Goal: Information Seeking & Learning: Find contact information

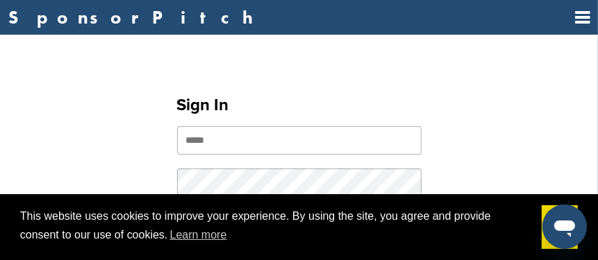
click at [216, 146] on input "email" at bounding box center [299, 140] width 244 height 28
type input "**********"
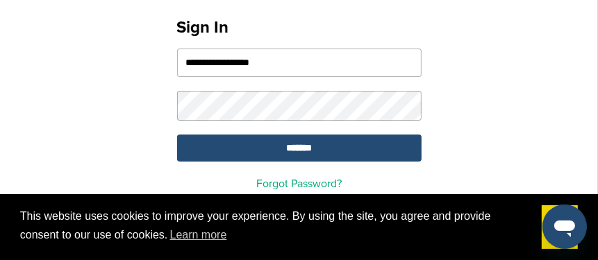
scroll to position [138, 0]
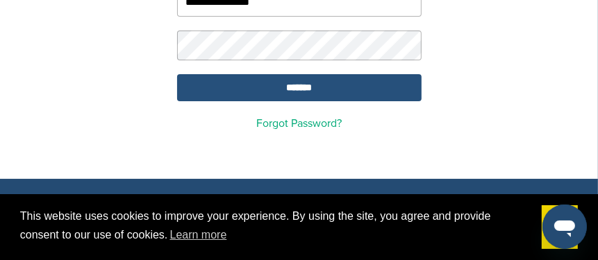
click at [311, 89] on input "*******" at bounding box center [299, 87] width 244 height 27
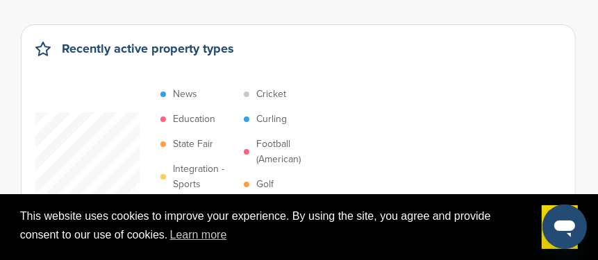
scroll to position [69, 0]
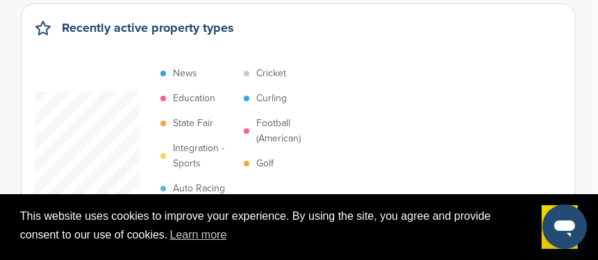
click at [457, 180] on div "News Education State Fair Integration - Sports Auto Racing Basketball Cricket C…" at bounding box center [298, 143] width 526 height 165
click at [587, 203] on div "This website uses cookies to improve your experience. By using the site, you ag…" at bounding box center [299, 227] width 598 height 67
click at [587, 194] on div "This website uses cookies to improve your experience. By using the site, you ag…" at bounding box center [299, 227] width 598 height 67
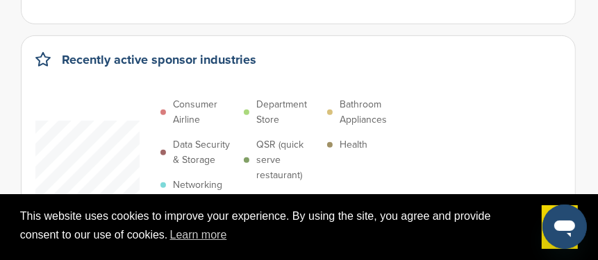
scroll to position [277, 0]
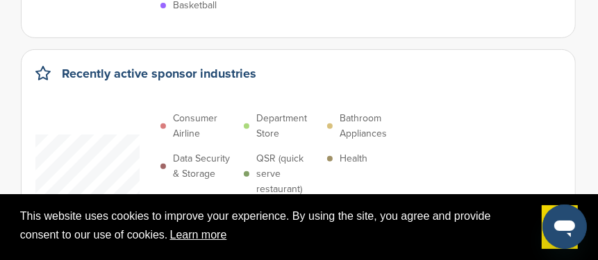
click at [204, 236] on link "Learn more" at bounding box center [197, 235] width 61 height 21
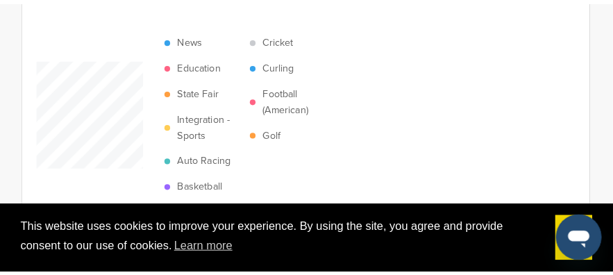
scroll to position [0, 0]
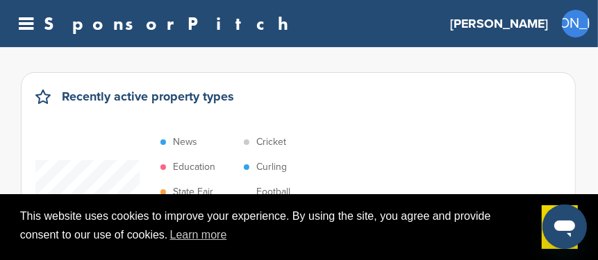
click at [590, 194] on body "This website uses cookies to improve your experience. By using the site, you ag…" at bounding box center [299, 130] width 598 height 260
click at [10, 201] on div "This website uses cookies to improve your experience. By using the site, you ag…" at bounding box center [299, 227] width 598 height 67
click at [20, 251] on div "This website uses cookies to improve your experience. By using the site, you ag…" at bounding box center [299, 227] width 598 height 67
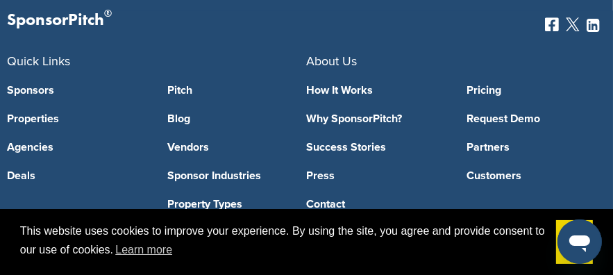
scroll to position [2916, 0]
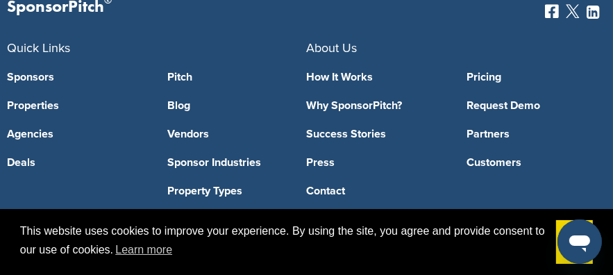
click at [37, 83] on link "Sponsors" at bounding box center [77, 77] width 140 height 11
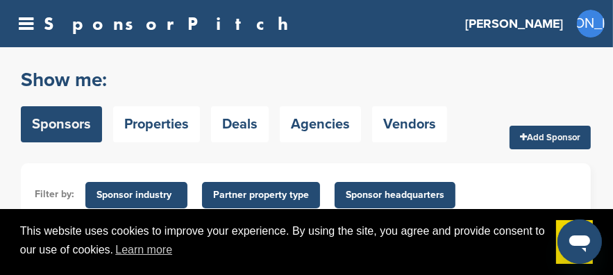
click at [124, 77] on h2 "Show me:" at bounding box center [234, 79] width 426 height 25
click at [81, 82] on h2 "Show me:" at bounding box center [234, 79] width 426 height 25
drag, startPoint x: 131, startPoint y: 81, endPoint x: 122, endPoint y: 85, distance: 9.3
click at [131, 81] on h2 "Show me:" at bounding box center [234, 79] width 426 height 25
drag, startPoint x: 71, startPoint y: 121, endPoint x: 87, endPoint y: 112, distance: 18.0
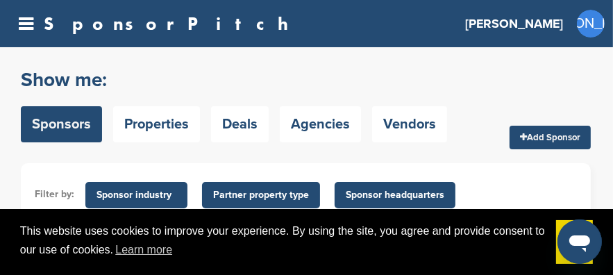
click at [71, 121] on link "Sponsors" at bounding box center [61, 124] width 81 height 36
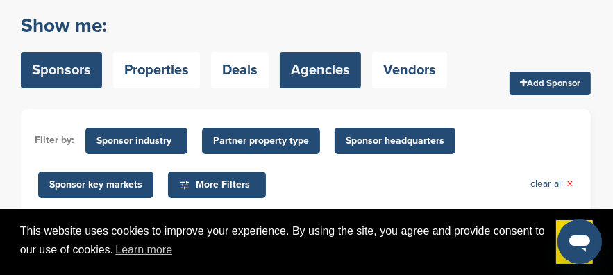
scroll to position [69, 0]
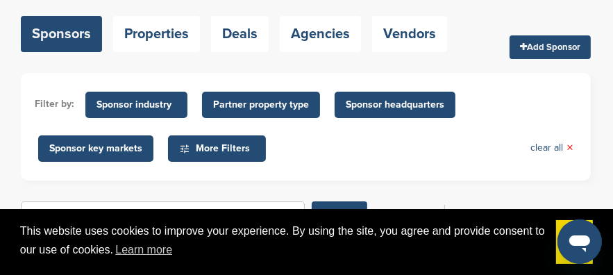
scroll to position [138, 0]
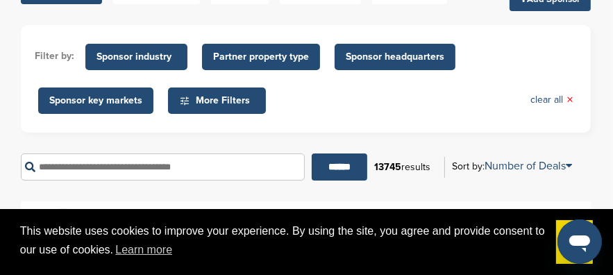
click at [162, 169] on input "text" at bounding box center [163, 166] width 284 height 27
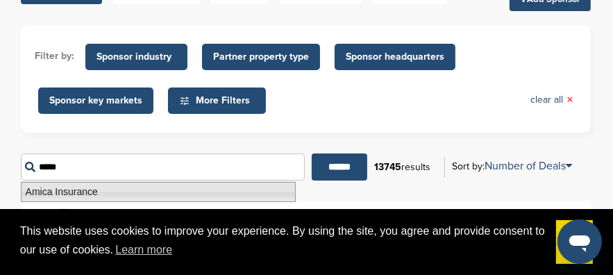
click at [85, 191] on li "Amica Insurance" at bounding box center [158, 192] width 275 height 20
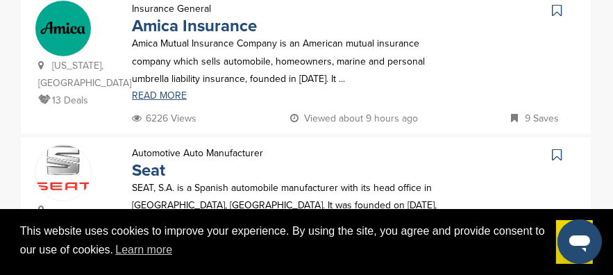
scroll to position [277, 0]
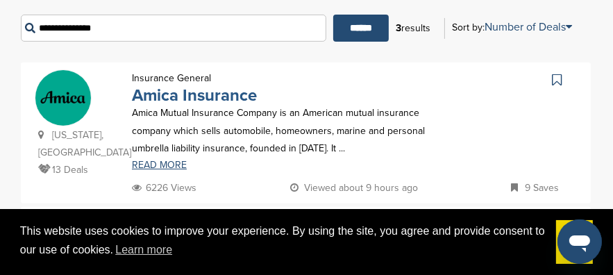
type input "**********"
click at [193, 94] on link "Amica Insurance" at bounding box center [194, 95] width 125 height 20
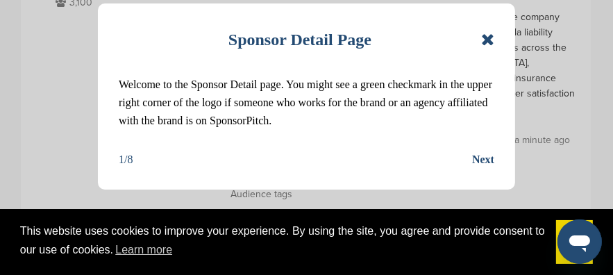
scroll to position [277, 0]
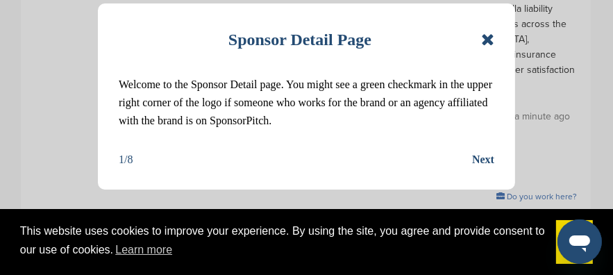
click at [482, 157] on div "Next" at bounding box center [483, 160] width 22 height 18
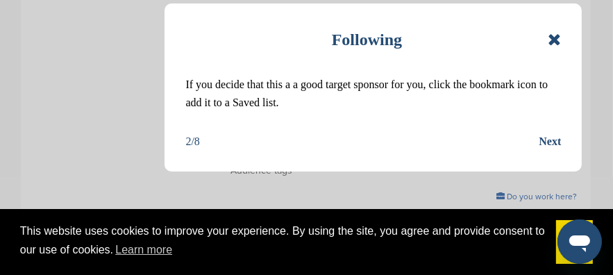
click at [550, 40] on icon at bounding box center [554, 39] width 13 height 17
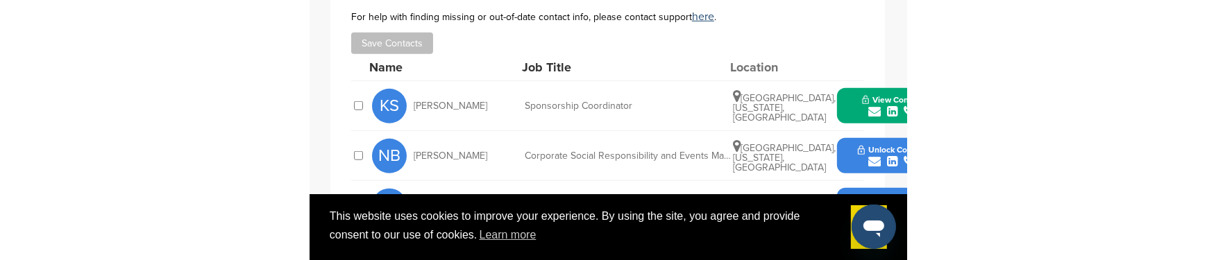
scroll to position [624, 0]
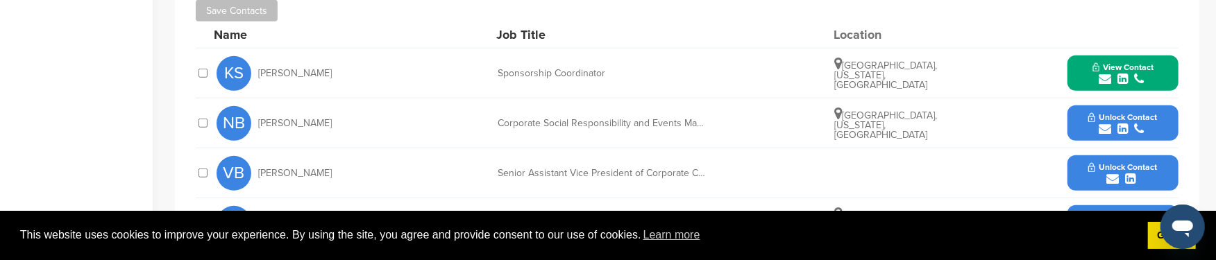
click at [612, 65] on span "View Contact" at bounding box center [1123, 67] width 61 height 10
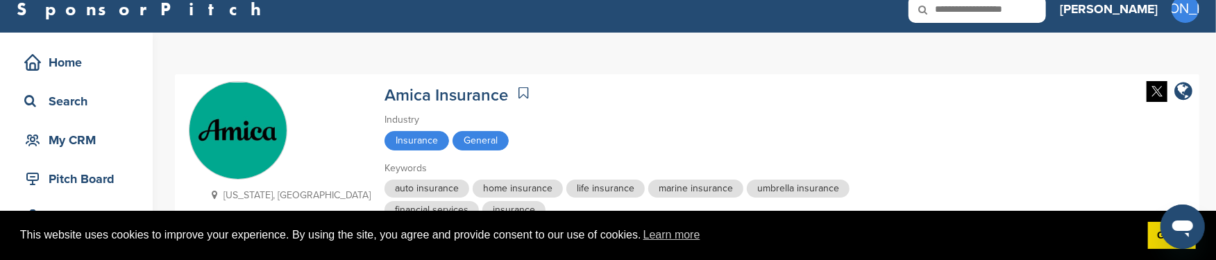
scroll to position [0, 0]
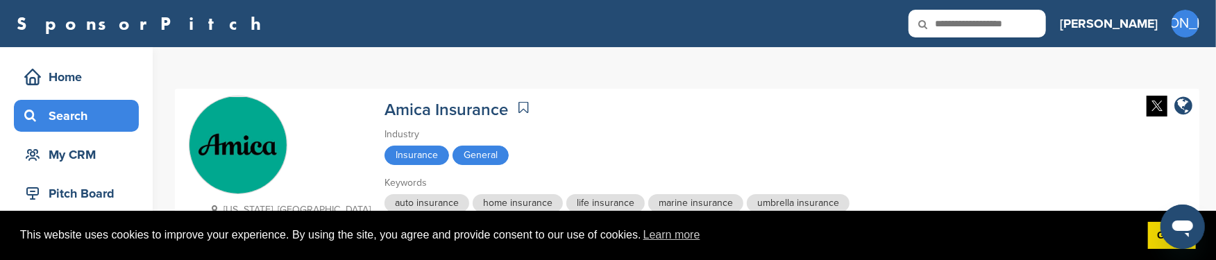
click at [80, 115] on div "Search" at bounding box center [80, 115] width 118 height 25
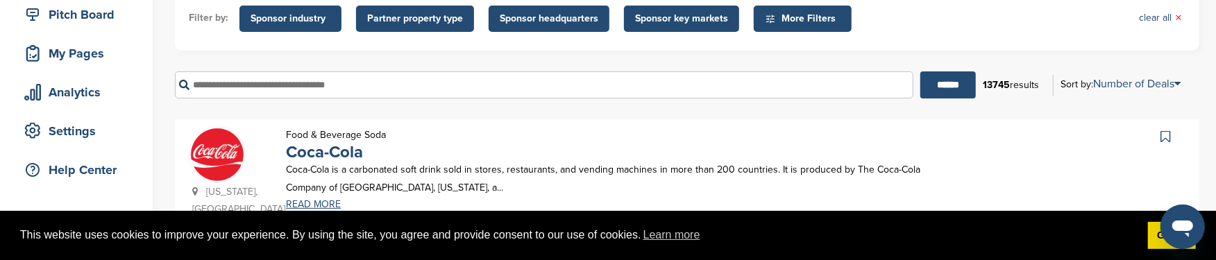
scroll to position [208, 0]
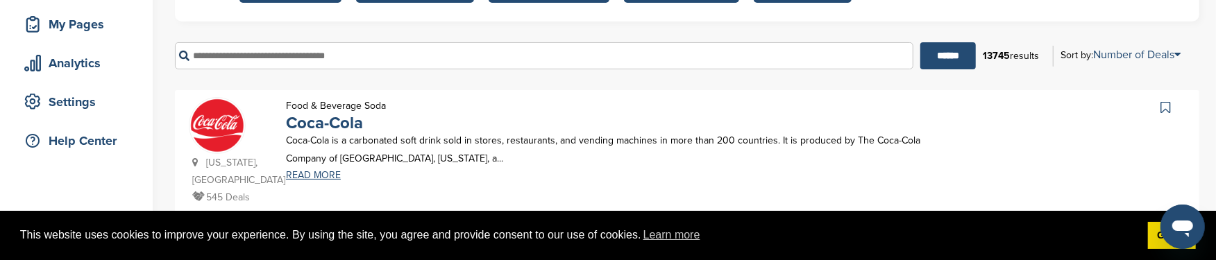
click at [249, 53] on input "text" at bounding box center [544, 55] width 739 height 27
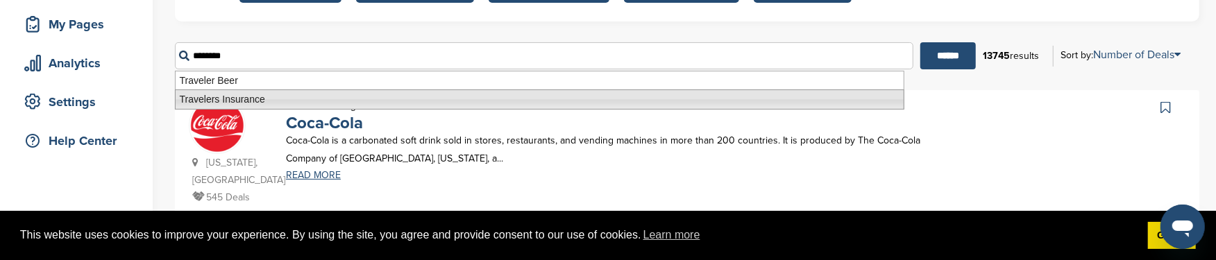
click at [251, 97] on li "Travelers Insurance" at bounding box center [540, 100] width 730 height 20
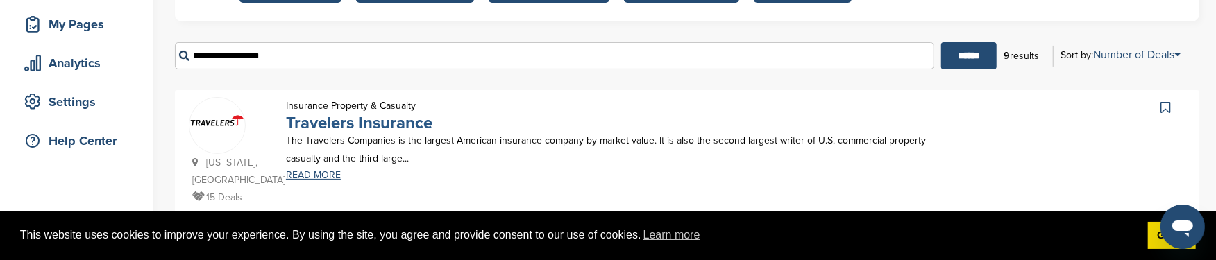
type input "**********"
click at [385, 124] on link "Travelers Insurance" at bounding box center [359, 123] width 146 height 20
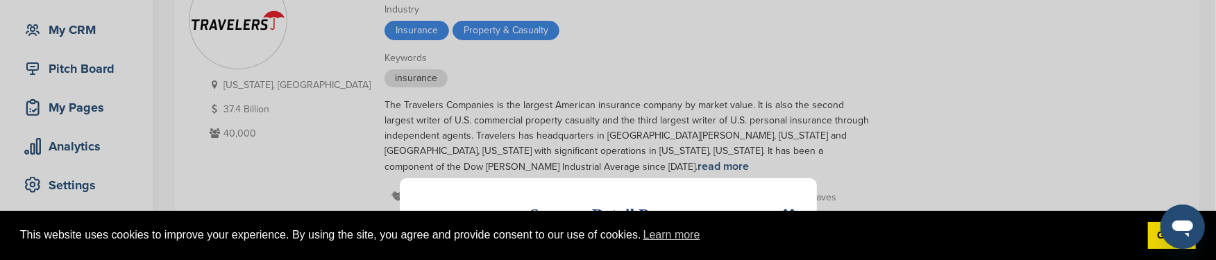
scroll to position [138, 0]
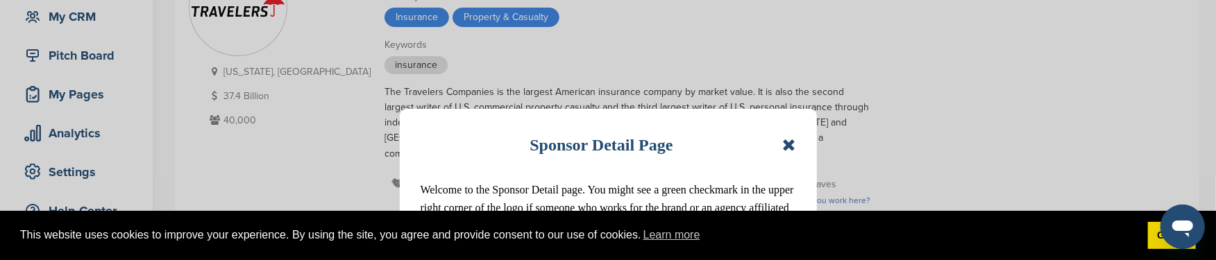
click at [793, 144] on icon at bounding box center [788, 145] width 13 height 17
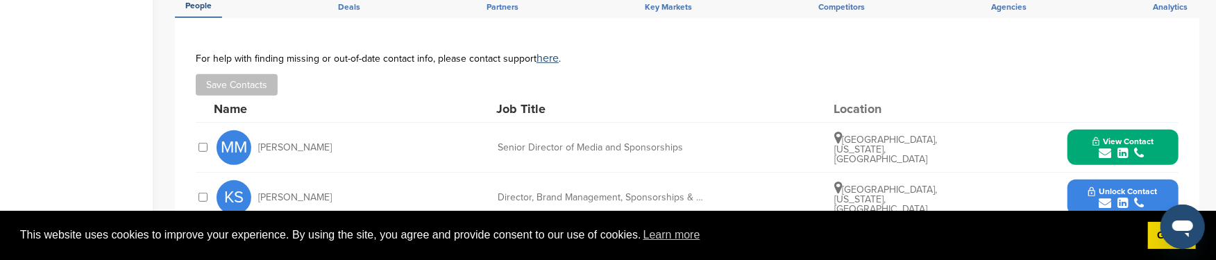
scroll to position [485, 0]
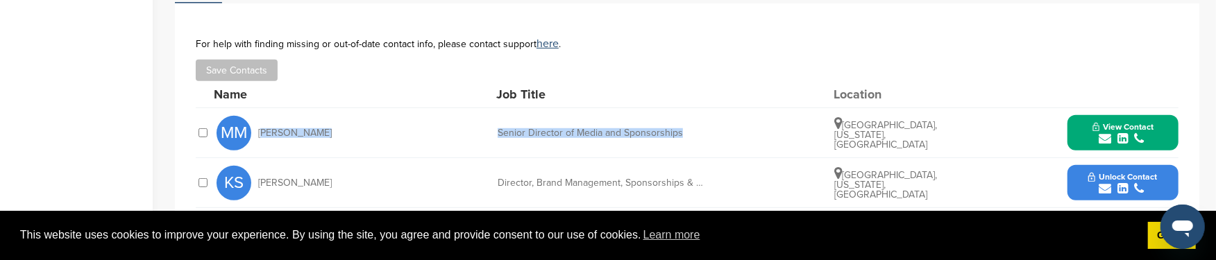
drag, startPoint x: 258, startPoint y: 131, endPoint x: 680, endPoint y: 123, distance: 422.1
click at [682, 126] on div "MM [PERSON_NAME] Senior Director of Media and Sponsorships [GEOGRAPHIC_DATA], […" at bounding box center [698, 132] width 962 height 49
copy div "[PERSON_NAME] Senior Director of Media and Sponsorships"
click at [1123, 126] on span "View Contact" at bounding box center [1123, 127] width 61 height 10
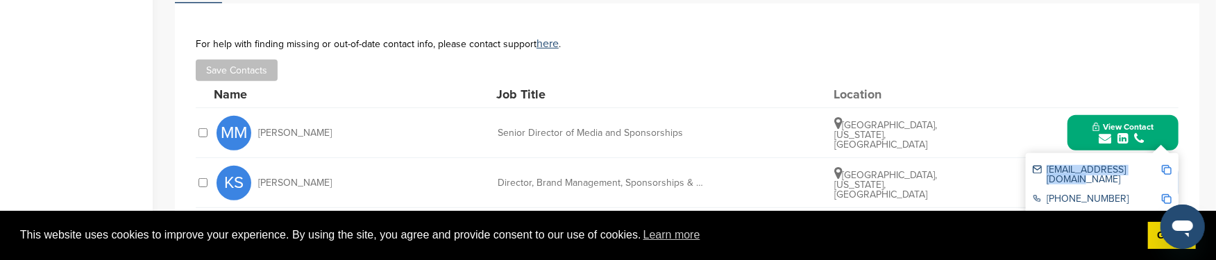
drag, startPoint x: 1048, startPoint y: 169, endPoint x: 1154, endPoint y: 168, distance: 106.2
click at [1154, 168] on div "mvmccull@travelers.com" at bounding box center [1097, 174] width 128 height 19
copy div "mvmccull@travelers.com"
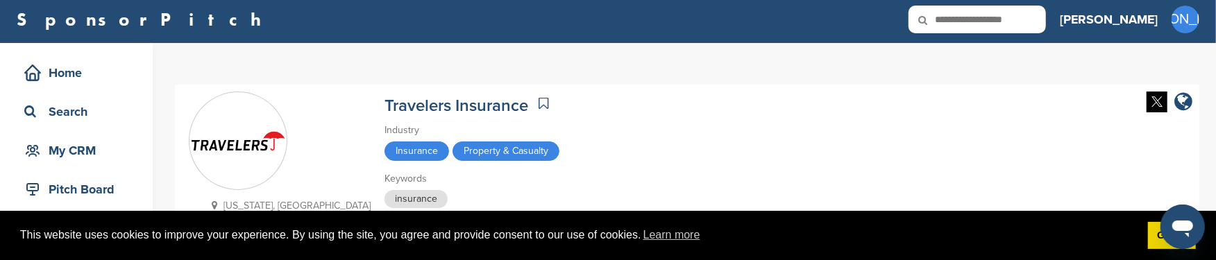
scroll to position [0, 0]
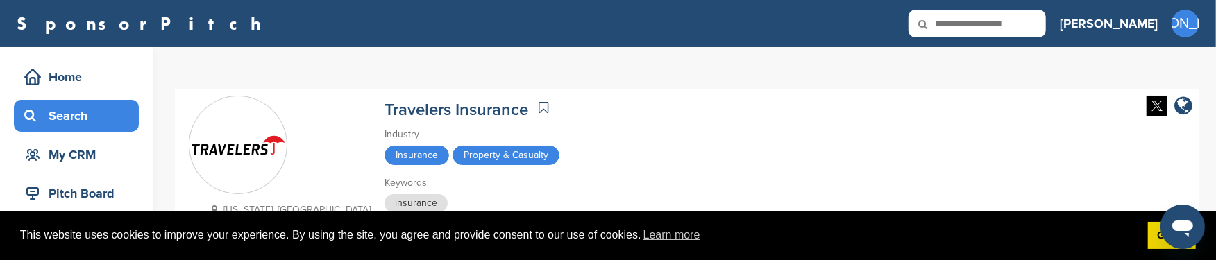
click at [88, 116] on div "Search" at bounding box center [80, 115] width 118 height 25
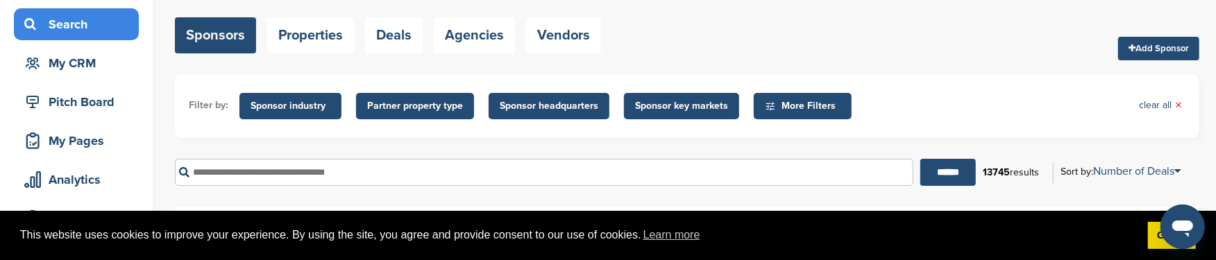
scroll to position [138, 0]
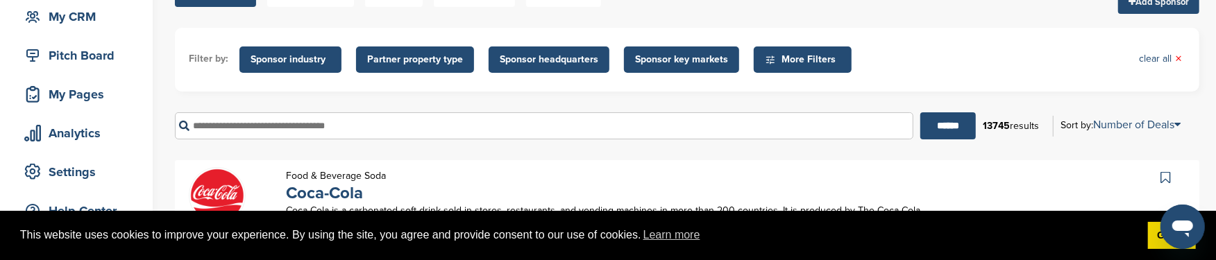
click at [247, 126] on input "text" at bounding box center [544, 125] width 739 height 27
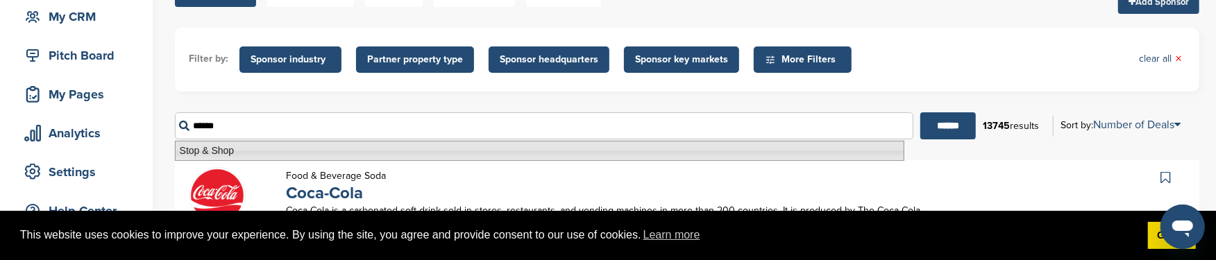
click at [231, 151] on li "Stop & Shop" at bounding box center [540, 151] width 730 height 20
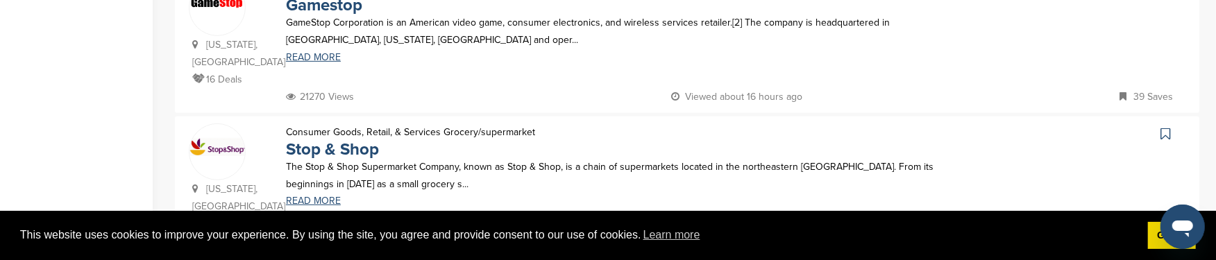
scroll to position [485, 0]
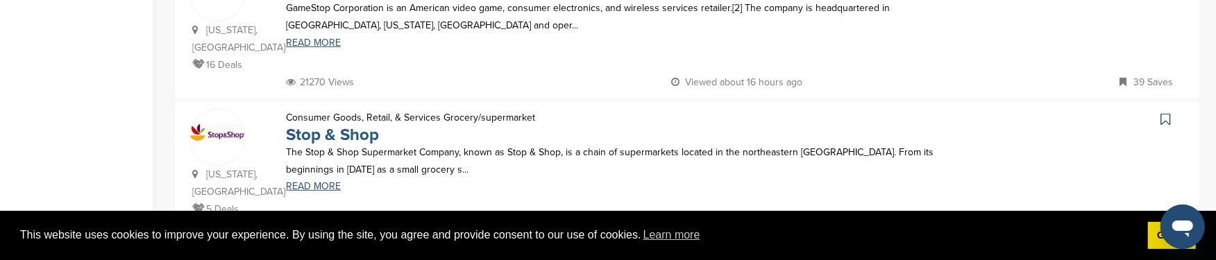
type input "**********"
click at [363, 125] on link "Stop & Shop" at bounding box center [332, 135] width 93 height 20
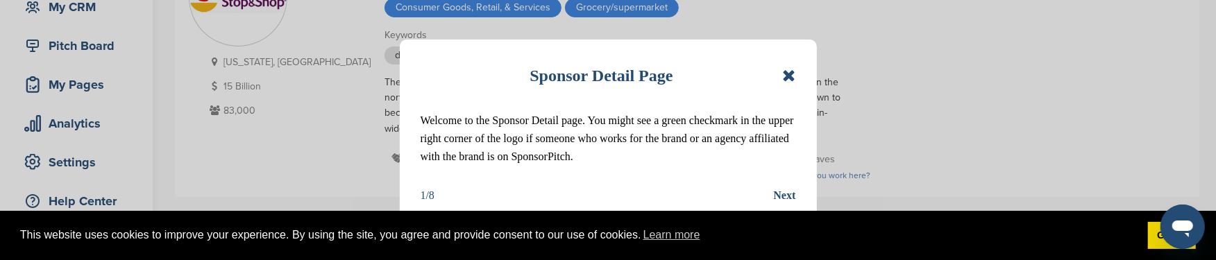
scroll to position [208, 0]
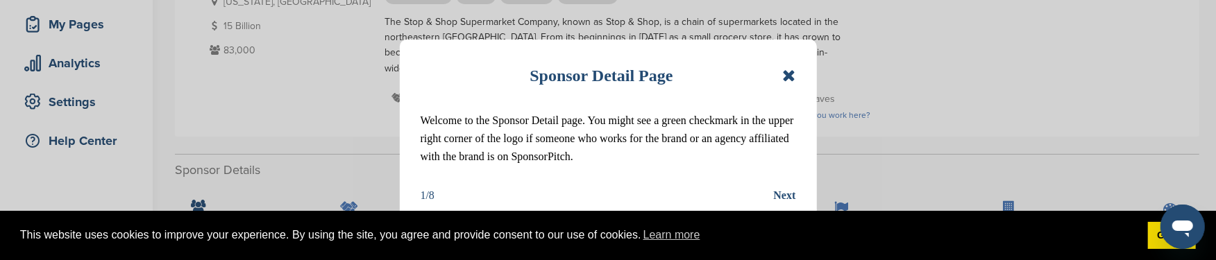
click at [791, 74] on icon at bounding box center [788, 75] width 13 height 17
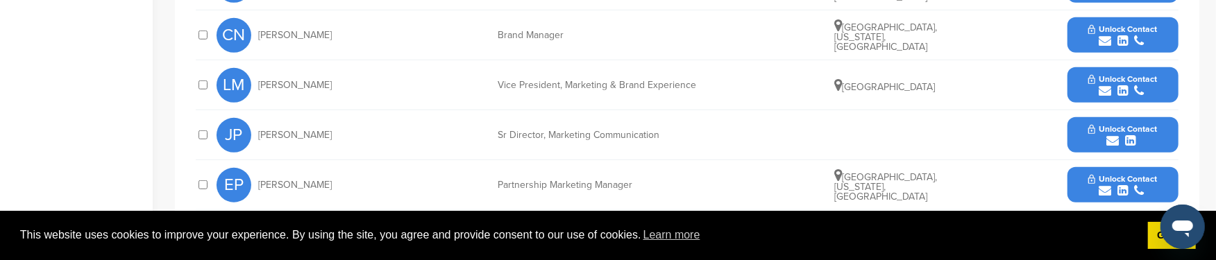
scroll to position [624, 0]
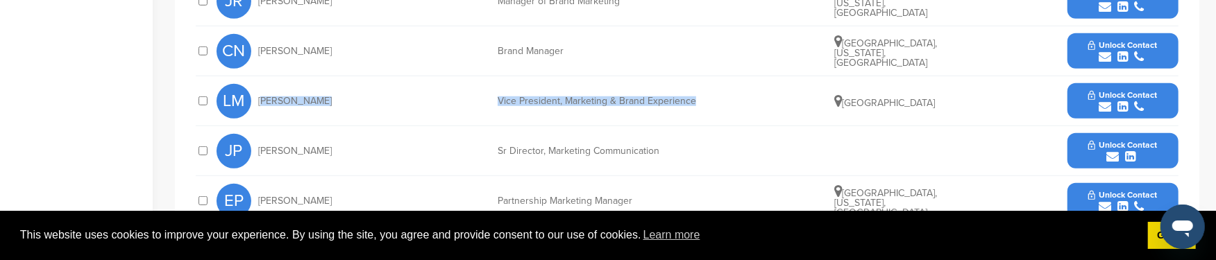
drag, startPoint x: 258, startPoint y: 85, endPoint x: 698, endPoint y: 81, distance: 440.1
click at [698, 81] on div "LM Lisa Martinelli Vice President, Marketing & Brand Experience United States U…" at bounding box center [698, 100] width 962 height 49
copy div "Lisa Martinelli Vice President, Marketing & Brand Experience"
click at [1129, 90] on span "Unlock Contact" at bounding box center [1123, 95] width 69 height 10
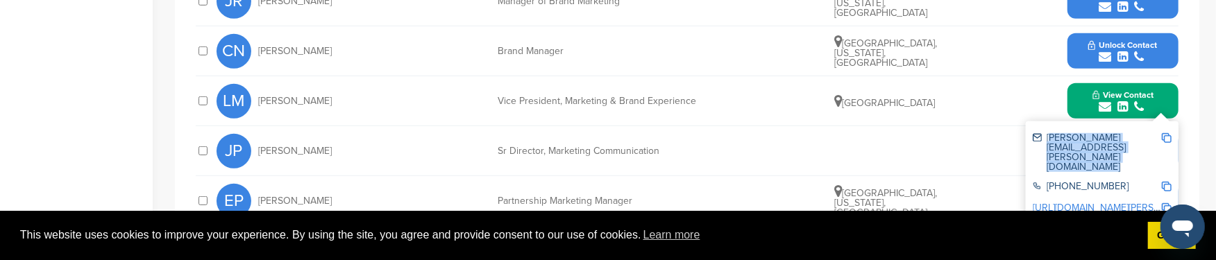
drag, startPoint x: 1047, startPoint y: 119, endPoint x: 1163, endPoint y: 119, distance: 116.6
click at [1163, 128] on div "lisa.martinelli@stopandshop.com" at bounding box center [1102, 152] width 139 height 49
copy div "lisa.martinelli@stopandshop.com"
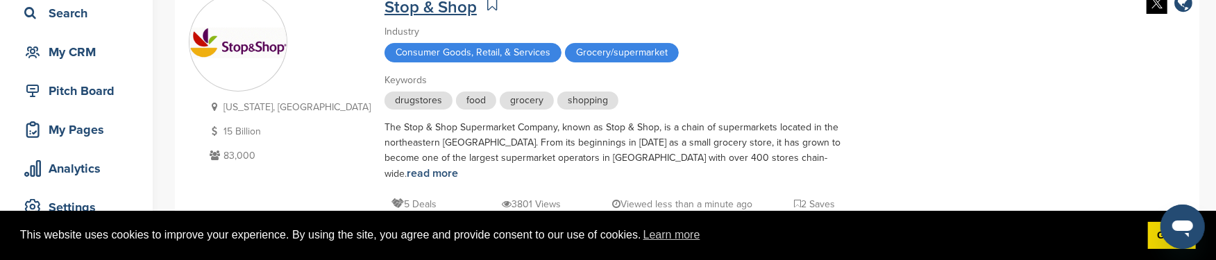
scroll to position [69, 0]
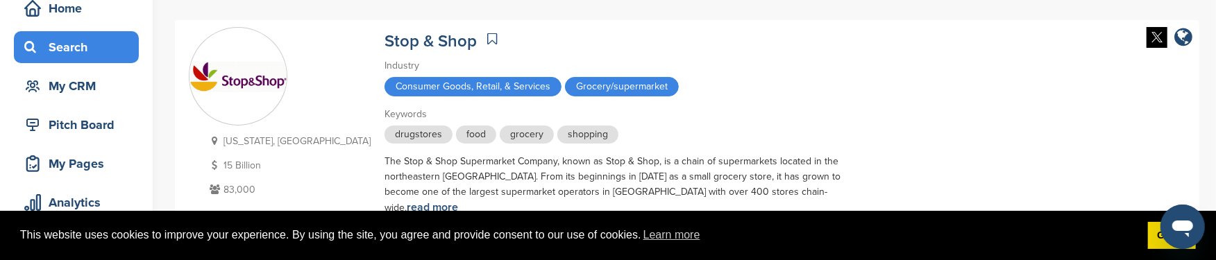
click at [90, 48] on div "Search" at bounding box center [80, 47] width 118 height 25
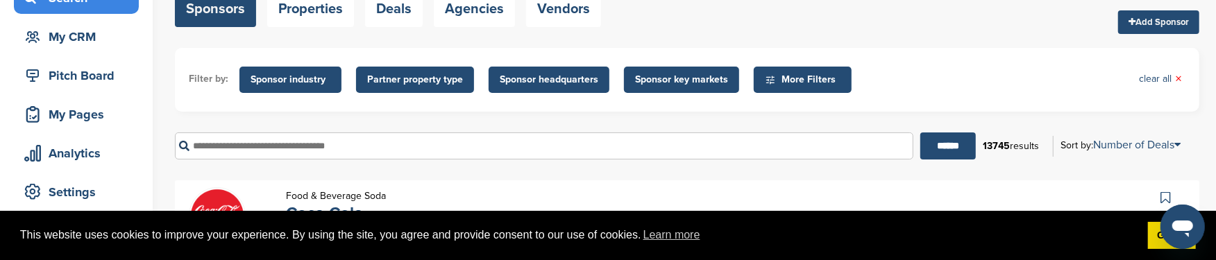
scroll to position [138, 0]
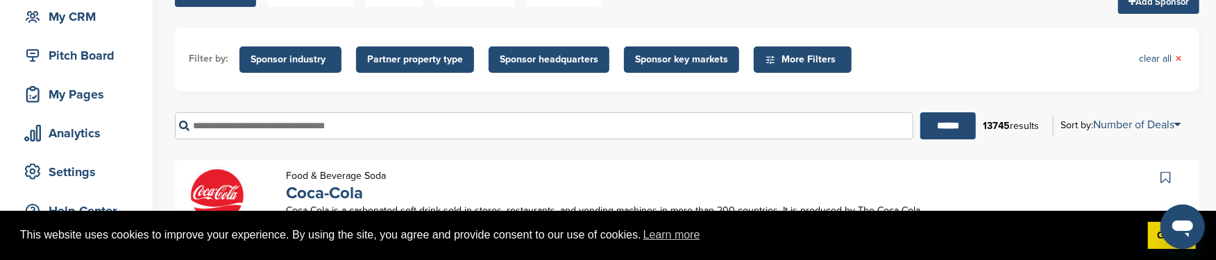
click at [238, 124] on input "text" at bounding box center [544, 125] width 739 height 27
type input "**********"
click at [921, 112] on input "******" at bounding box center [949, 125] width 56 height 27
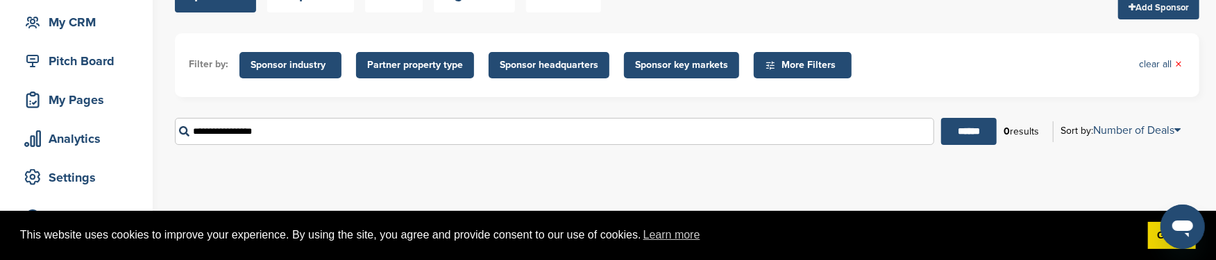
scroll to position [69, 0]
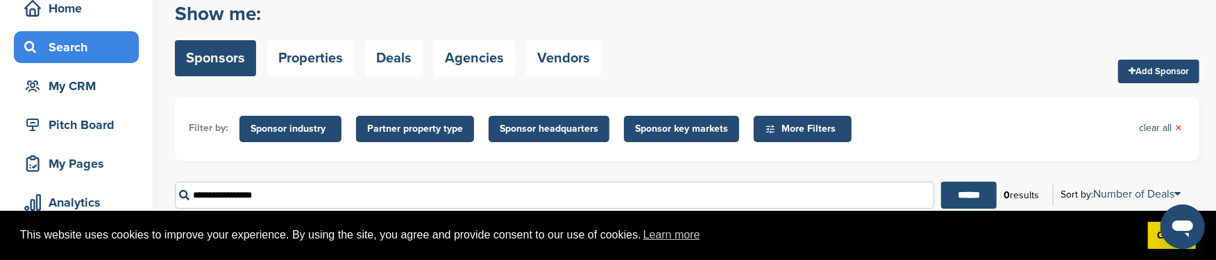
drag, startPoint x: 274, startPoint y: 192, endPoint x: 187, endPoint y: 188, distance: 87.6
click at [187, 188] on input "**********" at bounding box center [554, 195] width 759 height 27
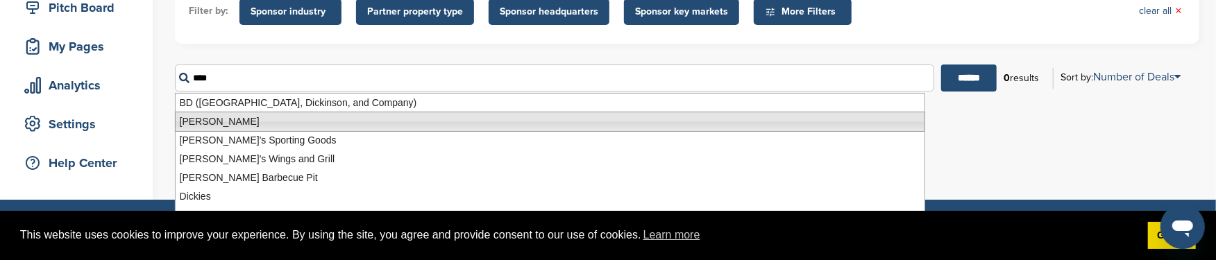
scroll to position [208, 0]
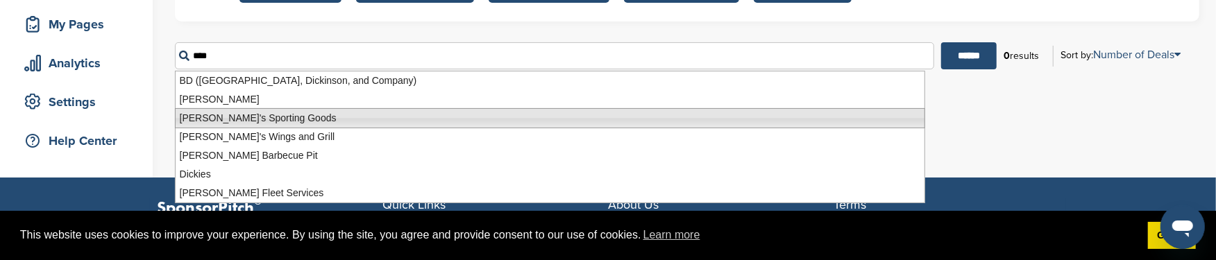
click at [274, 115] on li "Dick's Sporting Goods" at bounding box center [550, 118] width 750 height 20
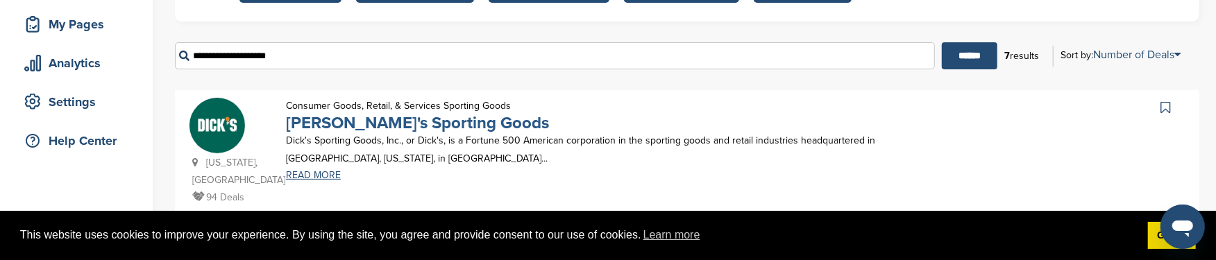
type input "**********"
click at [370, 126] on link "Dick's Sporting Goods" at bounding box center [417, 123] width 263 height 20
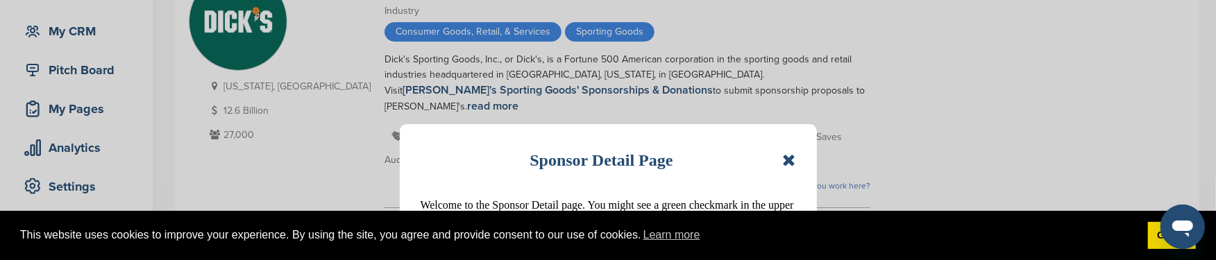
scroll to position [138, 0]
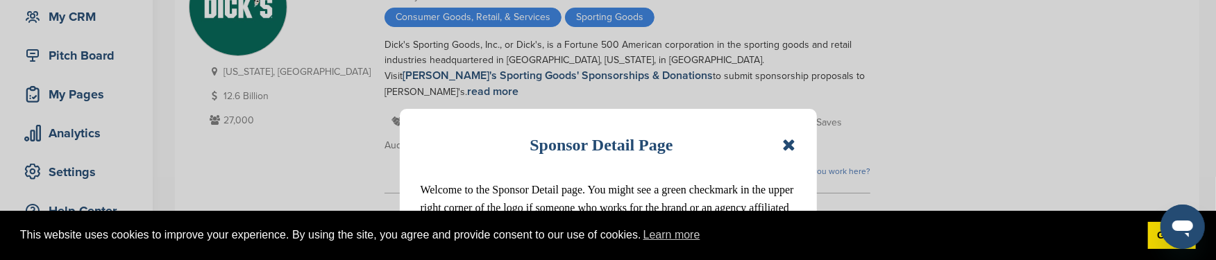
click at [791, 145] on icon at bounding box center [788, 145] width 13 height 17
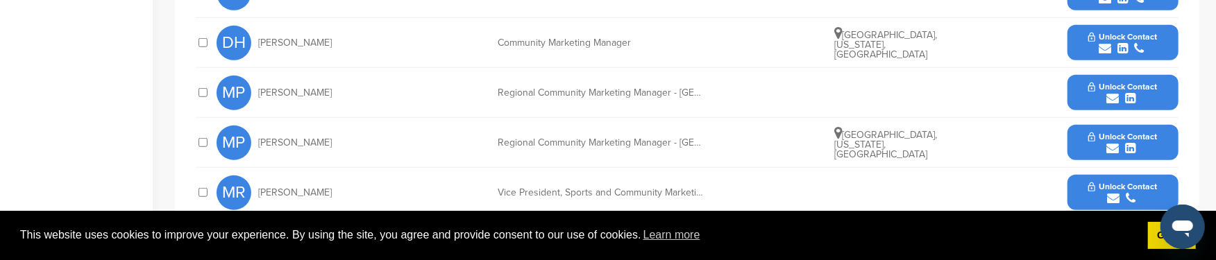
scroll to position [764, 0]
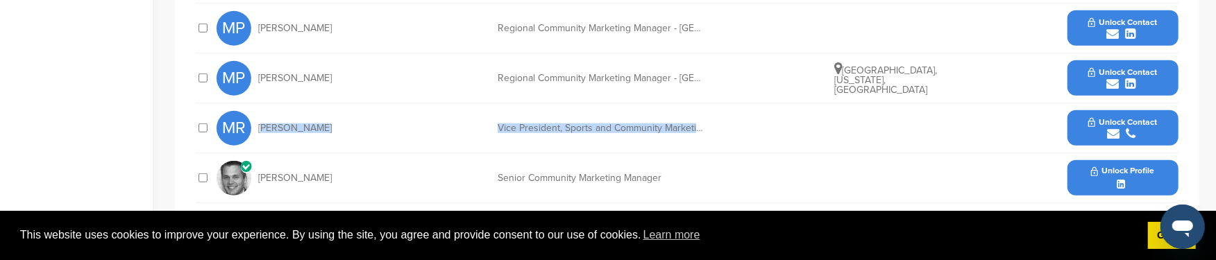
drag, startPoint x: 258, startPoint y: 112, endPoint x: 714, endPoint y: 110, distance: 456.8
click at [714, 110] on div "MR Mark Rooks Vice President, Sports and Community Marketing Unlock Contact" at bounding box center [698, 127] width 962 height 49
copy div "Mark Rooks Vice President, Sports and Community Marketing"
click at [1141, 117] on span "Unlock Contact" at bounding box center [1123, 122] width 69 height 10
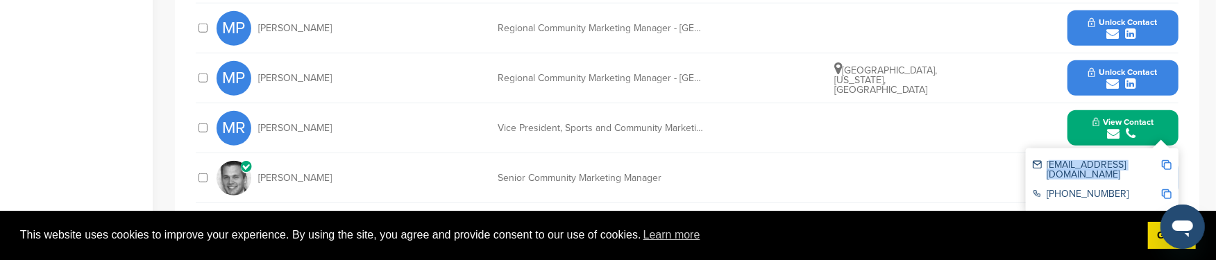
drag, startPoint x: 1048, startPoint y: 149, endPoint x: 1162, endPoint y: 144, distance: 114.6
click at [1162, 156] on div "markr@dickssportinggoods.com" at bounding box center [1102, 170] width 139 height 29
copy div "markr@dickssportinggoods.com"
click at [285, 174] on span "Jeremiah Zimmer" at bounding box center [295, 179] width 74 height 10
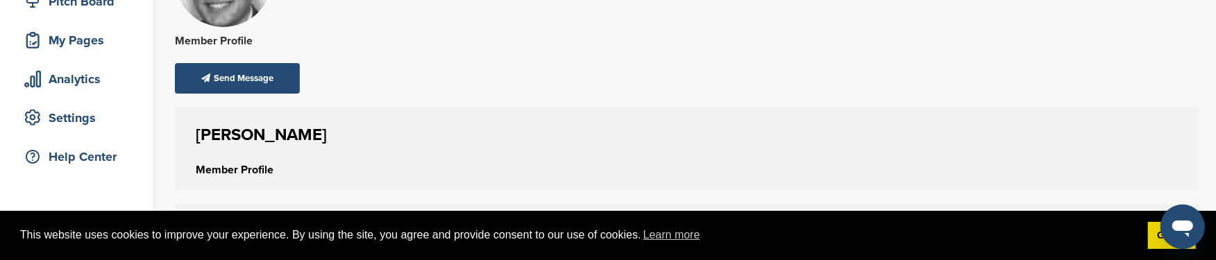
scroll to position [208, 0]
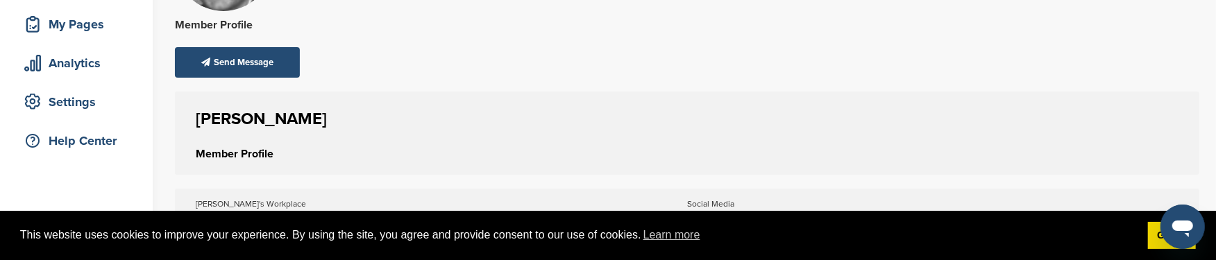
drag, startPoint x: 198, startPoint y: 117, endPoint x: 328, endPoint y: 121, distance: 130.6
click at [328, 121] on h1 "[PERSON_NAME]" at bounding box center [687, 119] width 983 height 25
copy h1 "[PERSON_NAME]"
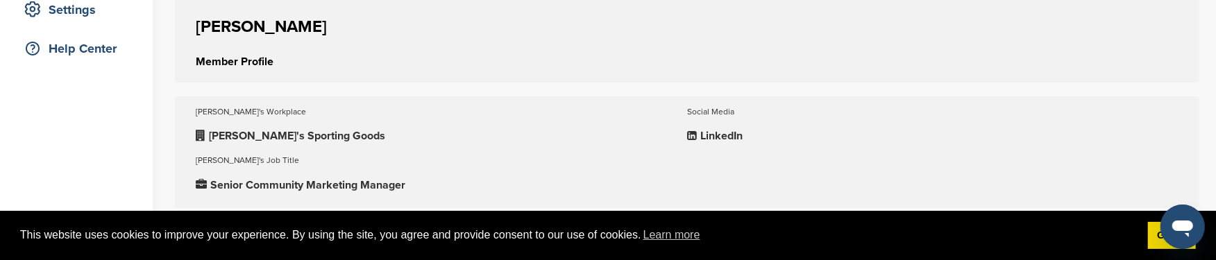
scroll to position [346, 0]
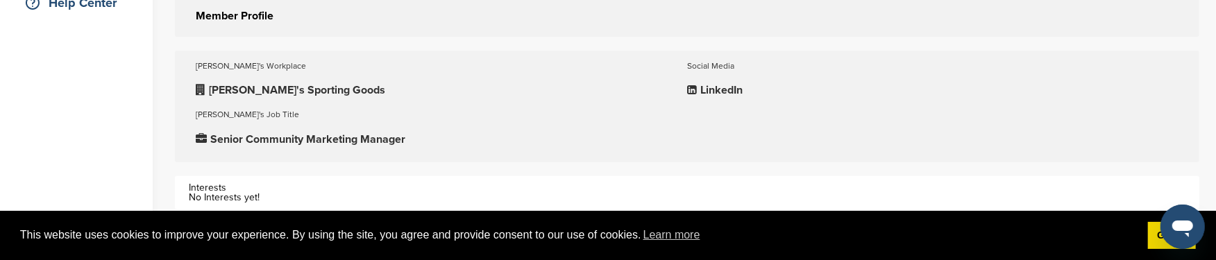
drag, startPoint x: 212, startPoint y: 137, endPoint x: 406, endPoint y: 140, distance: 193.7
click at [406, 140] on p "Senior Community Marketing Manager" at bounding box center [441, 139] width 491 height 17
copy p "Senior Community Marketing Manager"
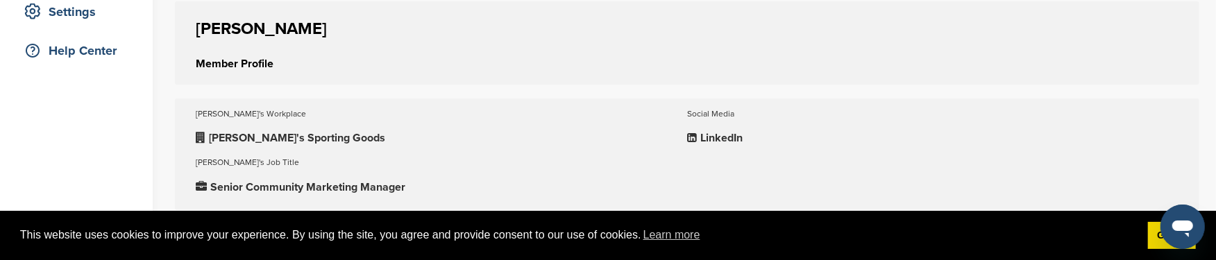
scroll to position [277, 0]
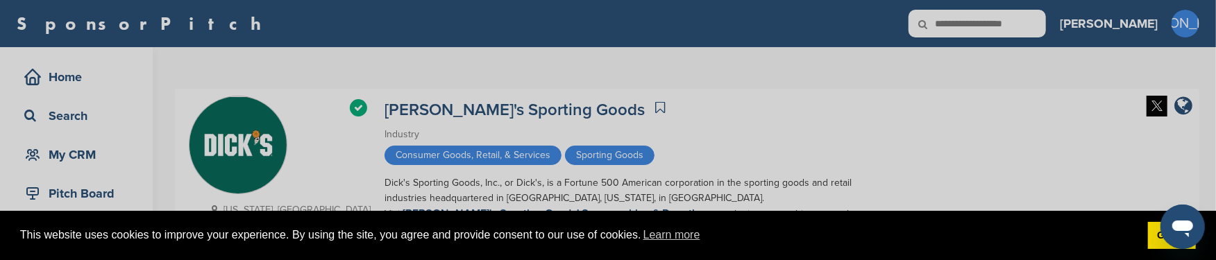
click at [70, 115] on div "Sponsor Detail Page Welcome to the Sponsor Detail page. You might see a green c…" at bounding box center [608, 130] width 1216 height 260
click at [31, 116] on div "Sponsor Detail Page Welcome to the Sponsor Detail page. You might see a green c…" at bounding box center [608, 130] width 1216 height 260
click at [72, 119] on div "Sponsor Detail Page Welcome to the Sponsor Detail page. You might see a green c…" at bounding box center [608, 130] width 1216 height 260
click at [72, 116] on div "Sponsor Detail Page Welcome to the Sponsor Detail page. You might see a green c…" at bounding box center [608, 130] width 1216 height 260
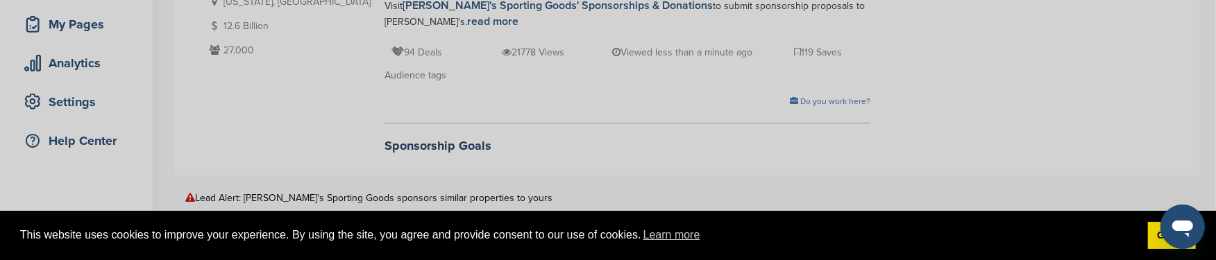
scroll to position [69, 0]
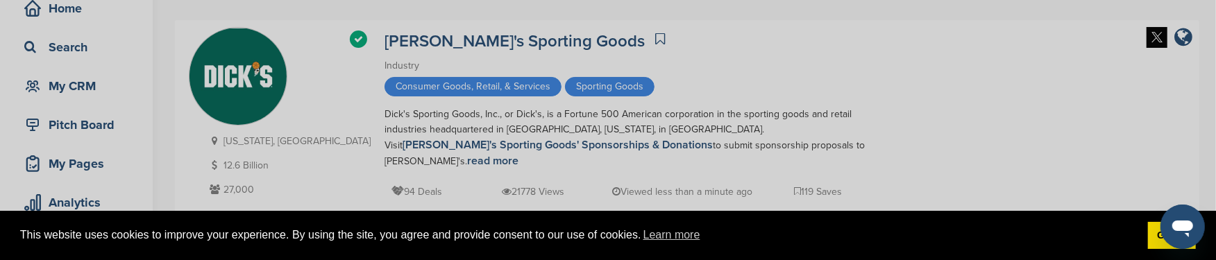
click at [56, 44] on div "Sponsor Detail Page Welcome to the Sponsor Detail page. You might see a green c…" at bounding box center [608, 130] width 1216 height 260
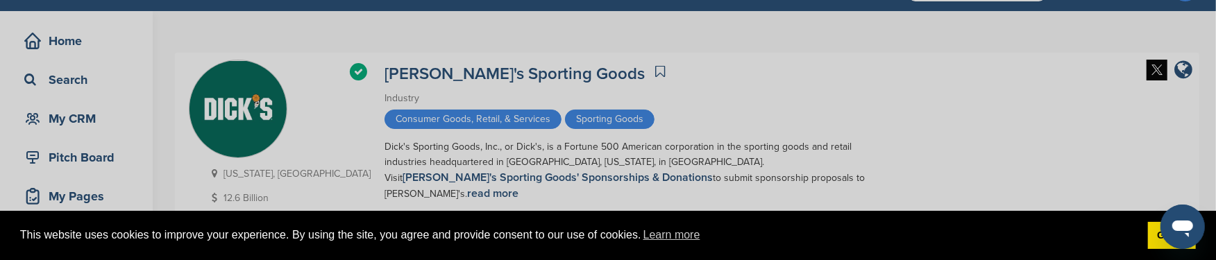
scroll to position [0, 0]
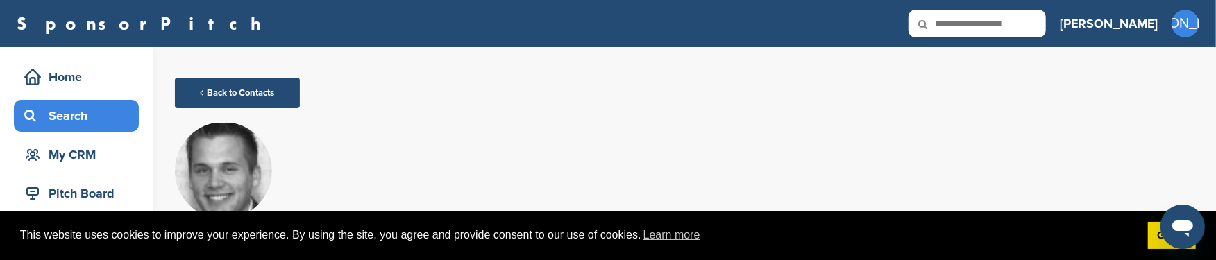
click at [73, 115] on div "Search" at bounding box center [80, 115] width 118 height 25
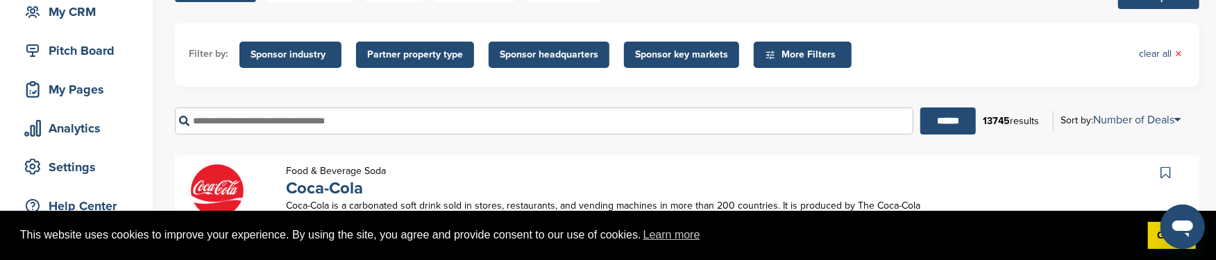
scroll to position [208, 0]
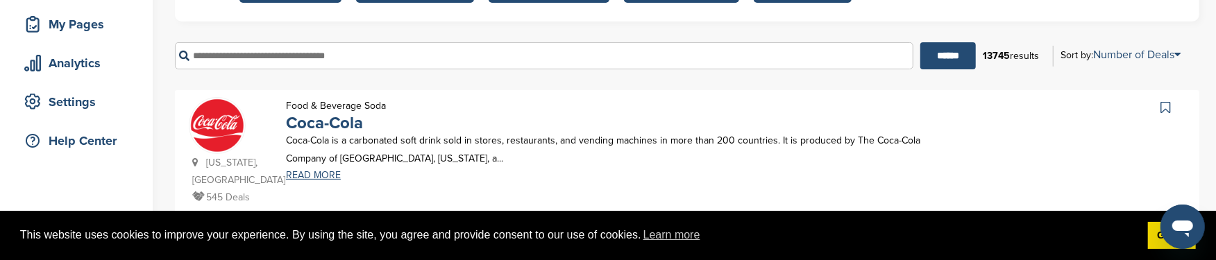
click at [242, 57] on input "text" at bounding box center [544, 55] width 739 height 27
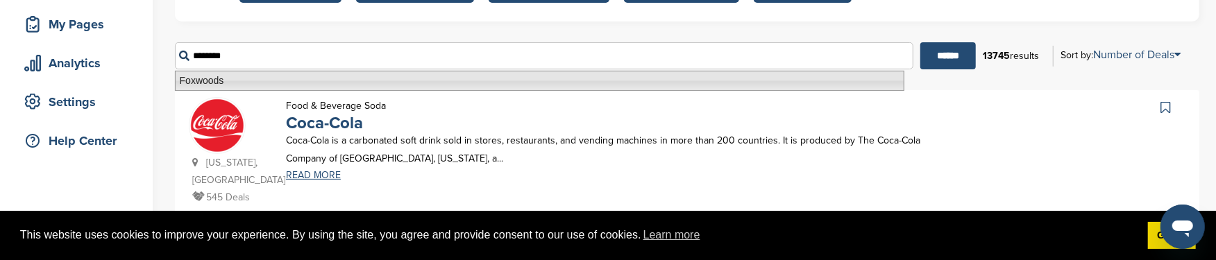
click at [257, 78] on li "Foxwoods" at bounding box center [540, 81] width 730 height 20
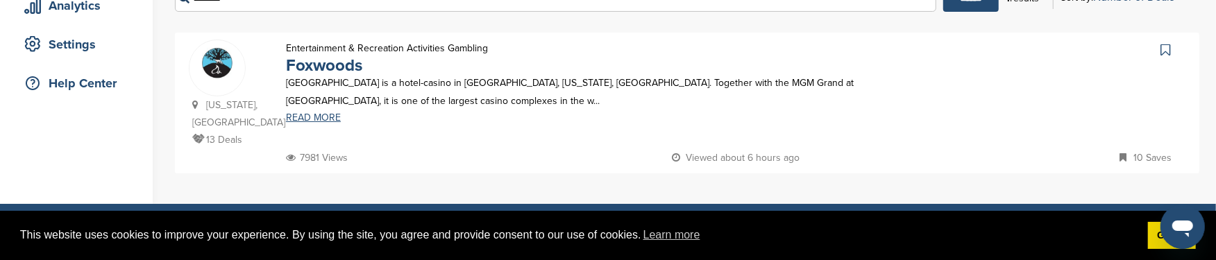
scroll to position [277, 0]
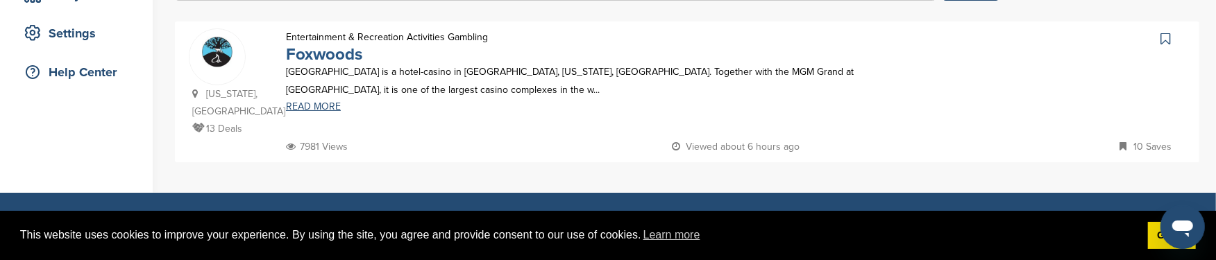
type input "********"
click at [337, 57] on link "Foxwoods" at bounding box center [324, 54] width 76 height 20
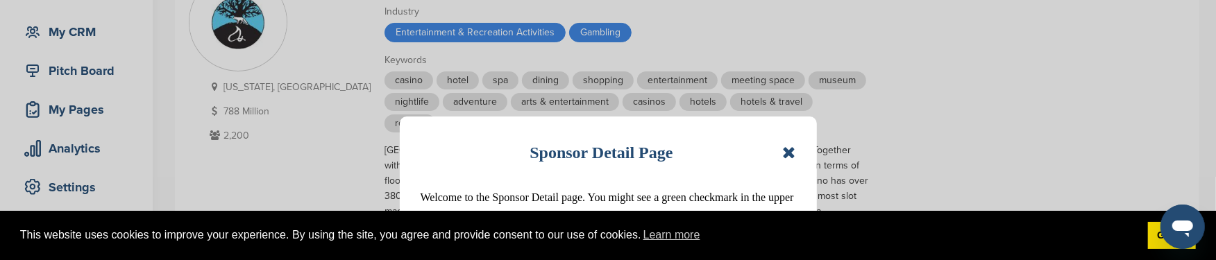
scroll to position [138, 0]
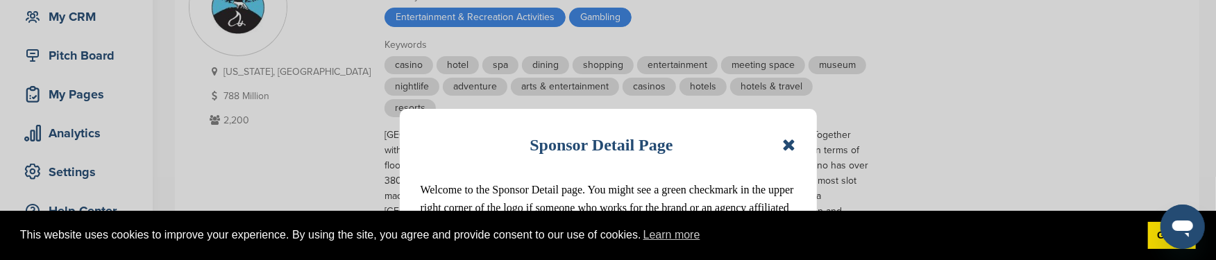
click at [789, 142] on icon at bounding box center [788, 145] width 13 height 17
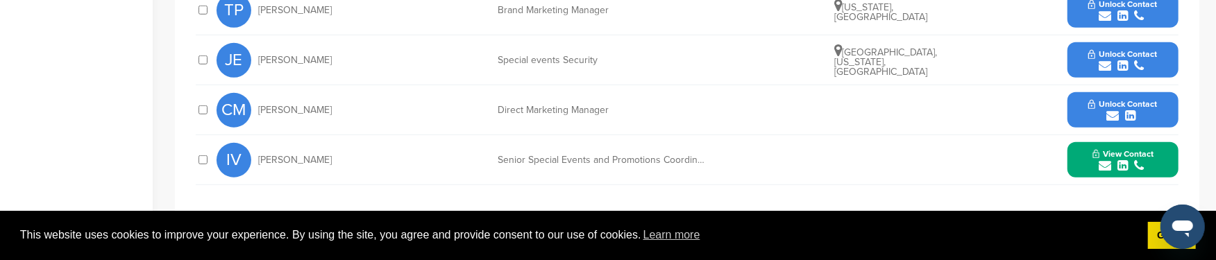
scroll to position [694, 0]
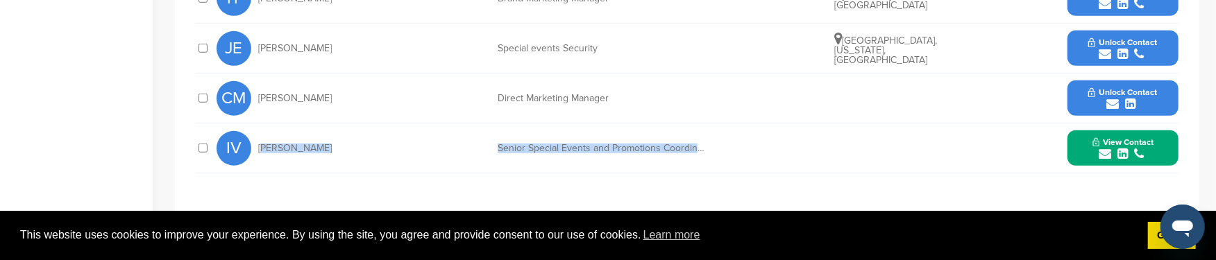
drag, startPoint x: 258, startPoint y: 107, endPoint x: 764, endPoint y: 113, distance: 505.4
click at [764, 124] on div "IV [PERSON_NAME] Senior Special Events and Promotions Coordinator View Contact …" at bounding box center [698, 148] width 962 height 49
copy div "[PERSON_NAME] Senior Special Events and Promotions Coordinator"
click at [1116, 137] on span "View Contact" at bounding box center [1123, 142] width 61 height 10
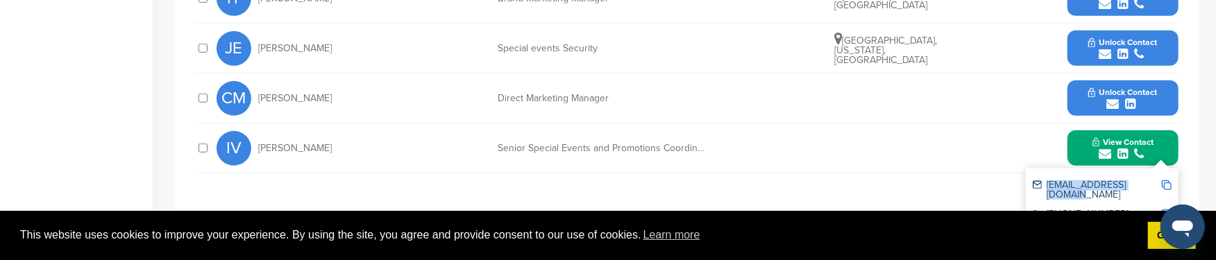
drag, startPoint x: 1045, startPoint y: 146, endPoint x: 1146, endPoint y: 144, distance: 100.7
click at [1146, 180] on div "[EMAIL_ADDRESS][DOMAIN_NAME]" at bounding box center [1097, 189] width 128 height 19
copy div "[EMAIL_ADDRESS][DOMAIN_NAME]"
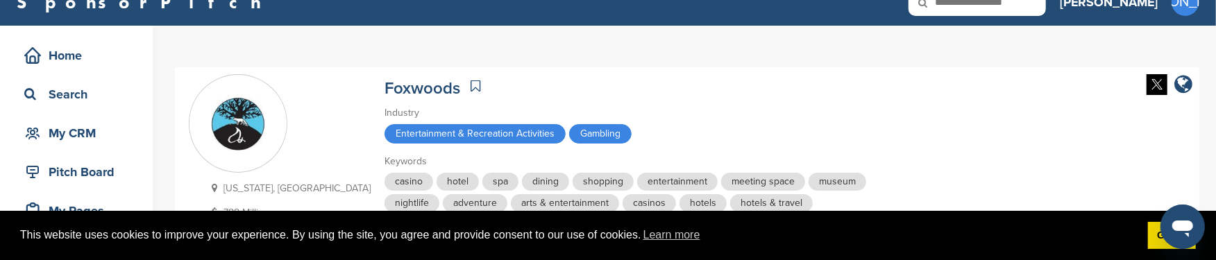
scroll to position [0, 0]
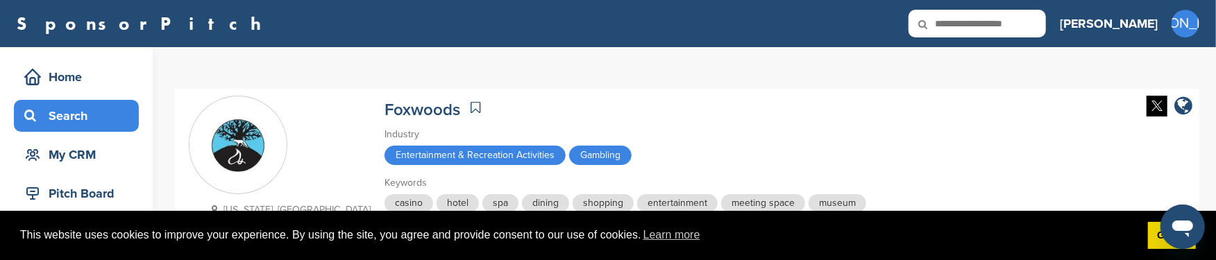
click at [70, 114] on div "Search" at bounding box center [80, 115] width 118 height 25
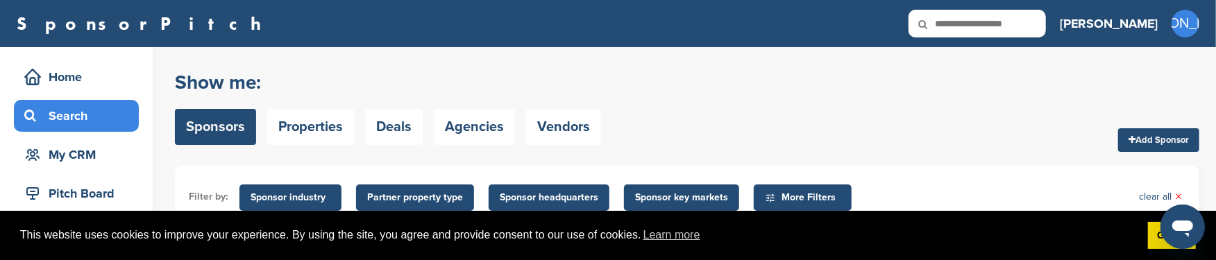
scroll to position [138, 0]
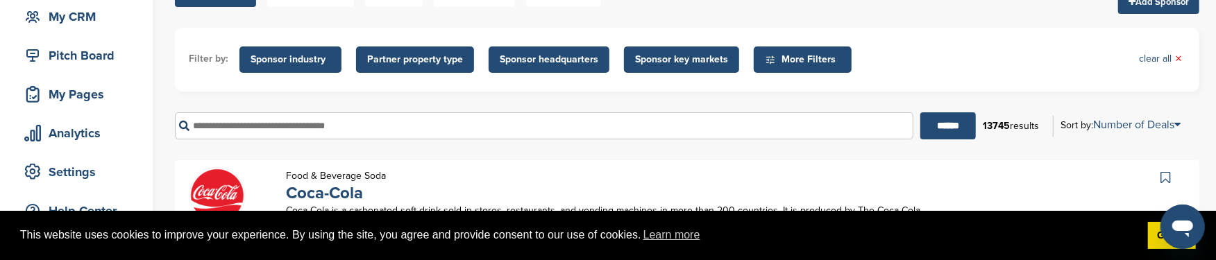
click at [220, 128] on input "text" at bounding box center [544, 125] width 739 height 27
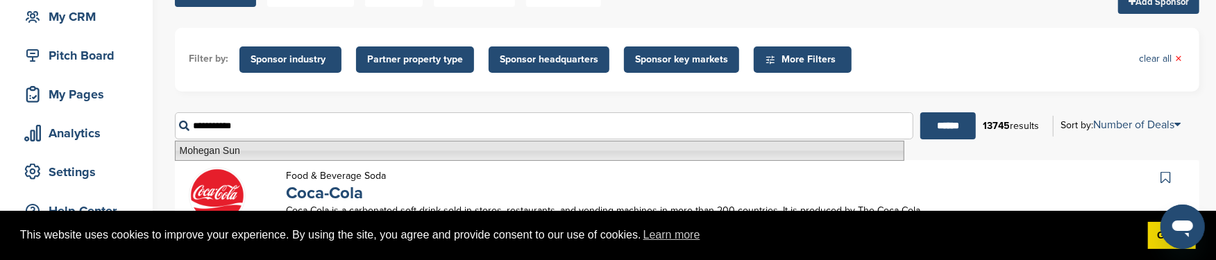
click at [230, 148] on li "Mohegan Sun" at bounding box center [540, 151] width 730 height 20
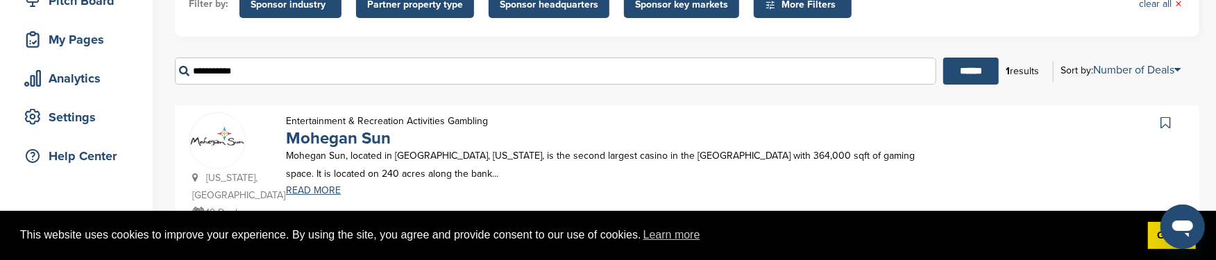
scroll to position [208, 0]
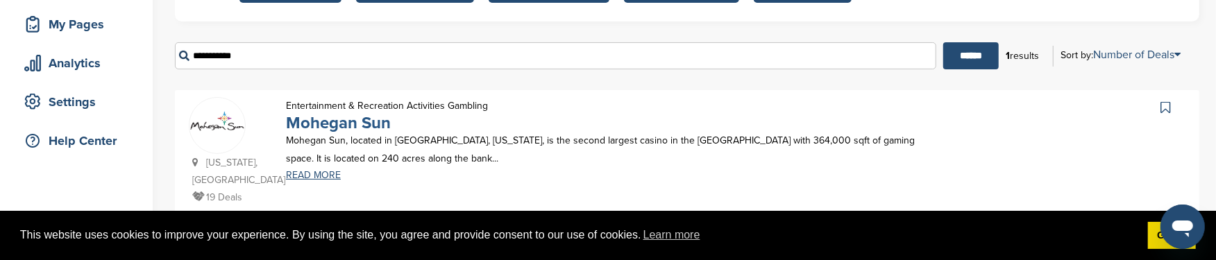
type input "**********"
click at [372, 119] on link "Mohegan Sun" at bounding box center [338, 123] width 105 height 20
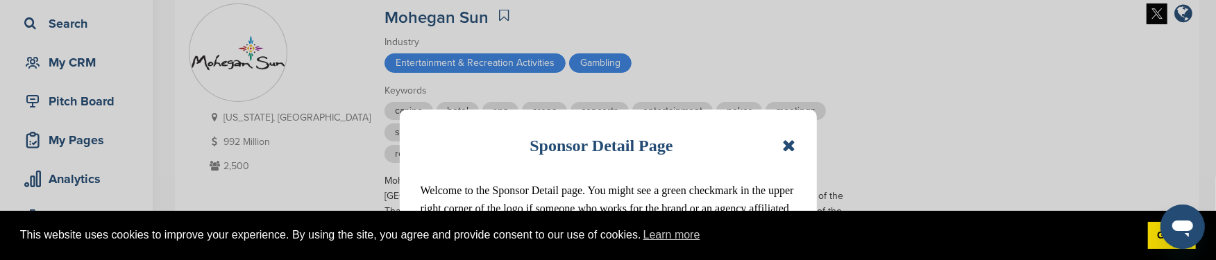
scroll to position [138, 0]
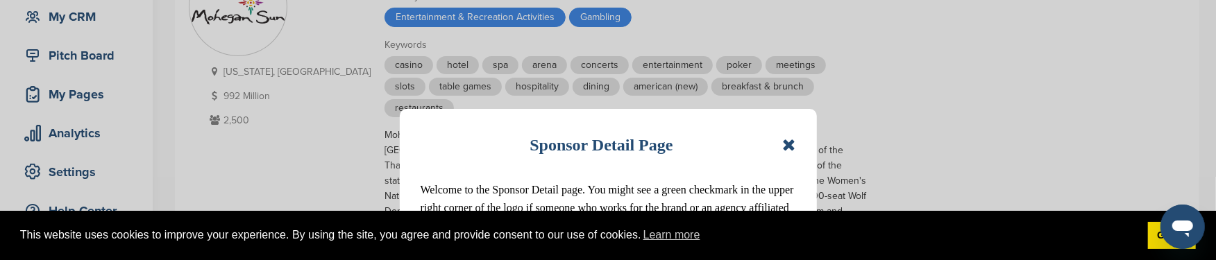
click at [792, 142] on icon at bounding box center [788, 145] width 13 height 17
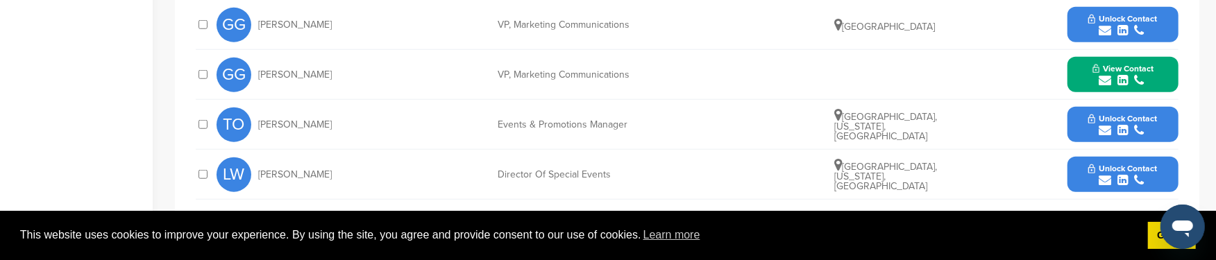
scroll to position [902, 0]
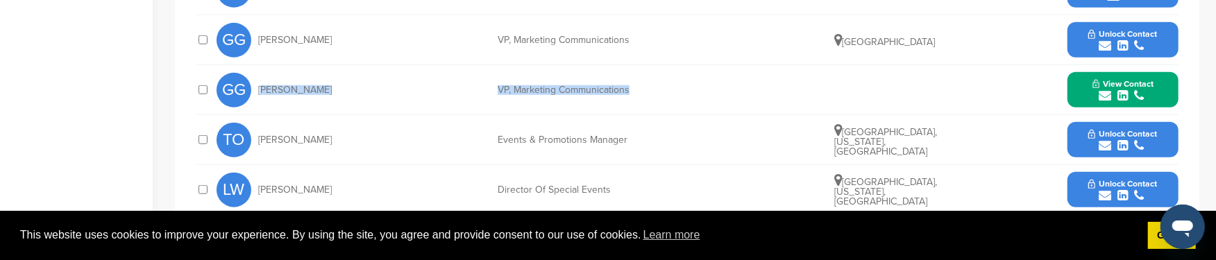
drag, startPoint x: 259, startPoint y: 90, endPoint x: 700, endPoint y: 100, distance: 441.6
click at [700, 100] on div "GG [PERSON_NAME] VP, Marketing Communications View Contact [PERSON_NAME][EMAIL_…" at bounding box center [698, 89] width 962 height 49
copy div "[PERSON_NAME] VP, Marketing Communications"
click at [1109, 93] on icon "submit" at bounding box center [1105, 96] width 12 height 12
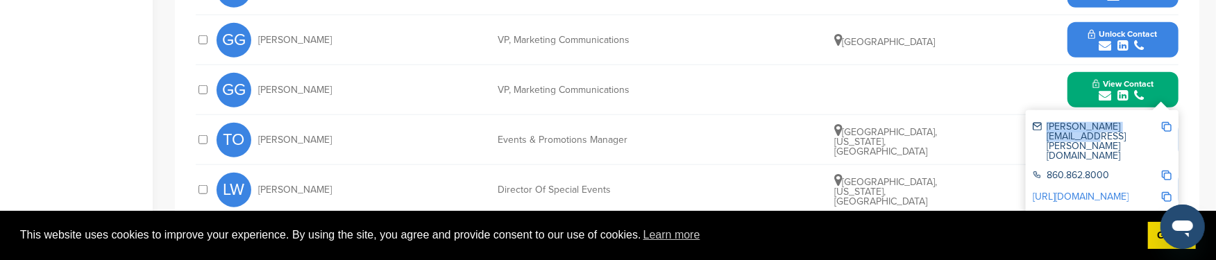
drag, startPoint x: 1047, startPoint y: 126, endPoint x: 1160, endPoint y: 125, distance: 113.2
click at [1160, 125] on div "[PERSON_NAME][EMAIL_ADDRESS][PERSON_NAME][DOMAIN_NAME]" at bounding box center [1097, 141] width 128 height 39
copy div "[PERSON_NAME].[PERSON_NAME]@mohegan"
click at [1116, 29] on span "Unlock Contact" at bounding box center [1123, 34] width 69 height 10
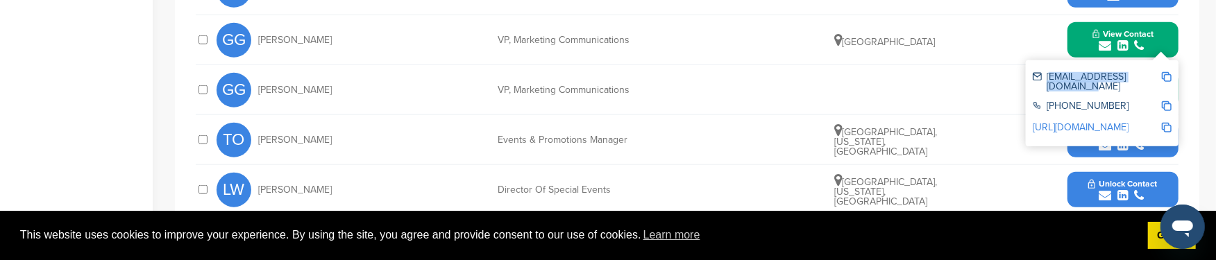
drag, startPoint x: 1047, startPoint y: 77, endPoint x: 1161, endPoint y: 74, distance: 113.9
click at [1161, 74] on div "[EMAIL_ADDRESS][DOMAIN_NAME]" at bounding box center [1097, 81] width 128 height 19
copy div "[EMAIL_ADDRESS][DOMAIN_NAME]"
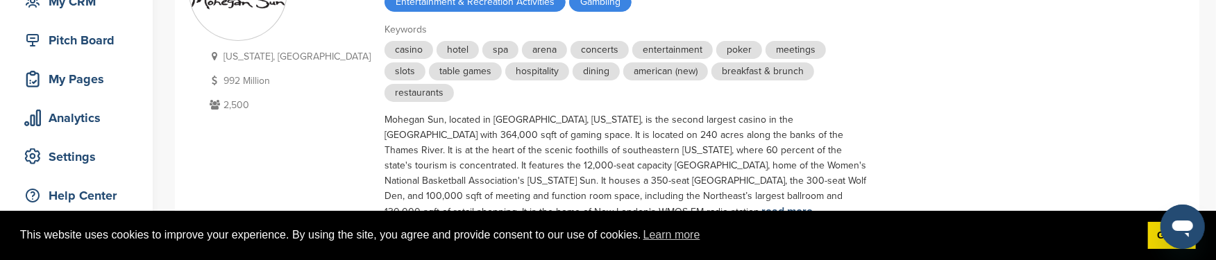
scroll to position [69, 0]
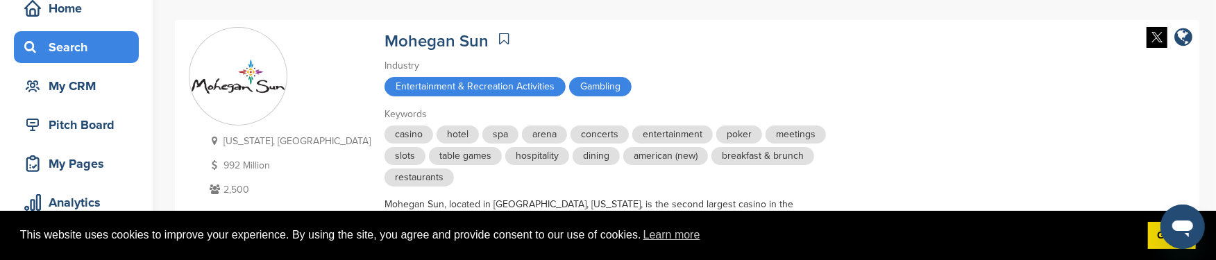
click at [71, 45] on div "Search" at bounding box center [80, 47] width 118 height 25
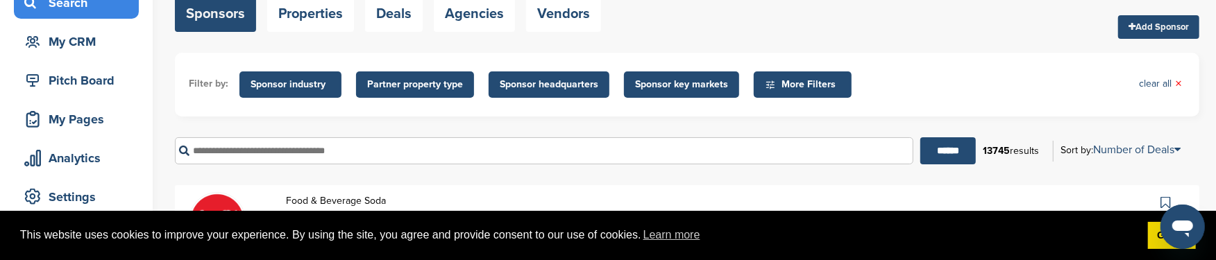
scroll to position [138, 0]
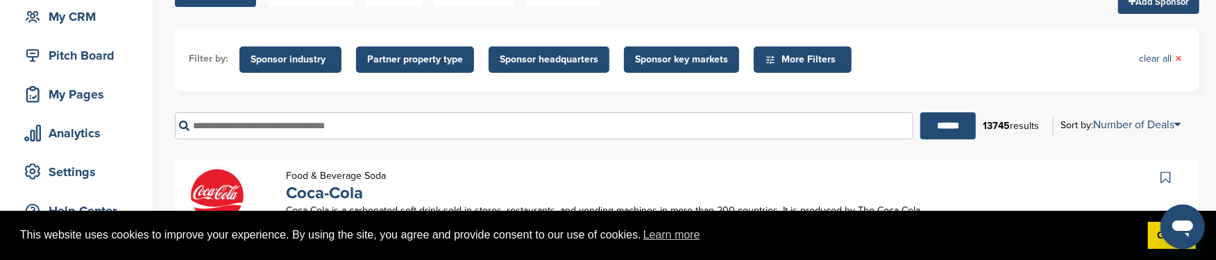
click at [242, 126] on input "text" at bounding box center [544, 125] width 739 height 27
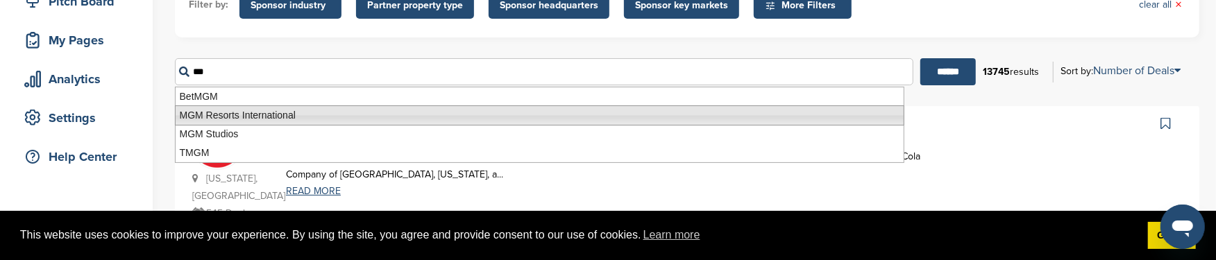
scroll to position [208, 0]
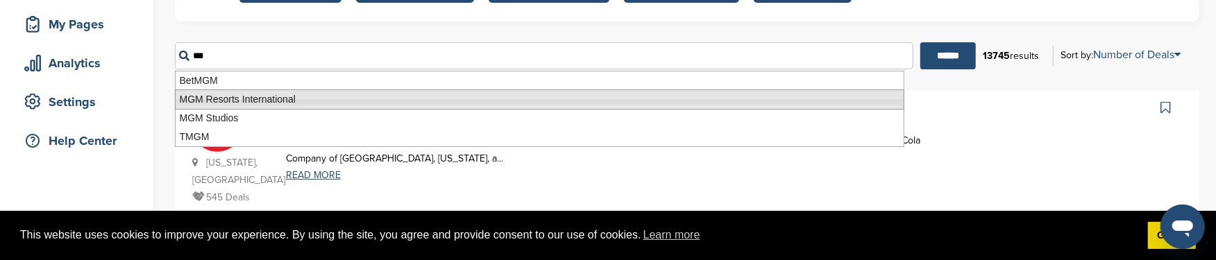
click at [287, 96] on li "MGM Resorts International" at bounding box center [540, 100] width 730 height 20
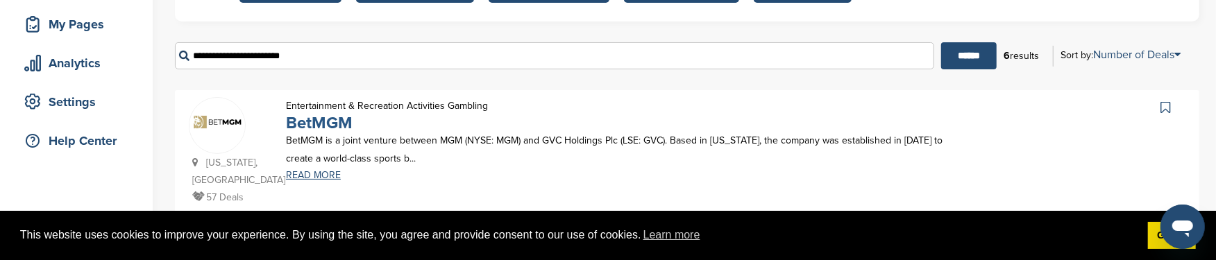
type input "**********"
click at [326, 119] on link "BetMGM" at bounding box center [319, 123] width 67 height 20
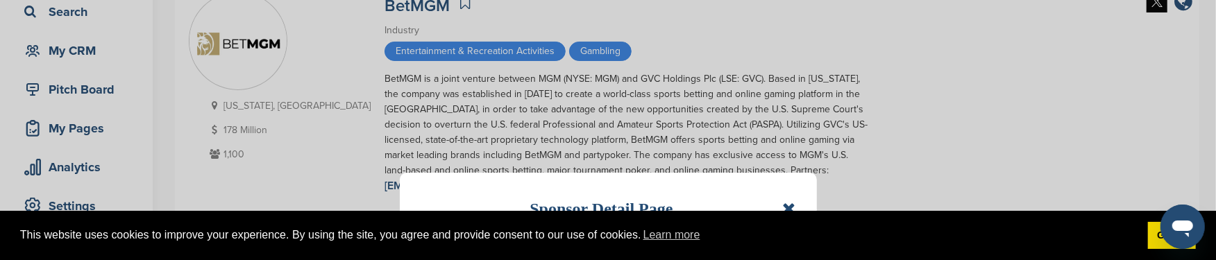
scroll to position [138, 0]
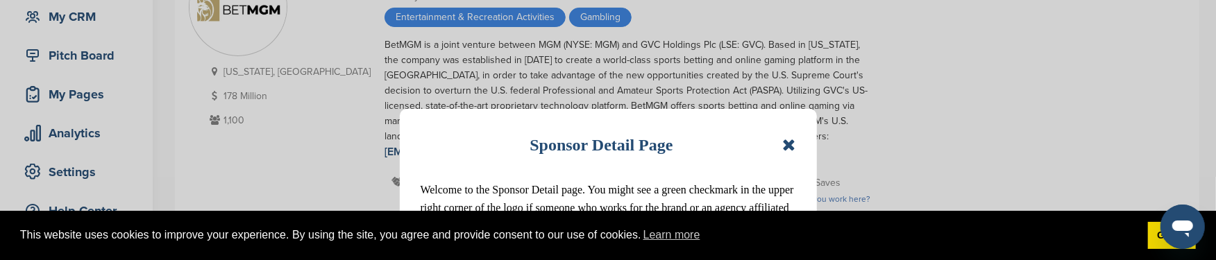
click at [789, 142] on icon at bounding box center [788, 145] width 13 height 17
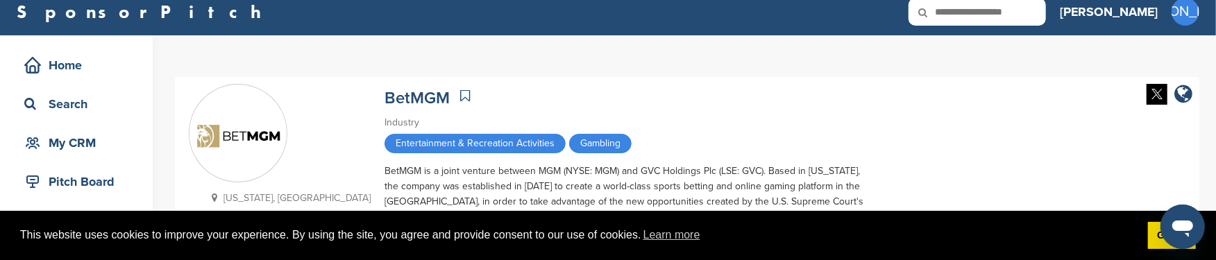
scroll to position [0, 0]
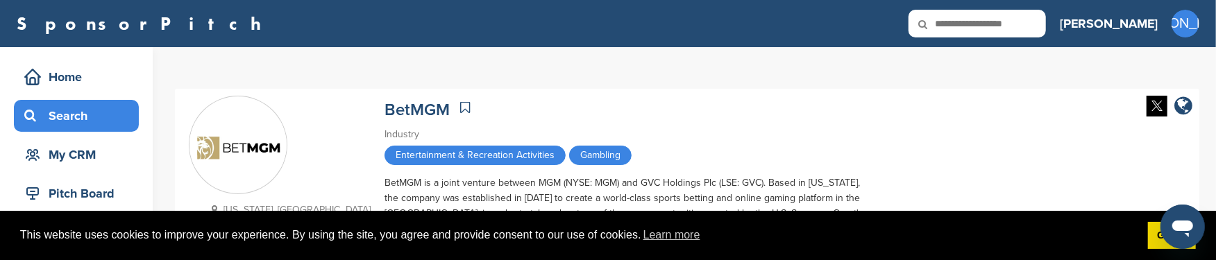
click at [83, 116] on div "Search" at bounding box center [80, 115] width 118 height 25
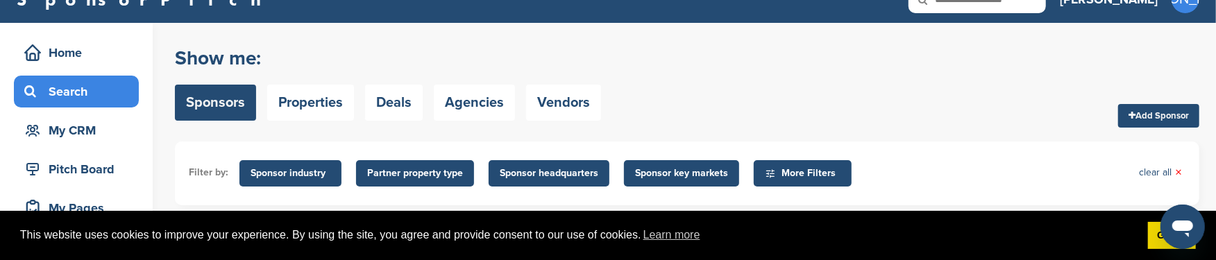
scroll to position [138, 0]
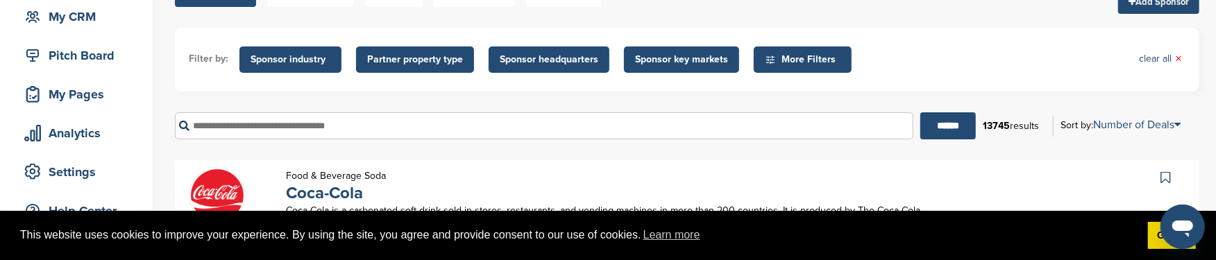
click at [272, 126] on input "text" at bounding box center [544, 125] width 739 height 27
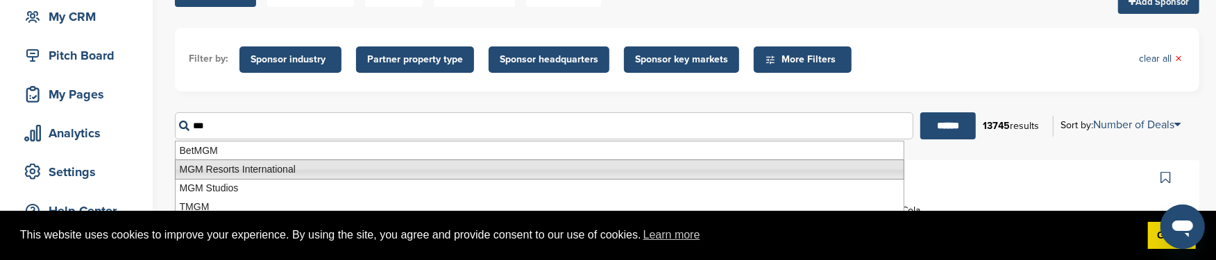
click at [303, 173] on li "MGM Resorts International" at bounding box center [540, 170] width 730 height 20
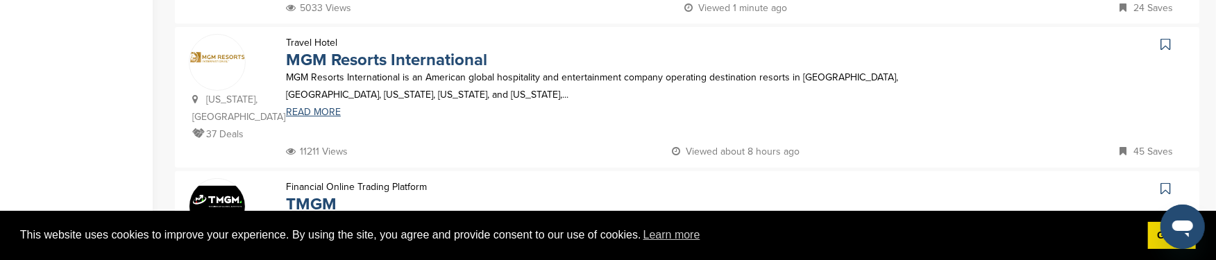
scroll to position [346, 0]
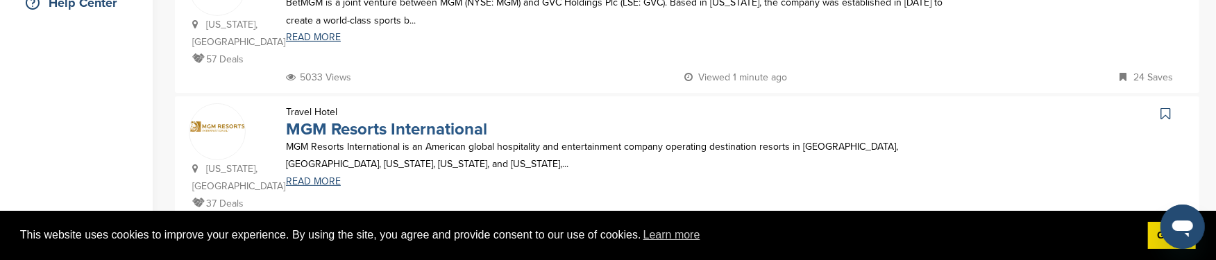
type input "**********"
click at [380, 130] on link "MGM Resorts International" at bounding box center [386, 129] width 201 height 20
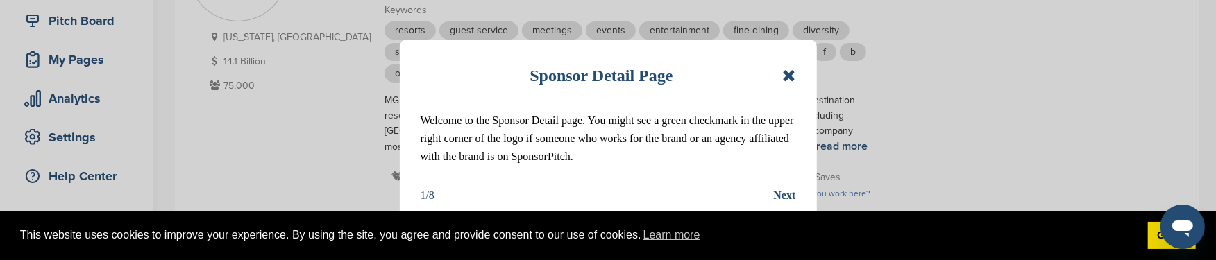
scroll to position [208, 0]
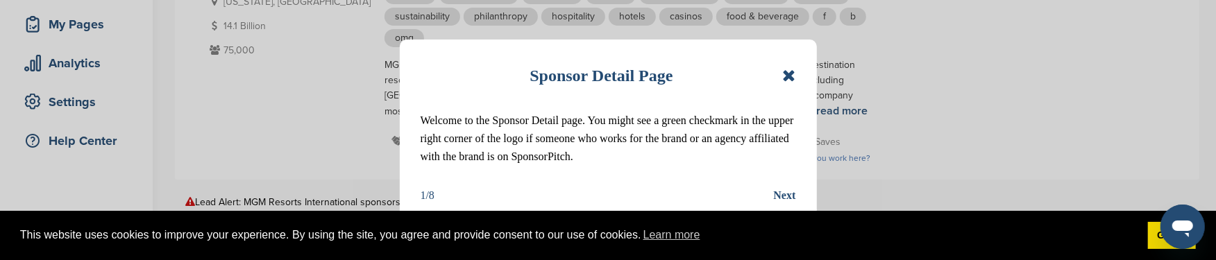
click at [793, 74] on icon at bounding box center [788, 75] width 13 height 17
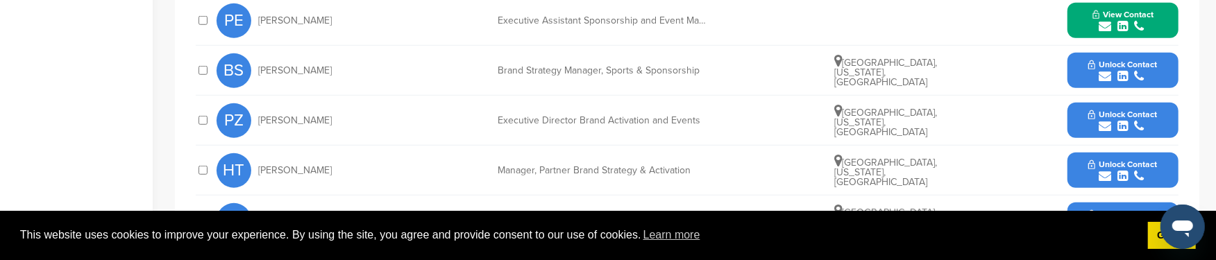
scroll to position [764, 0]
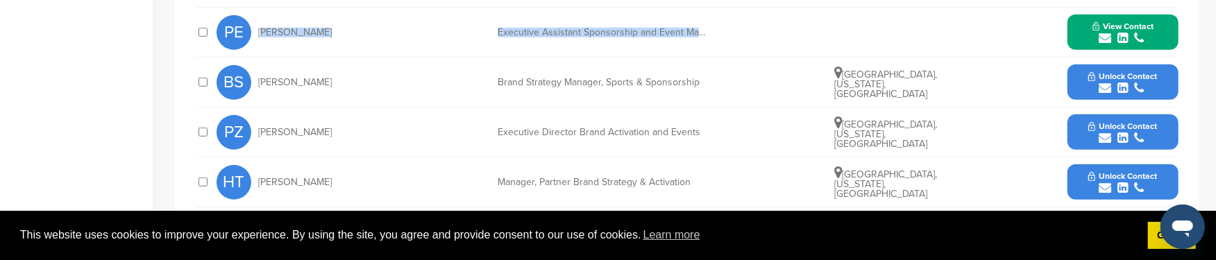
drag, startPoint x: 258, startPoint y: 31, endPoint x: 706, endPoint y: 30, distance: 448.5
click at [706, 30] on div "PE [PERSON_NAME] Executive Assistant Sponsorship and Event Marketing View Conta…" at bounding box center [698, 32] width 962 height 49
copy div "[PERSON_NAME] Executive Assistant Sponsorship and Event Mark"
click at [1118, 26] on span "View Contact" at bounding box center [1123, 27] width 61 height 10
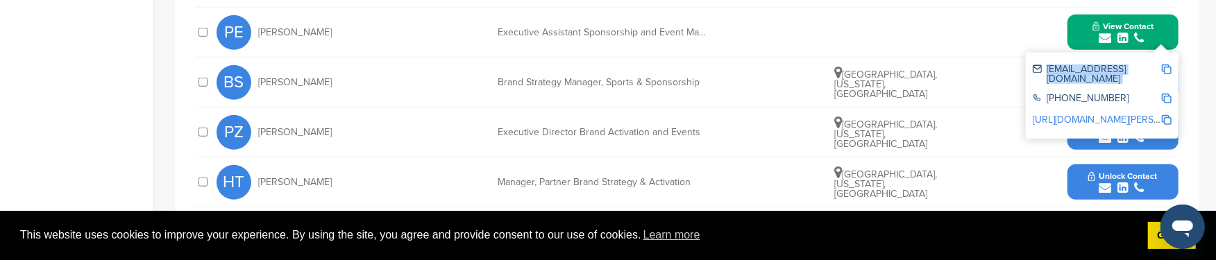
drag, startPoint x: 1047, startPoint y: 68, endPoint x: 1165, endPoint y: 68, distance: 118.0
click at [1165, 68] on div "[EMAIL_ADDRESS][DOMAIN_NAME]" at bounding box center [1102, 74] width 139 height 29
copy div "[EMAIL_ADDRESS][DOMAIN_NAME]"
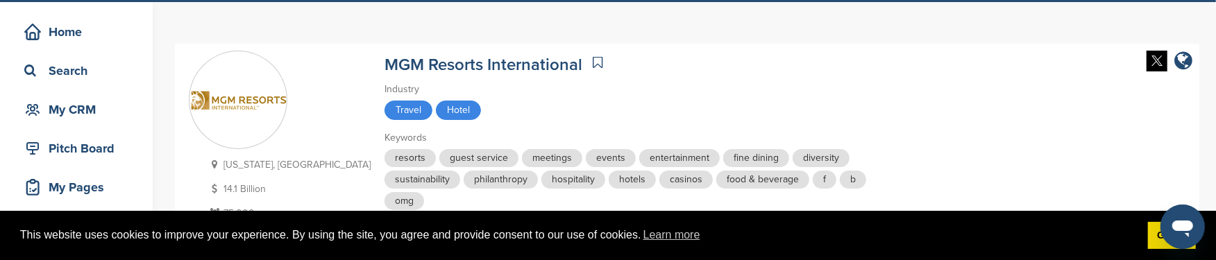
scroll to position [0, 0]
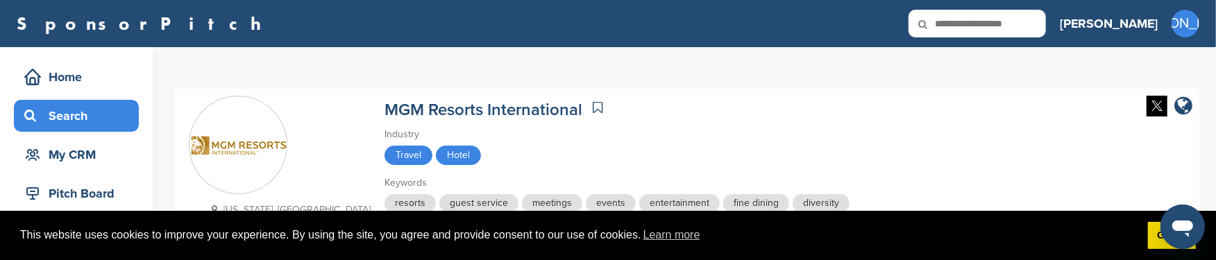
click at [82, 111] on div "Search" at bounding box center [80, 115] width 118 height 25
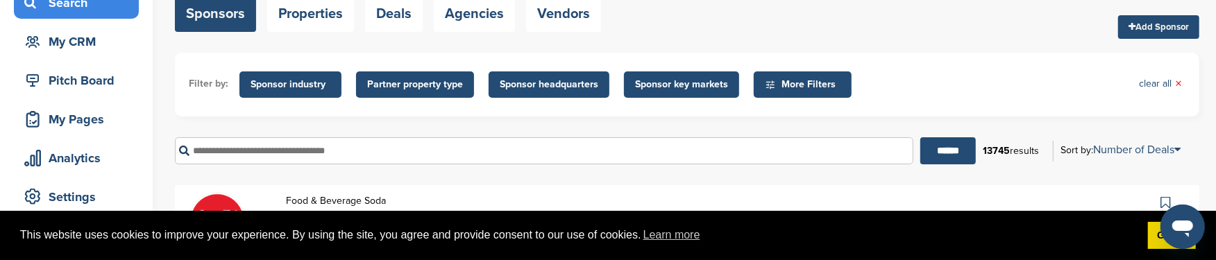
scroll to position [138, 0]
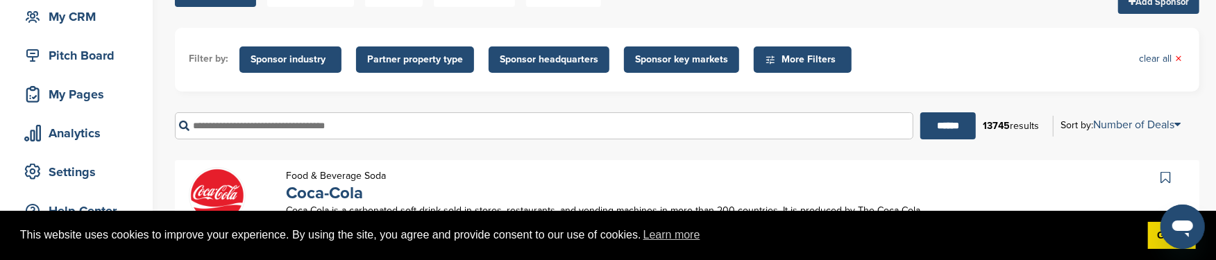
click at [226, 128] on input "text" at bounding box center [544, 125] width 739 height 27
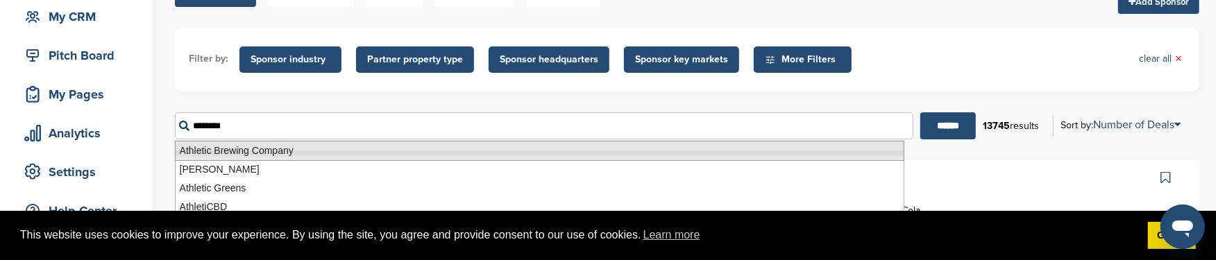
click at [253, 149] on li "Athletic Brewing Company" at bounding box center [540, 151] width 730 height 20
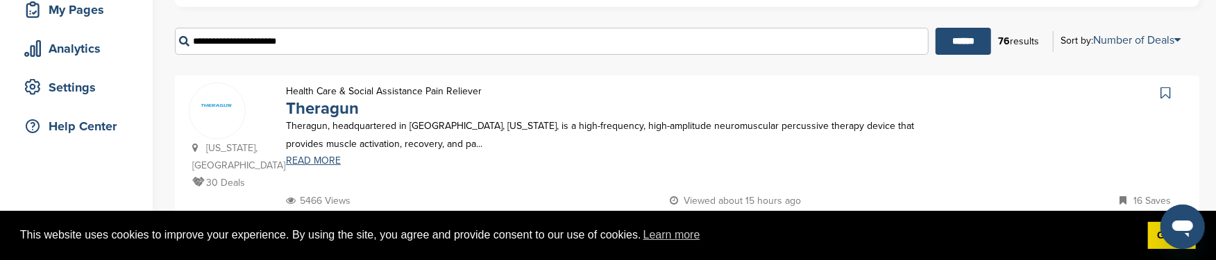
scroll to position [208, 0]
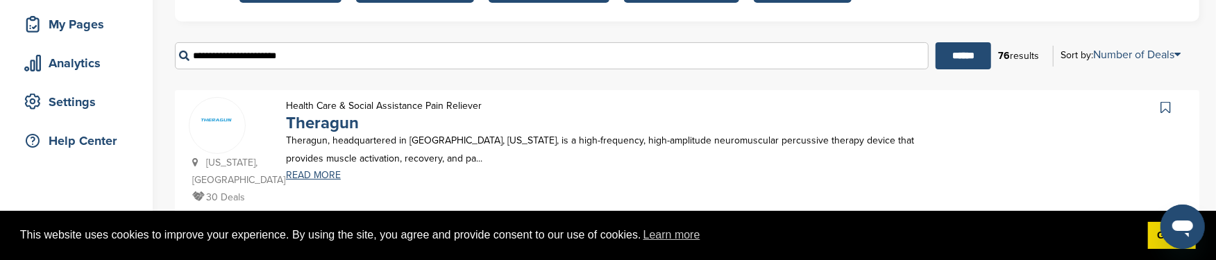
click at [317, 53] on input "**********" at bounding box center [552, 55] width 754 height 27
type input "**********"
click at [936, 42] on input "******" at bounding box center [964, 55] width 56 height 27
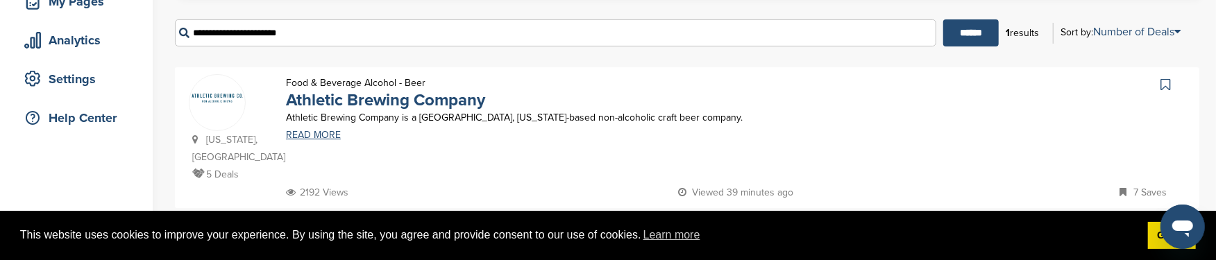
scroll to position [277, 0]
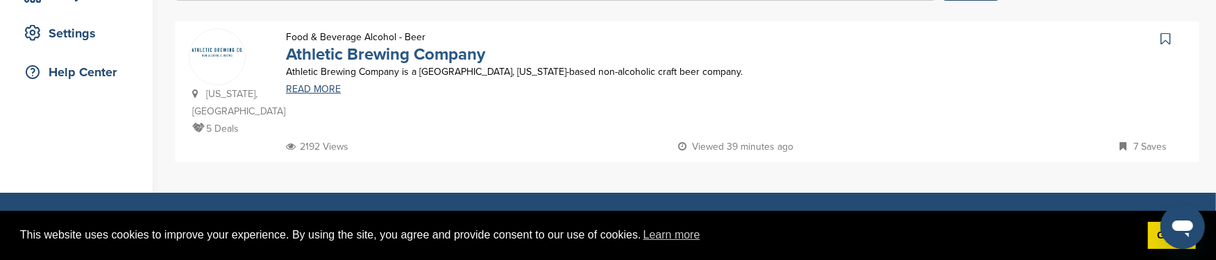
click at [374, 56] on link "Athletic Brewing Company" at bounding box center [385, 54] width 199 height 20
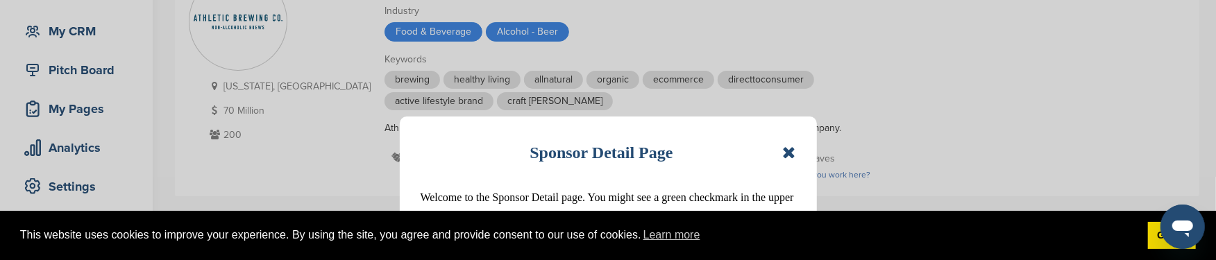
scroll to position [138, 0]
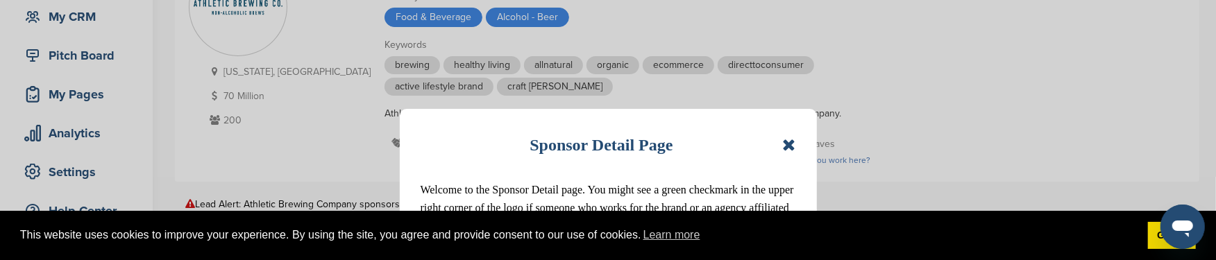
click at [789, 144] on icon at bounding box center [788, 145] width 13 height 17
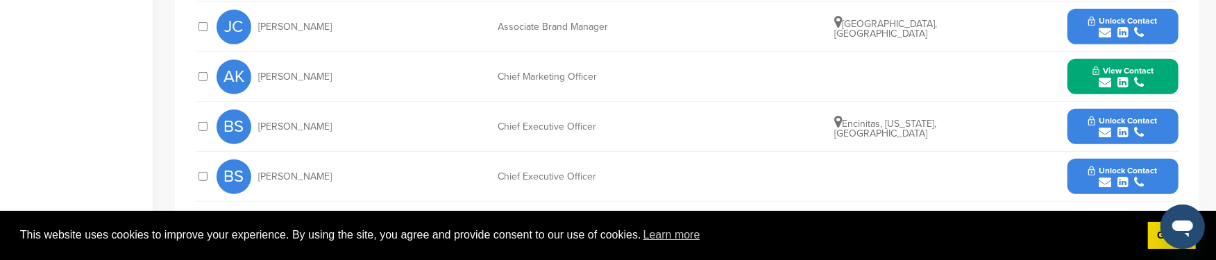
scroll to position [694, 0]
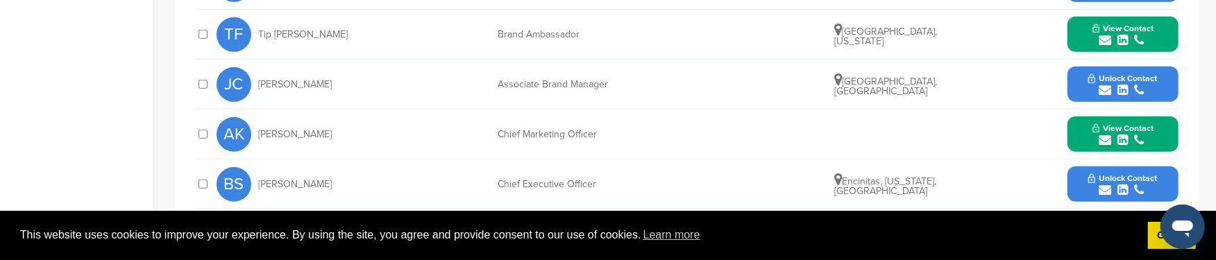
click at [258, 134] on div "AK [PERSON_NAME]" at bounding box center [293, 134] width 153 height 35
drag, startPoint x: 258, startPoint y: 133, endPoint x: 617, endPoint y: 137, distance: 358.9
click at [617, 137] on div "AK Andrew Katz Chief Marketing Officer View Contact andrew.katz@athleticbrewing…" at bounding box center [698, 134] width 962 height 49
copy div "Andrew Katz Chief Marketing Officer"
click at [1145, 126] on span "View Contact" at bounding box center [1123, 129] width 61 height 10
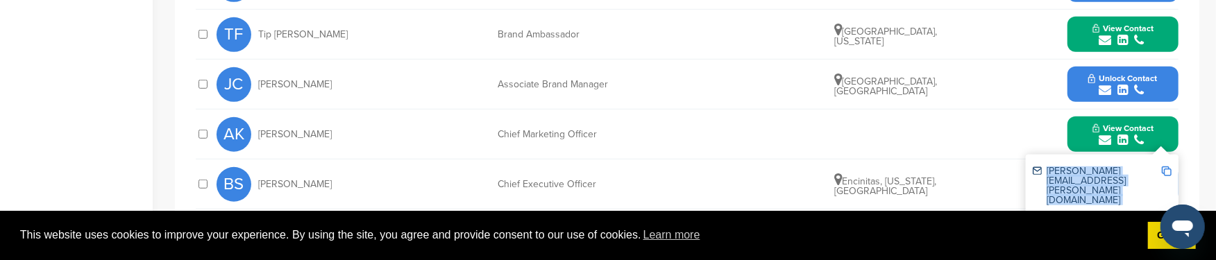
drag, startPoint x: 1048, startPoint y: 170, endPoint x: 1168, endPoint y: 163, distance: 121.0
click at [1168, 163] on div "andrew.katz@athleticbrewing.com" at bounding box center [1102, 186] width 139 height 49
copy div "andrew.katz@athleticbrewing.com"
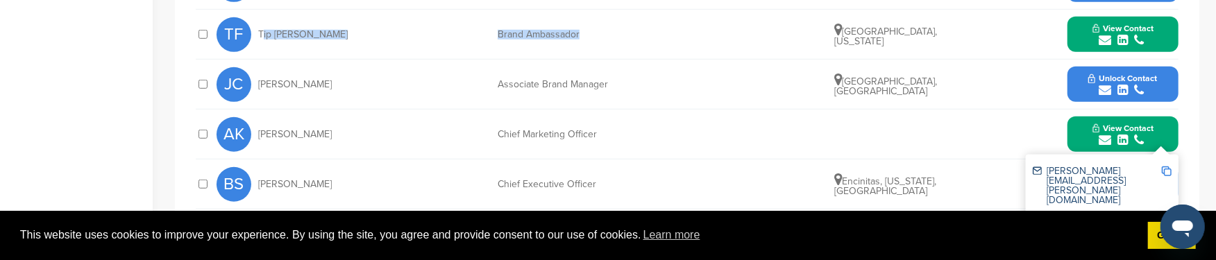
drag, startPoint x: 258, startPoint y: 33, endPoint x: 589, endPoint y: 37, distance: 331.9
click at [589, 37] on div "TF Tip Fairchild Brand Ambassador Warwick, Rhode Island View Contact tfairchild…" at bounding box center [698, 34] width 962 height 49
copy div "Tip Fairchild Brand Ambassador"
click at [1129, 25] on span "View Contact" at bounding box center [1123, 29] width 61 height 10
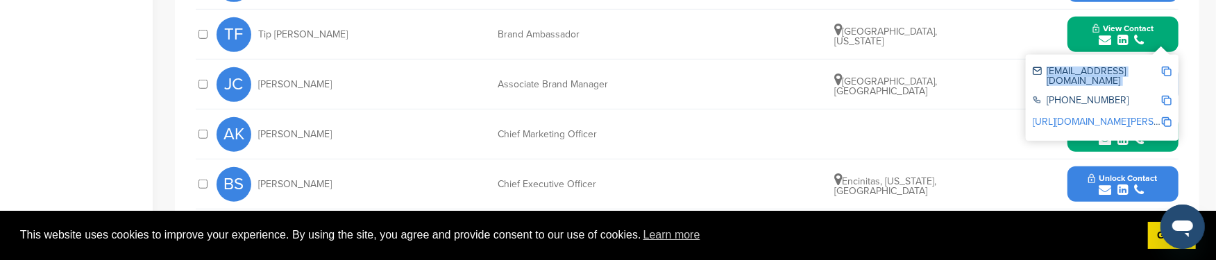
drag, startPoint x: 1046, startPoint y: 69, endPoint x: 1163, endPoint y: 75, distance: 116.8
click at [1163, 75] on div "tfairchild@squadlocker.com" at bounding box center [1102, 76] width 139 height 29
copy div "tfairchild@squadlocker.com"
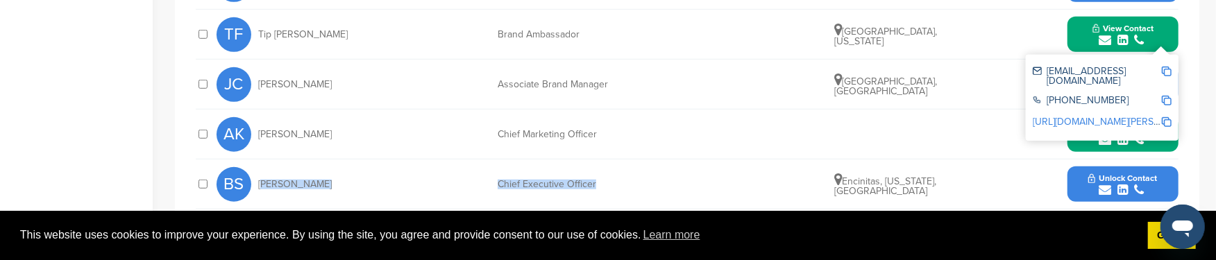
drag, startPoint x: 258, startPoint y: 183, endPoint x: 594, endPoint y: 185, distance: 336.0
click at [594, 185] on div "BS Bill Shufelt Chief Executive Officer Encinitas, California, United States Un…" at bounding box center [698, 184] width 962 height 49
copy div "Bill Shufelt Chief Executive Officer"
click at [1136, 176] on span "Unlock Contact" at bounding box center [1123, 179] width 69 height 10
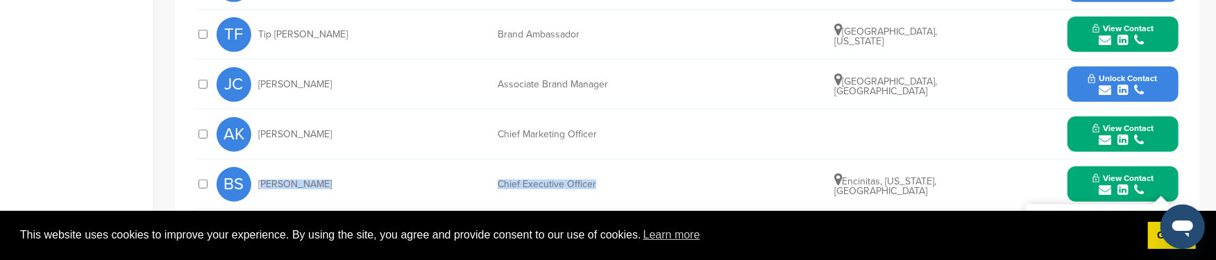
click at [1136, 176] on span "View Contact" at bounding box center [1123, 179] width 61 height 10
click at [1117, 177] on span "View Contact" at bounding box center [1123, 179] width 61 height 10
click at [1162, 205] on div "bill.shufelt@athleticbrewing.com 203-273-0422 http://www.linkedin.com/in/bill-s…" at bounding box center [1102, 253] width 153 height 96
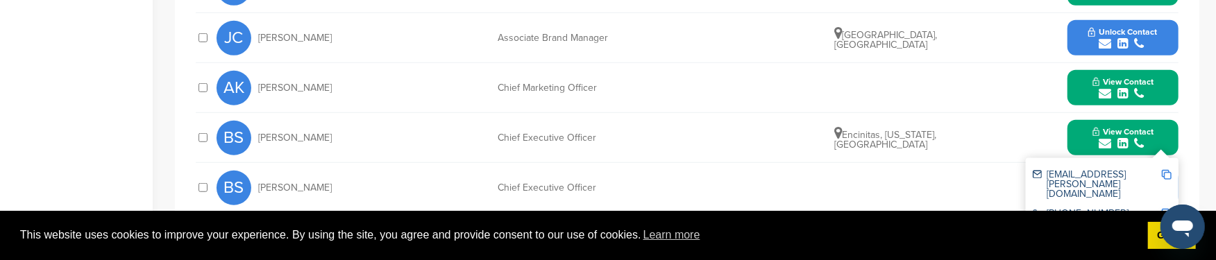
scroll to position [760, 0]
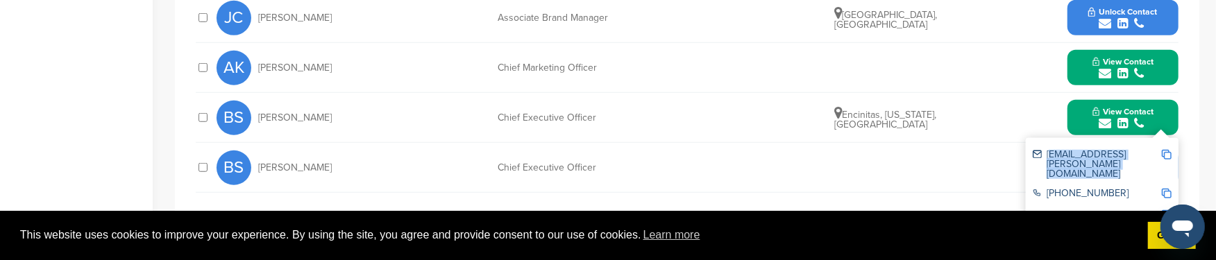
drag, startPoint x: 1047, startPoint y: 153, endPoint x: 1162, endPoint y: 156, distance: 115.3
click at [1162, 156] on div "bill.shufelt@athleticbrewing.com" at bounding box center [1102, 164] width 139 height 39
copy div "bill.shufelt@athleticbrewing.com"
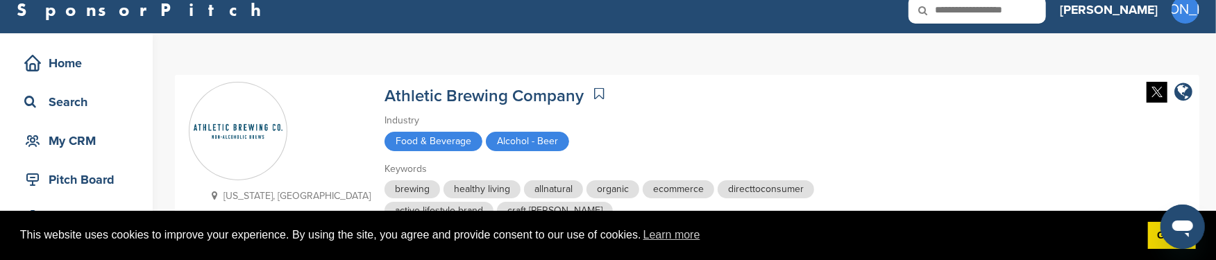
scroll to position [0, 0]
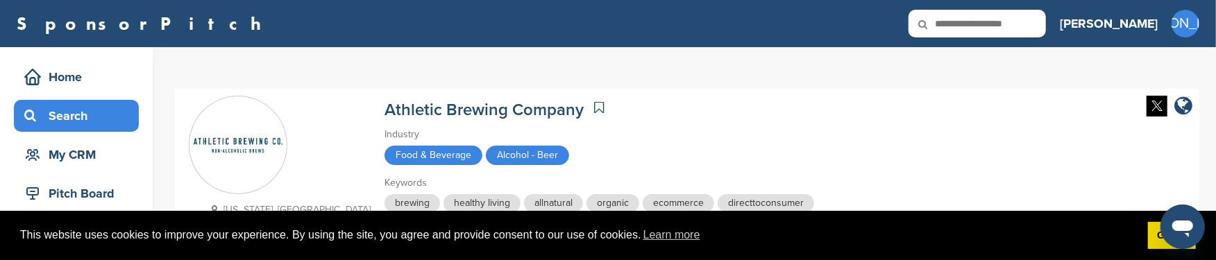
click at [70, 117] on div "Search" at bounding box center [80, 115] width 118 height 25
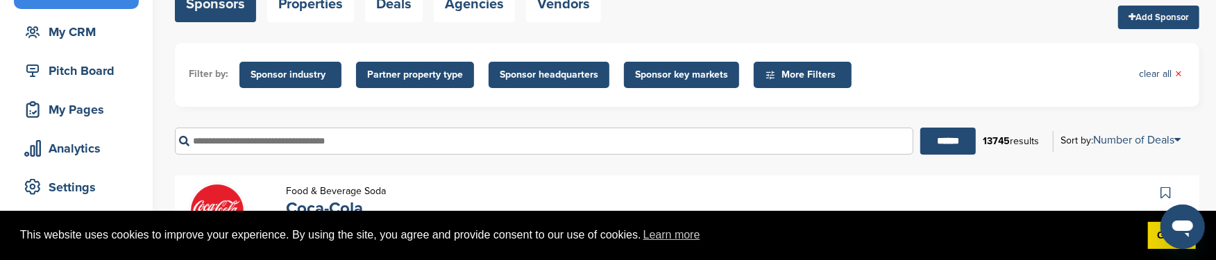
scroll to position [138, 0]
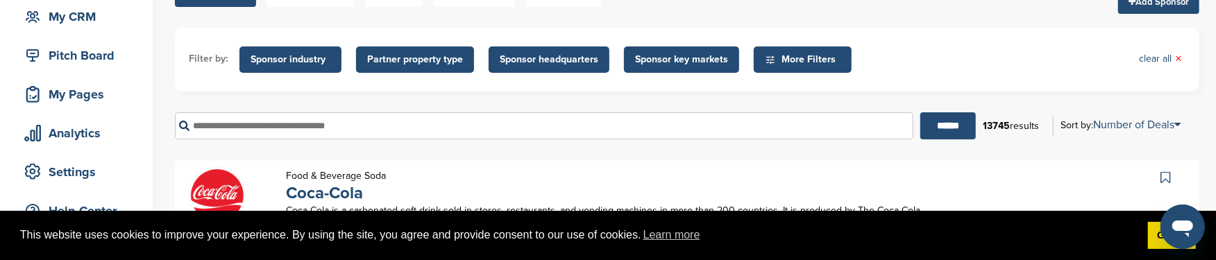
click at [238, 124] on input "text" at bounding box center [544, 125] width 739 height 27
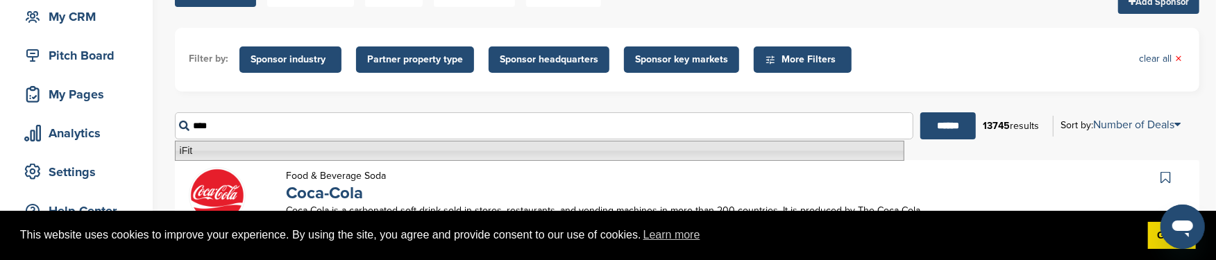
click at [190, 150] on li "iFit" at bounding box center [540, 151] width 730 height 20
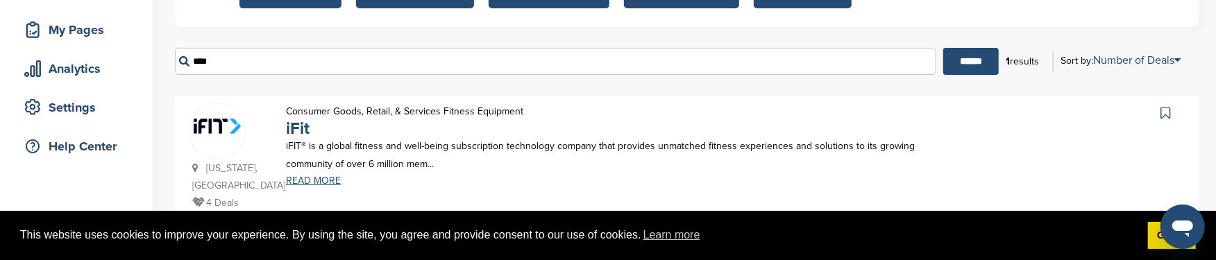
scroll to position [208, 0]
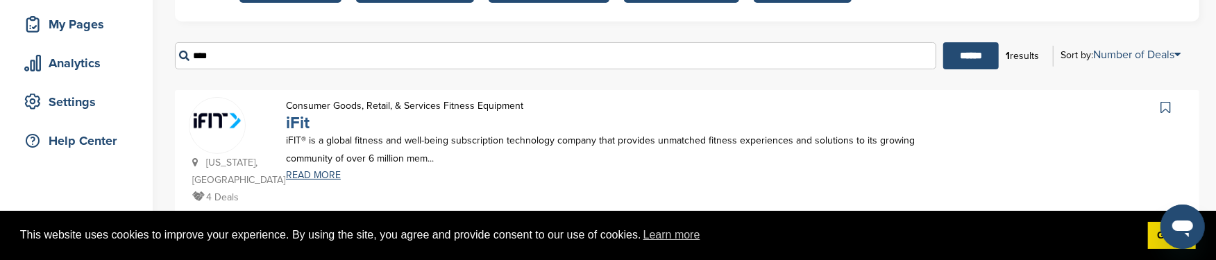
type input "****"
click at [303, 124] on link "iFit" at bounding box center [298, 123] width 24 height 20
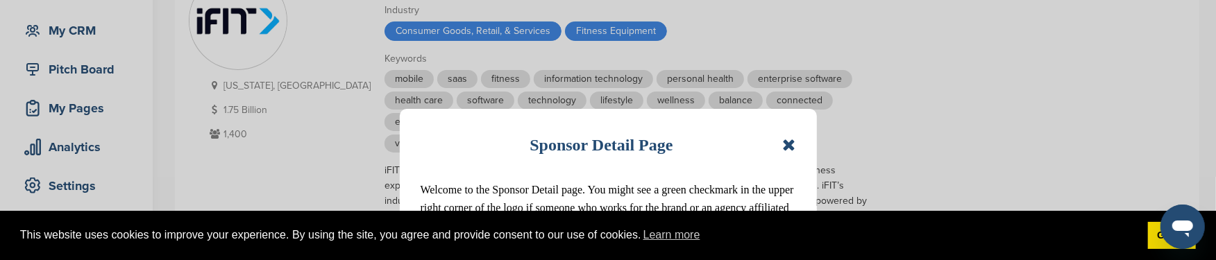
scroll to position [138, 0]
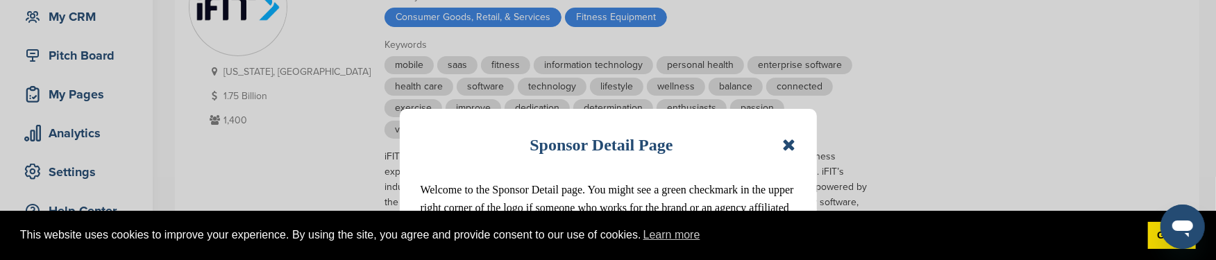
click at [792, 144] on icon at bounding box center [788, 145] width 13 height 17
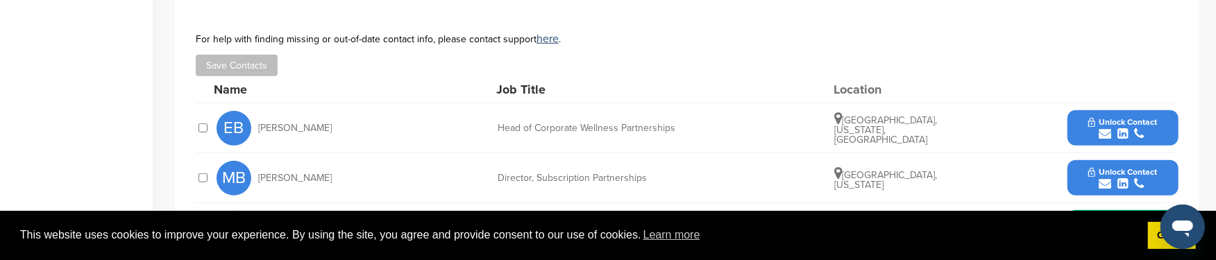
scroll to position [694, 0]
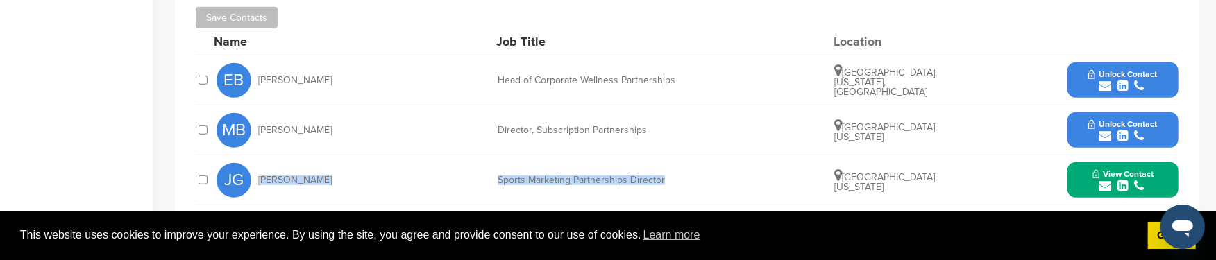
drag, startPoint x: 258, startPoint y: 163, endPoint x: 675, endPoint y: 155, distance: 416.6
click at [675, 156] on div "[PERSON_NAME] Sports Marketing Partnerships Director [GEOGRAPHIC_DATA], [US_STA…" at bounding box center [698, 180] width 962 height 49
copy div "[PERSON_NAME] Sports Marketing Partnerships Director"
click at [1104, 180] on icon "submit" at bounding box center [1105, 186] width 12 height 12
drag, startPoint x: 1045, startPoint y: 201, endPoint x: 1146, endPoint y: 196, distance: 101.4
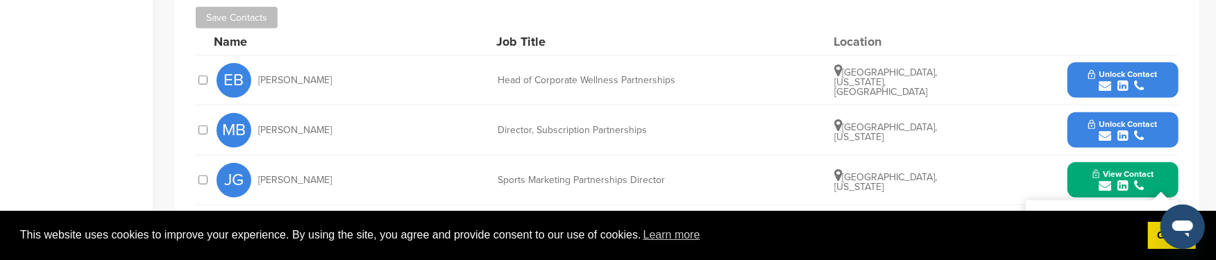
click at [1146, 212] on div "john.gallagher@ifit.com" at bounding box center [1097, 231] width 128 height 39
copy div "john.gallagher@ifit.com"
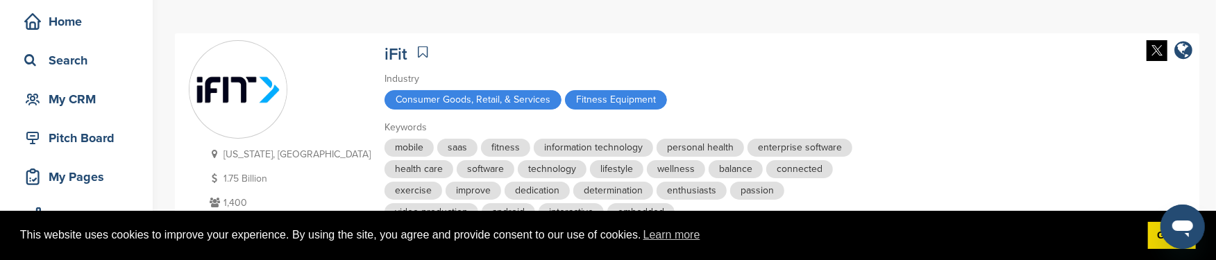
scroll to position [0, 0]
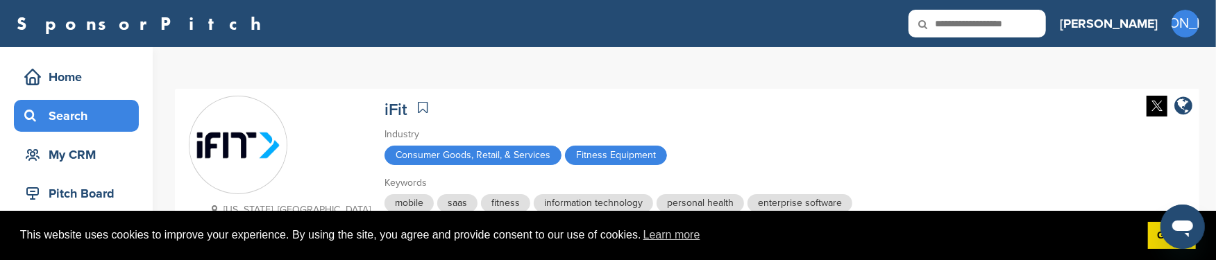
click at [80, 108] on div "Search" at bounding box center [80, 115] width 118 height 25
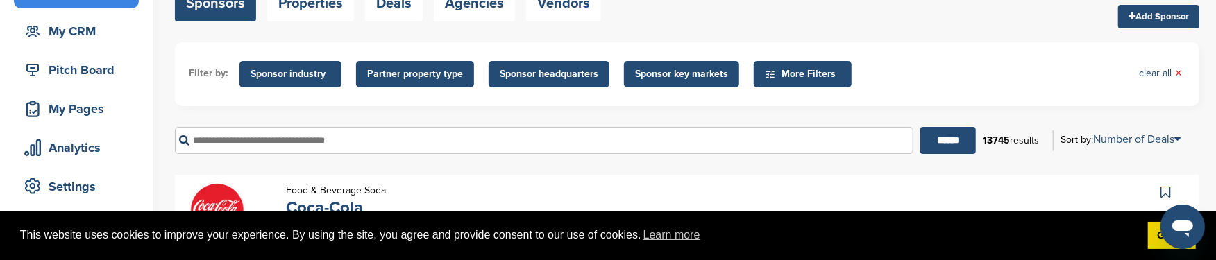
scroll to position [138, 0]
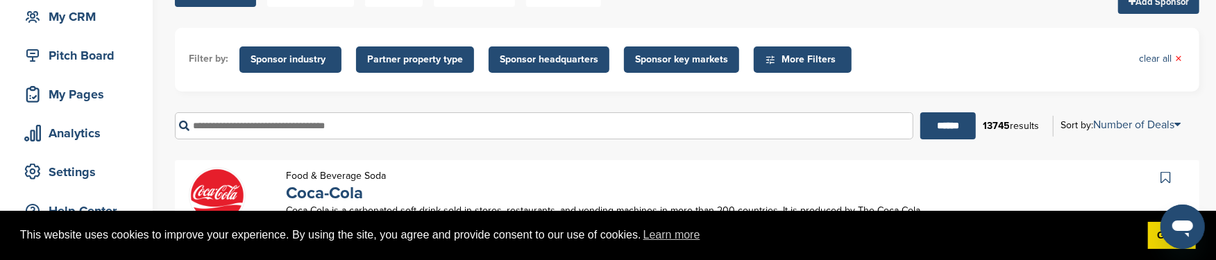
click at [221, 125] on input "text" at bounding box center [544, 125] width 739 height 27
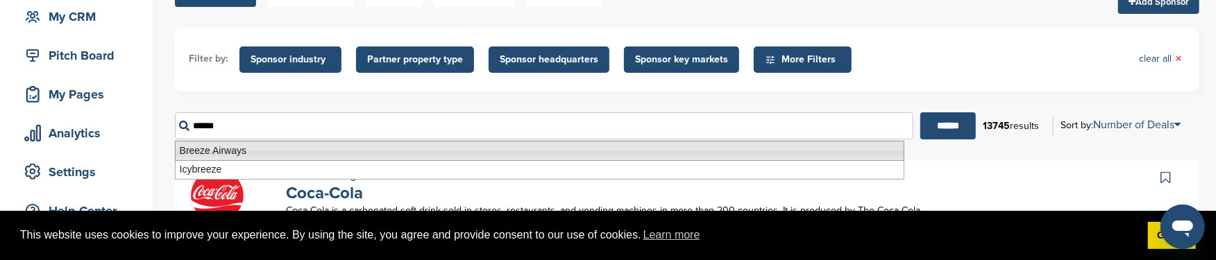
click at [232, 149] on li "Breeze Airways" at bounding box center [540, 151] width 730 height 20
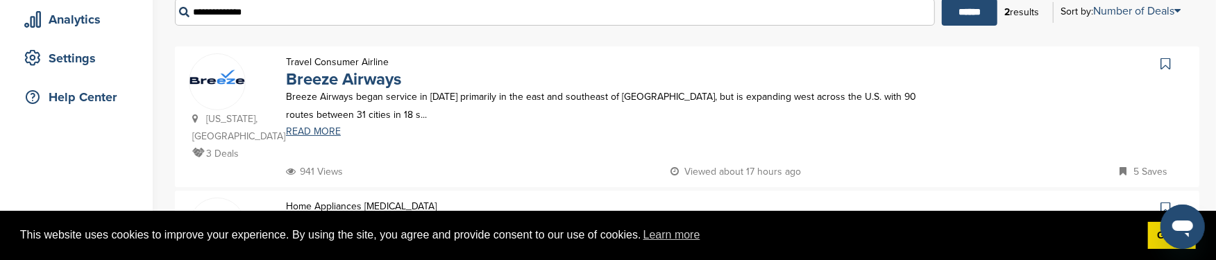
scroll to position [277, 0]
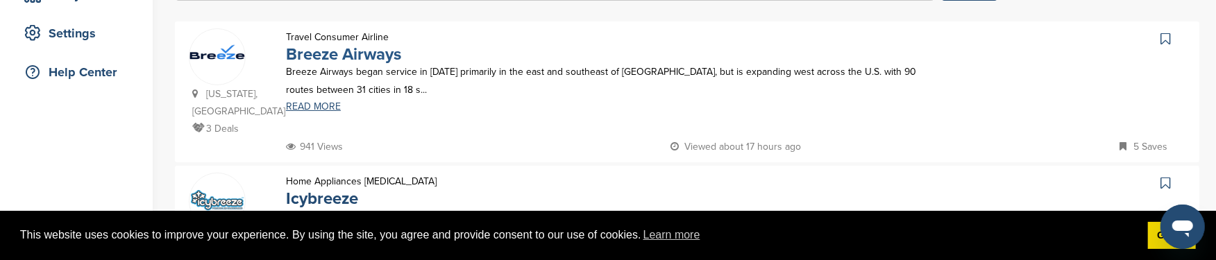
type input "**********"
click at [348, 57] on link "Breeze Airways" at bounding box center [343, 54] width 115 height 20
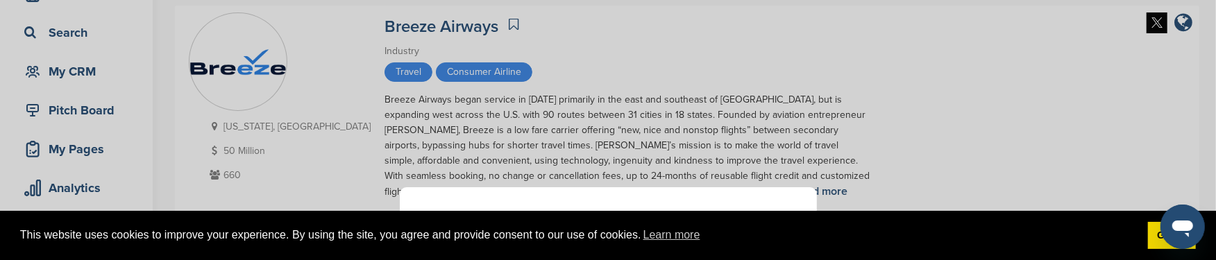
scroll to position [138, 0]
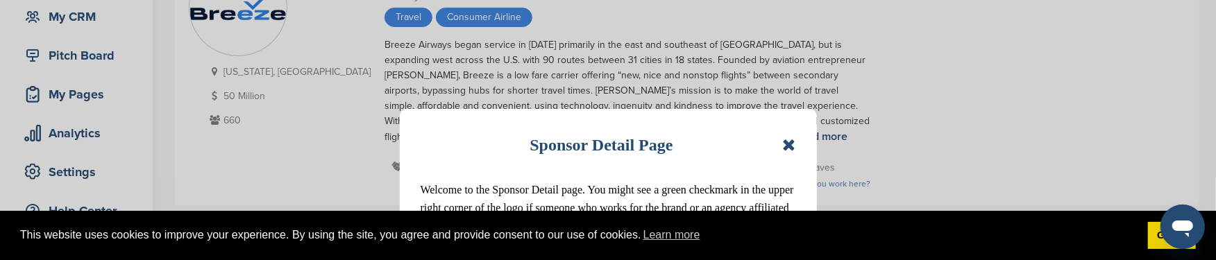
click at [788, 142] on icon at bounding box center [788, 145] width 13 height 17
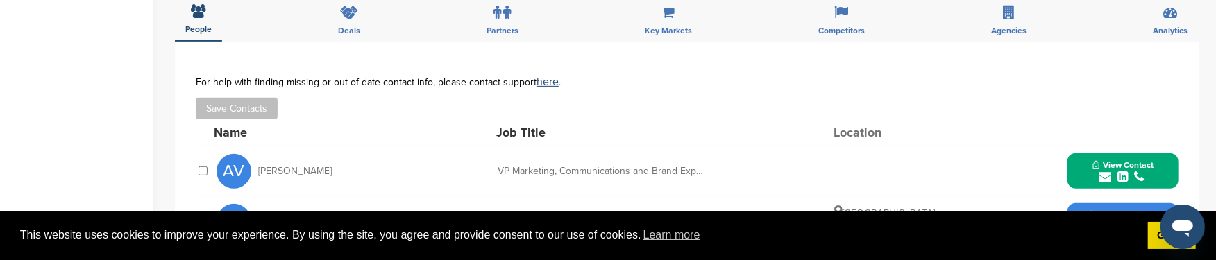
scroll to position [417, 0]
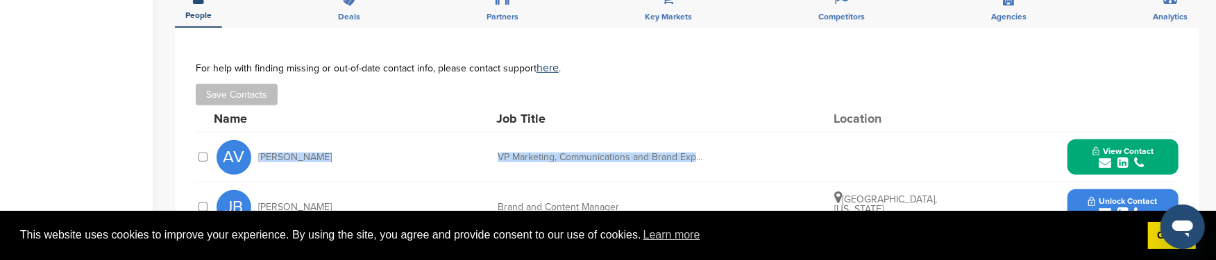
drag, startPoint x: 258, startPoint y: 159, endPoint x: 720, endPoint y: 160, distance: 462.3
click at [720, 160] on div "AV Angela Vargo VP Marketing, Communications and Brand Experience View Contact …" at bounding box center [698, 157] width 962 height 49
copy div "Angela Vargo VP Marketing, Communications and Brand Experienc"
click at [1138, 151] on span "View Contact" at bounding box center [1123, 151] width 61 height 10
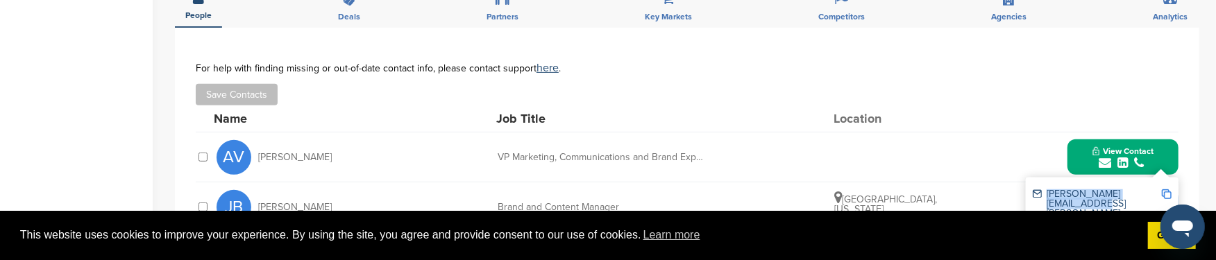
drag, startPoint x: 1047, startPoint y: 194, endPoint x: 1161, endPoint y: 192, distance: 113.9
click at [1161, 192] on div "angela.vargo@flybreeze.com" at bounding box center [1097, 209] width 128 height 39
copy div "angela.vargo@flybreeze.co"
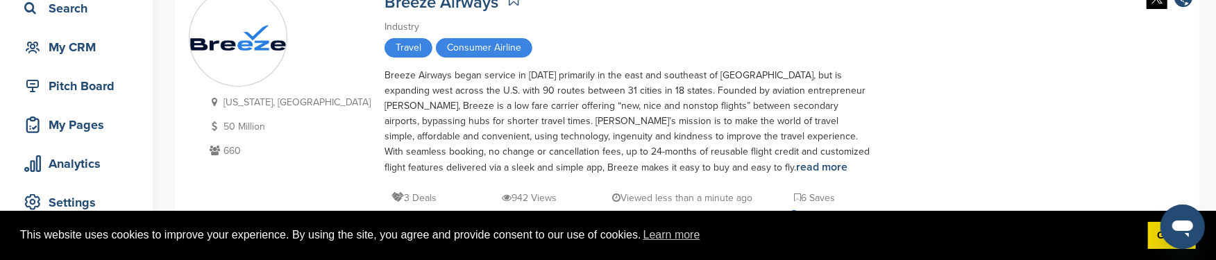
scroll to position [69, 0]
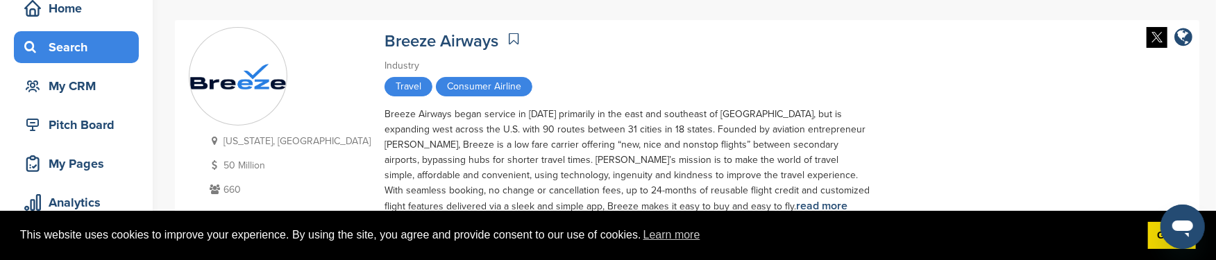
click at [95, 46] on div "Search" at bounding box center [80, 47] width 118 height 25
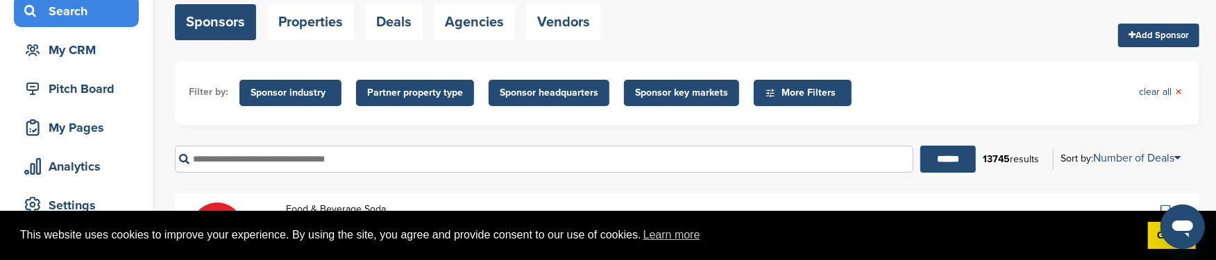
scroll to position [138, 0]
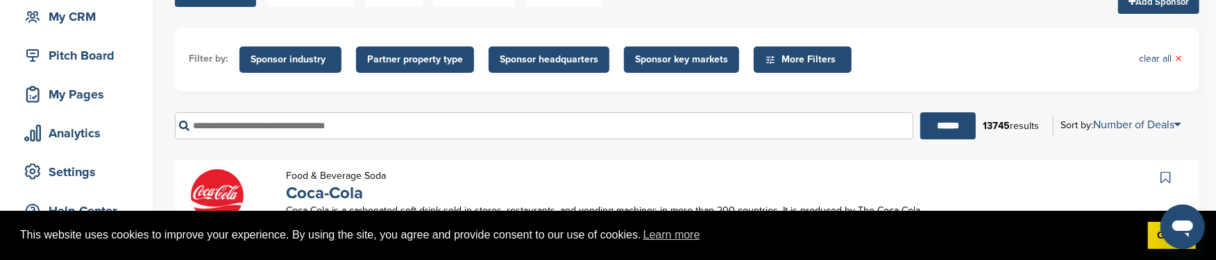
click at [257, 128] on input "text" at bounding box center [544, 125] width 739 height 27
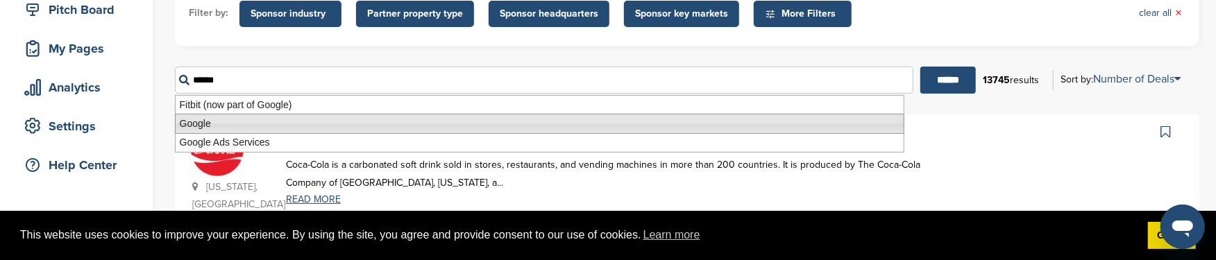
scroll to position [208, 0]
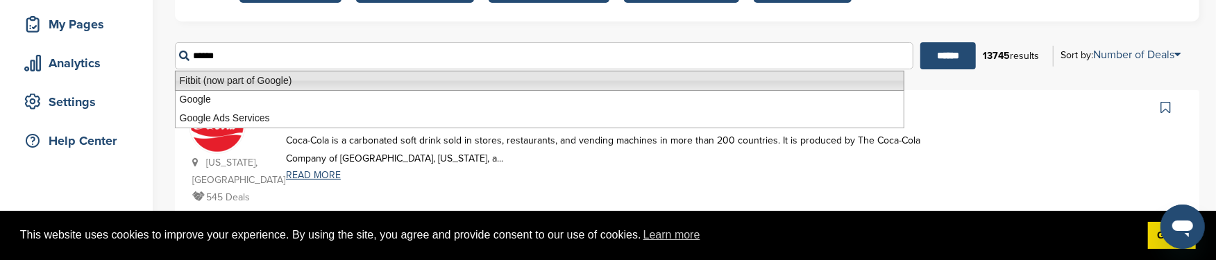
click at [195, 81] on li "Fitbit (now part of Google)" at bounding box center [540, 81] width 730 height 20
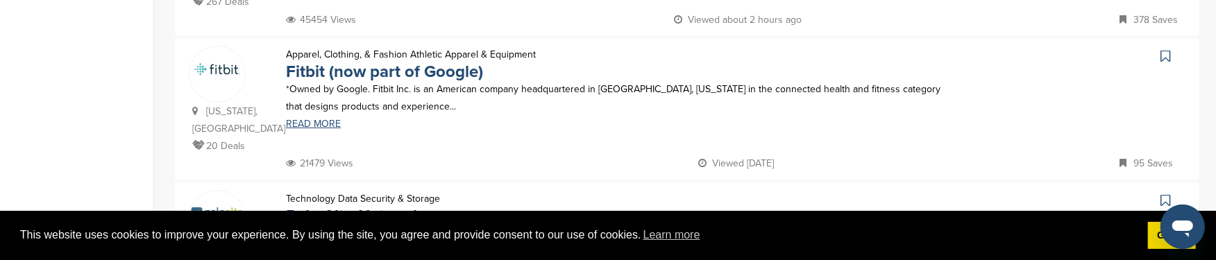
scroll to position [417, 0]
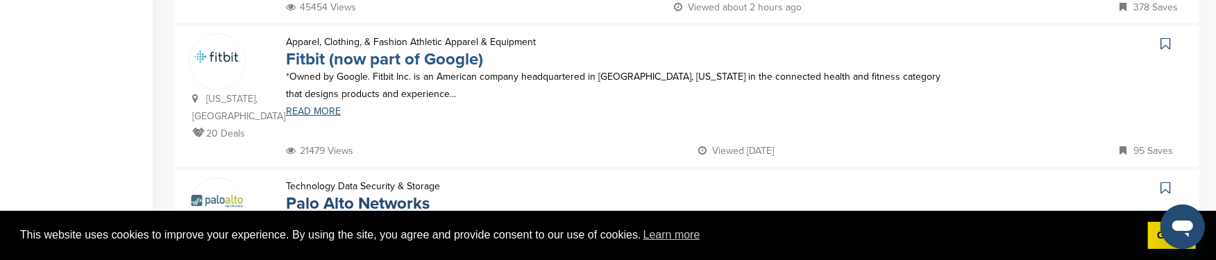
type input "**********"
click at [323, 62] on link "Fitbit (now part of Google)" at bounding box center [384, 59] width 197 height 20
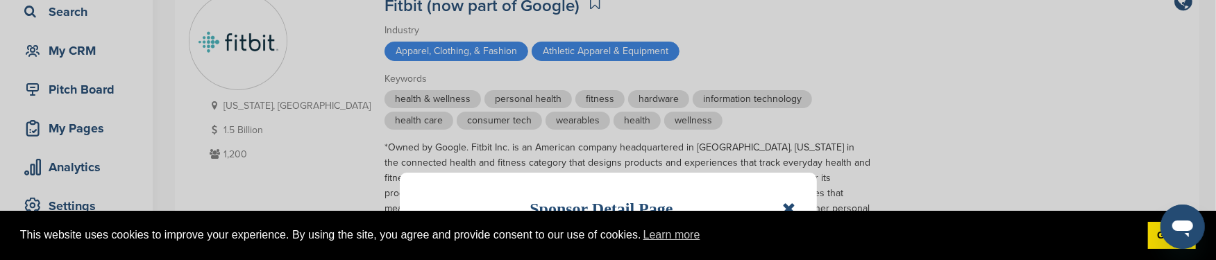
scroll to position [138, 0]
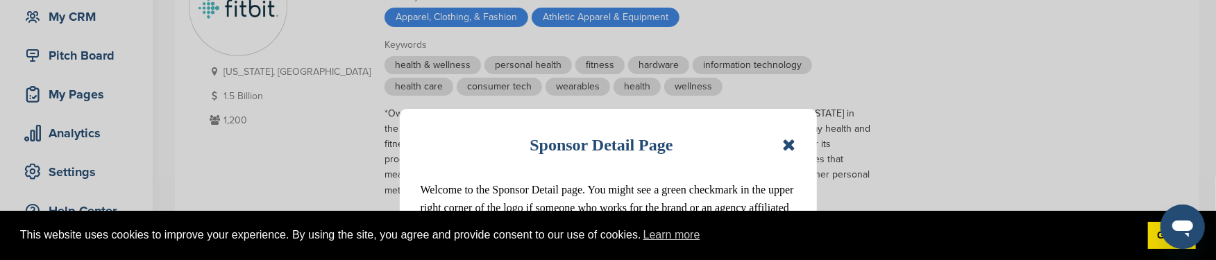
click at [796, 142] on div "Sponsor Detail Page Welcome to the Sponsor Detail page. You might see a green c…" at bounding box center [608, 202] width 417 height 186
click at [786, 143] on icon at bounding box center [788, 145] width 13 height 17
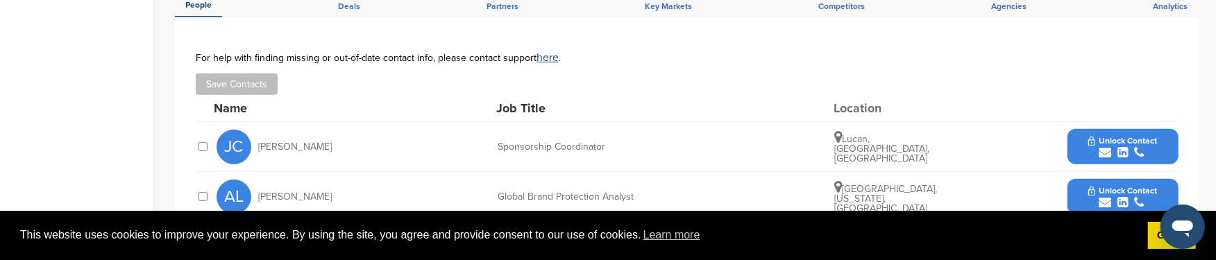
scroll to position [555, 0]
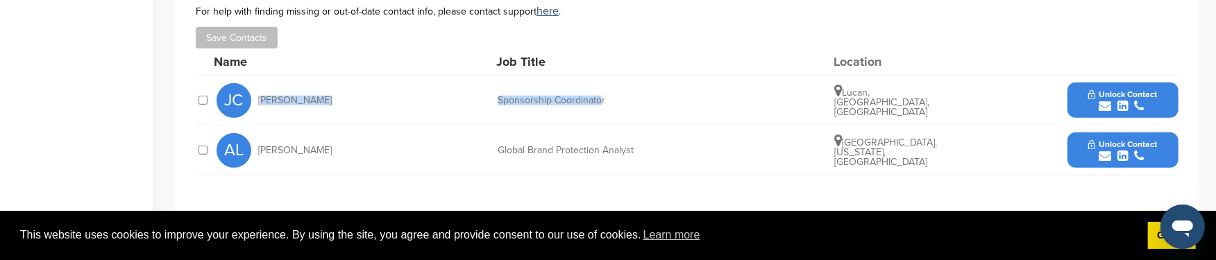
drag, startPoint x: 258, startPoint y: 85, endPoint x: 602, endPoint y: 89, distance: 344.3
click at [602, 89] on div "JC [PERSON_NAME] Sponsorship Coordinator [GEOGRAPHIC_DATA], [GEOGRAPHIC_DATA], …" at bounding box center [698, 100] width 962 height 49
copy div "[PERSON_NAME] Sponsorship Coordinato"
click at [1102, 100] on icon "submit" at bounding box center [1105, 106] width 12 height 12
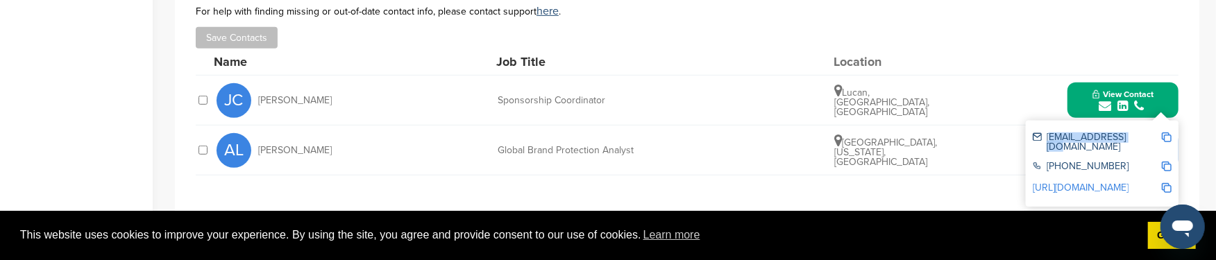
drag, startPoint x: 1045, startPoint y: 121, endPoint x: 1114, endPoint y: 119, distance: 69.5
click at [1114, 133] on div "jclair@fitbit.com" at bounding box center [1097, 142] width 128 height 19
copy div "jclair@fitbit.com"
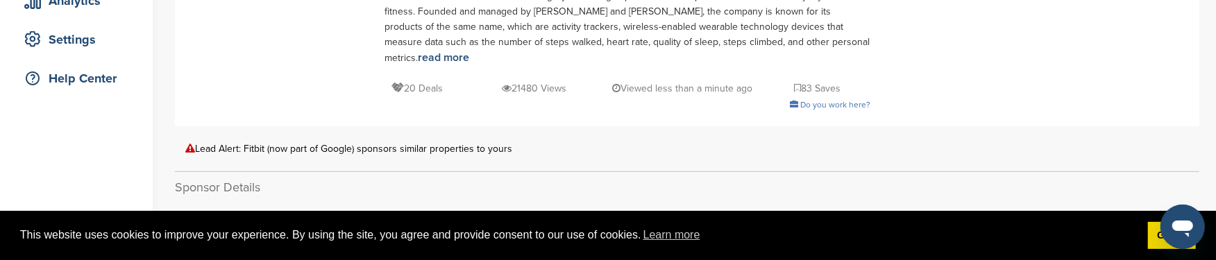
scroll to position [69, 0]
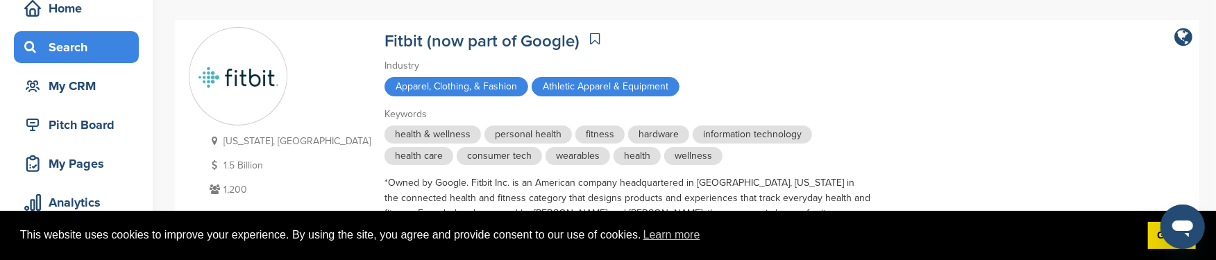
click at [69, 57] on div "Search" at bounding box center [80, 47] width 118 height 25
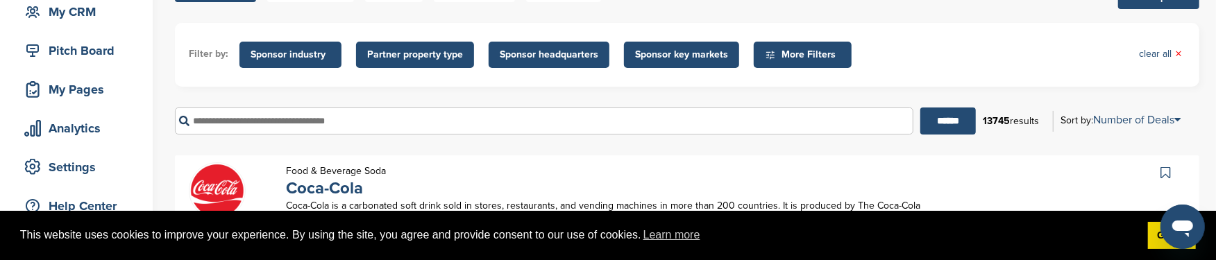
scroll to position [208, 0]
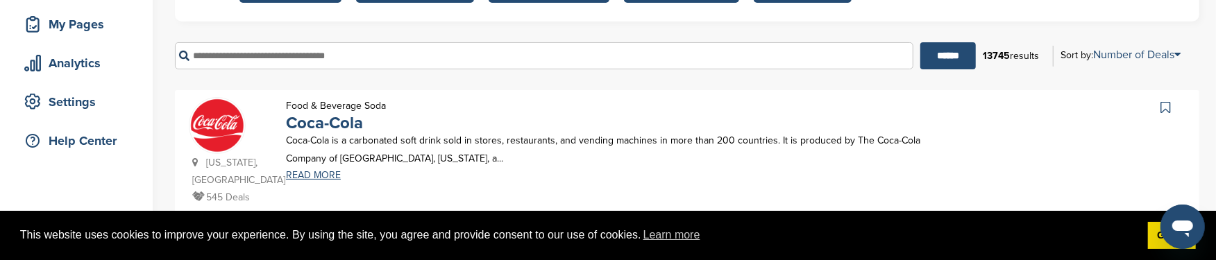
click at [225, 58] on input "text" at bounding box center [544, 55] width 739 height 27
click at [921, 42] on input "******" at bounding box center [949, 55] width 56 height 27
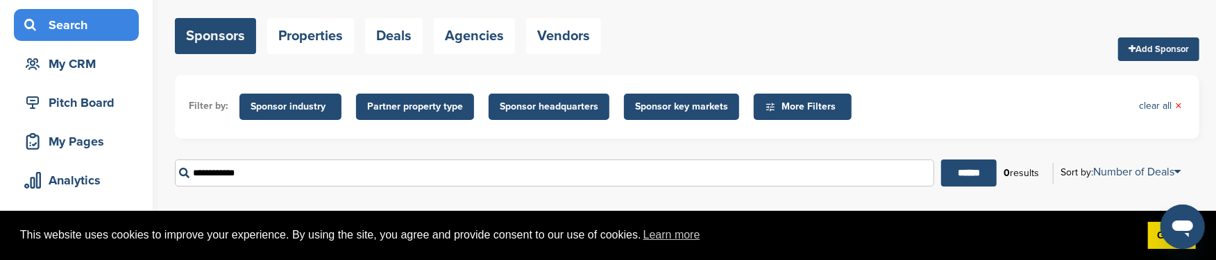
scroll to position [69, 0]
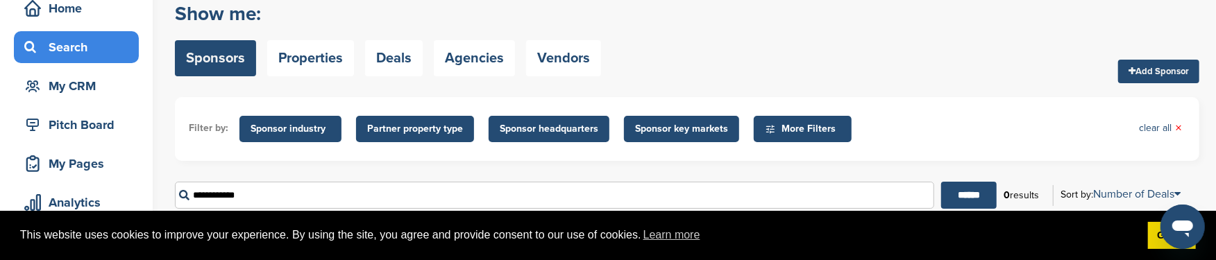
drag, startPoint x: 223, startPoint y: 192, endPoint x: 254, endPoint y: 192, distance: 31.2
click at [254, 192] on input "**********" at bounding box center [554, 195] width 759 height 27
type input "******"
click at [941, 182] on input "******" at bounding box center [969, 195] width 56 height 27
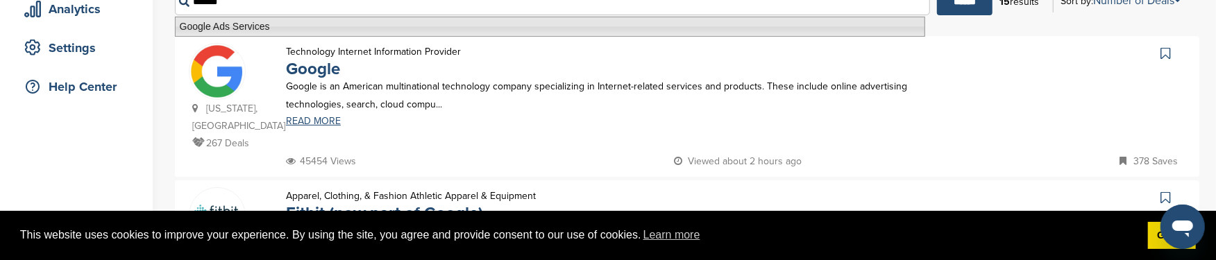
scroll to position [277, 0]
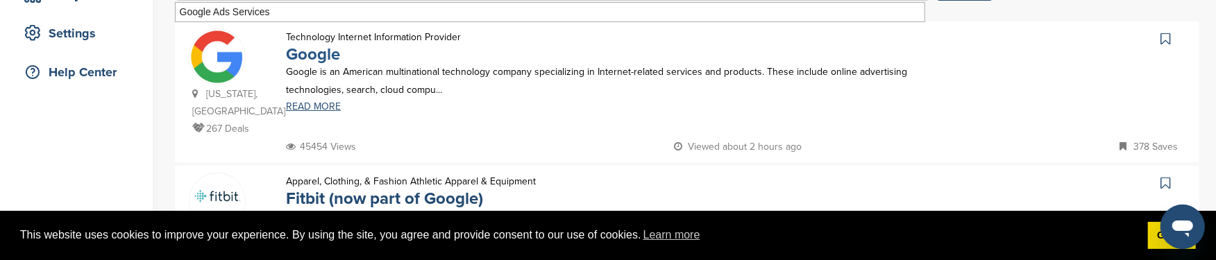
click at [315, 53] on link "Google" at bounding box center [313, 54] width 54 height 20
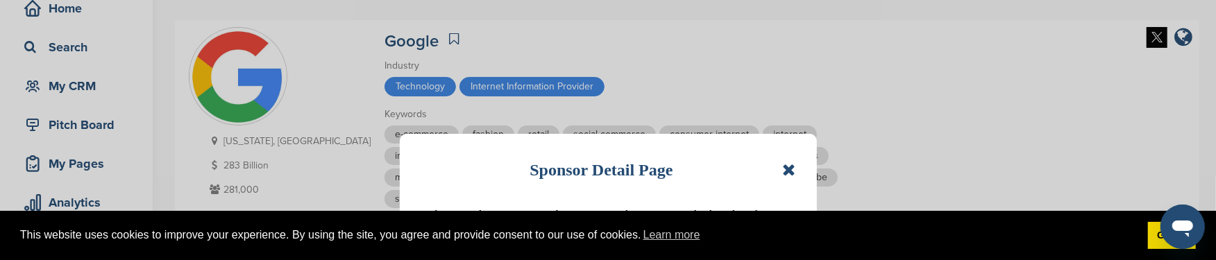
scroll to position [138, 0]
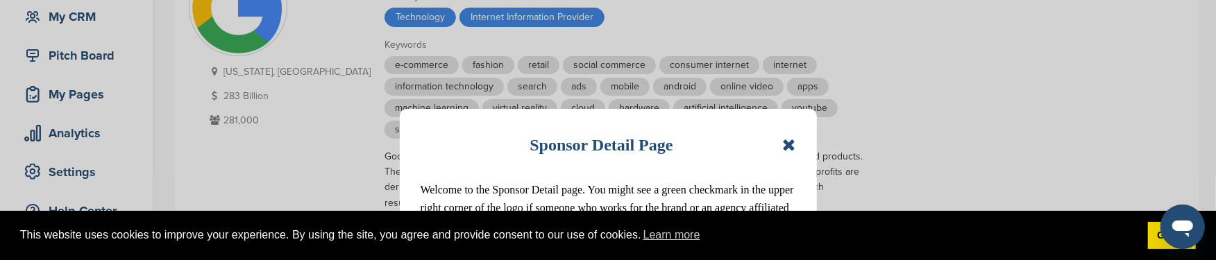
click at [791, 142] on icon at bounding box center [788, 145] width 13 height 17
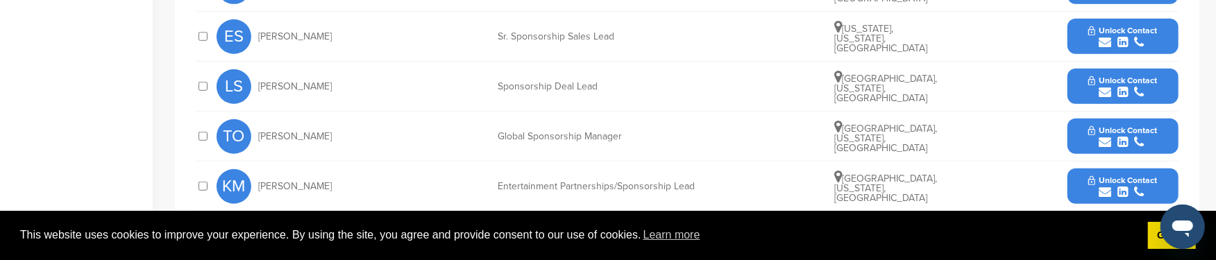
scroll to position [694, 0]
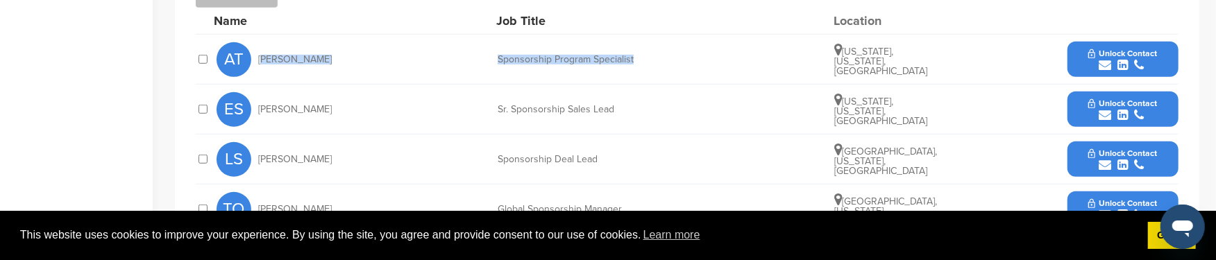
drag, startPoint x: 258, startPoint y: 58, endPoint x: 724, endPoint y: 42, distance: 466.1
click at [724, 42] on div "AT Angela Tu Sponsorship Program Specialist New York, New York, United States U…" at bounding box center [698, 59] width 962 height 49
copy div "Angela Tu Sponsorship Program Specialist"
click at [1102, 61] on icon "submit" at bounding box center [1105, 65] width 12 height 12
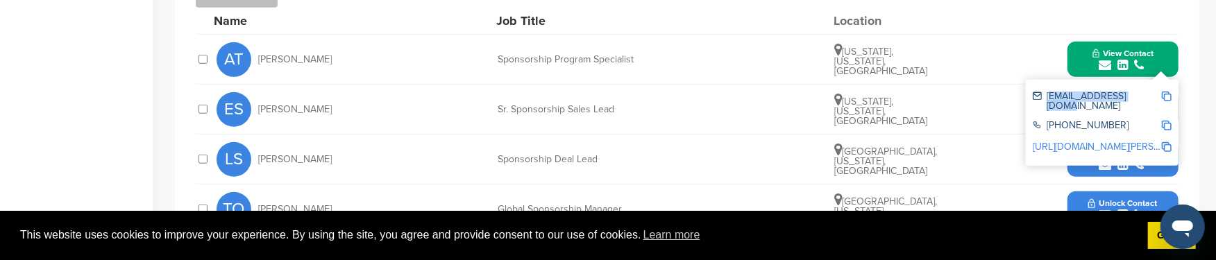
drag, startPoint x: 1045, startPoint y: 96, endPoint x: 1143, endPoint y: 96, distance: 98.6
click at [1143, 96] on div "angelatu@google.com" at bounding box center [1097, 101] width 128 height 19
copy div "angelatu@google.com"
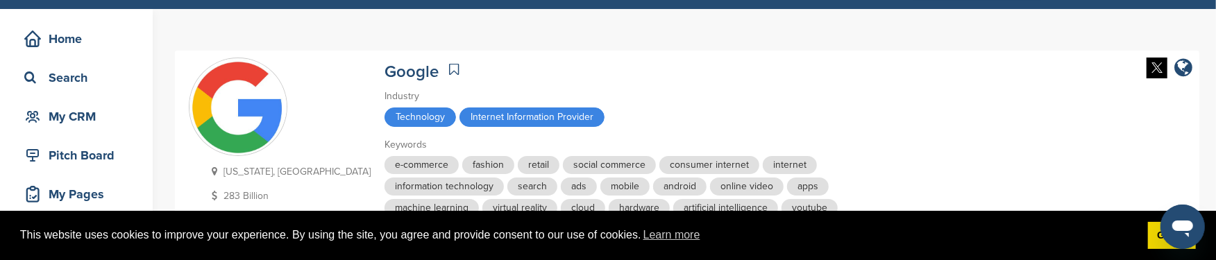
scroll to position [0, 0]
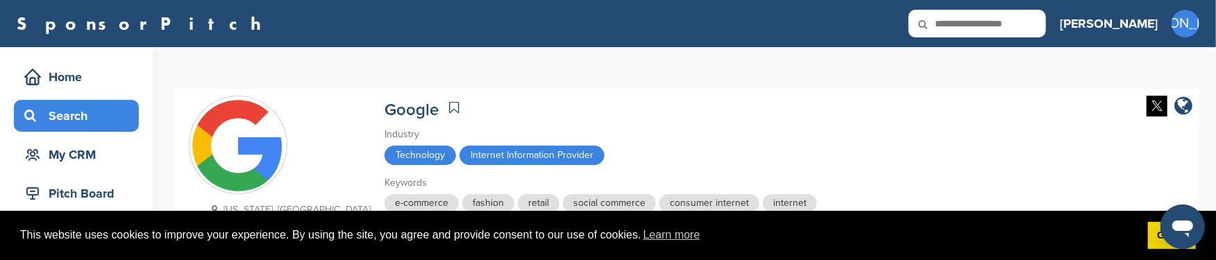
click at [60, 118] on div "Search" at bounding box center [80, 115] width 118 height 25
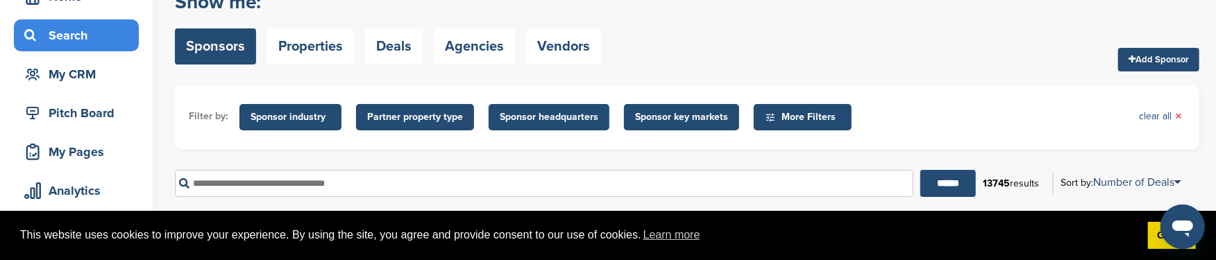
scroll to position [138, 0]
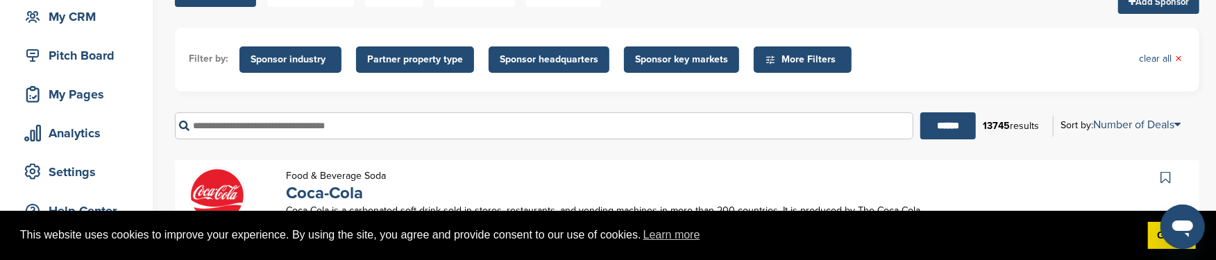
click at [230, 126] on input "text" at bounding box center [544, 125] width 739 height 27
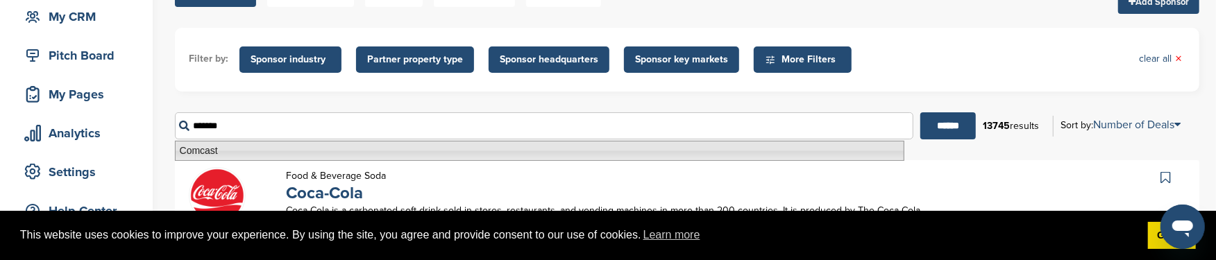
click at [210, 147] on li "Comcast" at bounding box center [540, 151] width 730 height 20
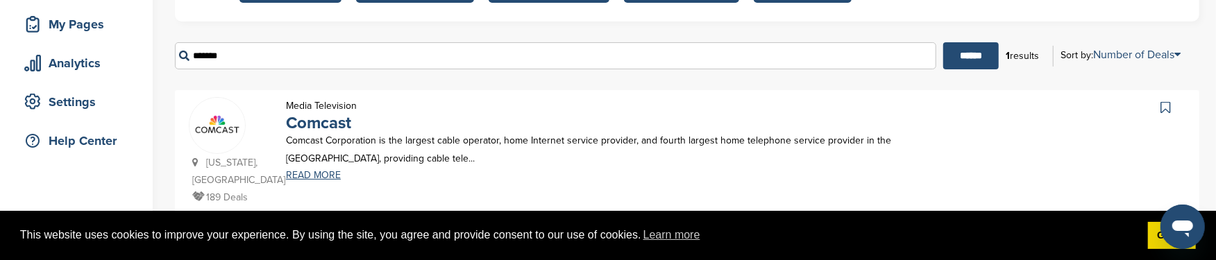
scroll to position [208, 0]
type input "*******"
click at [322, 122] on link "Comcast" at bounding box center [318, 123] width 65 height 20
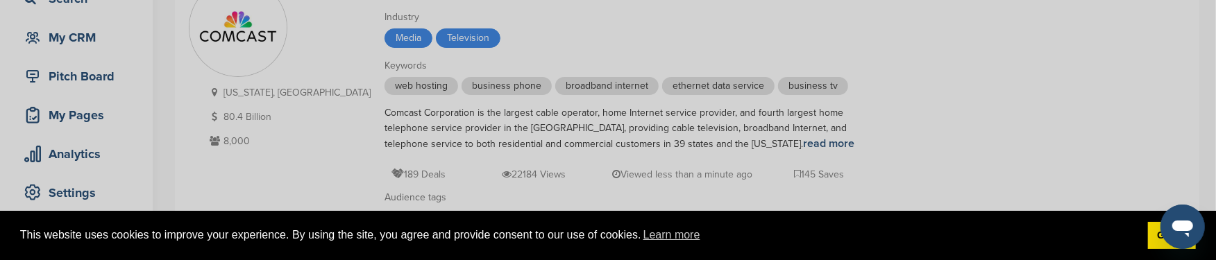
scroll to position [138, 0]
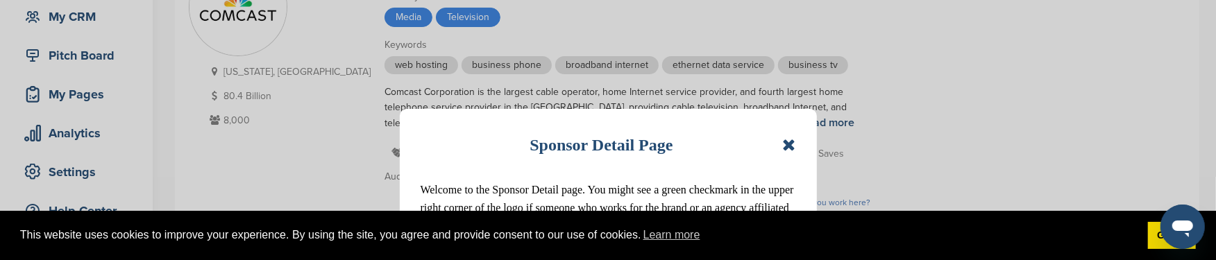
click at [791, 141] on icon at bounding box center [788, 145] width 13 height 17
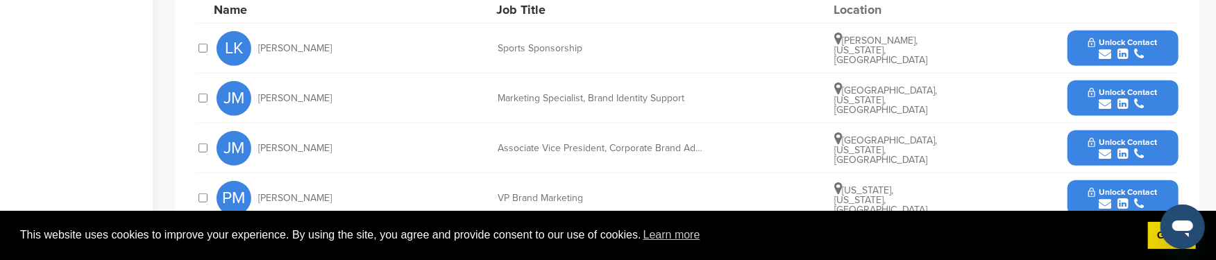
scroll to position [624, 0]
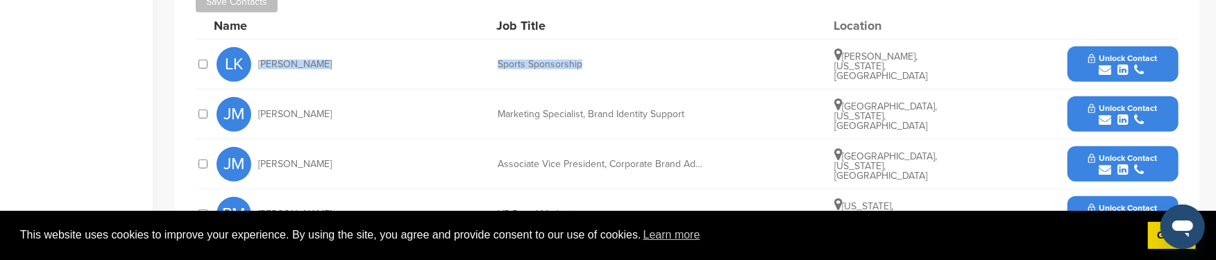
drag, startPoint x: 257, startPoint y: 62, endPoint x: 604, endPoint y: 70, distance: 347.2
click at [604, 70] on div "LK Larry Koerwer Sports Sponsorship Bryn Athyn, Pennsylvania, United States Unl…" at bounding box center [698, 64] width 962 height 49
copy div "Larry Koerwer Sports Sponsorship"
click at [1102, 68] on icon "submit" at bounding box center [1105, 70] width 12 height 12
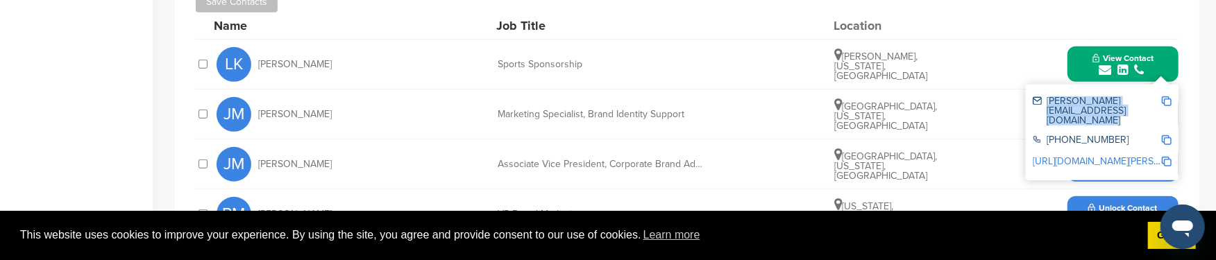
drag, startPoint x: 1045, startPoint y: 99, endPoint x: 1162, endPoint y: 101, distance: 116.6
click at [1162, 101] on div "larry_koerwer@comcast.com" at bounding box center [1102, 111] width 139 height 39
copy div "larry_koerwer@comcast.com"
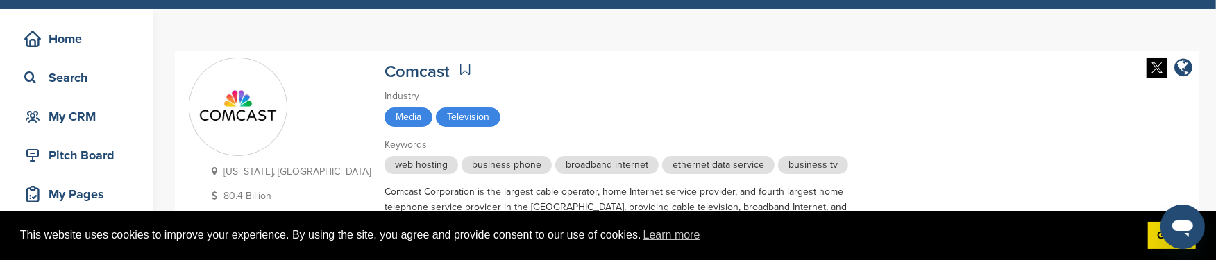
scroll to position [0, 0]
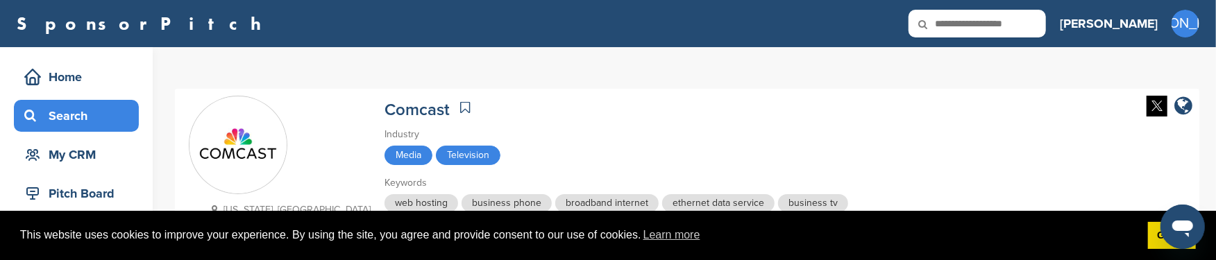
click at [81, 111] on div "Search" at bounding box center [80, 115] width 118 height 25
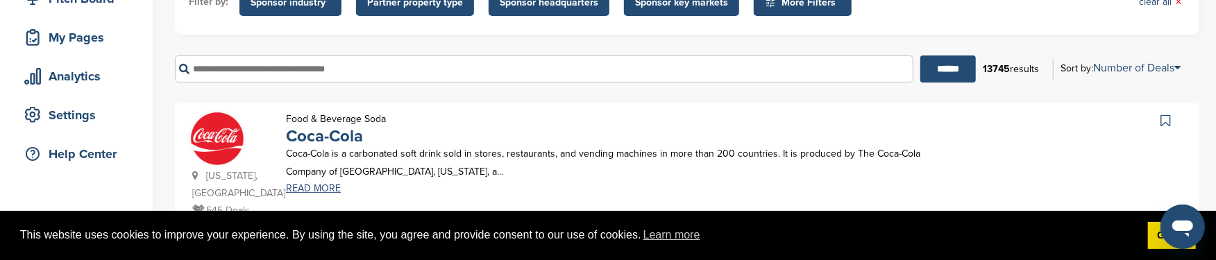
scroll to position [208, 0]
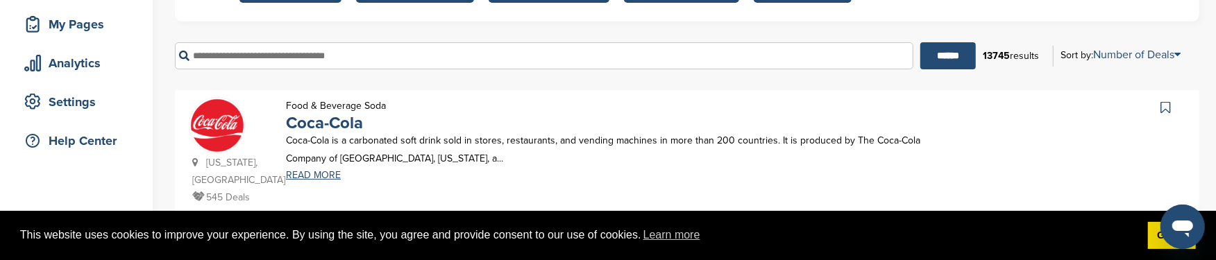
click at [238, 56] on input "text" at bounding box center [544, 55] width 739 height 27
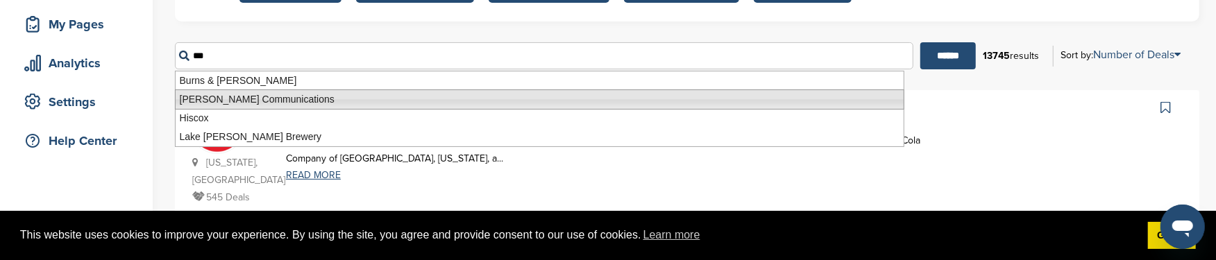
click at [275, 100] on li "[PERSON_NAME] Communications" at bounding box center [540, 100] width 730 height 20
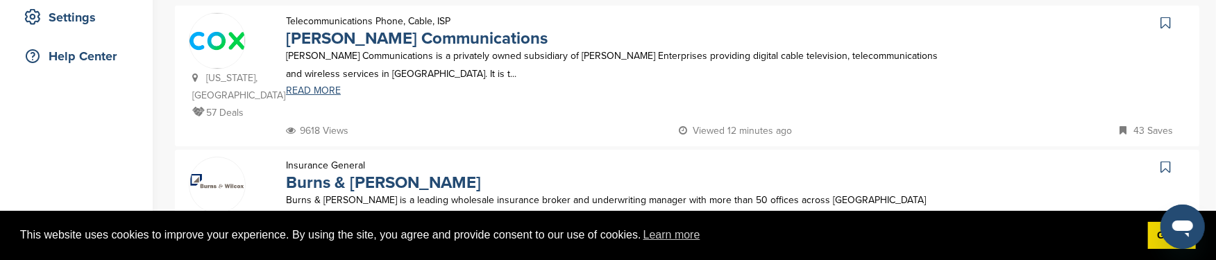
scroll to position [277, 0]
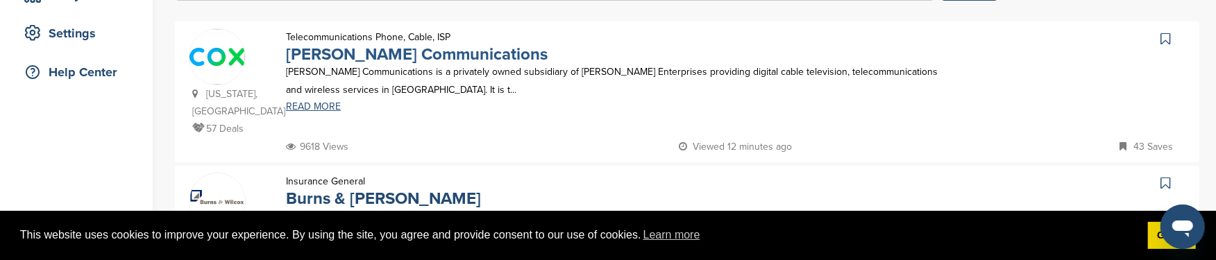
type input "**********"
click at [369, 58] on link "Cox Communications" at bounding box center [417, 54] width 262 height 20
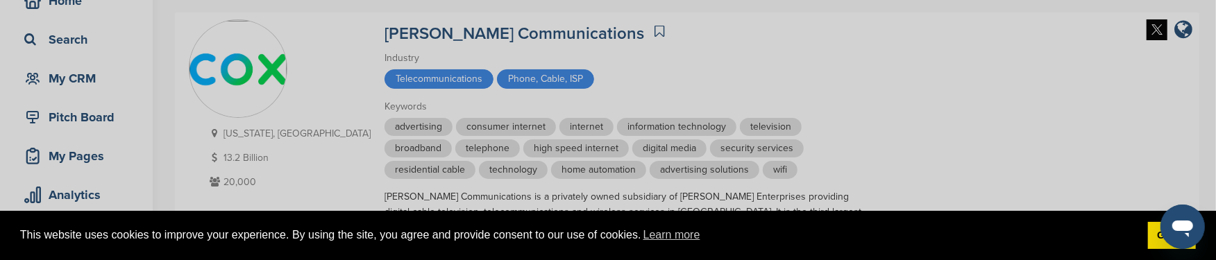
scroll to position [138, 0]
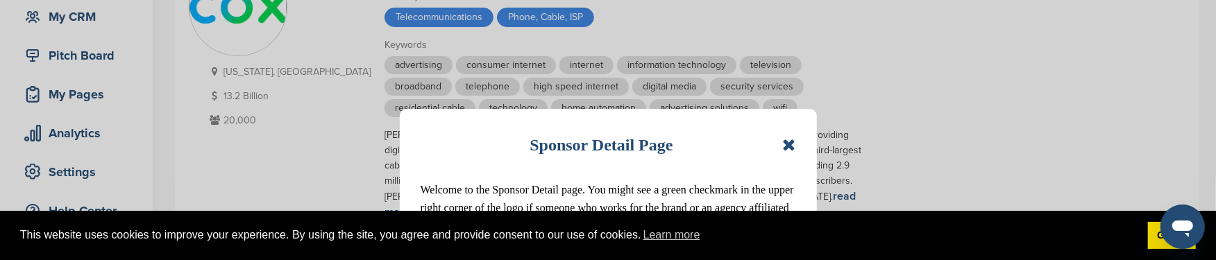
click at [790, 144] on icon at bounding box center [788, 145] width 13 height 17
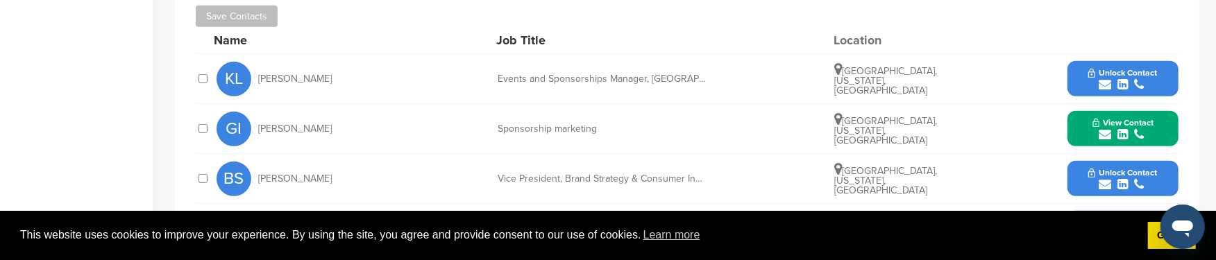
scroll to position [555, 0]
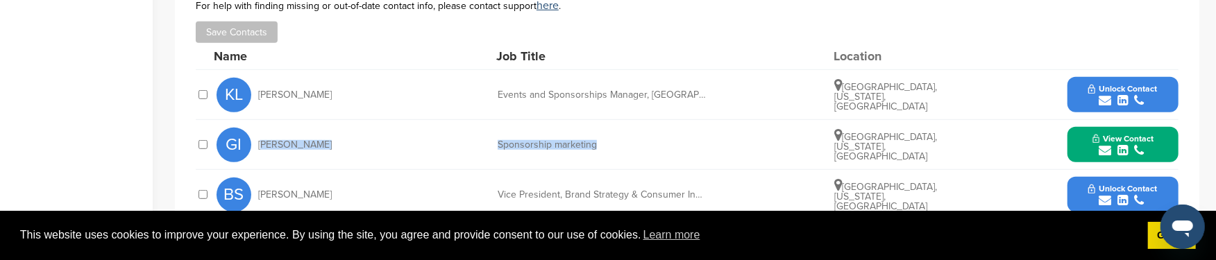
drag, startPoint x: 259, startPoint y: 127, endPoint x: 598, endPoint y: 129, distance: 339.5
click at [598, 129] on div "GI [PERSON_NAME] Sponsorship marketing [GEOGRAPHIC_DATA], [US_STATE], [GEOGRAPH…" at bounding box center [698, 144] width 962 height 49
copy div "[PERSON_NAME] Sponsorship marketing"
click at [1135, 134] on span "View Contact" at bounding box center [1123, 139] width 61 height 10
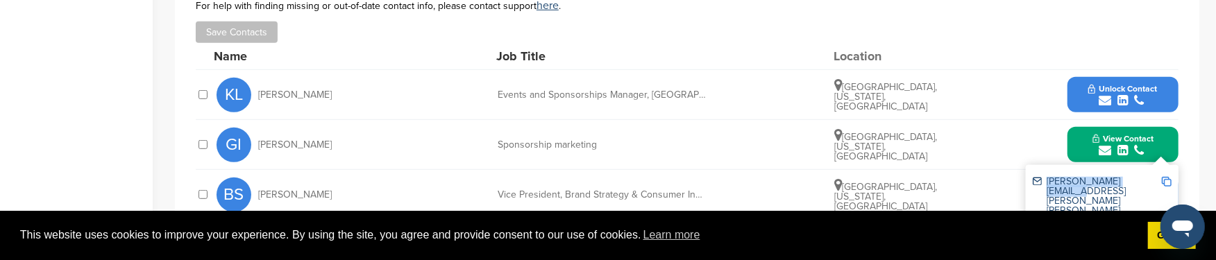
drag, startPoint x: 1047, startPoint y: 165, endPoint x: 1144, endPoint y: 162, distance: 97.2
click at [1144, 177] on div "[PERSON_NAME][EMAIL_ADDRESS][PERSON_NAME][PERSON_NAME][DOMAIN_NAME]" at bounding box center [1097, 201] width 128 height 49
copy div "[PERSON_NAME][EMAIL_ADDRESS][PERSON_NAME][PERSON_NAME][DOMAIN_NAME]"
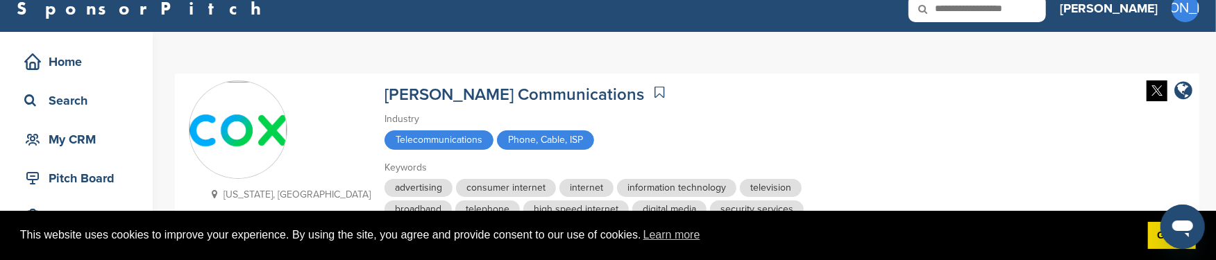
scroll to position [0, 0]
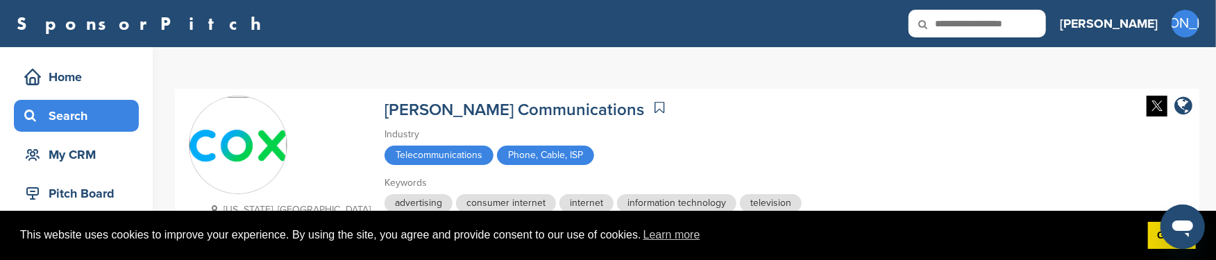
click at [94, 119] on div "Search" at bounding box center [80, 115] width 118 height 25
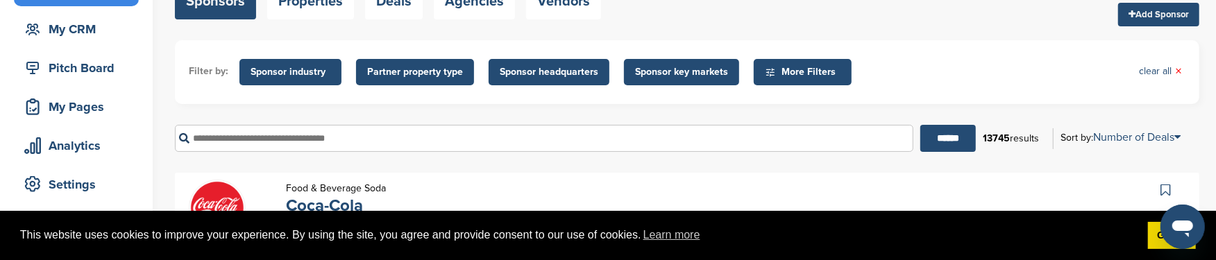
scroll to position [138, 0]
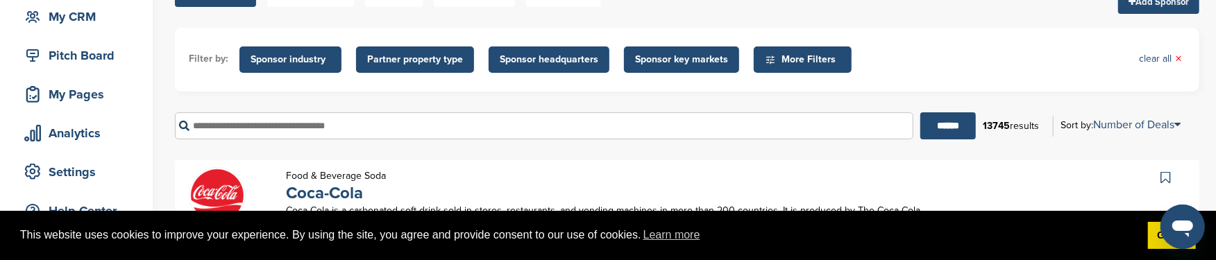
click at [232, 123] on input "text" at bounding box center [544, 125] width 739 height 27
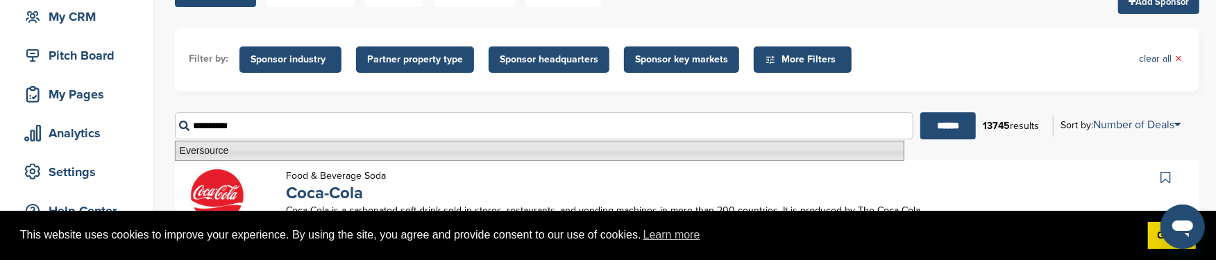
click at [221, 151] on li "Eversource" at bounding box center [540, 151] width 730 height 20
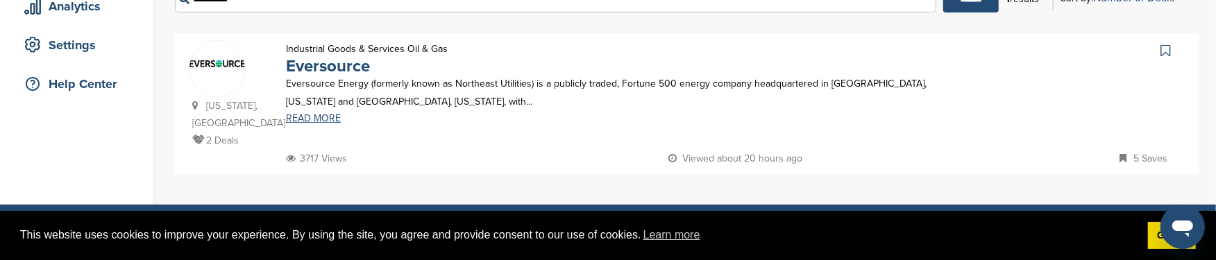
scroll to position [277, 0]
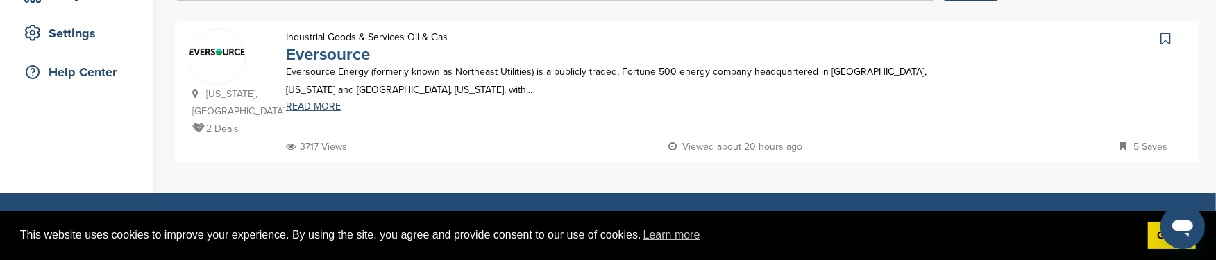
type input "**********"
click at [355, 53] on link "Eversource" at bounding box center [328, 54] width 84 height 20
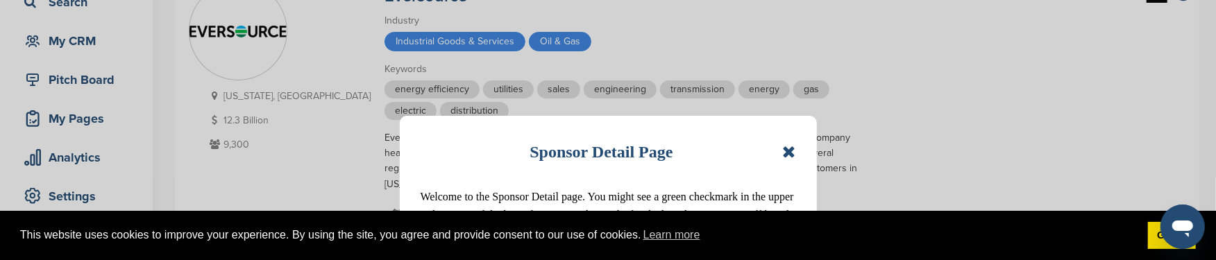
scroll to position [138, 0]
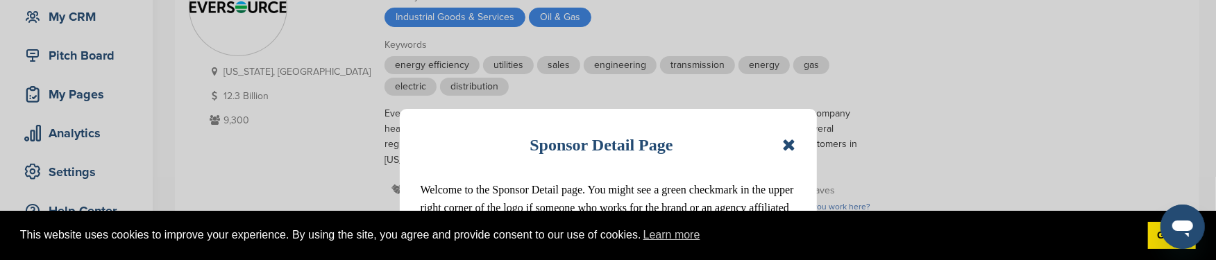
click at [789, 147] on icon at bounding box center [788, 145] width 13 height 17
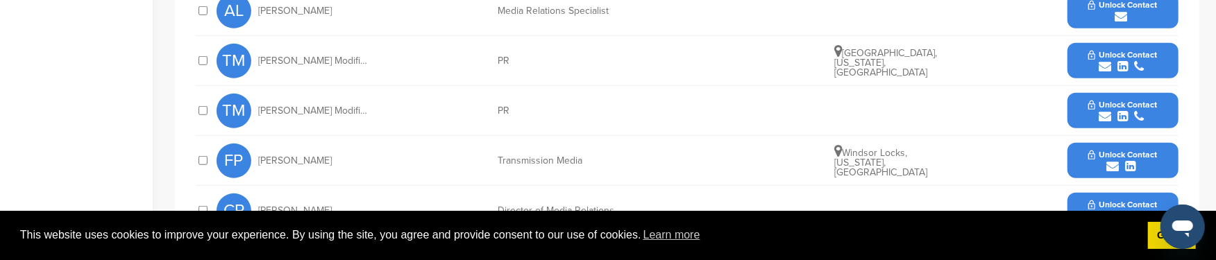
scroll to position [764, 0]
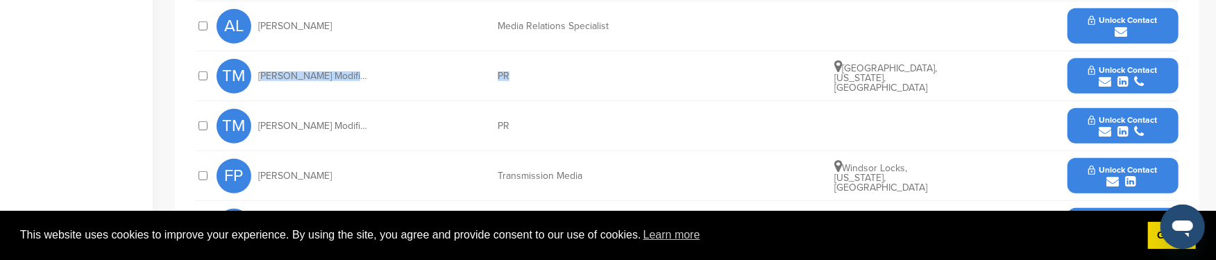
drag, startPoint x: 258, startPoint y: 75, endPoint x: 516, endPoint y: 73, distance: 258.3
click at [516, 73] on div "TM [PERSON_NAME] Modifica PR [GEOGRAPHIC_DATA], [US_STATE], [GEOGRAPHIC_DATA] U…" at bounding box center [698, 75] width 962 height 49
copy div "[PERSON_NAME] Modifica PR"
click at [1107, 81] on icon "submit" at bounding box center [1105, 82] width 12 height 12
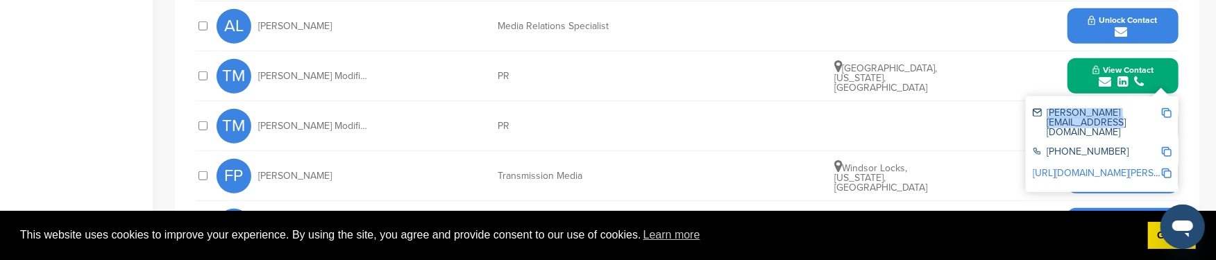
drag, startPoint x: 1046, startPoint y: 111, endPoint x: 1161, endPoint y: 111, distance: 115.2
click at [1161, 111] on div "[PERSON_NAME][EMAIL_ADDRESS][DOMAIN_NAME]" at bounding box center [1102, 122] width 139 height 39
copy div "[PERSON_NAME].modifica@eversource"
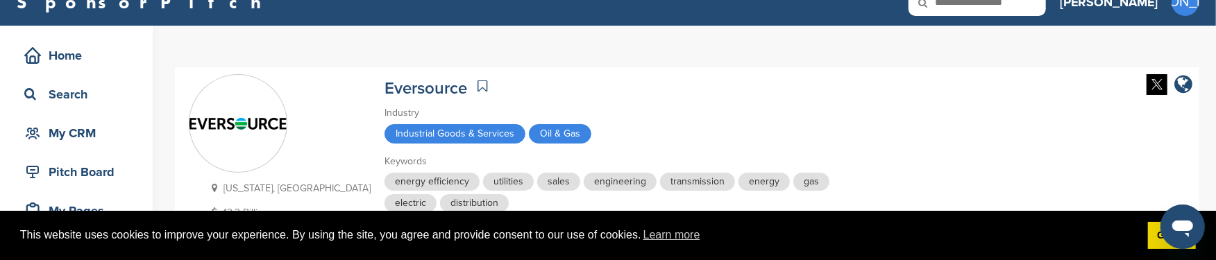
scroll to position [0, 0]
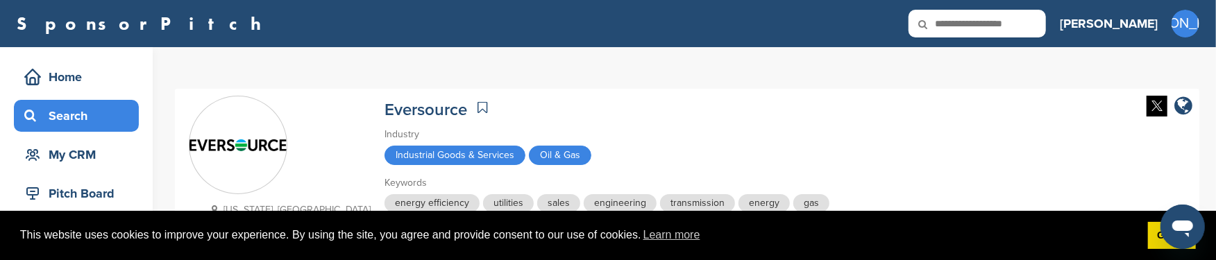
click at [76, 112] on div "Search" at bounding box center [80, 115] width 118 height 25
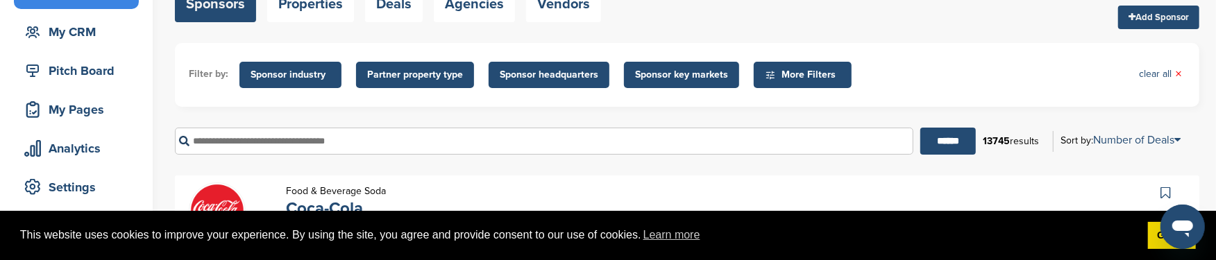
scroll to position [138, 0]
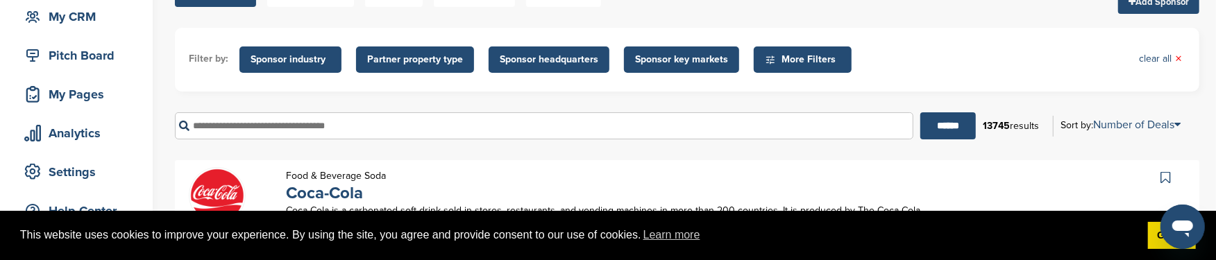
click at [243, 127] on input "text" at bounding box center [544, 125] width 739 height 27
type input "**********"
click at [921, 112] on input "******" at bounding box center [949, 125] width 56 height 27
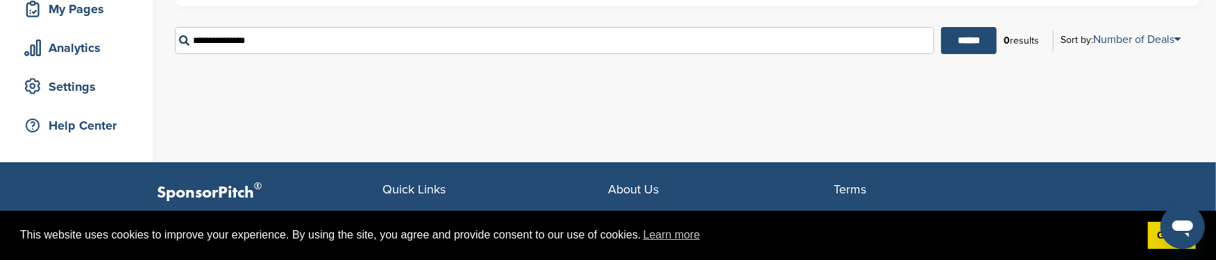
scroll to position [208, 0]
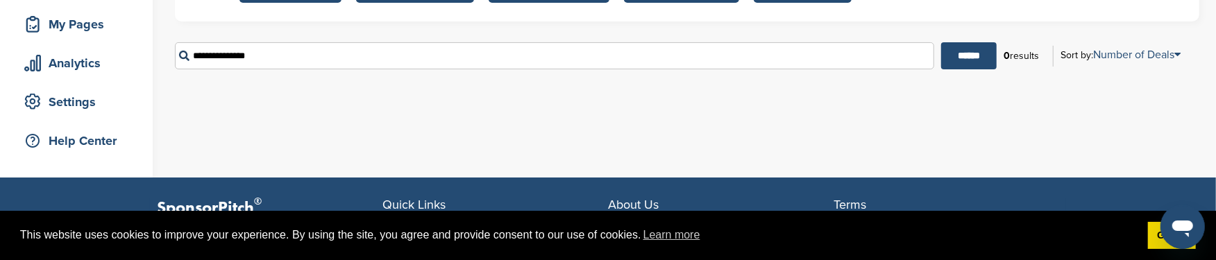
drag, startPoint x: 271, startPoint y: 58, endPoint x: 148, endPoint y: 60, distance: 123.6
click at [148, 60] on div "Home Search My CRM Pitch Board My Pages Analytics Settings Help Center You have…" at bounding box center [608, 8] width 1216 height 339
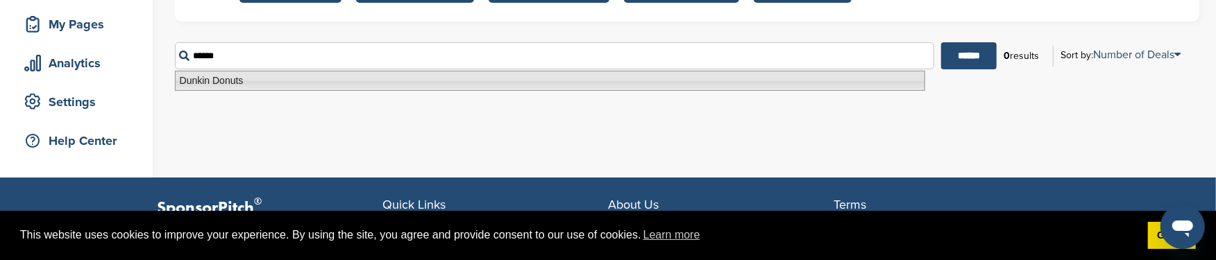
click at [236, 81] on li "Dunkin Donuts" at bounding box center [550, 81] width 750 height 20
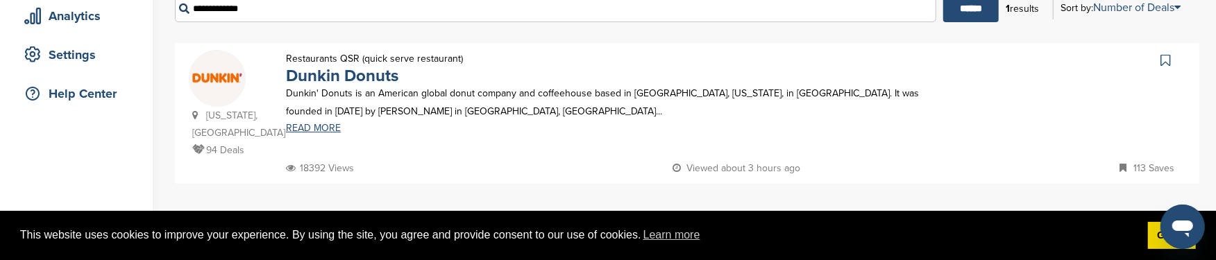
scroll to position [277, 0]
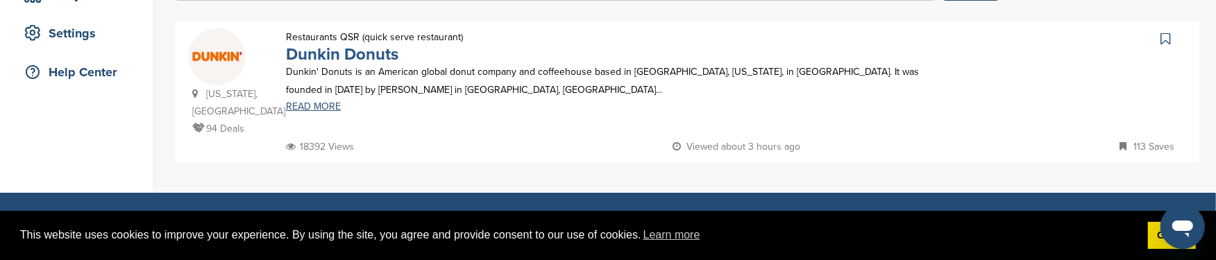
type input "**********"
click at [360, 55] on link "Dunkin Donuts" at bounding box center [342, 54] width 112 height 20
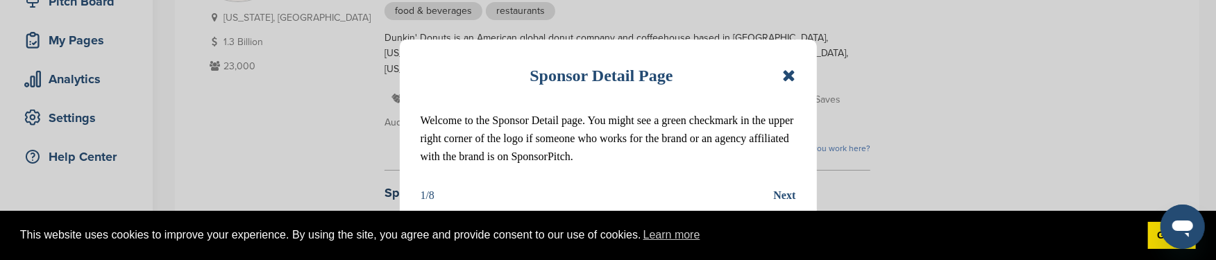
scroll to position [208, 0]
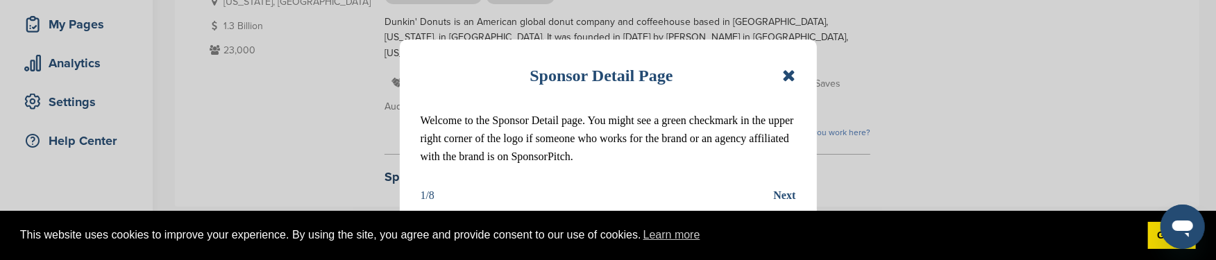
click at [791, 77] on icon at bounding box center [788, 75] width 13 height 17
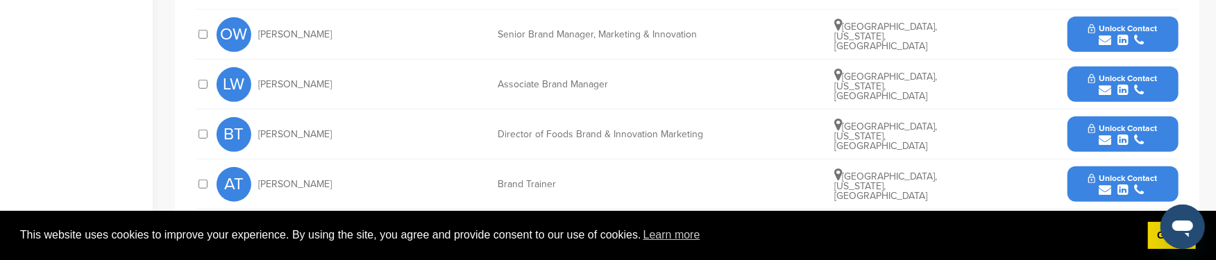
scroll to position [624, 0]
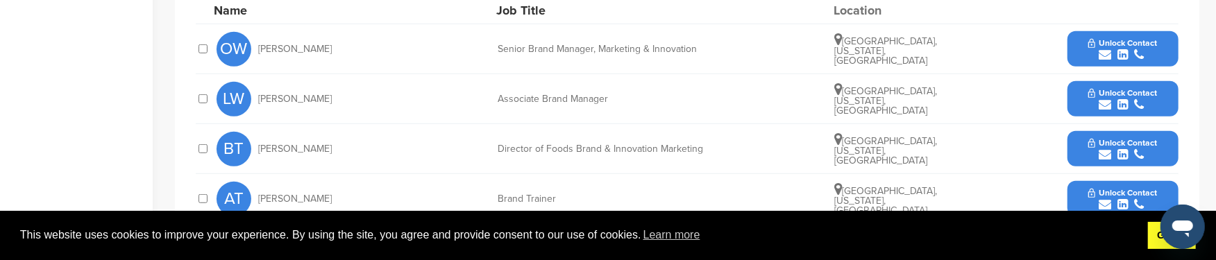
click at [1155, 238] on link "Got it!" at bounding box center [1172, 236] width 48 height 28
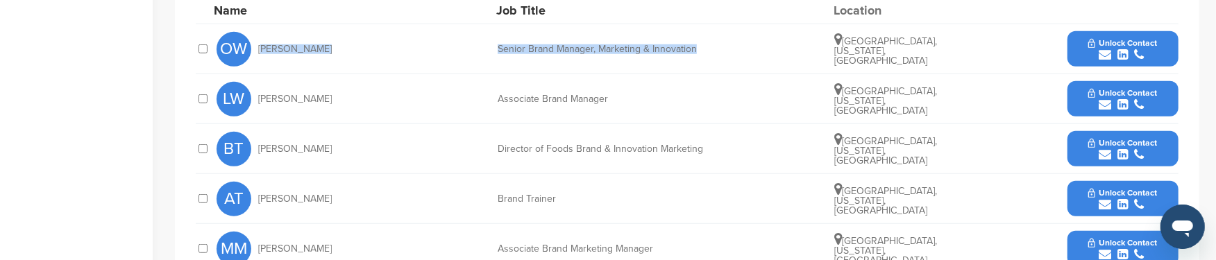
drag, startPoint x: 258, startPoint y: 32, endPoint x: 723, endPoint y: 34, distance: 465.1
click at [723, 34] on div "OW [PERSON_NAME] Senior Brand Manager, Marketing & Innovation [GEOGRAPHIC_DATA]…" at bounding box center [698, 48] width 962 height 49
copy div "[PERSON_NAME] Senior Brand Manager, Marketing & Innovation"
click at [1109, 49] on icon "submit" at bounding box center [1105, 55] width 12 height 12
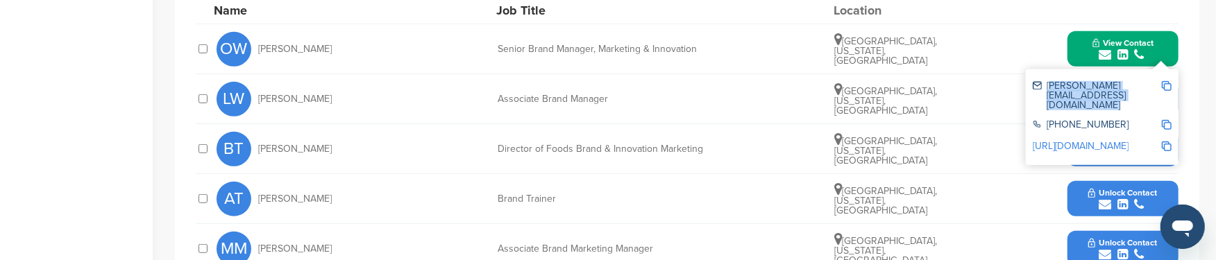
drag, startPoint x: 1047, startPoint y: 71, endPoint x: 1162, endPoint y: 68, distance: 115.3
click at [1162, 76] on div "[PERSON_NAME][EMAIL_ADDRESS][DOMAIN_NAME]" at bounding box center [1102, 95] width 139 height 39
copy div "[PERSON_NAME][EMAIL_ADDRESS][DOMAIN_NAME]"
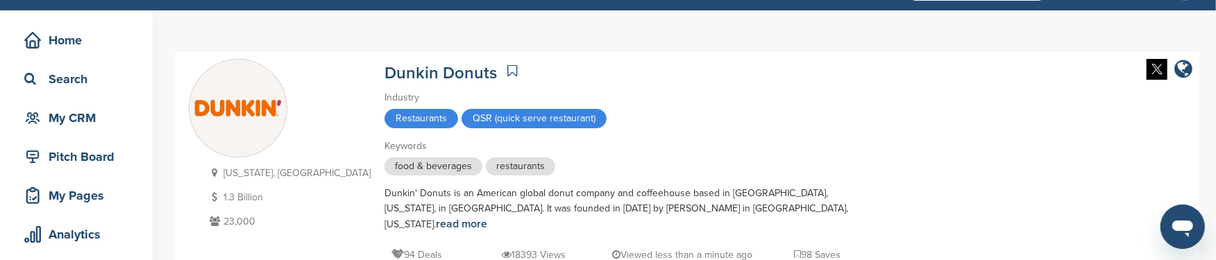
scroll to position [0, 0]
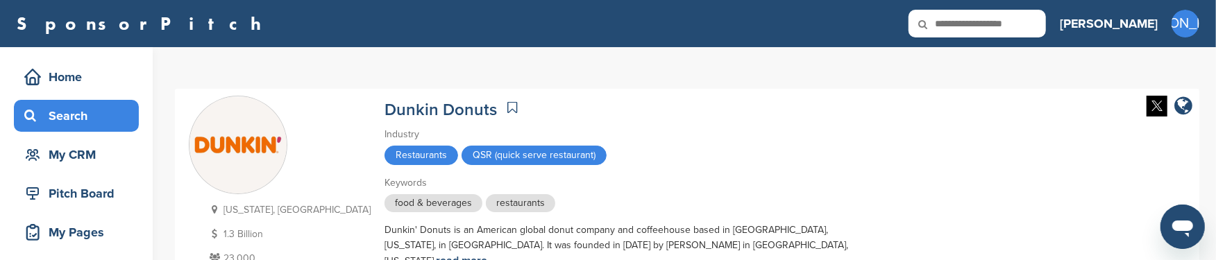
click at [67, 110] on div "Search" at bounding box center [80, 115] width 118 height 25
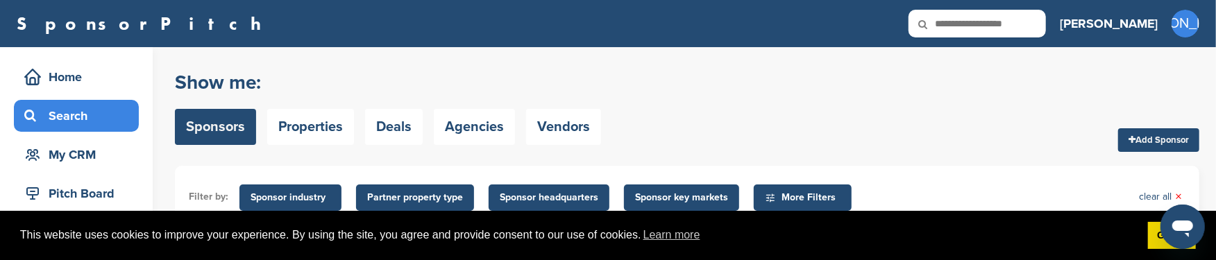
click at [92, 115] on div "Search" at bounding box center [80, 115] width 118 height 25
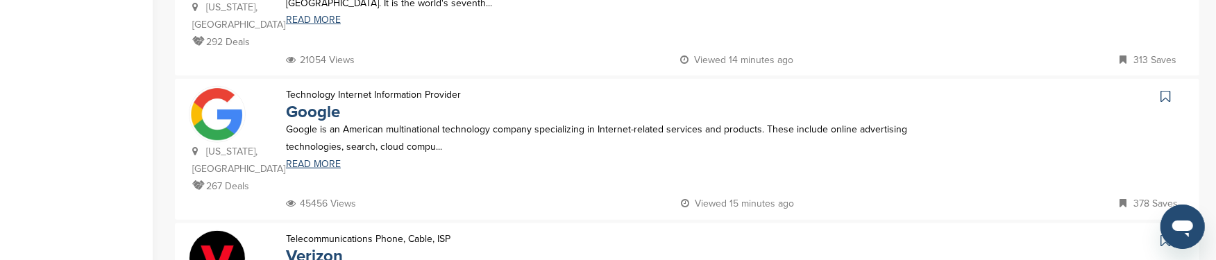
scroll to position [1110, 0]
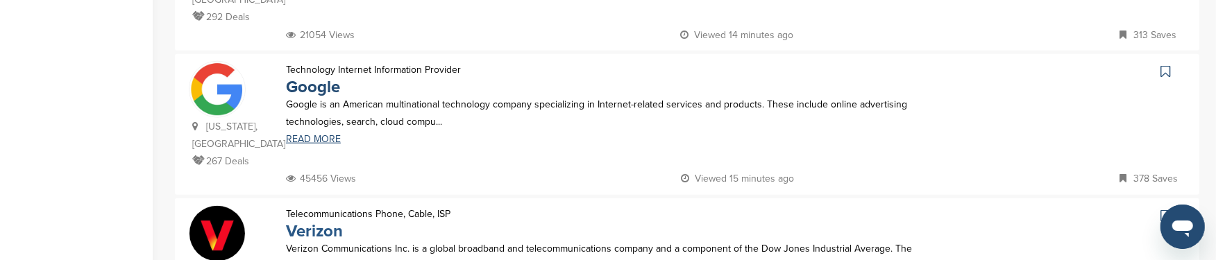
click at [318, 221] on link "Verizon" at bounding box center [314, 231] width 57 height 20
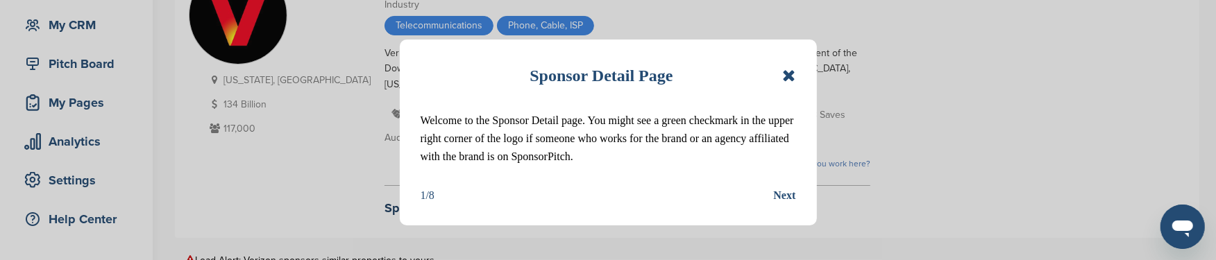
scroll to position [208, 0]
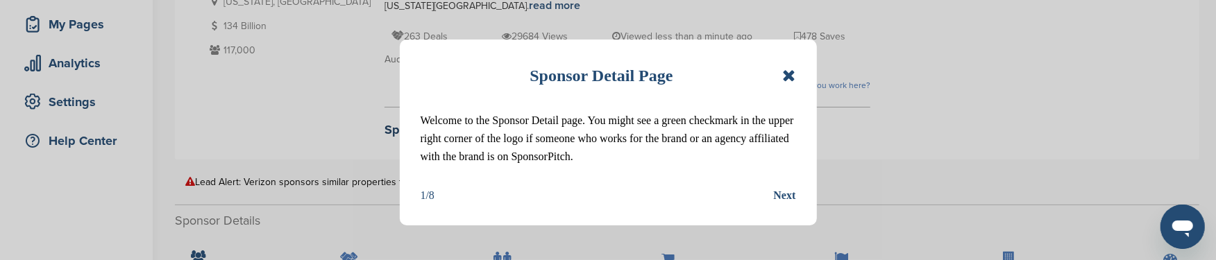
click at [793, 76] on icon at bounding box center [788, 75] width 13 height 17
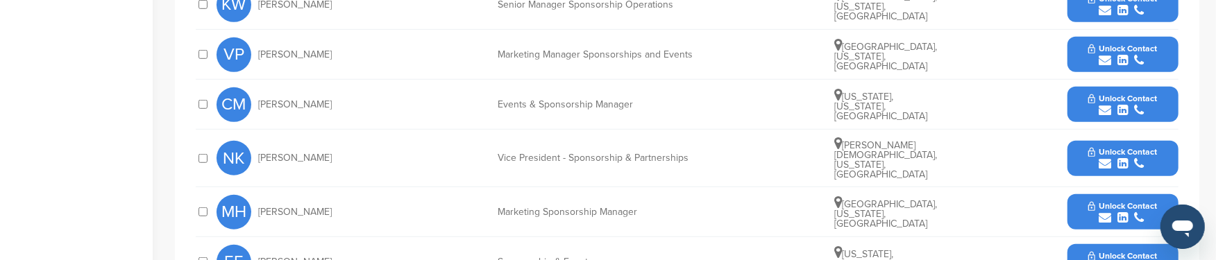
scroll to position [694, 0]
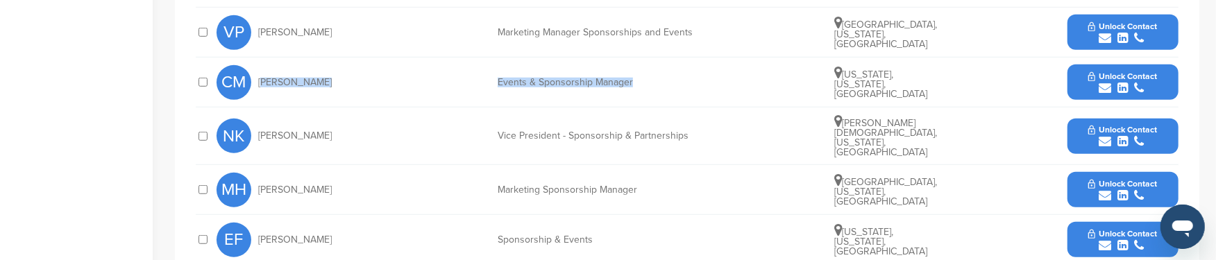
drag, startPoint x: 258, startPoint y: 80, endPoint x: 641, endPoint y: 86, distance: 382.6
click at [641, 86] on div "CM Cheryl McKey Events & Sponsorship Manager New York, New York, United States …" at bounding box center [698, 82] width 962 height 49
copy div "Cheryl McKey Events & Sponsorship Manager"
click at [1115, 74] on span "Unlock Contact" at bounding box center [1123, 77] width 69 height 10
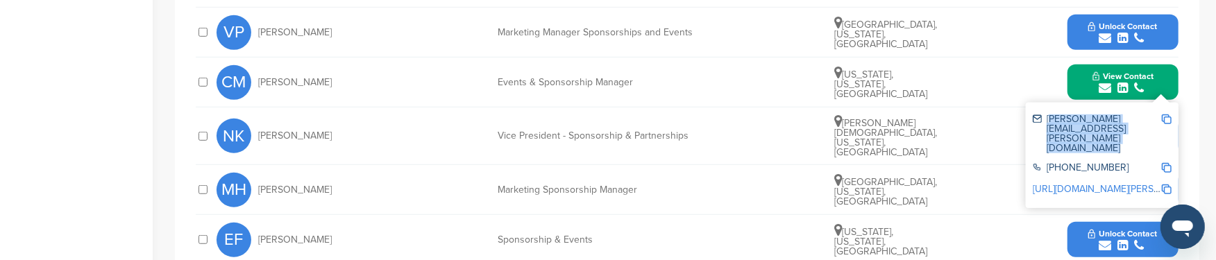
drag, startPoint x: 1047, startPoint y: 118, endPoint x: 1164, endPoint y: 119, distance: 117.3
click at [1164, 119] on div "cheryl.mckey@verizonwireless.com" at bounding box center [1102, 134] width 139 height 49
copy div "cheryl.mckey@verizonwireless.com"
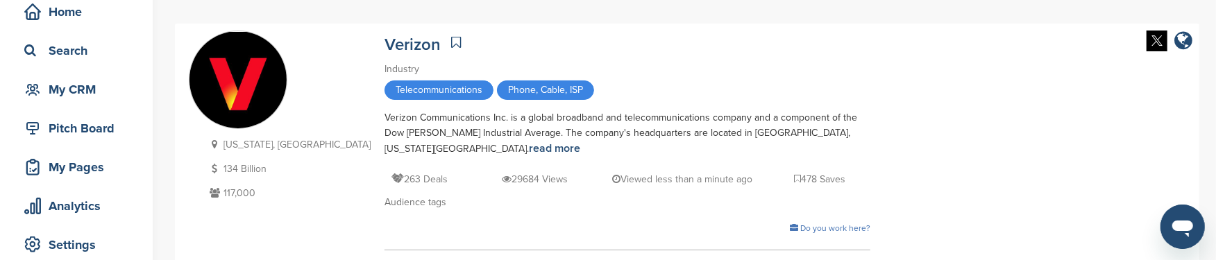
scroll to position [0, 0]
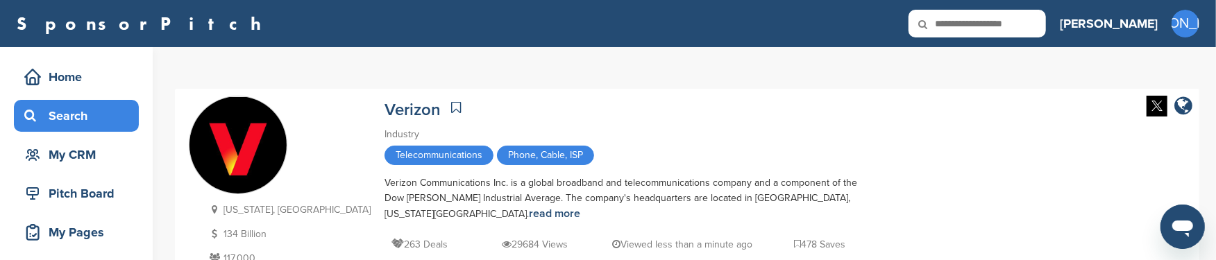
click at [72, 112] on div "Search" at bounding box center [80, 115] width 118 height 25
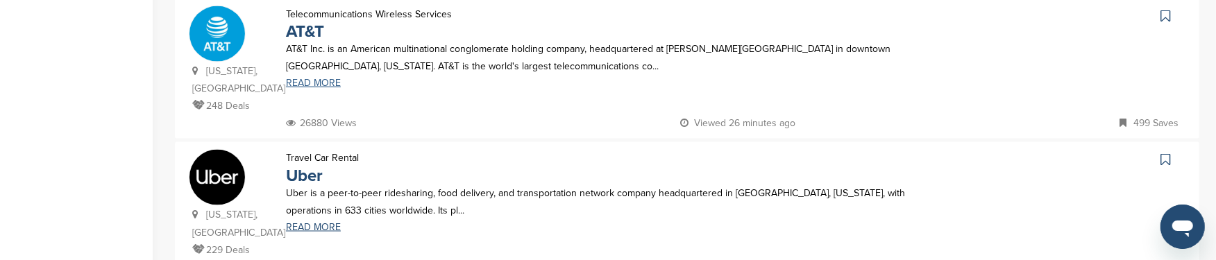
scroll to position [1388, 0]
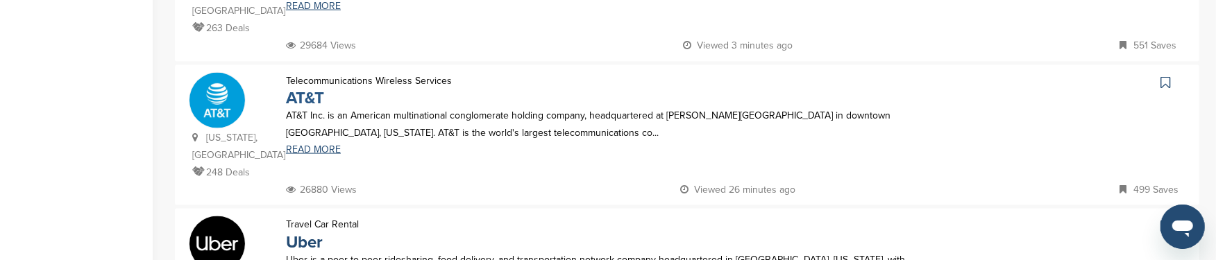
click at [301, 88] on link "AT&T" at bounding box center [305, 98] width 38 height 20
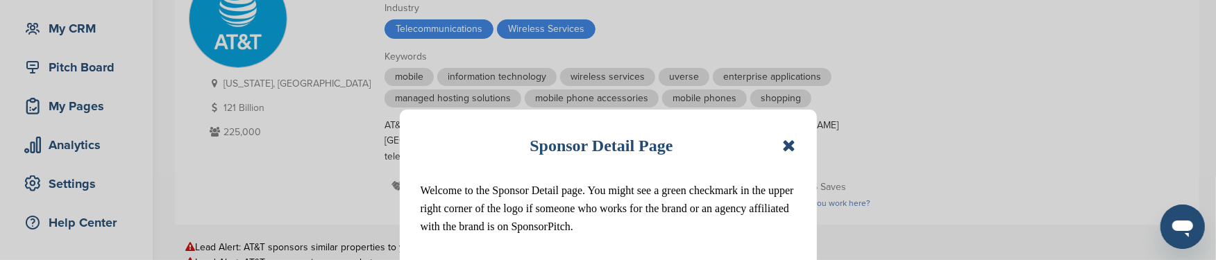
scroll to position [138, 0]
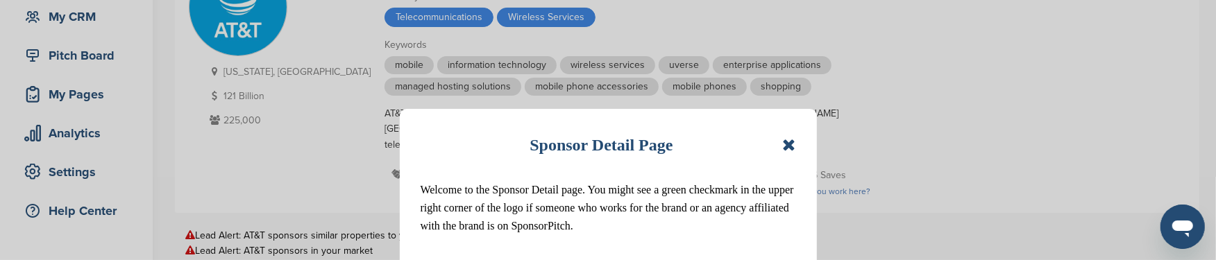
click at [785, 143] on icon at bounding box center [788, 145] width 13 height 17
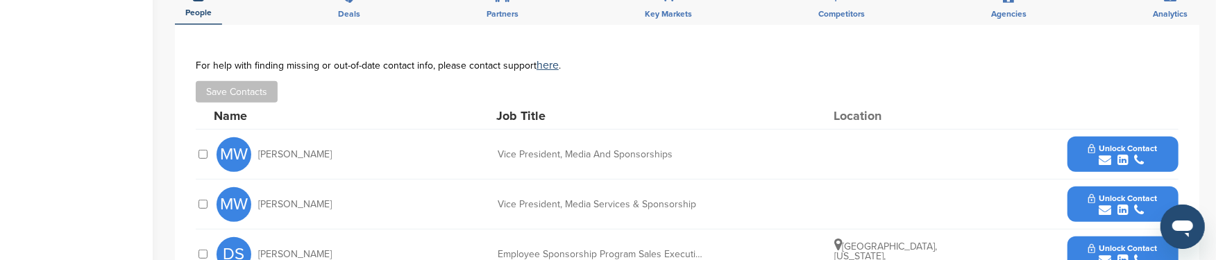
scroll to position [485, 0]
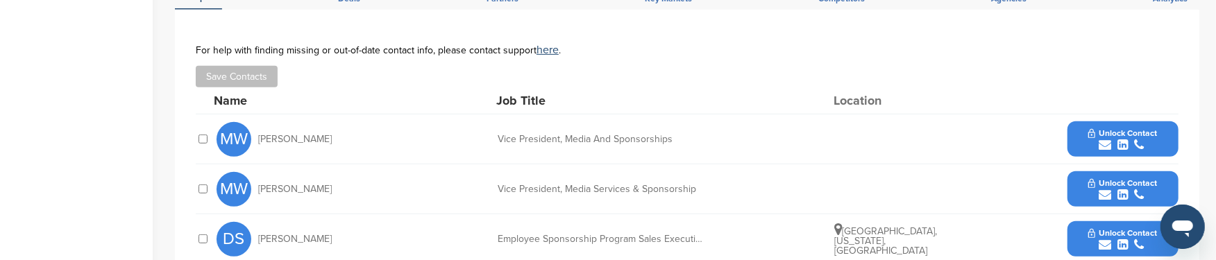
click at [258, 135] on span "Mark Wright" at bounding box center [295, 140] width 74 height 10
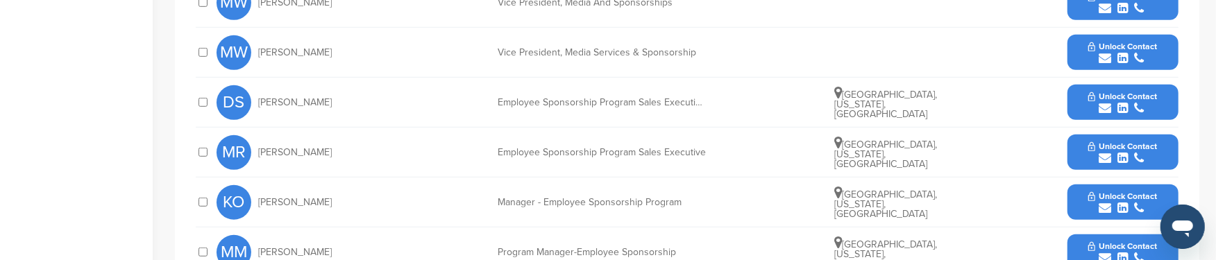
scroll to position [555, 0]
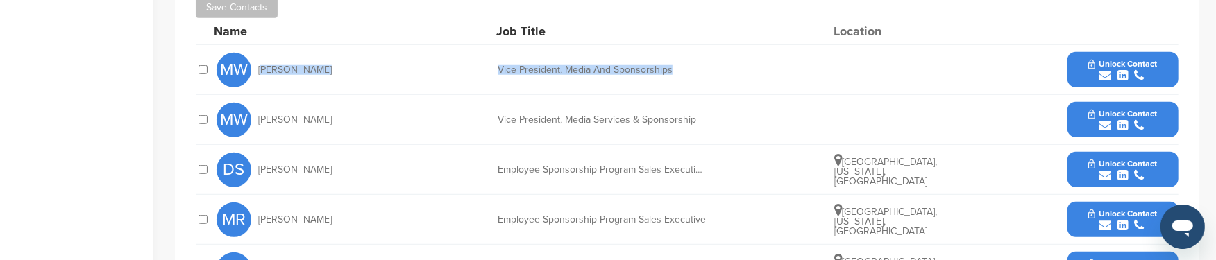
drag, startPoint x: 258, startPoint y: 54, endPoint x: 696, endPoint y: 53, distance: 437.3
click at [696, 53] on div "MW Mark Wright Vice President, Media And Sponsorships Unlock Contact" at bounding box center [698, 69] width 962 height 49
copy div "Mark Wright Vice President, Media And Sponsorships"
click at [1110, 69] on icon "submit" at bounding box center [1105, 75] width 12 height 12
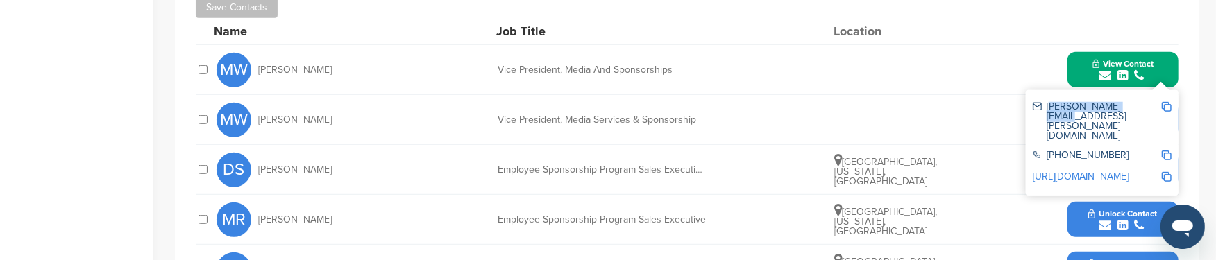
drag, startPoint x: 1046, startPoint y: 90, endPoint x: 1125, endPoint y: 94, distance: 78.5
click at [1125, 102] on div "lori.zaret@att.com" at bounding box center [1097, 121] width 128 height 39
copy div "lori.zaret@att.com"
click at [1032, 26] on div "Name Job Title Location" at bounding box center [696, 31] width 965 height 26
click at [986, 66] on div "MW Mark Wright Vice President, Media And Sponsorships View Contact lori.zaret@a…" at bounding box center [698, 69] width 962 height 49
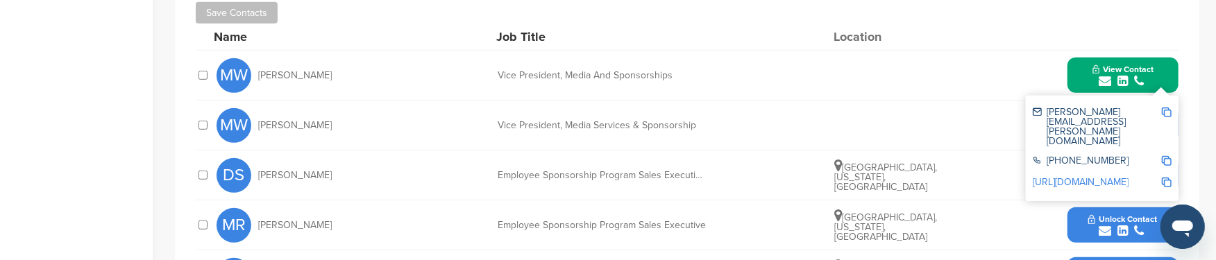
scroll to position [540, 0]
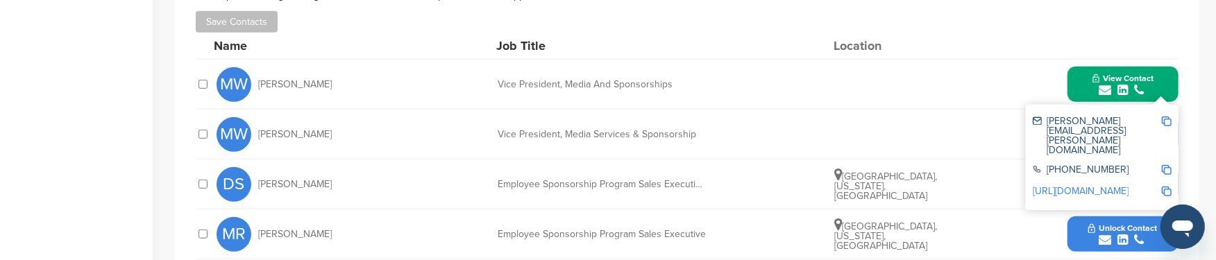
click at [1048, 185] on div "DS Dana Sisk Employee Sponsorship Program Sales Executive at AT&T Mount Pleasan…" at bounding box center [698, 184] width 962 height 49
click at [1105, 184] on icon "submit" at bounding box center [1105, 190] width 12 height 12
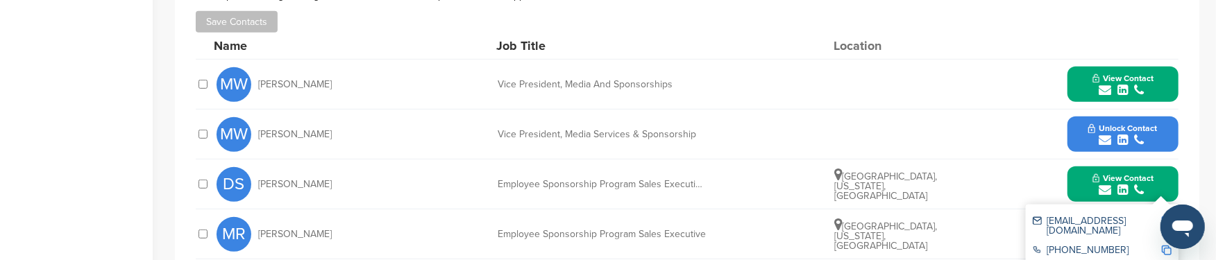
click at [1129, 124] on span "Unlock Contact" at bounding box center [1123, 129] width 69 height 10
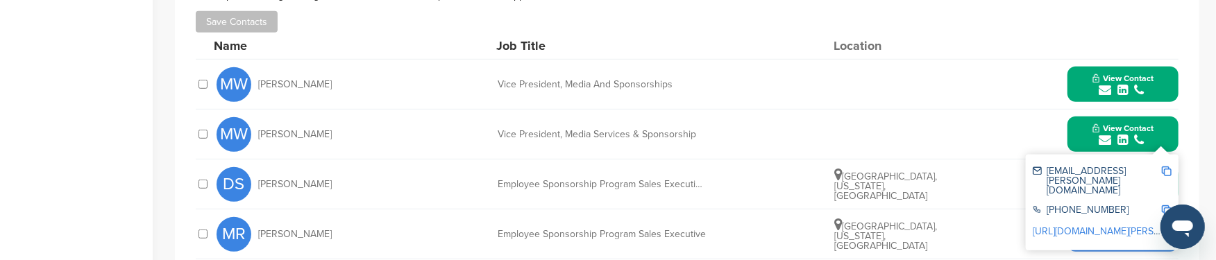
click at [1007, 81] on div "MW Mark Wright Vice President, Media And Sponsorships View Contact lori.zaret@a…" at bounding box center [698, 84] width 962 height 49
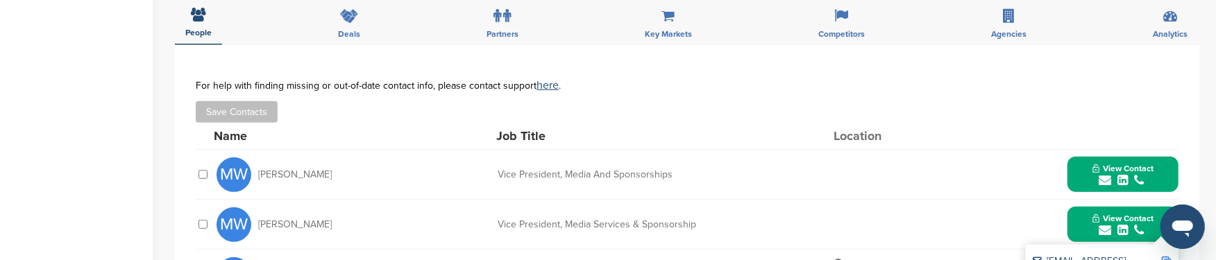
scroll to position [432, 0]
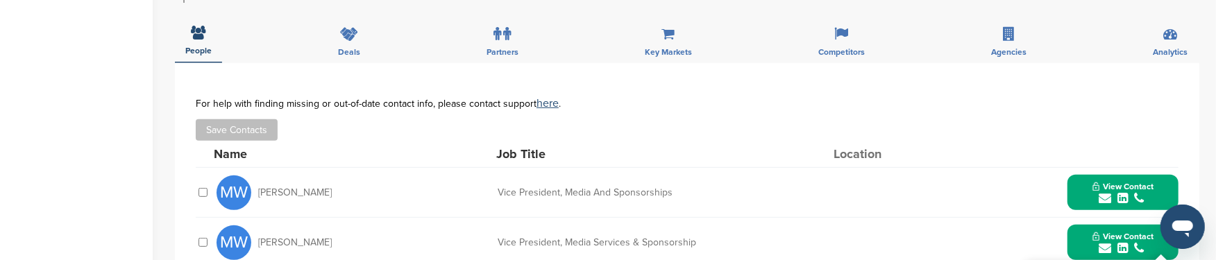
click at [1095, 119] on div "Save Contacts" at bounding box center [687, 130] width 983 height 22
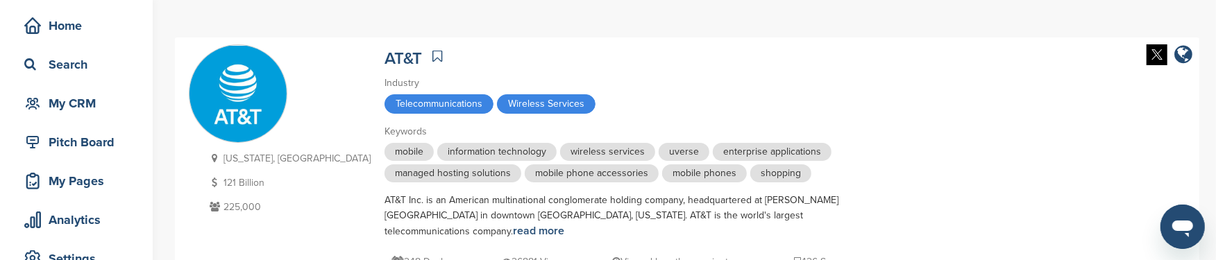
scroll to position [15, 0]
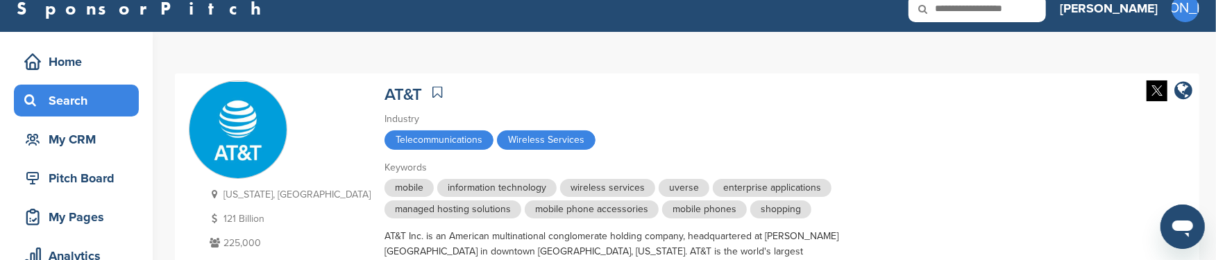
click at [74, 97] on div "Search" at bounding box center [80, 100] width 118 height 25
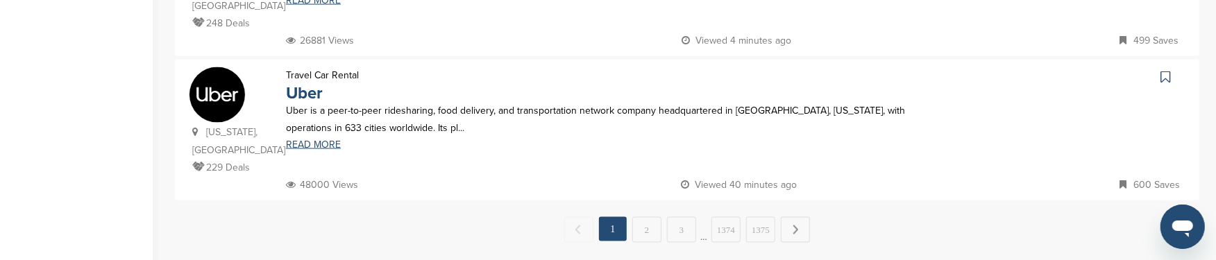
scroll to position [1458, 0]
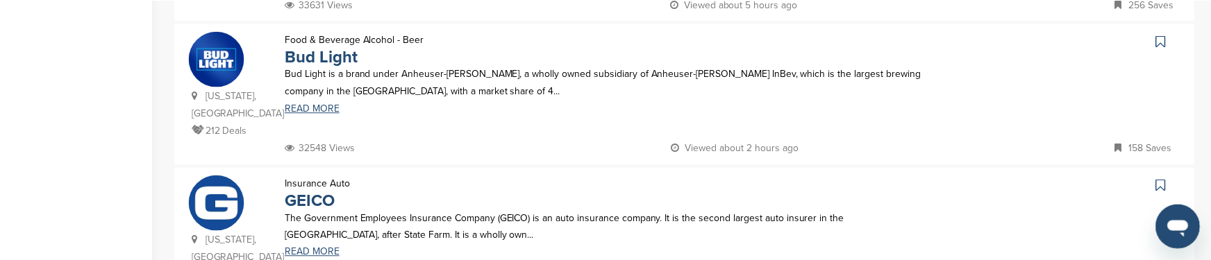
scroll to position [624, 0]
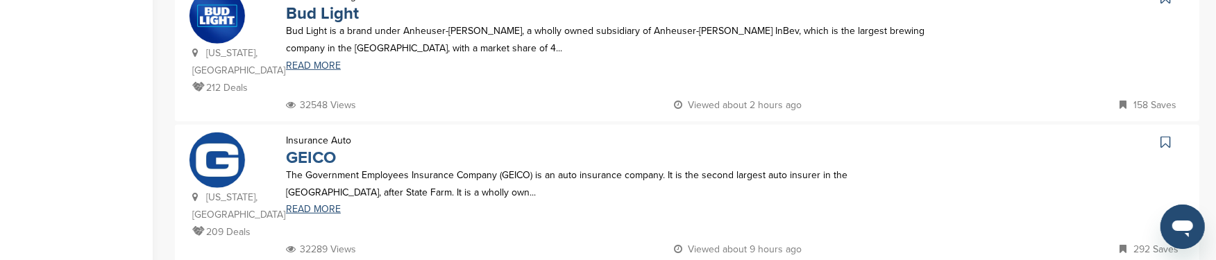
click at [316, 148] on link "GEICO" at bounding box center [311, 158] width 50 height 20
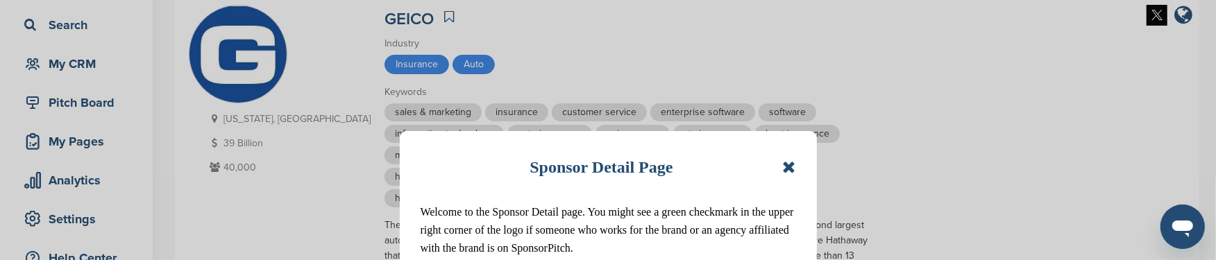
scroll to position [138, 0]
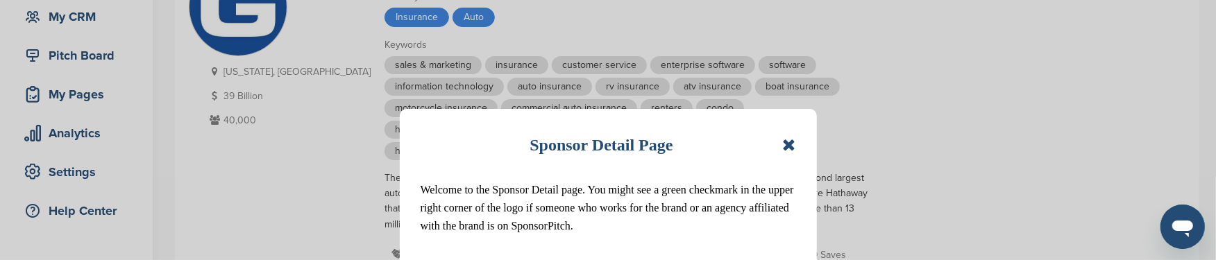
click at [787, 144] on icon at bounding box center [788, 145] width 13 height 17
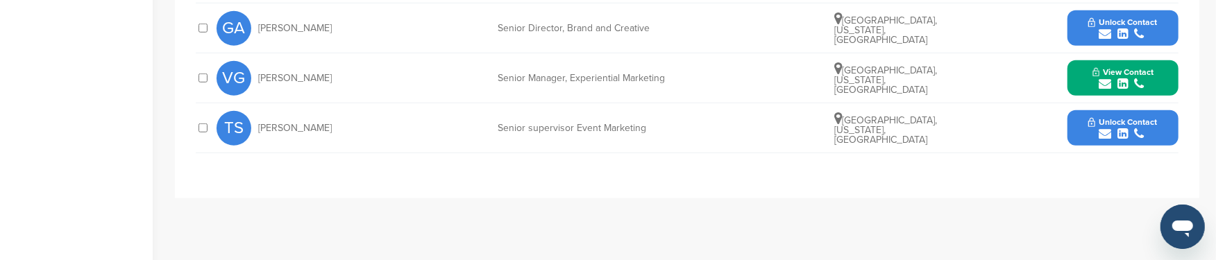
scroll to position [624, 0]
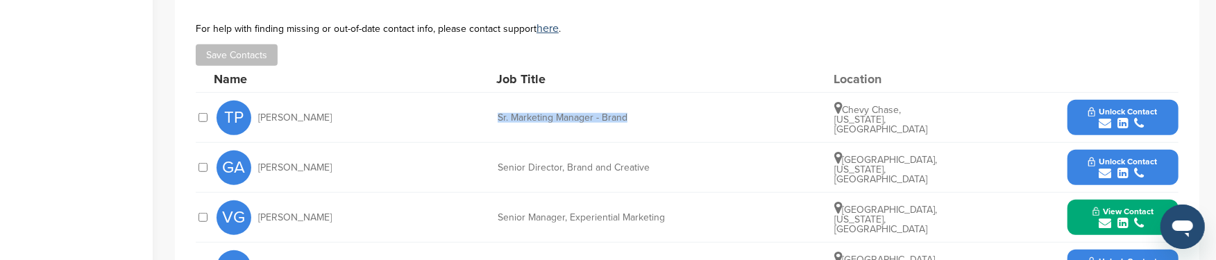
drag, startPoint x: 493, startPoint y: 99, endPoint x: 704, endPoint y: 92, distance: 211.2
click at [704, 93] on div "TP [PERSON_NAME] Marketing Manager - Brand [GEOGRAPHIC_DATA], [US_STATE], [GEOG…" at bounding box center [698, 117] width 962 height 49
click at [725, 93] on div "TP [PERSON_NAME] Marketing Manager - Brand [GEOGRAPHIC_DATA], [US_STATE], [GEOG…" at bounding box center [698, 117] width 962 height 49
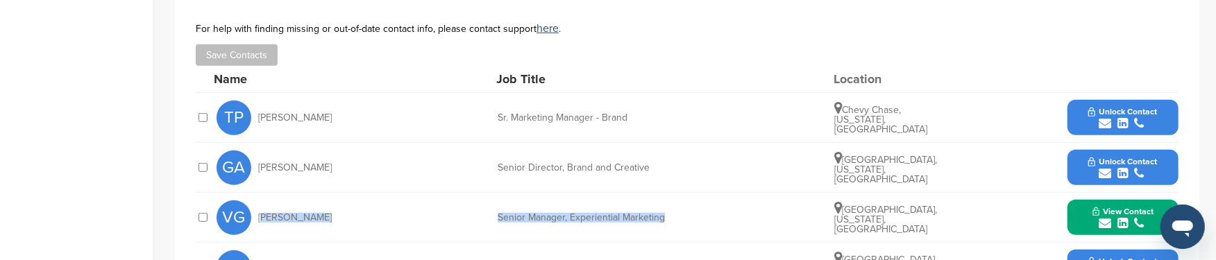
drag, startPoint x: 259, startPoint y: 193, endPoint x: 684, endPoint y: 195, distance: 424.9
click at [684, 195] on div "VG [PERSON_NAME] Senior Manager, Experiential Marketing [GEOGRAPHIC_DATA], [US_…" at bounding box center [698, 217] width 962 height 49
copy div "[PERSON_NAME] Senior Manager, Experiential Marketing"
click at [1108, 217] on icon "submit" at bounding box center [1105, 223] width 12 height 12
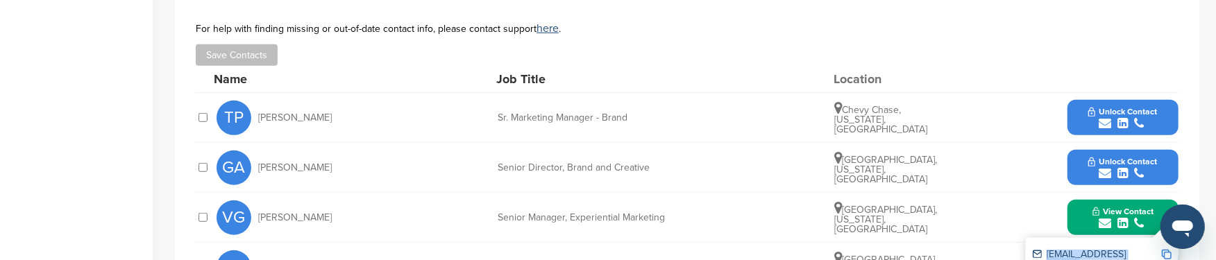
drag, startPoint x: 1047, startPoint y: 231, endPoint x: 1149, endPoint y: 228, distance: 102.1
click at [1149, 250] on div "[EMAIL_ADDRESS][DOMAIN_NAME]" at bounding box center [1097, 259] width 128 height 19
copy div "[EMAIL_ADDRESS][DOMAIN_NAME]"
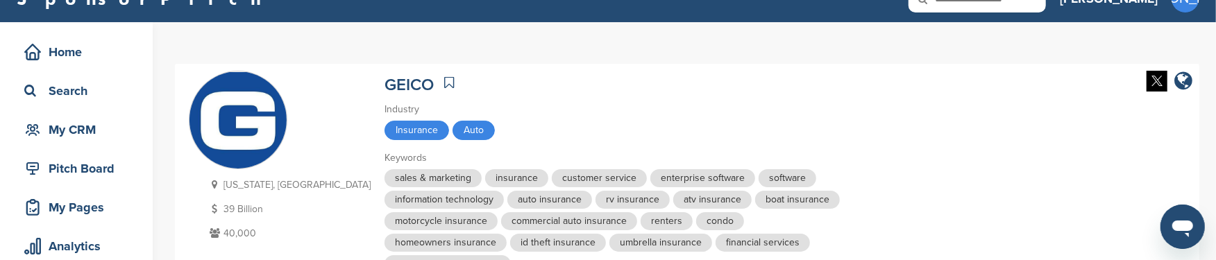
scroll to position [0, 0]
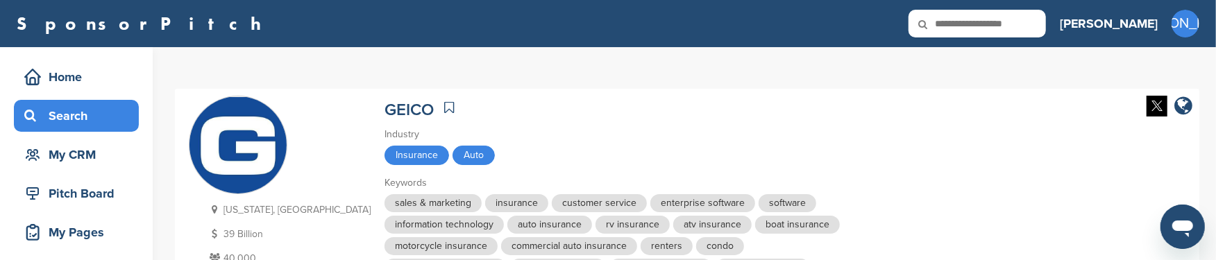
click at [65, 118] on div "Search" at bounding box center [80, 115] width 118 height 25
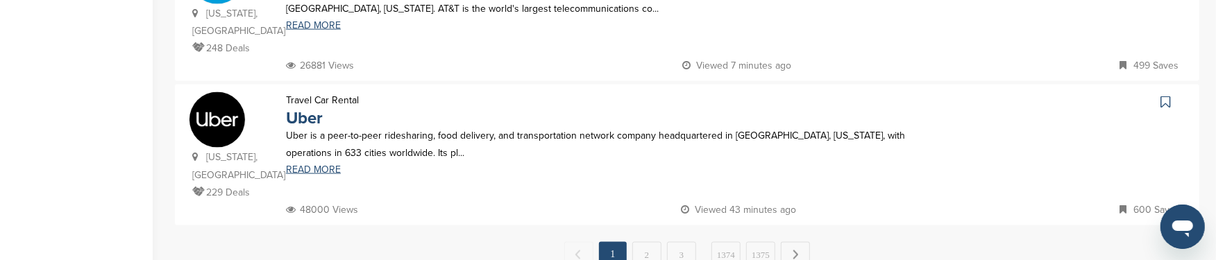
scroll to position [1527, 0]
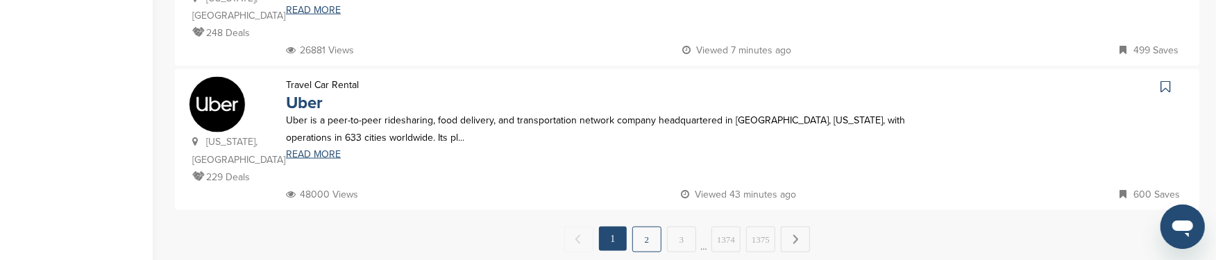
click at [646, 227] on link "2" at bounding box center [646, 240] width 29 height 26
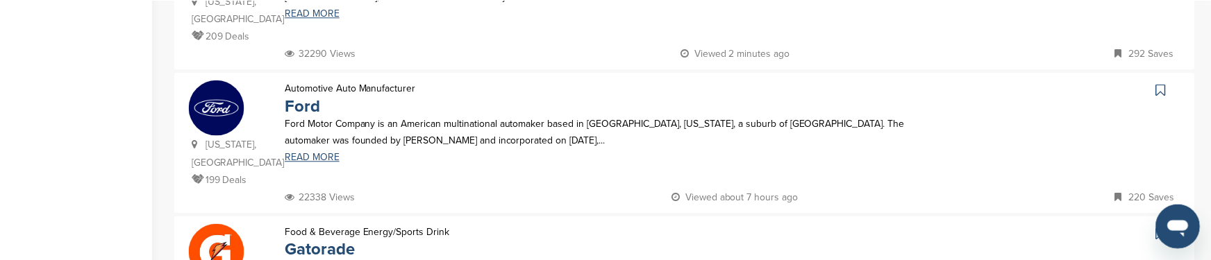
scroll to position [833, 0]
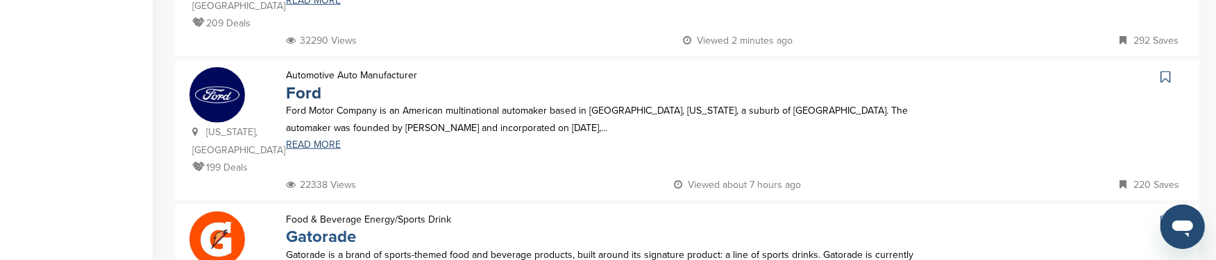
click at [309, 227] on link "Gatorade" at bounding box center [321, 237] width 70 height 20
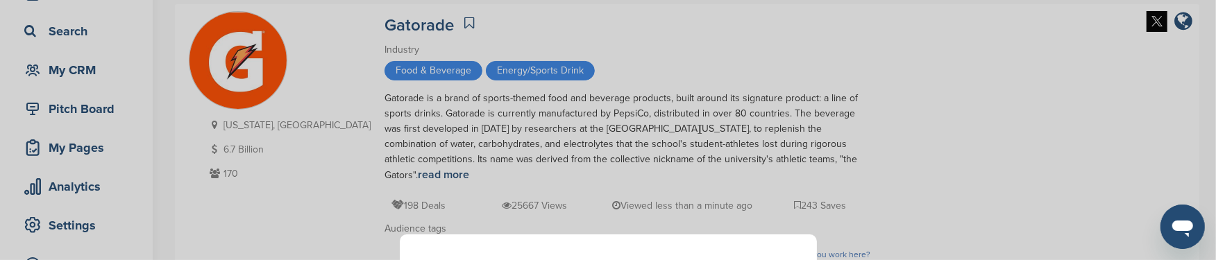
scroll to position [208, 0]
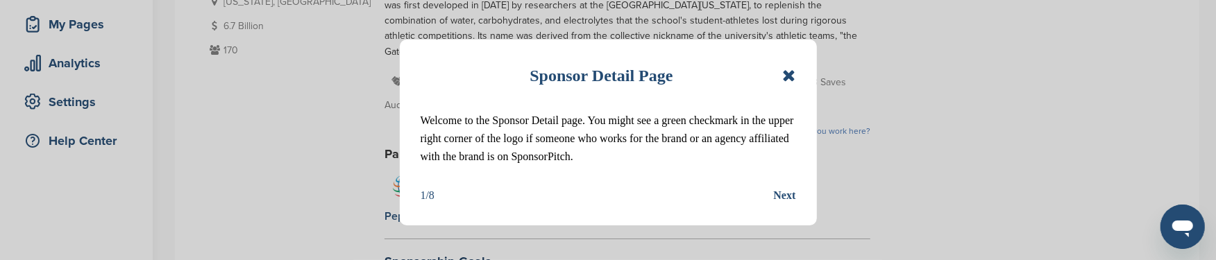
click at [791, 75] on icon at bounding box center [788, 75] width 13 height 17
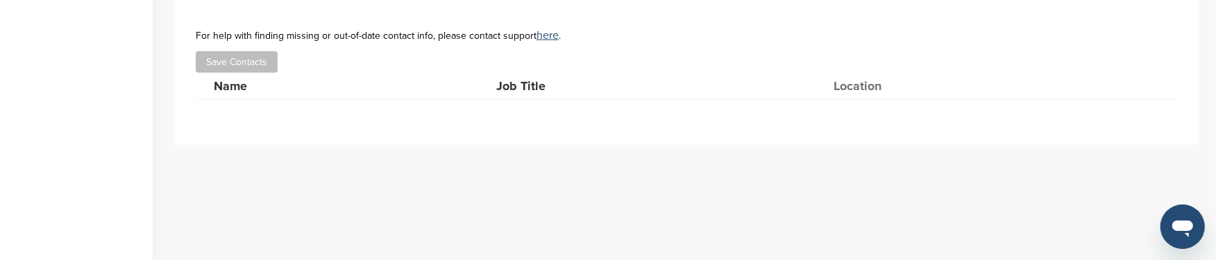
scroll to position [555, 0]
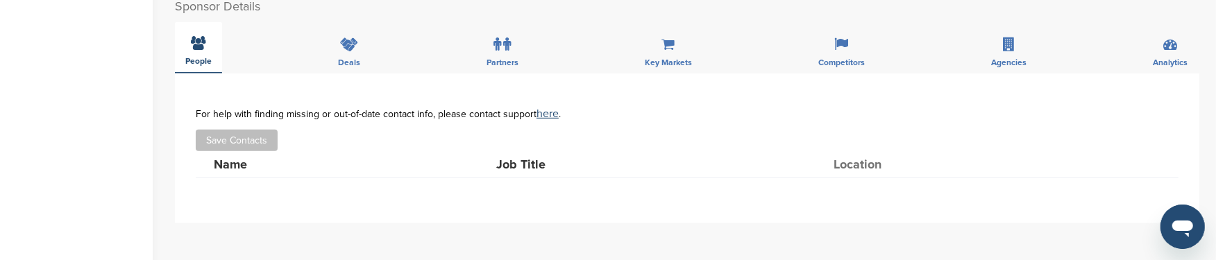
click at [194, 57] on span "People" at bounding box center [198, 61] width 26 height 8
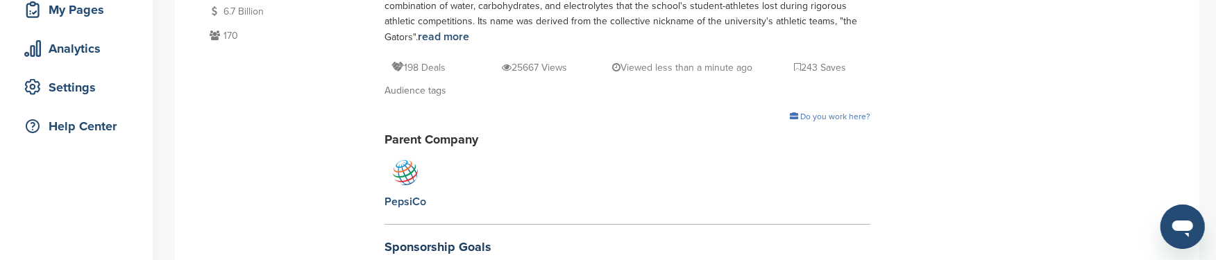
scroll to position [208, 0]
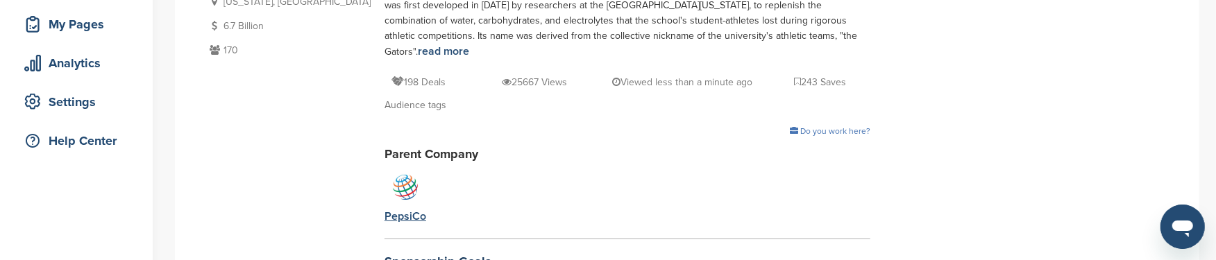
click at [385, 209] on div "PepsiCo" at bounding box center [406, 216] width 42 height 15
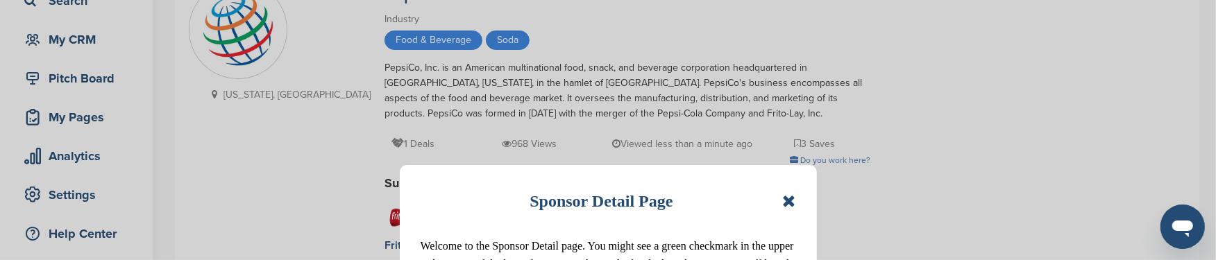
scroll to position [138, 0]
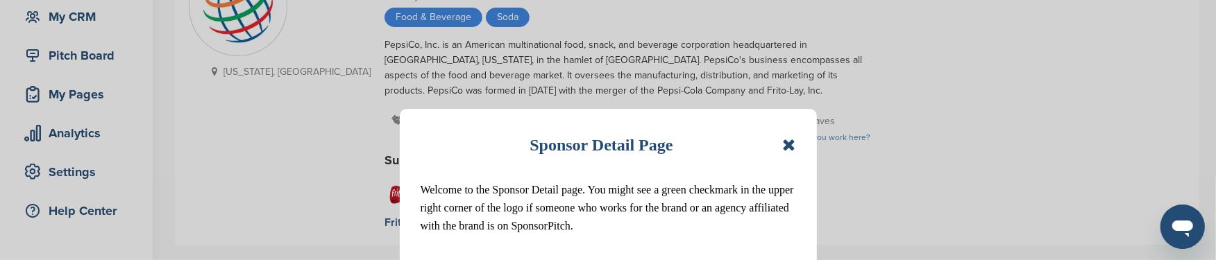
click at [791, 146] on icon at bounding box center [788, 145] width 13 height 17
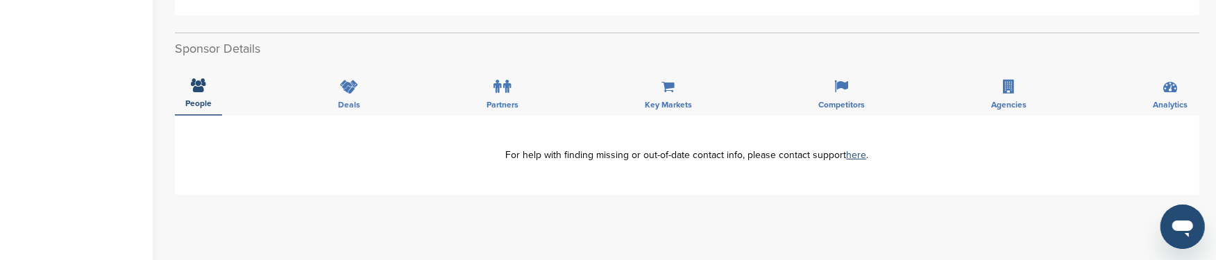
scroll to position [346, 0]
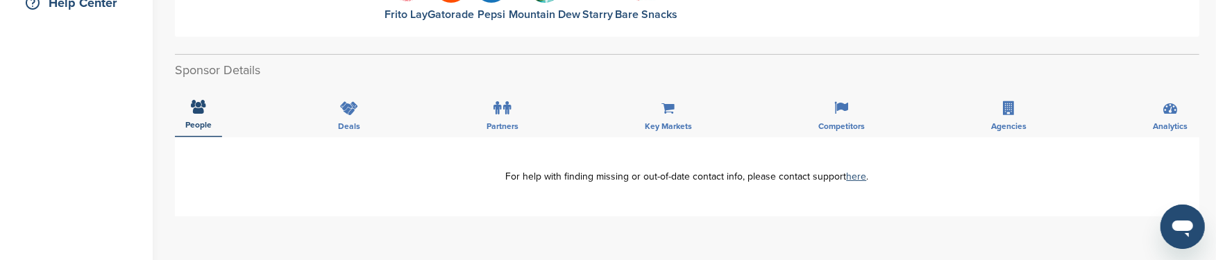
click at [265, 171] on div "**********" at bounding box center [687, 176] width 1025 height 79
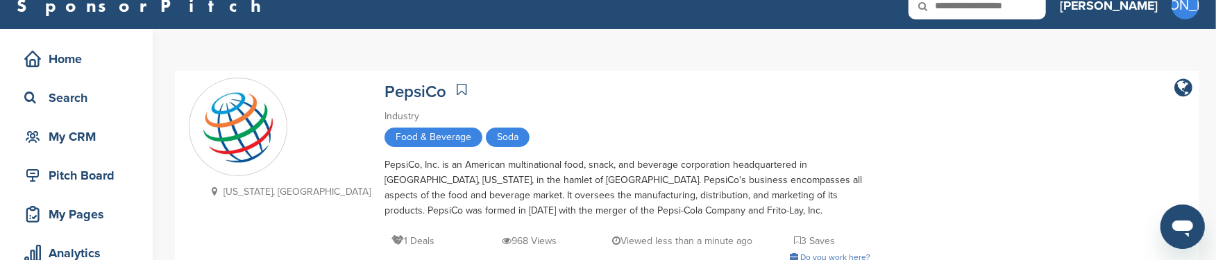
scroll to position [0, 0]
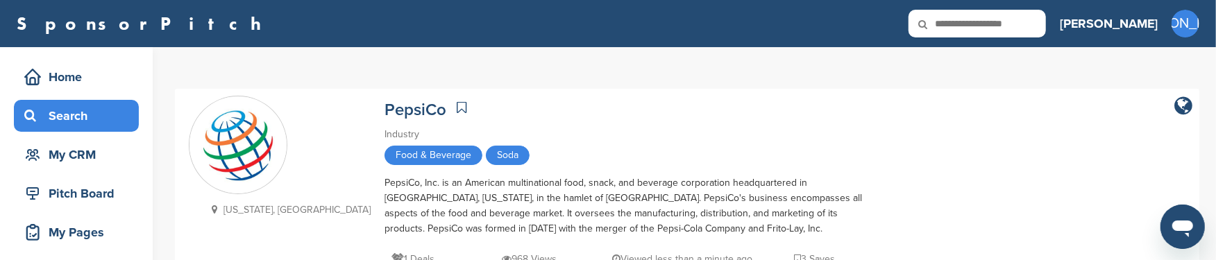
click at [78, 117] on div "Search" at bounding box center [80, 115] width 118 height 25
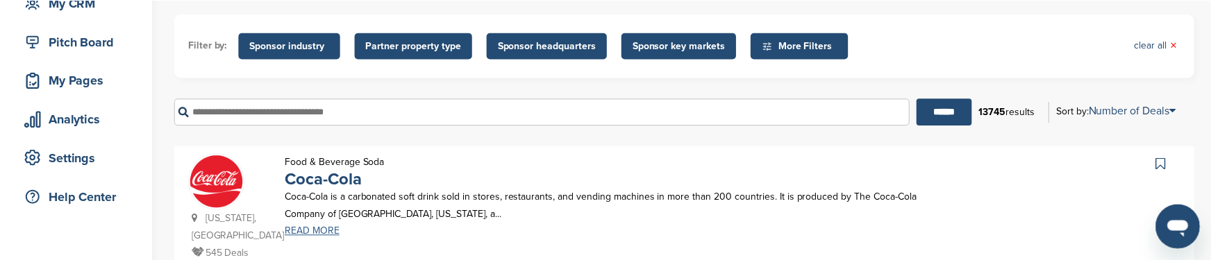
scroll to position [277, 0]
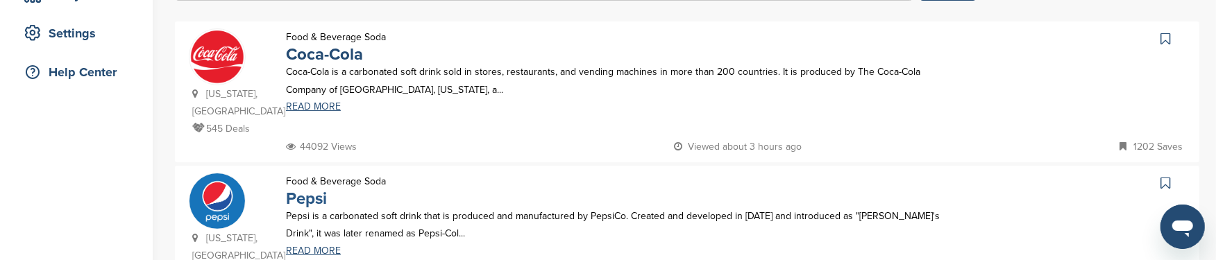
click at [306, 189] on link "Pepsi" at bounding box center [306, 199] width 41 height 20
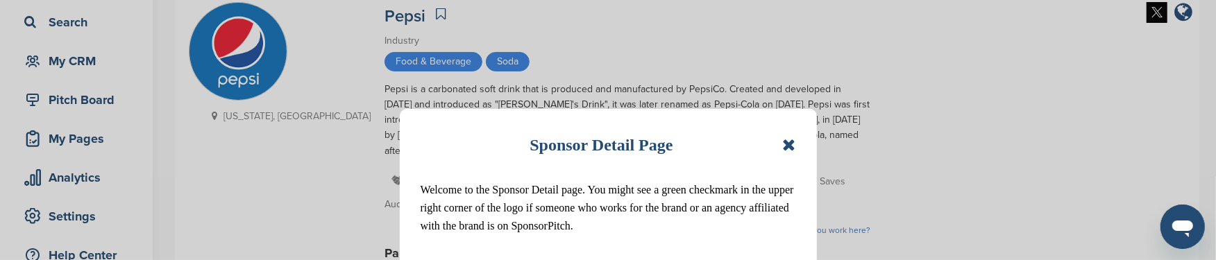
scroll to position [138, 0]
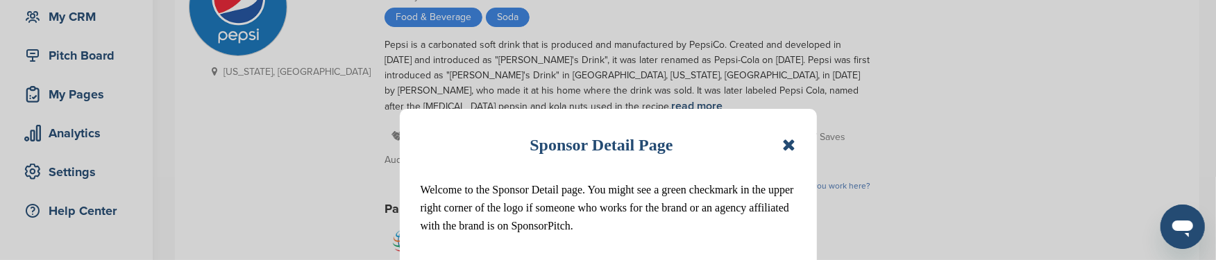
click at [791, 143] on icon at bounding box center [788, 145] width 13 height 17
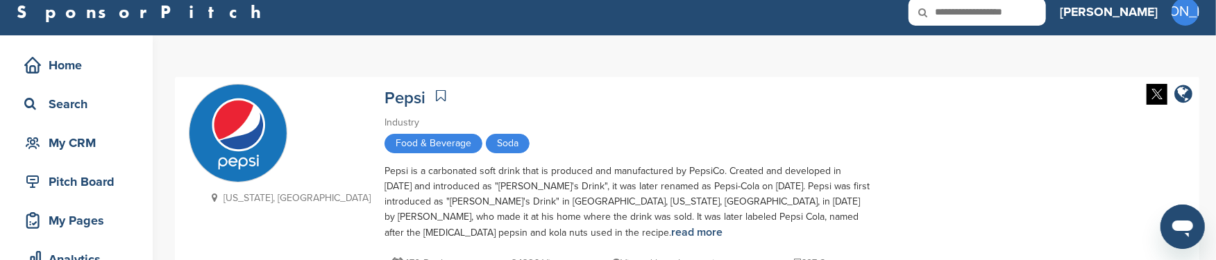
scroll to position [0, 0]
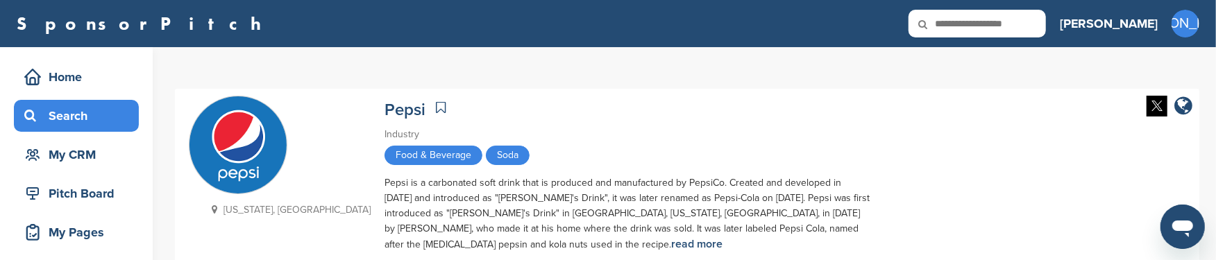
click at [85, 115] on div "Search" at bounding box center [80, 115] width 118 height 25
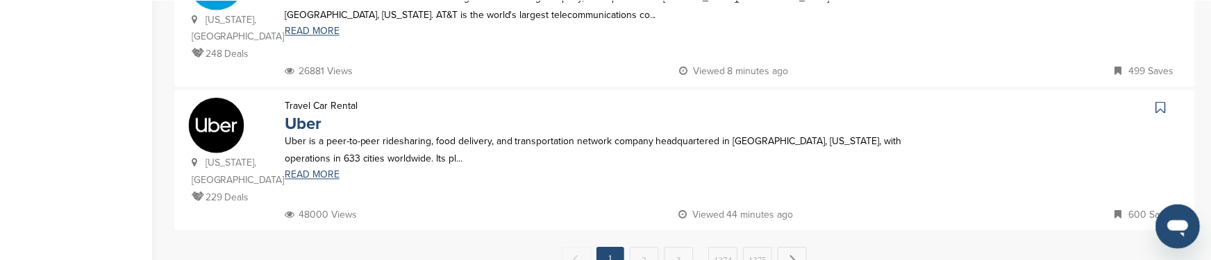
scroll to position [1527, 0]
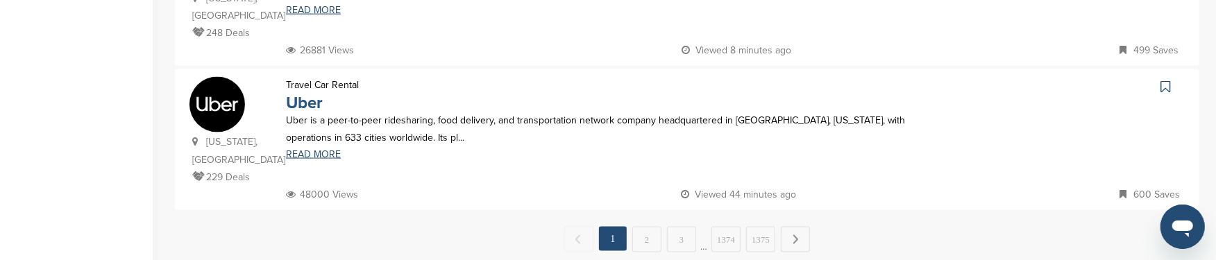
click at [303, 93] on link "Uber" at bounding box center [304, 103] width 37 height 20
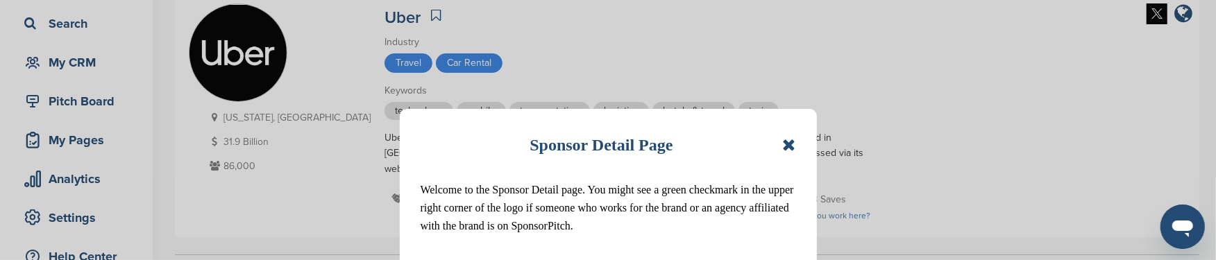
scroll to position [138, 0]
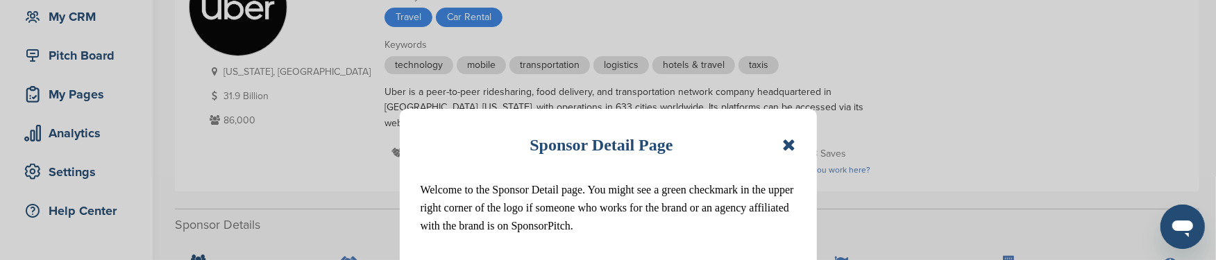
click at [790, 143] on icon at bounding box center [788, 145] width 13 height 17
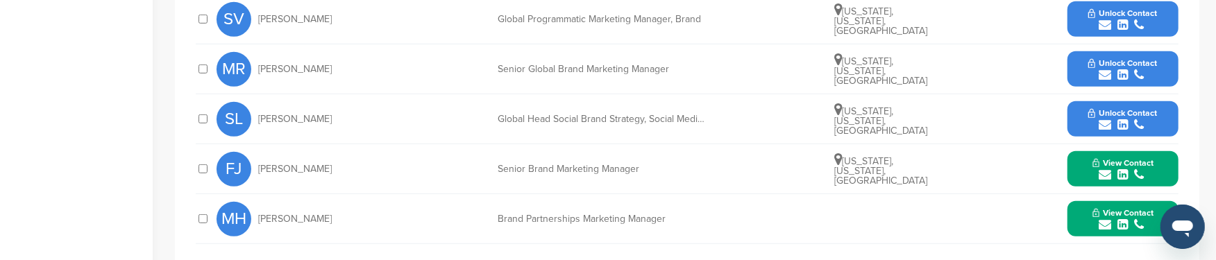
scroll to position [555, 0]
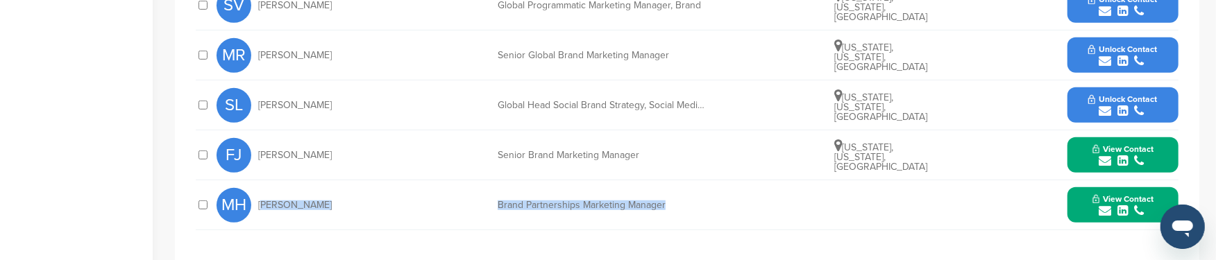
drag, startPoint x: 258, startPoint y: 203, endPoint x: 698, endPoint y: 205, distance: 439.4
click at [698, 205] on div "MH [PERSON_NAME] Brand Partnerships Marketing Manager View Contact [PERSON_NAME…" at bounding box center [698, 204] width 962 height 49
copy div "[PERSON_NAME] Brand Partnerships Marketing Manager"
click at [1107, 206] on icon "submit" at bounding box center [1105, 211] width 12 height 12
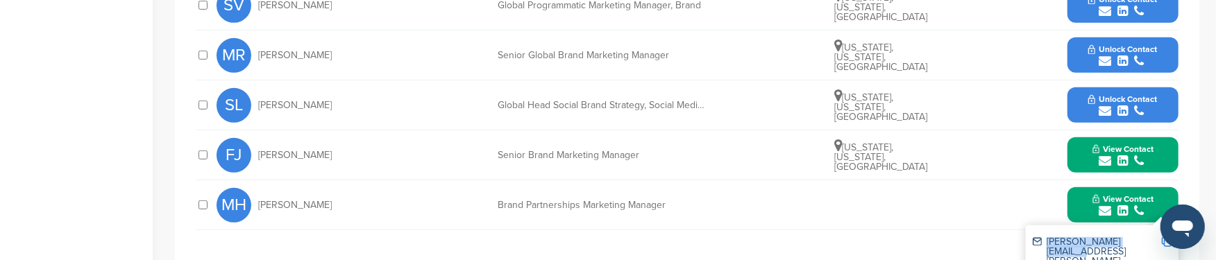
drag, startPoint x: 1047, startPoint y: 242, endPoint x: 1144, endPoint y: 239, distance: 97.2
click at [1144, 239] on div "[PERSON_NAME][EMAIL_ADDRESS][PERSON_NAME][DOMAIN_NAME]" at bounding box center [1097, 256] width 128 height 39
copy div "[PERSON_NAME][EMAIL_ADDRESS][PERSON_NAME][DOMAIN_NAME]"
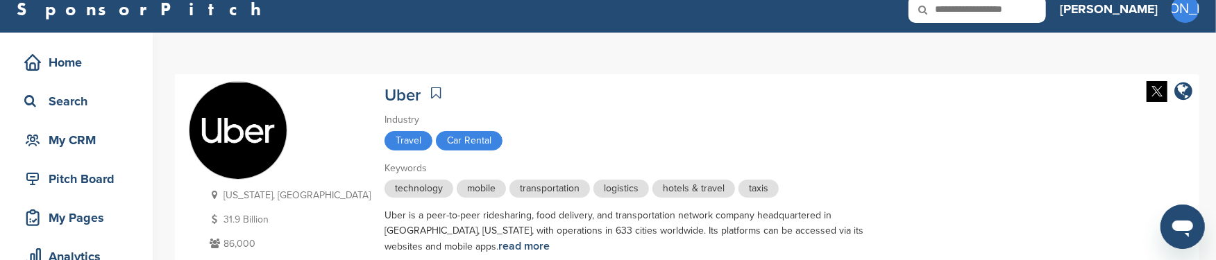
scroll to position [0, 0]
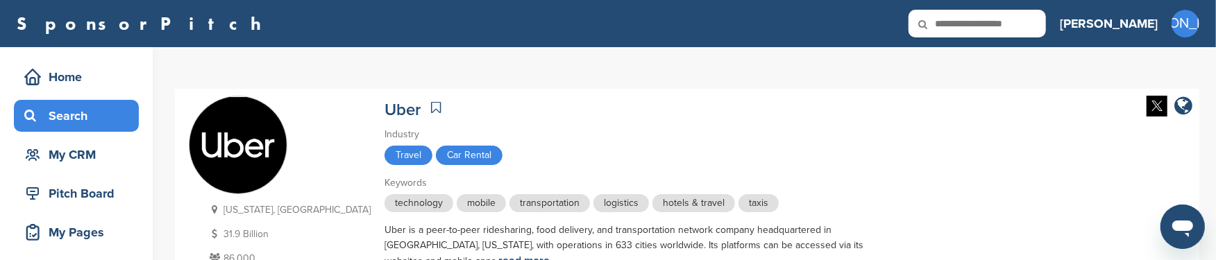
click at [77, 117] on div "Search" at bounding box center [80, 115] width 118 height 25
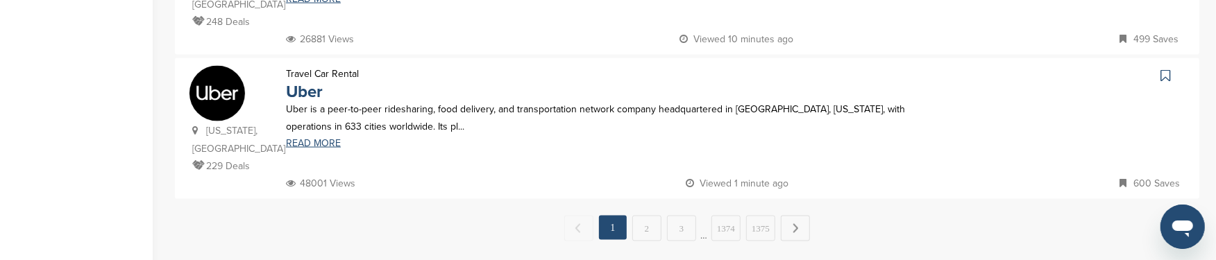
scroll to position [1527, 0]
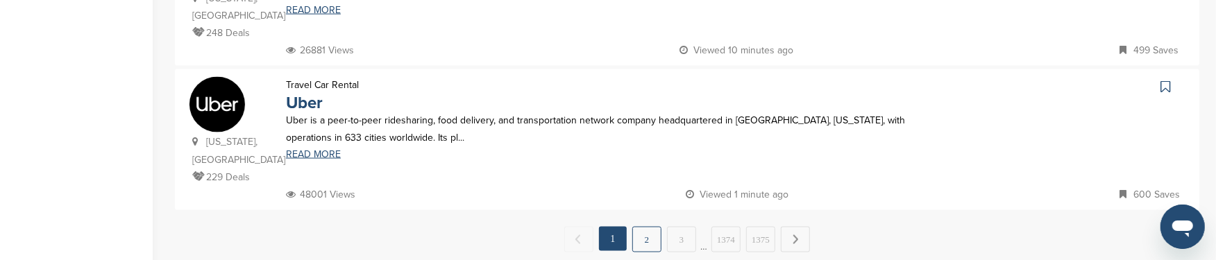
click at [650, 227] on link "2" at bounding box center [646, 240] width 29 height 26
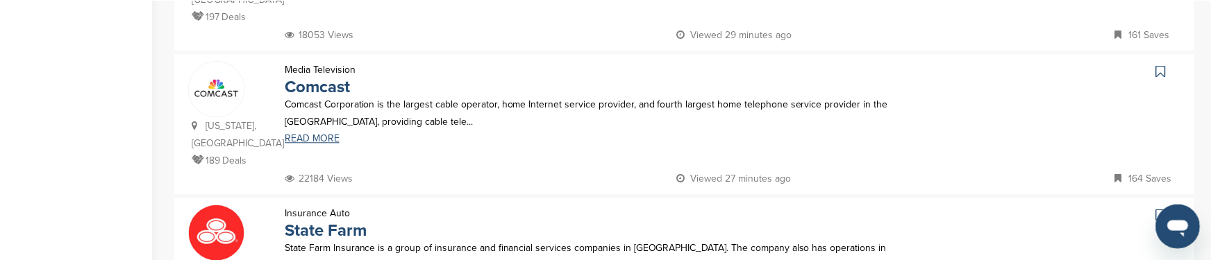
scroll to position [1318, 0]
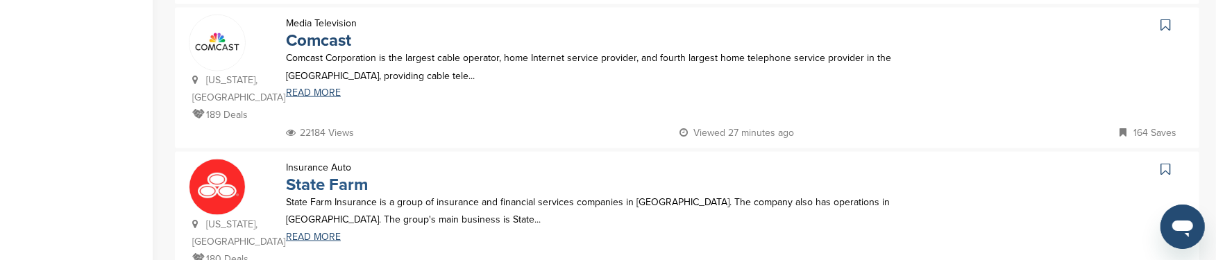
click at [345, 175] on link "State Farm" at bounding box center [327, 185] width 82 height 20
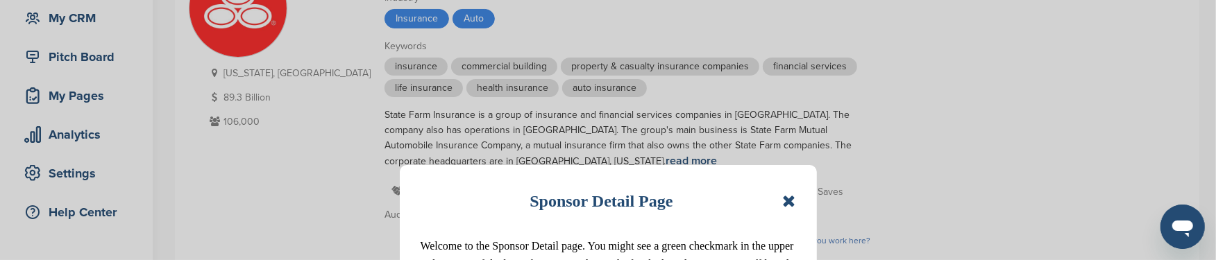
scroll to position [208, 0]
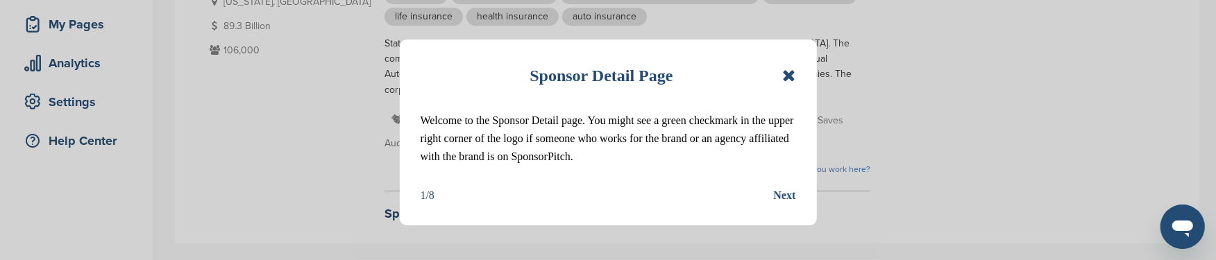
click at [788, 78] on icon at bounding box center [788, 75] width 13 height 17
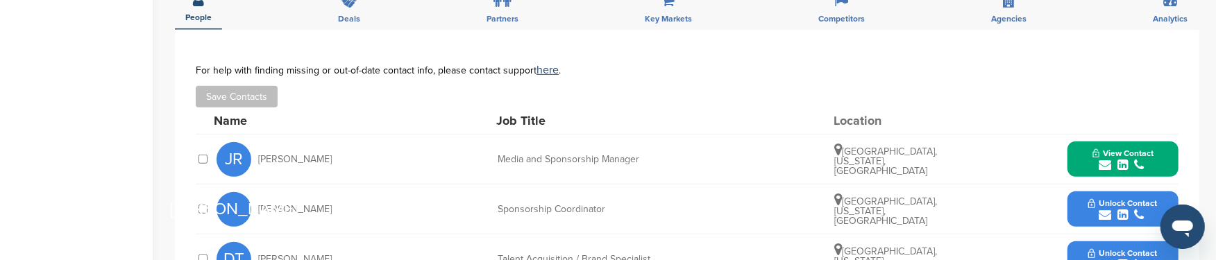
scroll to position [555, 0]
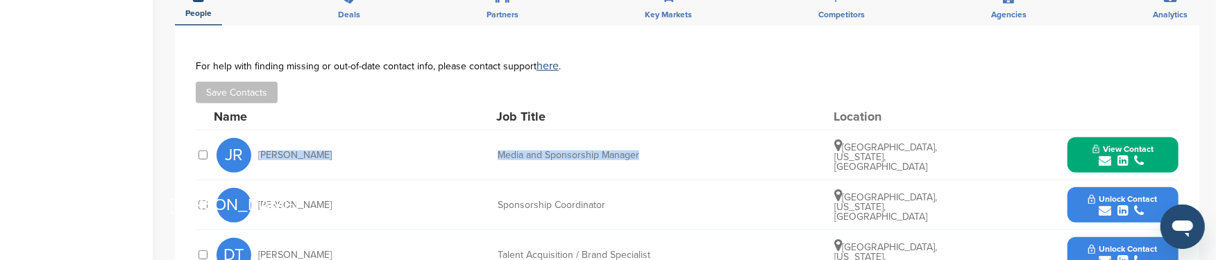
drag, startPoint x: 258, startPoint y: 154, endPoint x: 671, endPoint y: 152, distance: 413.1
click at [671, 152] on div "JR [PERSON_NAME] Media and Sponsorship Manager [GEOGRAPHIC_DATA], [US_STATE], […" at bounding box center [698, 155] width 962 height 49
copy div "[PERSON_NAME] Media and Sponsorship Manager"
click at [1111, 144] on span "View Contact" at bounding box center [1123, 149] width 61 height 10
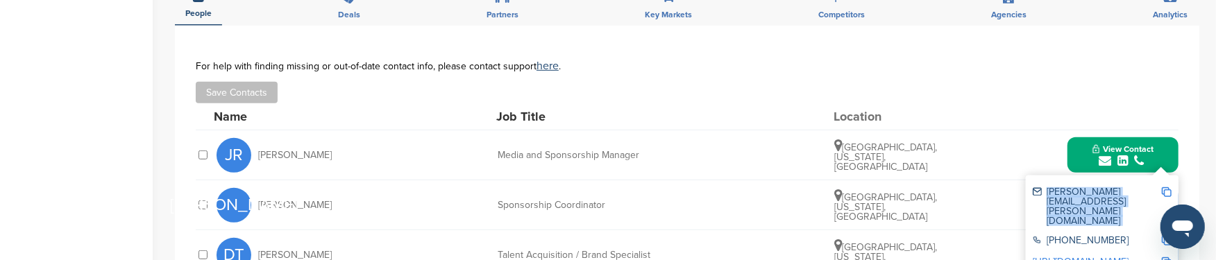
drag, startPoint x: 1046, startPoint y: 192, endPoint x: 1161, endPoint y: 189, distance: 115.3
click at [1163, 188] on div "[PERSON_NAME][EMAIL_ADDRESS][PERSON_NAME][DOMAIN_NAME]" at bounding box center [1102, 207] width 139 height 49
copy div "[PERSON_NAME][EMAIL_ADDRESS][PERSON_NAME][DOMAIN_NAME]"
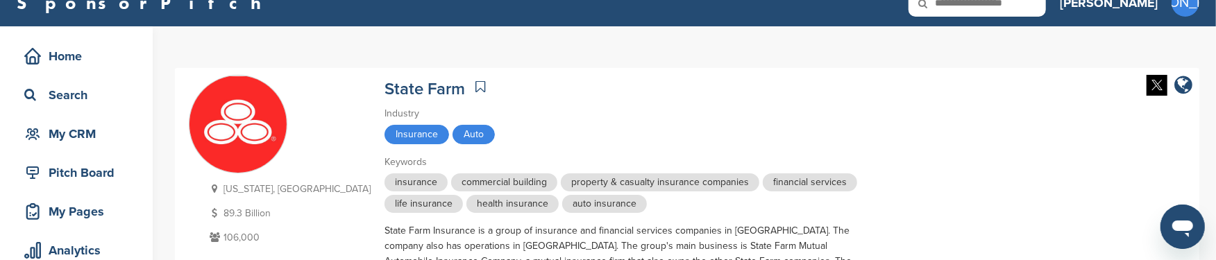
scroll to position [0, 0]
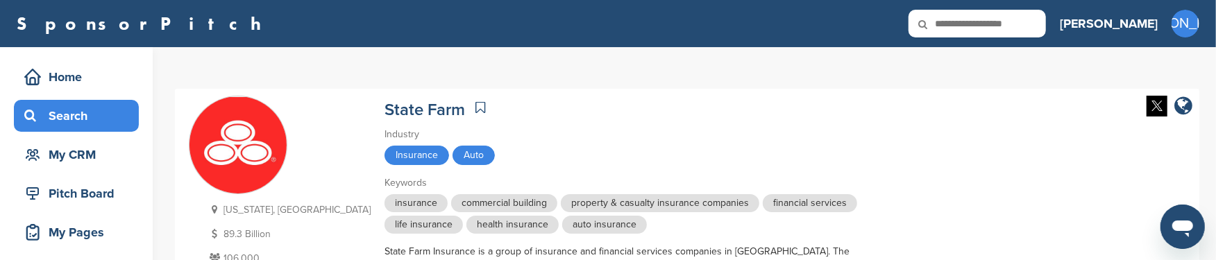
click at [65, 114] on div "Search" at bounding box center [80, 115] width 118 height 25
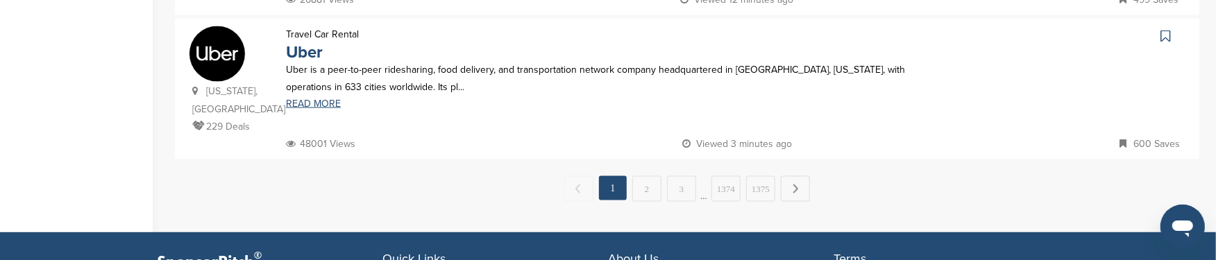
scroll to position [1597, 0]
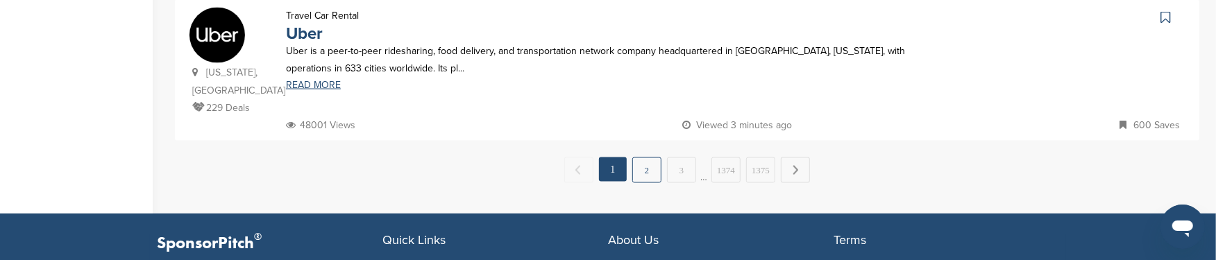
click at [657, 158] on link "2" at bounding box center [646, 171] width 29 height 26
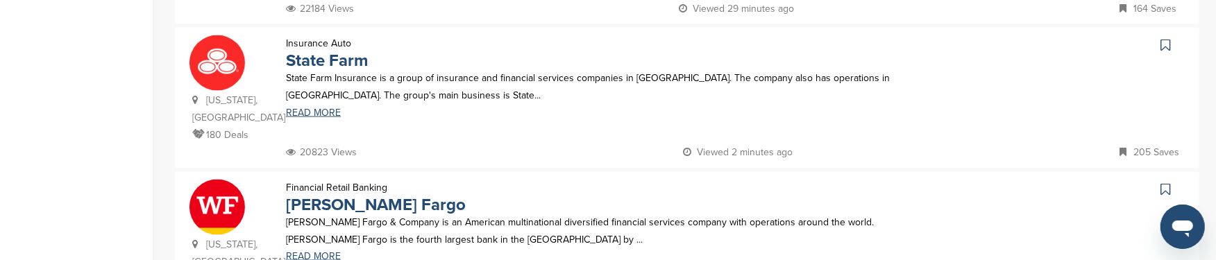
scroll to position [1458, 0]
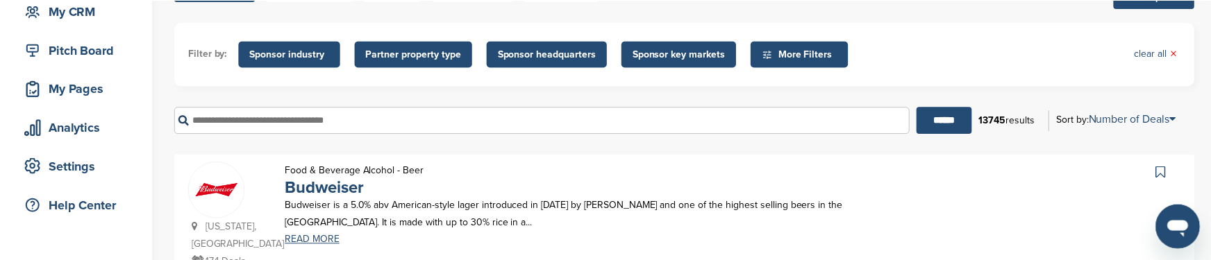
scroll to position [208, 0]
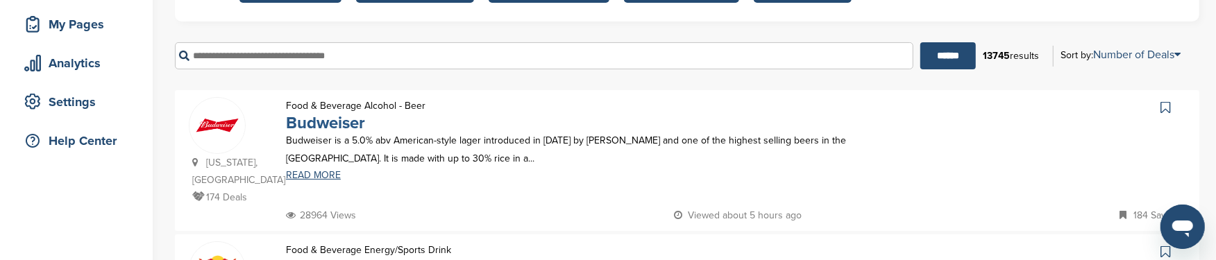
click at [335, 126] on link "Budweiser" at bounding box center [325, 123] width 79 height 20
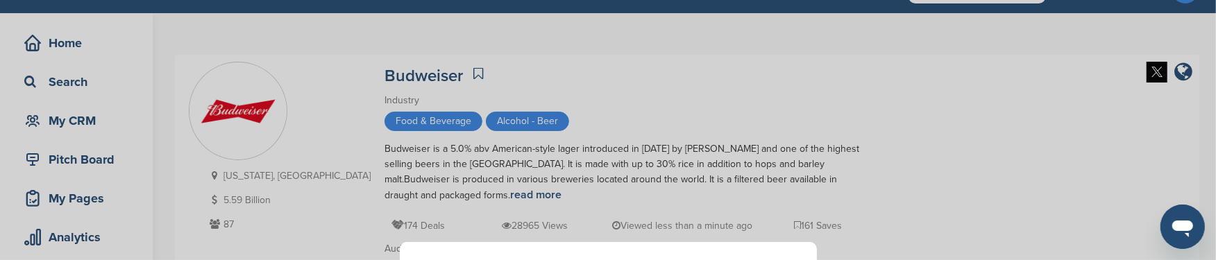
scroll to position [69, 0]
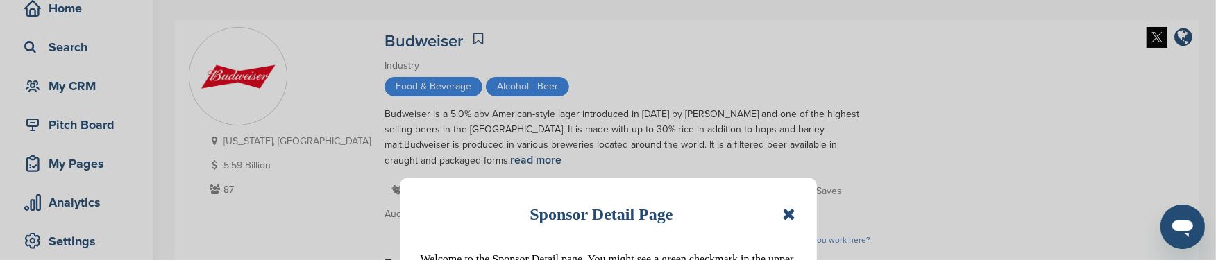
click at [788, 214] on icon at bounding box center [788, 214] width 13 height 17
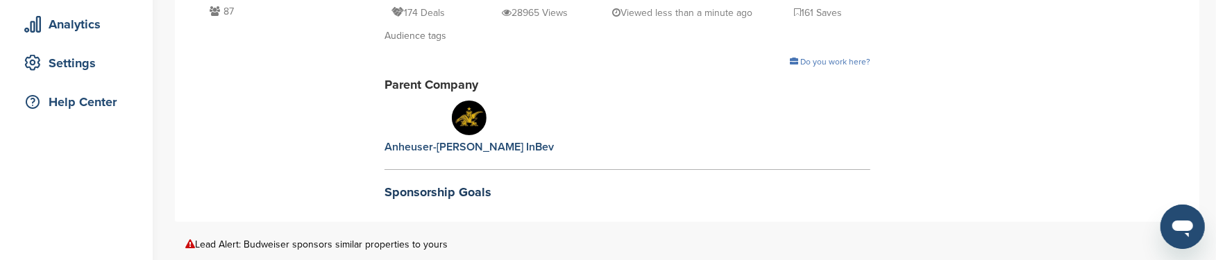
scroll to position [208, 0]
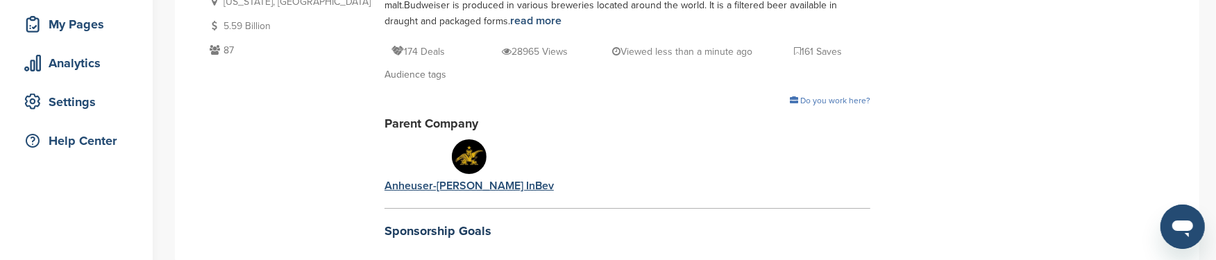
click at [385, 183] on div "Anheuser-Busch InBev" at bounding box center [469, 185] width 169 height 15
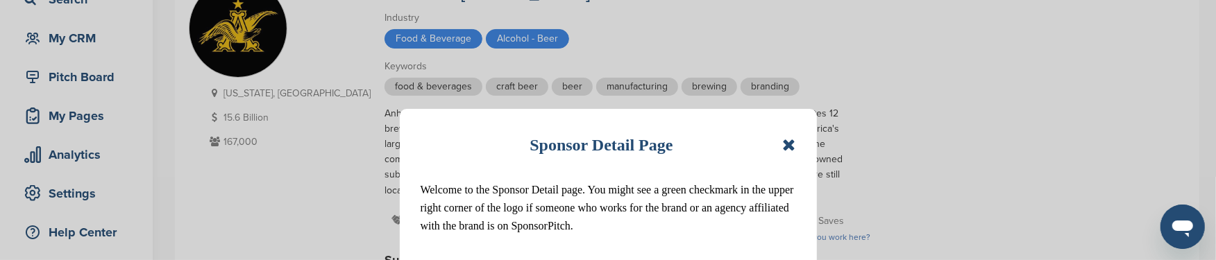
scroll to position [138, 0]
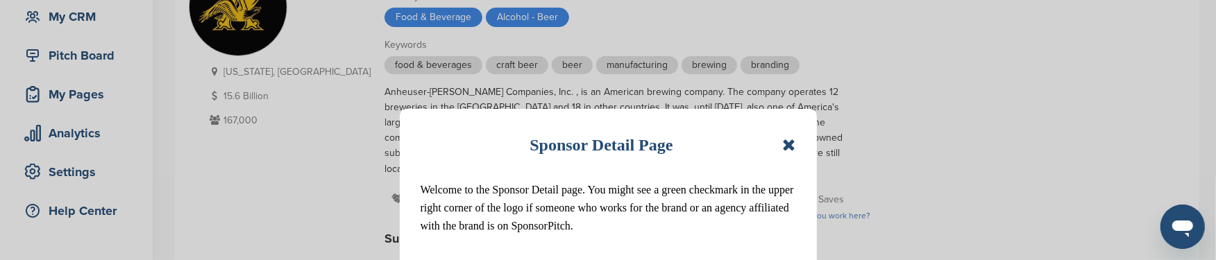
click at [797, 146] on div "Sponsor Detail Page Welcome to the Sponsor Detail page. You might see a green c…" at bounding box center [608, 202] width 417 height 186
click at [792, 146] on icon at bounding box center [788, 145] width 13 height 17
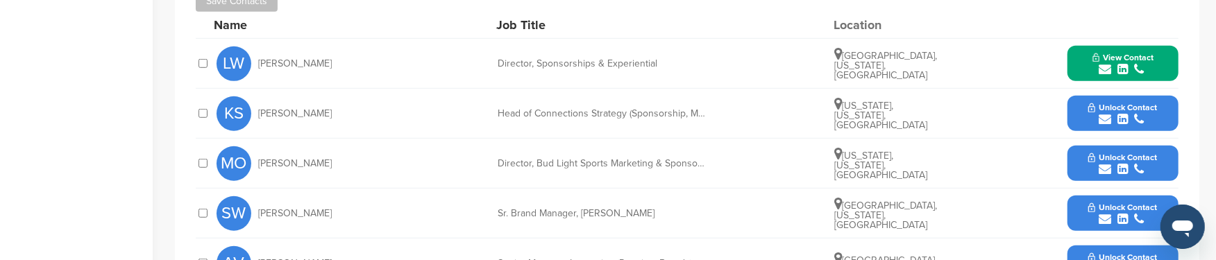
scroll to position [694, 0]
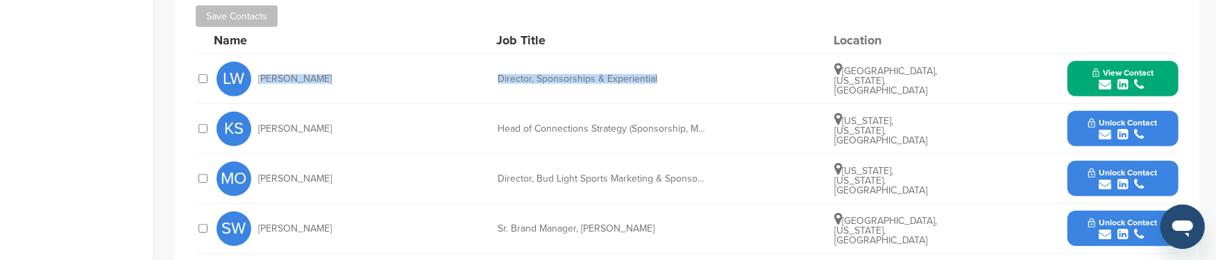
drag, startPoint x: 258, startPoint y: 63, endPoint x: 706, endPoint y: 64, distance: 448.5
click at [706, 64] on div "LW Lisa Woodward Director, Sponsorships & Experiential Saint Louis, Missouri, U…" at bounding box center [698, 78] width 962 height 49
copy div "Lisa Woodward Director, Sponsorships & Experiential"
click at [1106, 78] on icon "submit" at bounding box center [1105, 84] width 12 height 12
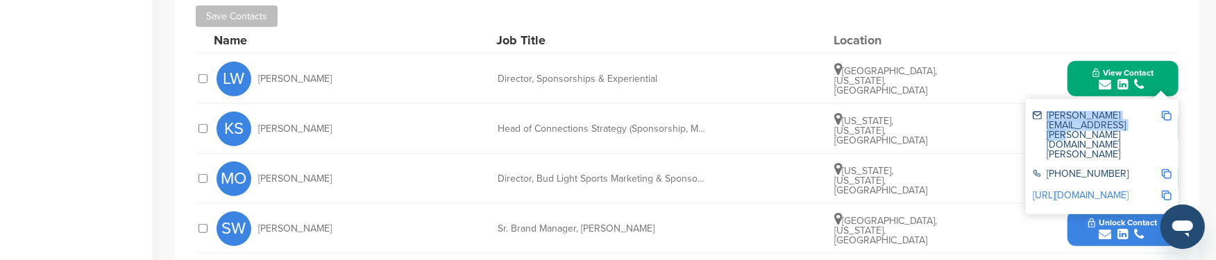
drag, startPoint x: 1046, startPoint y: 98, endPoint x: 1097, endPoint y: 108, distance: 51.6
click at [1097, 111] on div "lisa.woodward@anheuser-busch.com" at bounding box center [1097, 135] width 128 height 49
copy div "lisa.woodward@anheuser-busch.com"
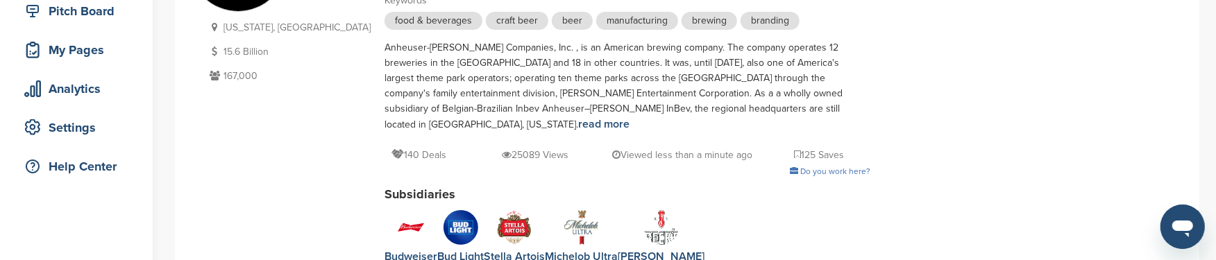
scroll to position [208, 0]
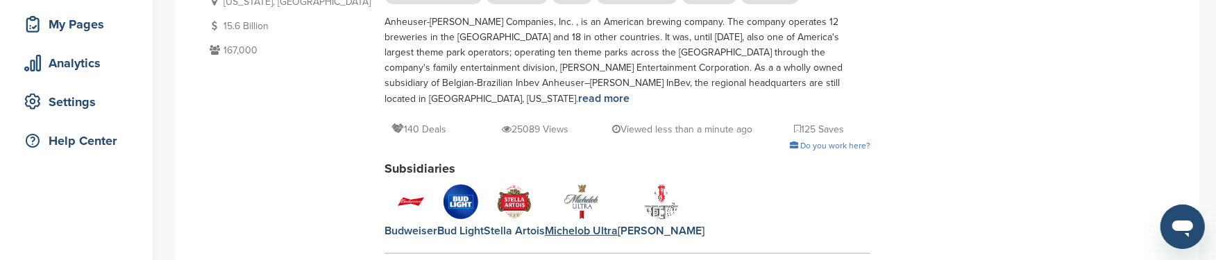
click at [564, 185] on img at bounding box center [581, 202] width 35 height 35
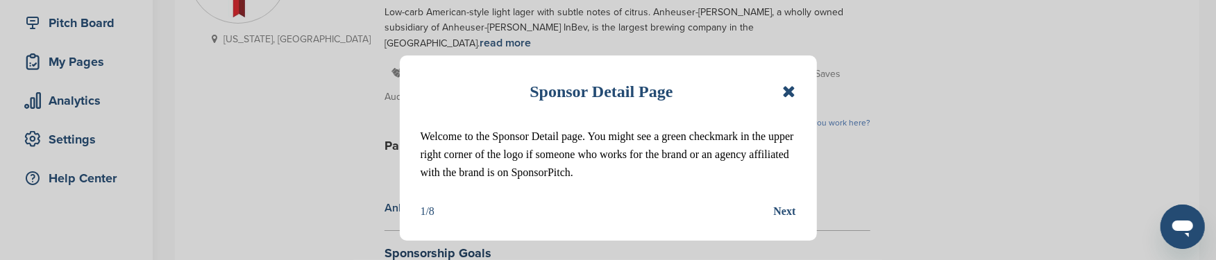
scroll to position [208, 0]
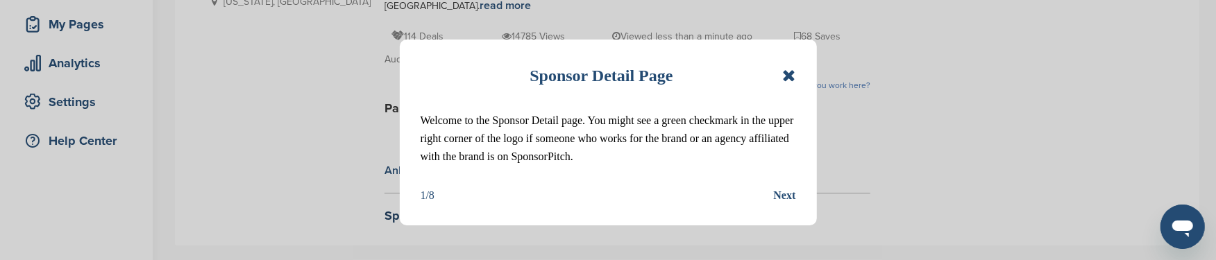
click at [787, 76] on icon at bounding box center [788, 75] width 13 height 17
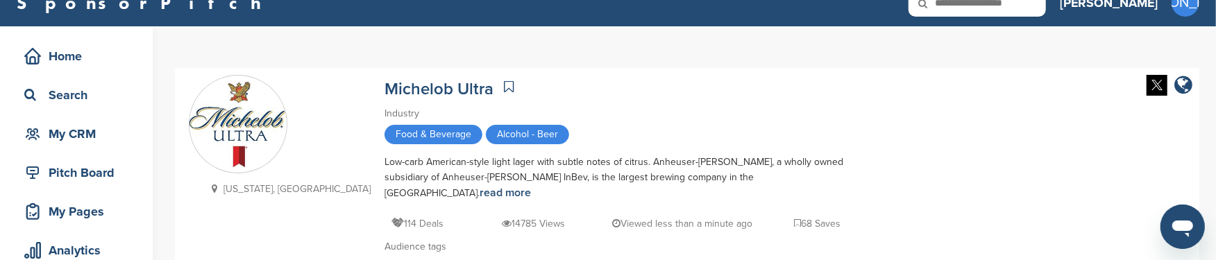
scroll to position [0, 0]
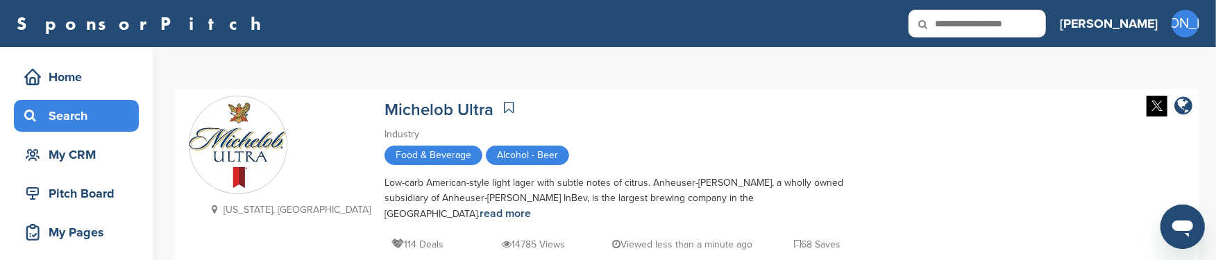
click at [78, 110] on div "Search" at bounding box center [80, 115] width 118 height 25
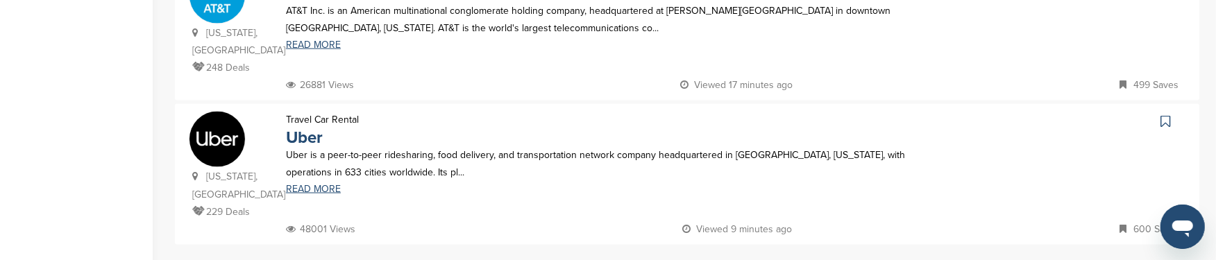
scroll to position [1527, 0]
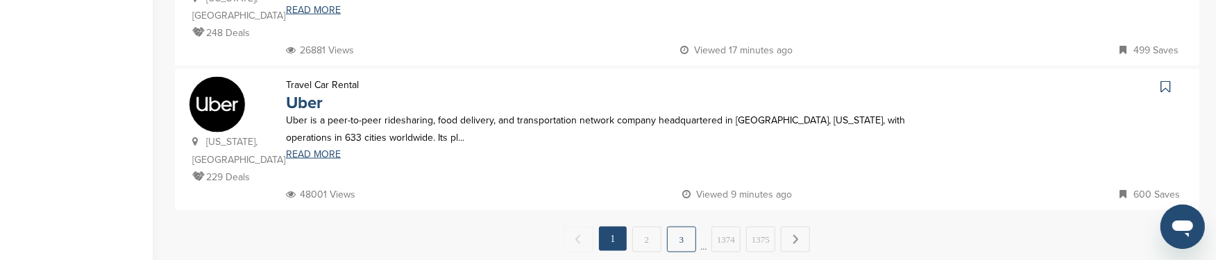
click at [683, 227] on link "3" at bounding box center [681, 240] width 29 height 26
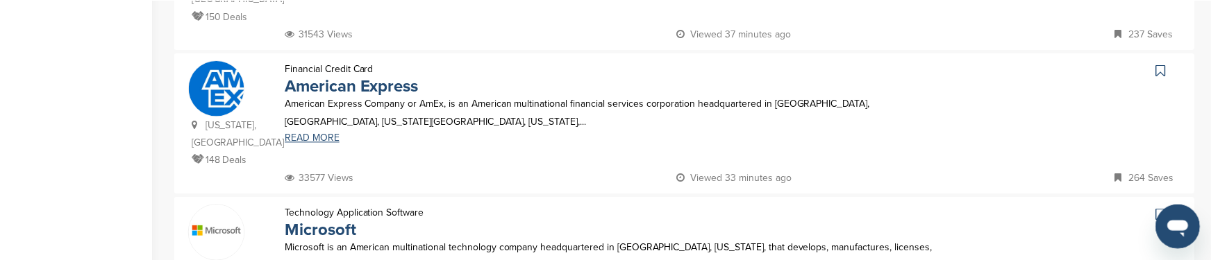
scroll to position [971, 0]
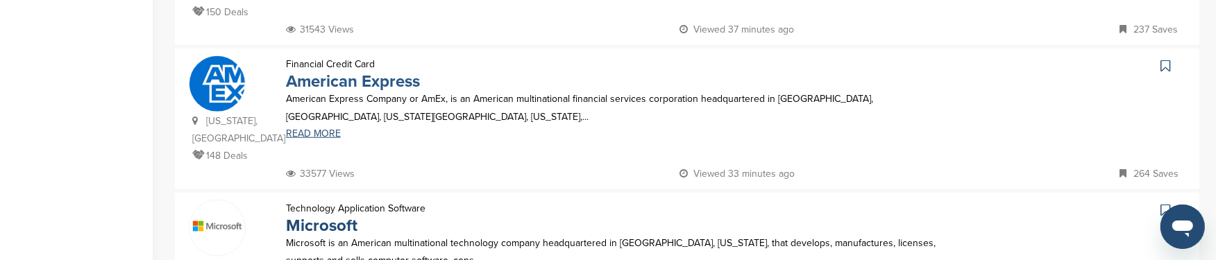
click at [316, 72] on link "American Express" at bounding box center [353, 82] width 134 height 20
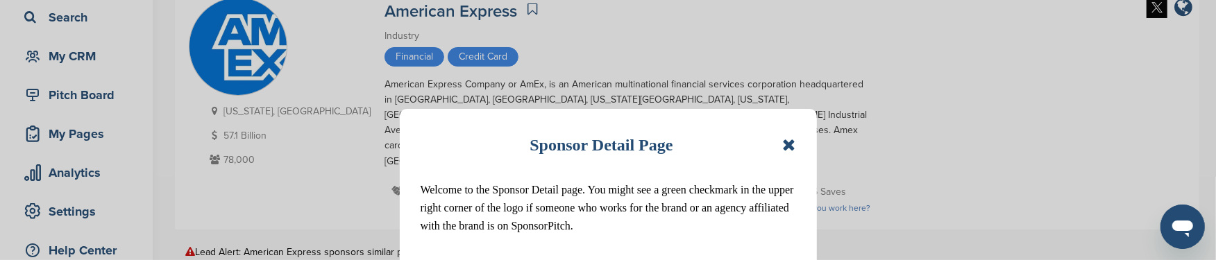
scroll to position [138, 0]
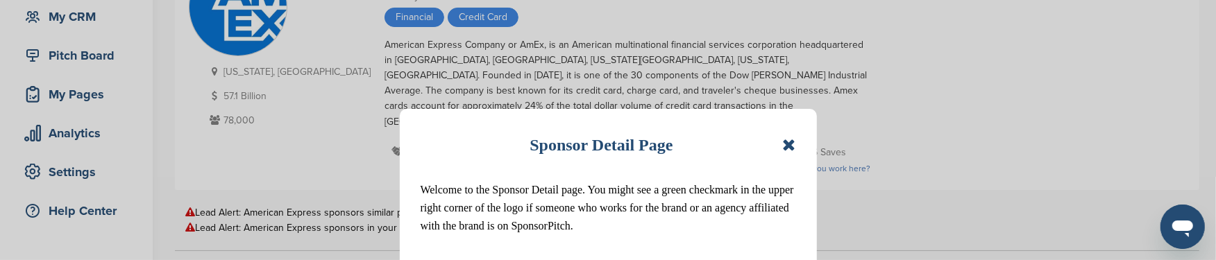
click at [786, 145] on icon at bounding box center [788, 145] width 13 height 17
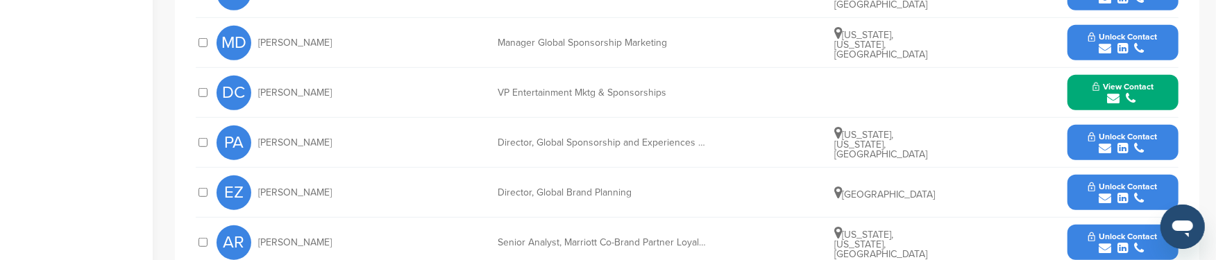
scroll to position [624, 0]
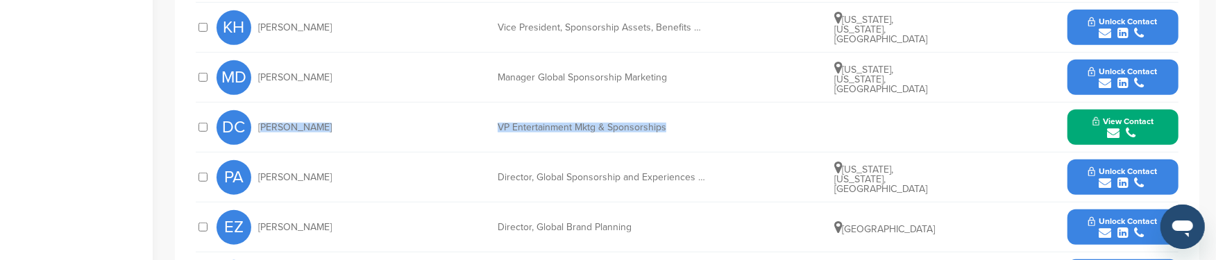
drag, startPoint x: 258, startPoint y: 110, endPoint x: 698, endPoint y: 110, distance: 440.1
click at [698, 110] on div "DC Deborah Curtis VP Entertainment Mktg & Sponsorships View Contact deborah.cur…" at bounding box center [698, 127] width 962 height 49
copy div "Deborah Curtis VP Entertainment Mktg & Sponsorships"
click at [1116, 127] on icon "submit" at bounding box center [1113, 133] width 12 height 12
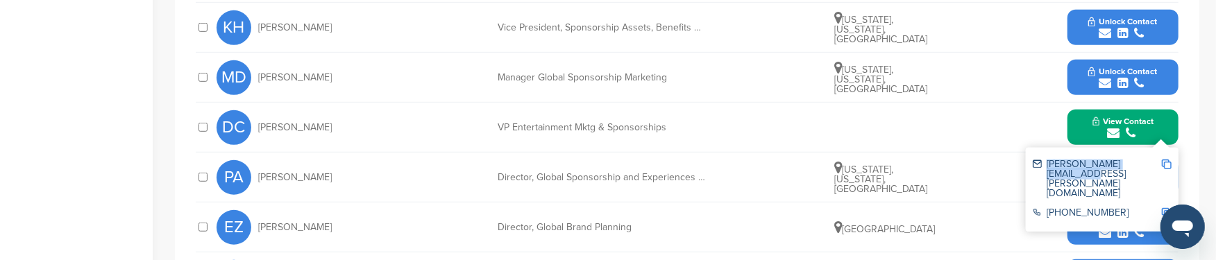
drag, startPoint x: 1048, startPoint y: 147, endPoint x: 1155, endPoint y: 151, distance: 107.7
click at [1155, 160] on div "deborah.curtis@aexp.com" at bounding box center [1097, 179] width 128 height 39
copy div "deborah.curtis@aexp.com"
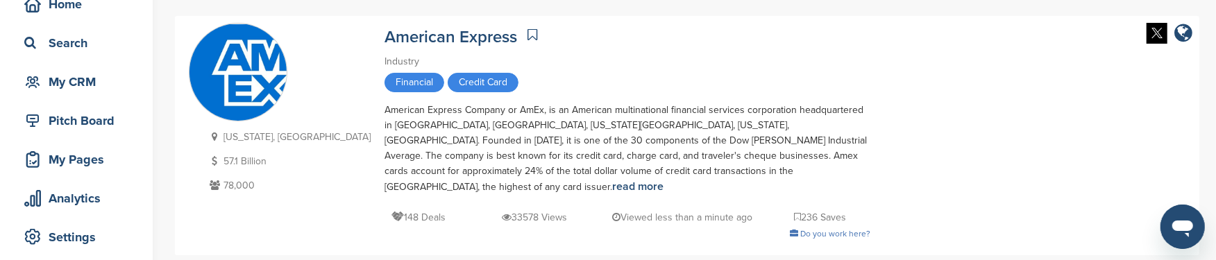
scroll to position [0, 0]
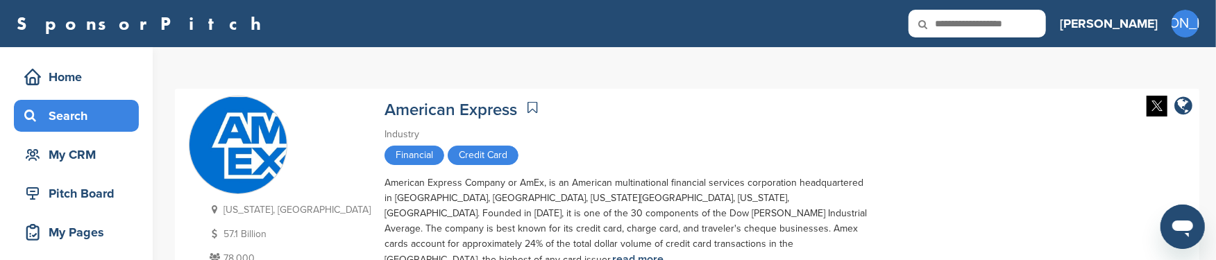
click at [82, 118] on div "Search" at bounding box center [80, 115] width 118 height 25
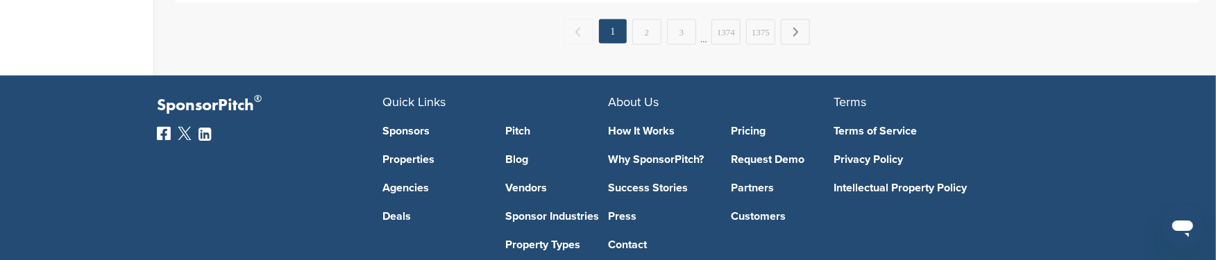
scroll to position [1527, 0]
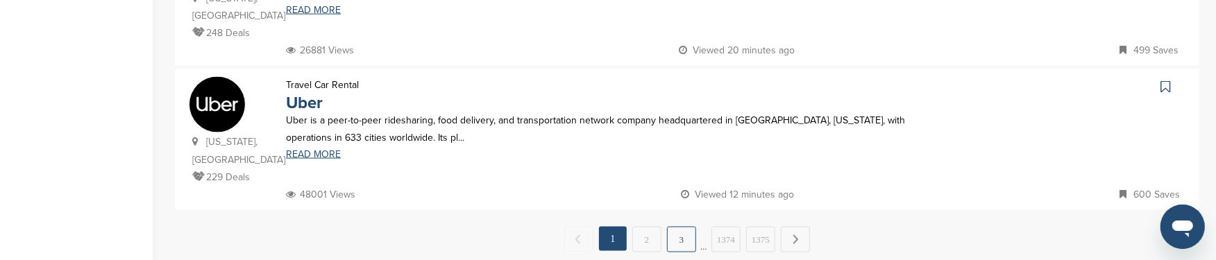
click at [684, 227] on link "3" at bounding box center [681, 240] width 29 height 26
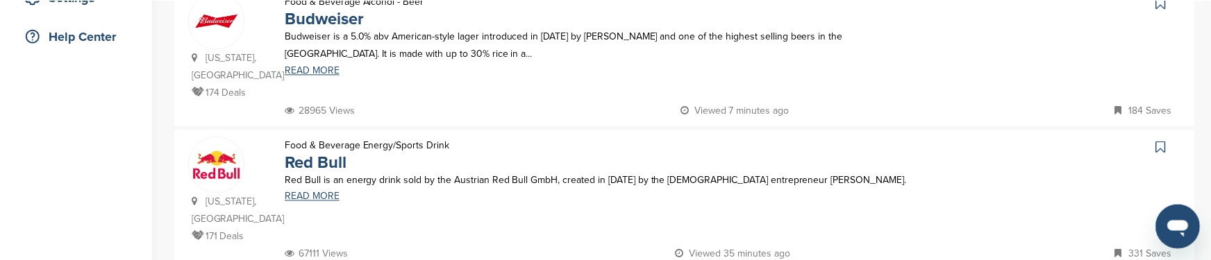
scroll to position [346, 0]
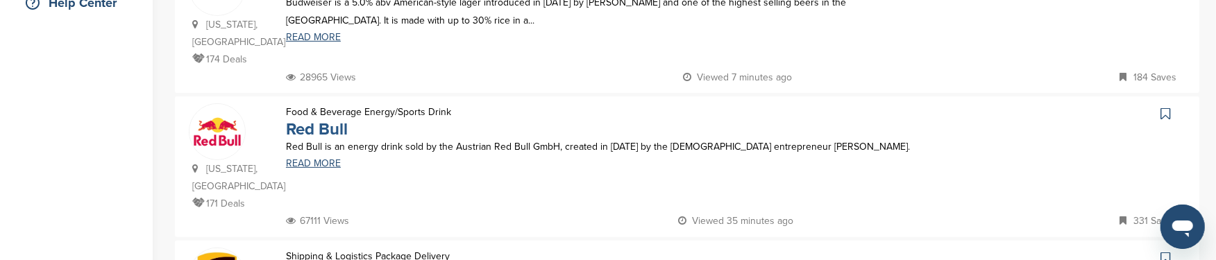
click at [328, 119] on link "Red Bull" at bounding box center [317, 129] width 62 height 20
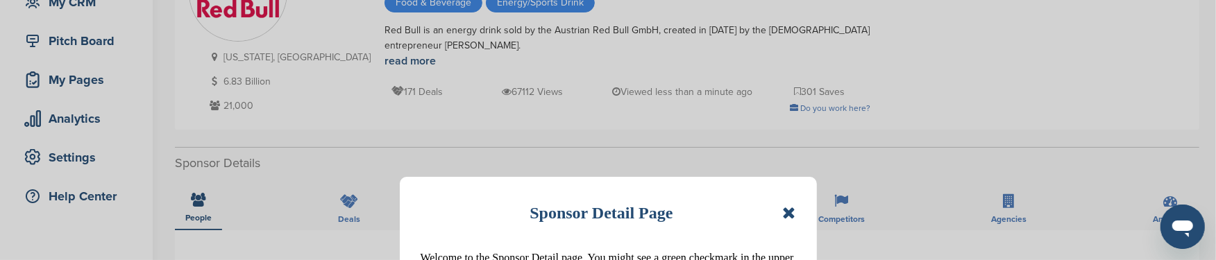
scroll to position [208, 0]
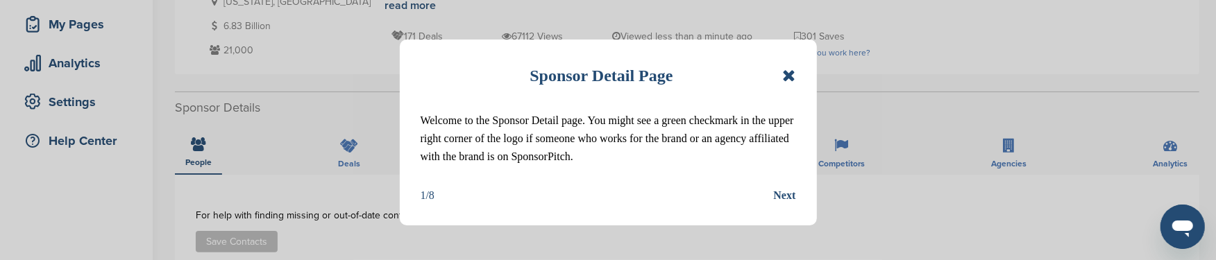
click at [788, 76] on icon at bounding box center [788, 75] width 13 height 17
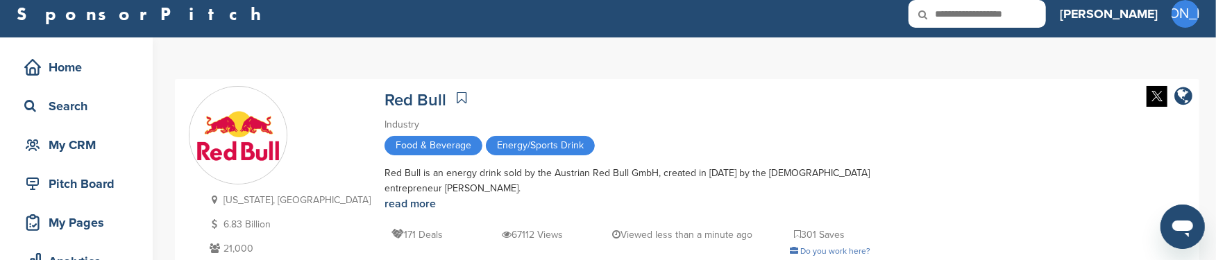
scroll to position [0, 0]
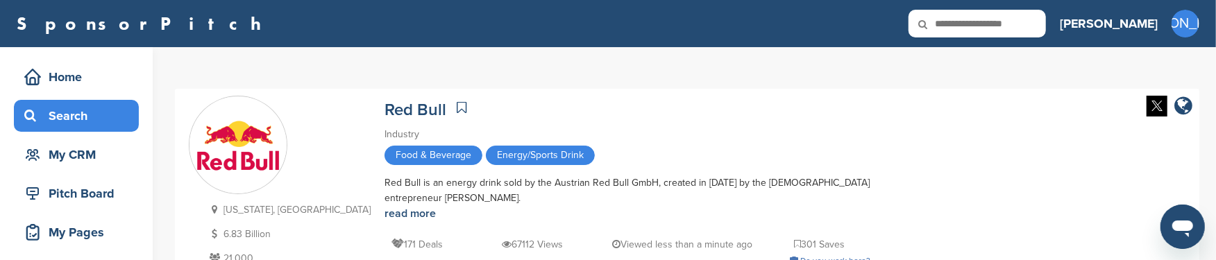
click at [73, 108] on div "Search" at bounding box center [80, 115] width 118 height 25
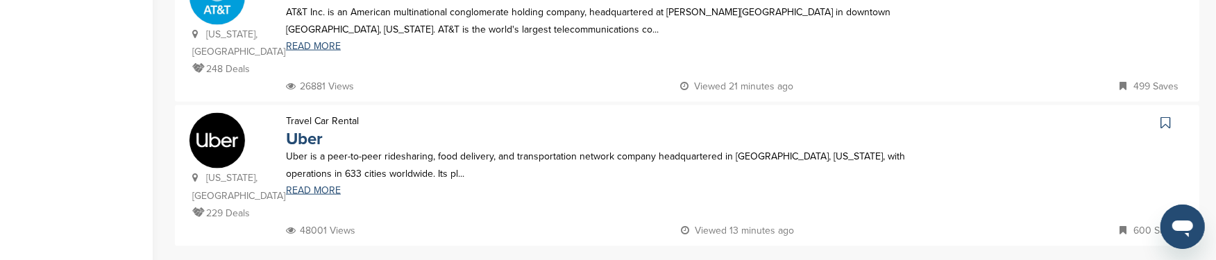
scroll to position [1527, 0]
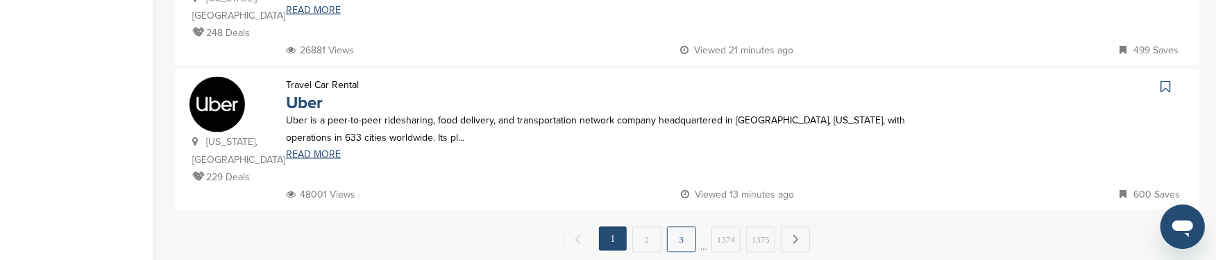
click at [685, 227] on link "3" at bounding box center [681, 240] width 29 height 26
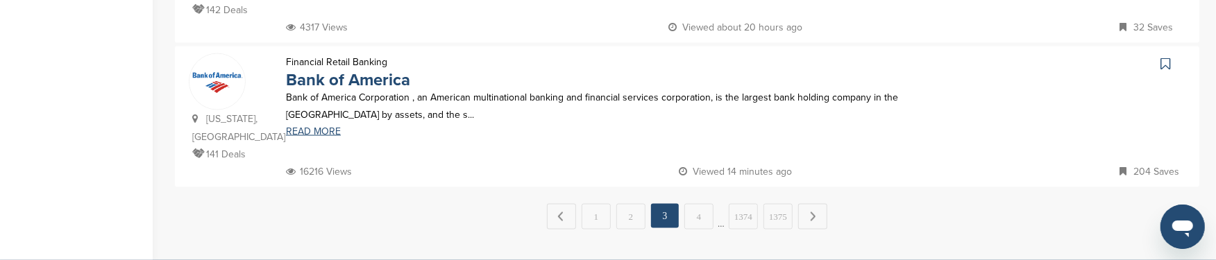
scroll to position [1597, 0]
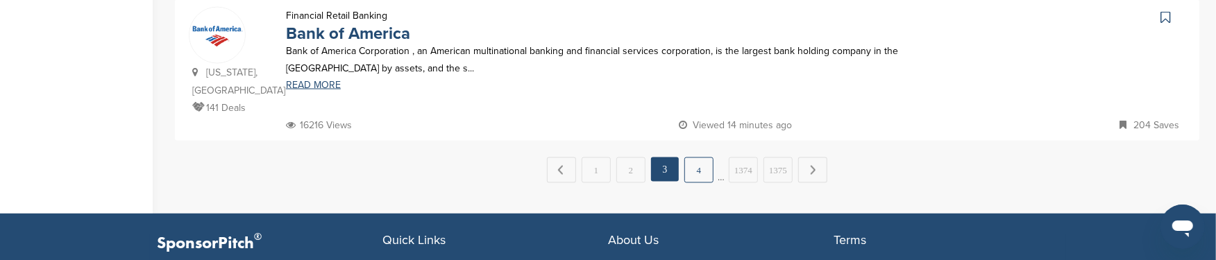
click at [702, 158] on link "4" at bounding box center [698, 171] width 29 height 26
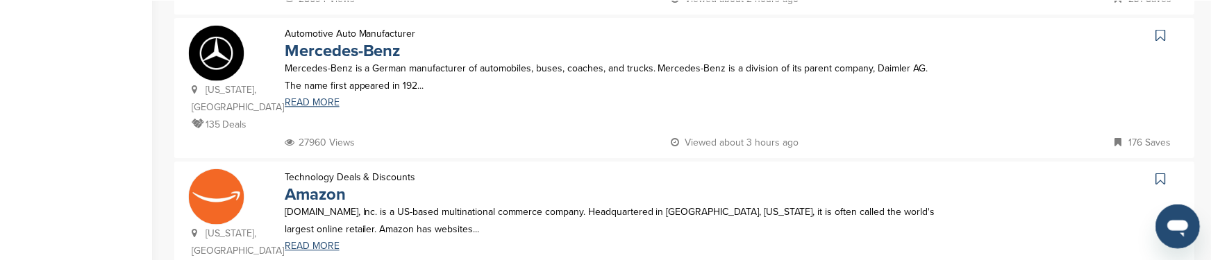
scroll to position [1179, 0]
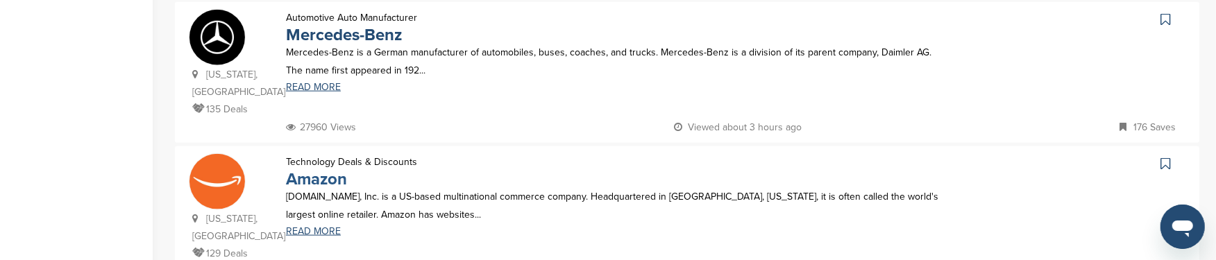
click at [310, 169] on link "Amazon" at bounding box center [316, 179] width 61 height 20
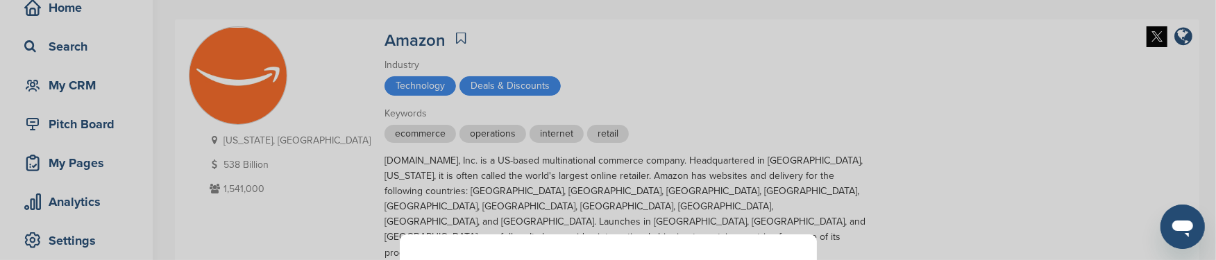
scroll to position [138, 0]
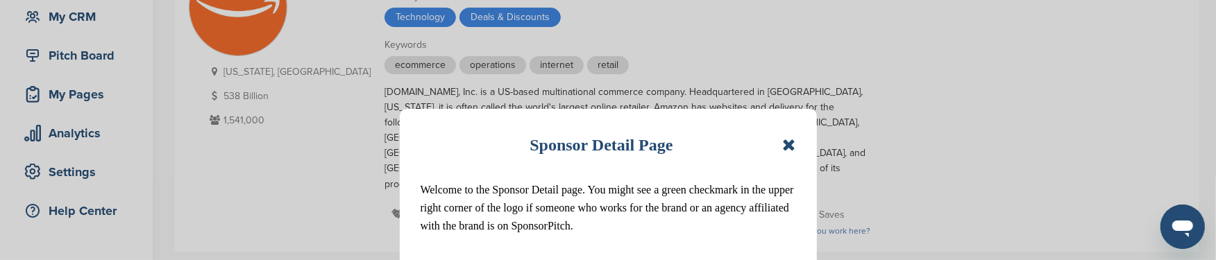
click at [792, 146] on icon at bounding box center [788, 145] width 13 height 17
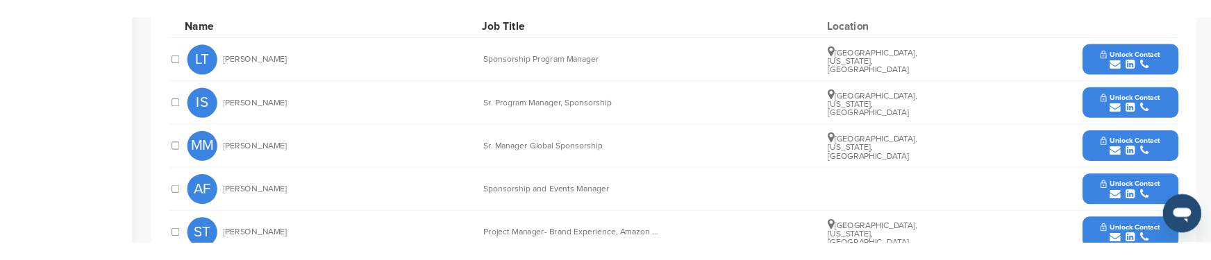
scroll to position [694, 0]
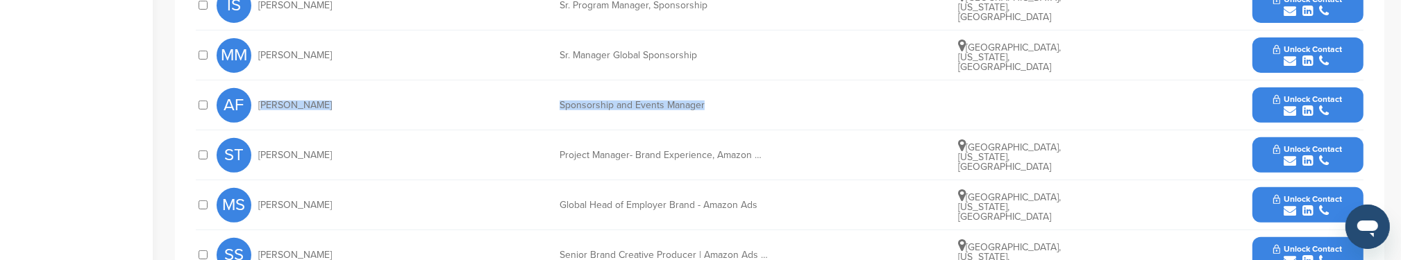
drag, startPoint x: 258, startPoint y: 74, endPoint x: 707, endPoint y: 70, distance: 449.2
click at [707, 81] on div "AF Anna Fabrega Sponsorship and Events Manager Unlock Contact" at bounding box center [790, 105] width 1147 height 49
copy div "Anna Fabrega Sponsorship and Events Manager"
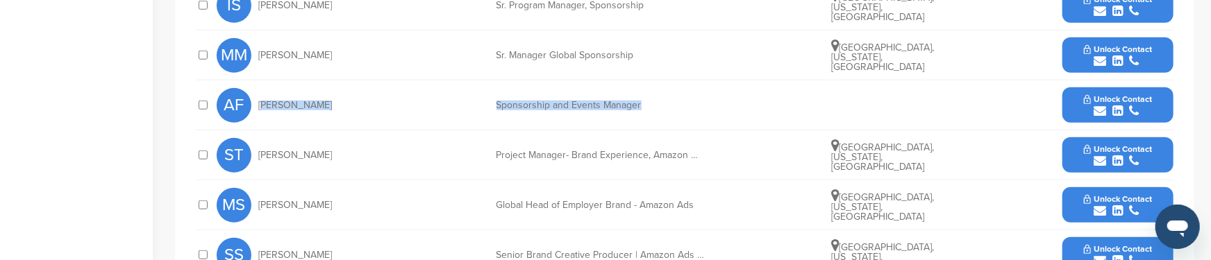
click at [1128, 94] on span "Unlock Contact" at bounding box center [1118, 99] width 69 height 10
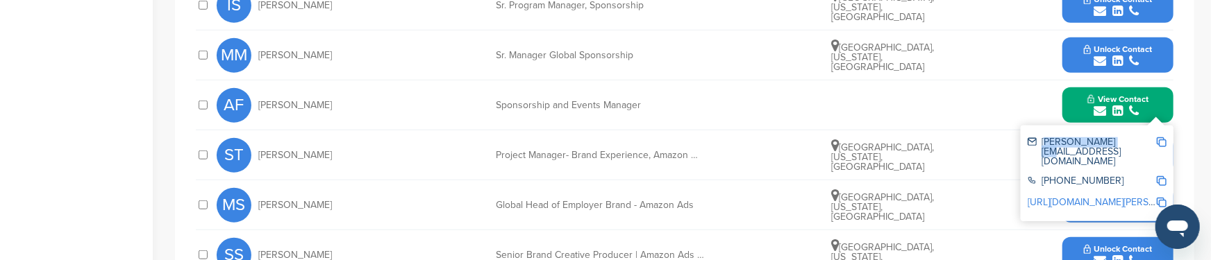
drag, startPoint x: 1041, startPoint y: 110, endPoint x: 1123, endPoint y: 108, distance: 81.9
click at [1123, 137] on div "anna@amazon.com" at bounding box center [1091, 151] width 128 height 29
copy div "anna@amazon.com"
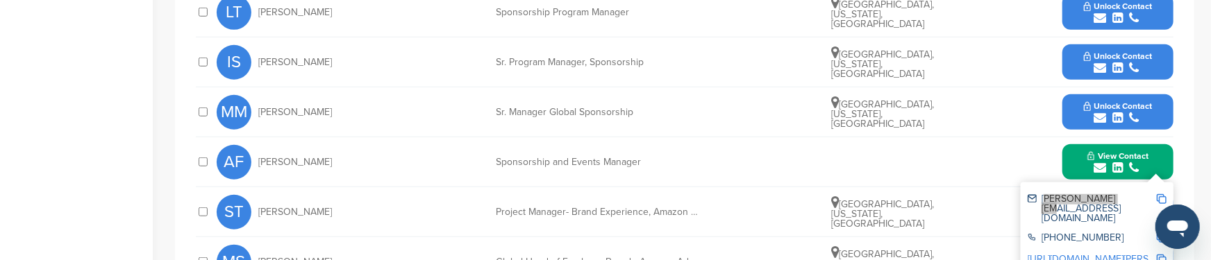
scroll to position [624, 0]
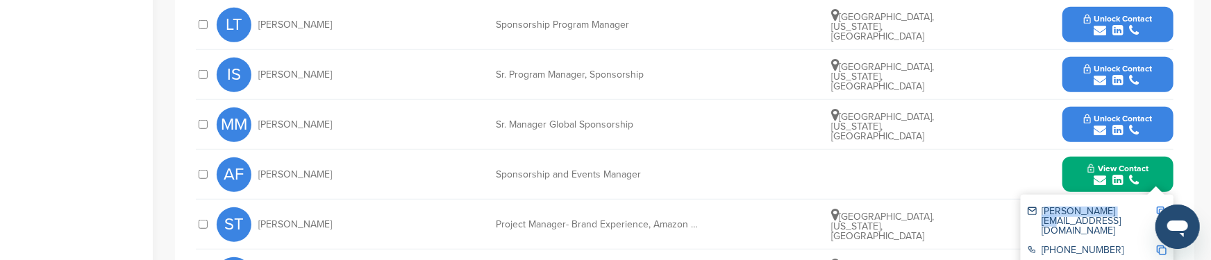
click at [1106, 64] on span "Unlock Contact" at bounding box center [1118, 69] width 69 height 10
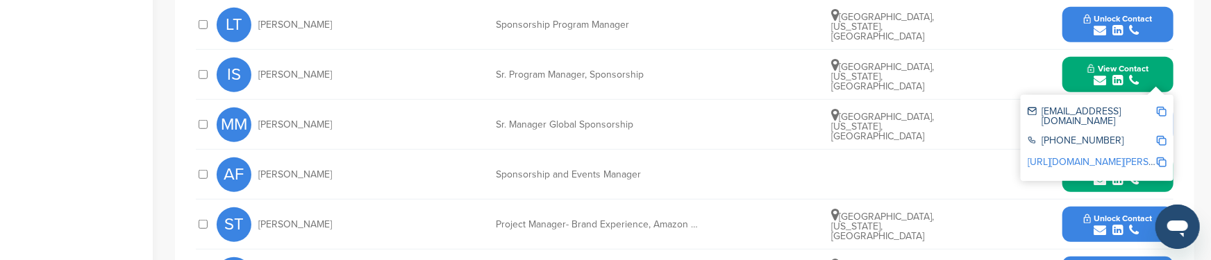
click at [90, 49] on div "Home Search My CRM Pitch Board My Pages Analytics Settings Help Center" at bounding box center [76, 46] width 153 height 1247
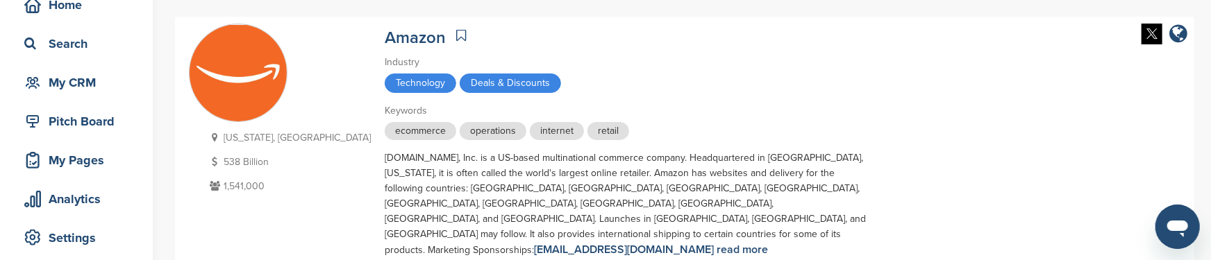
scroll to position [0, 0]
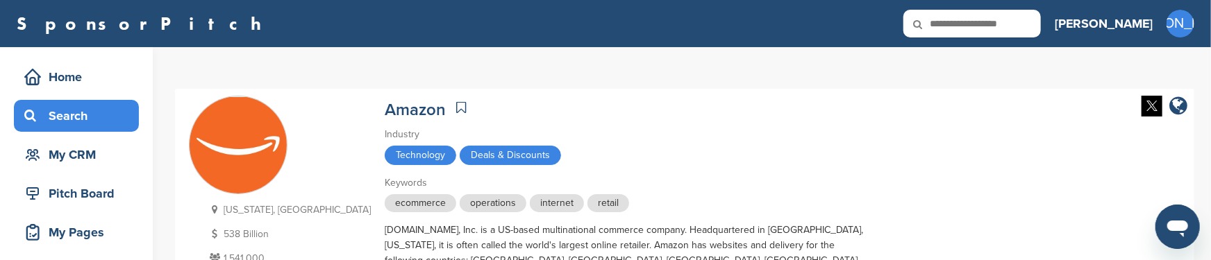
click at [76, 114] on div "Search" at bounding box center [80, 115] width 118 height 25
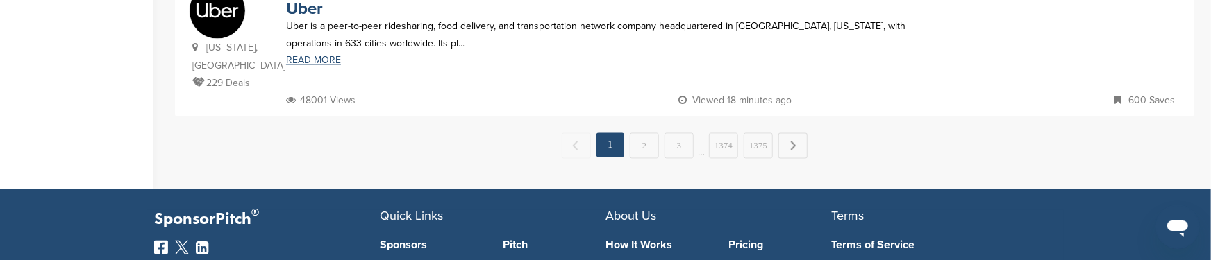
scroll to position [1597, 0]
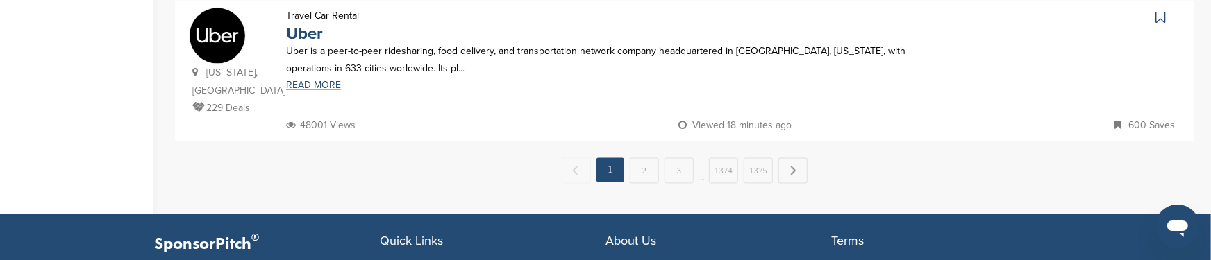
click at [680, 158] on link "3" at bounding box center [678, 171] width 29 height 26
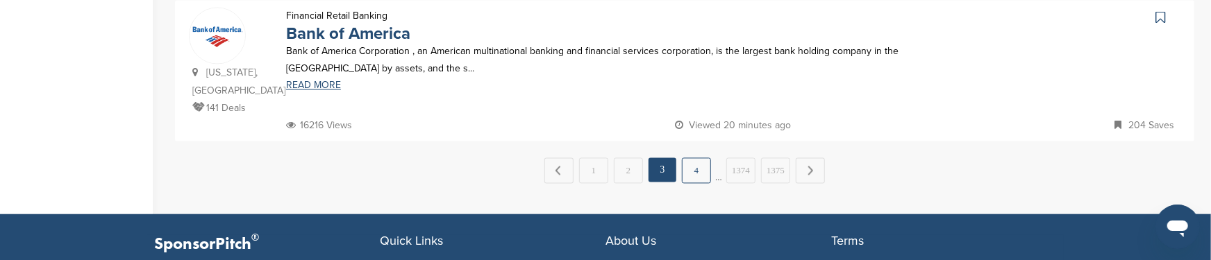
click at [693, 158] on link "4" at bounding box center [696, 171] width 29 height 26
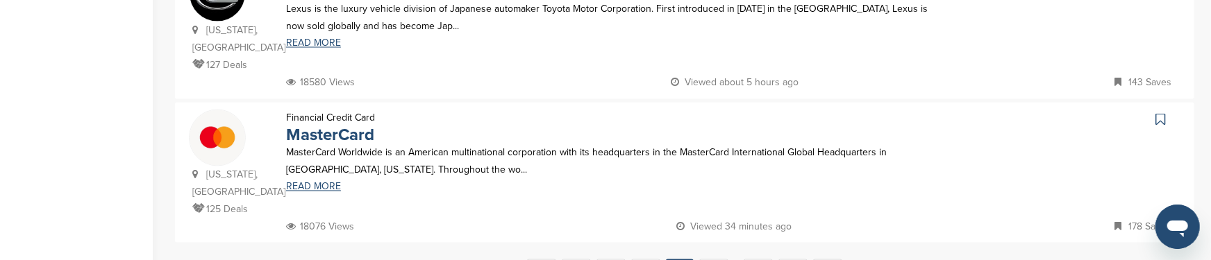
scroll to position [1527, 0]
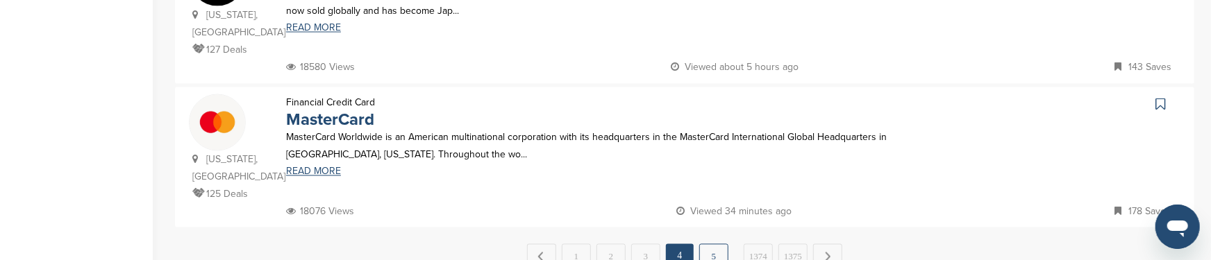
click at [713, 244] on link "5" at bounding box center [713, 257] width 29 height 26
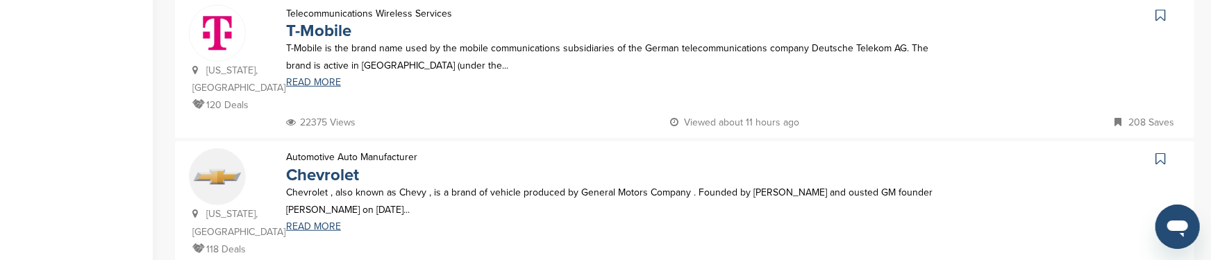
scroll to position [624, 0]
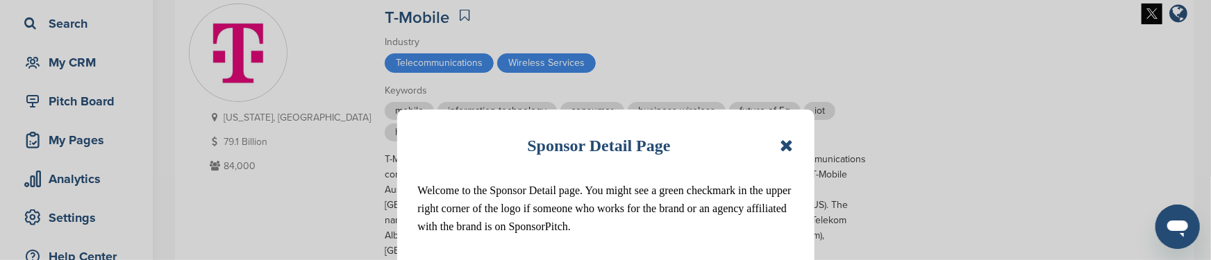
scroll to position [138, 0]
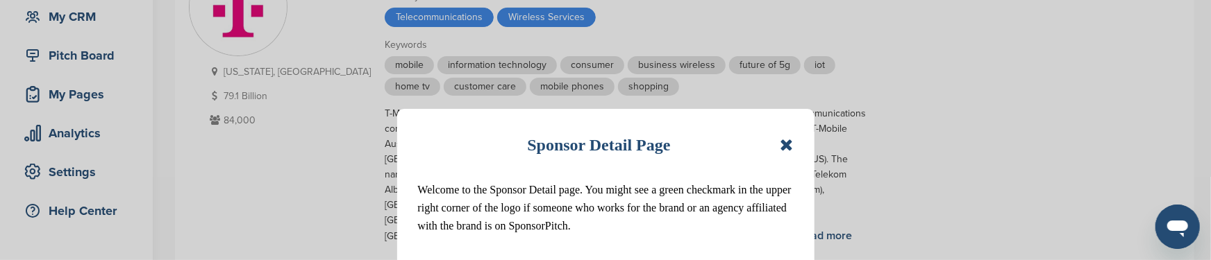
click at [787, 140] on icon at bounding box center [786, 145] width 13 height 17
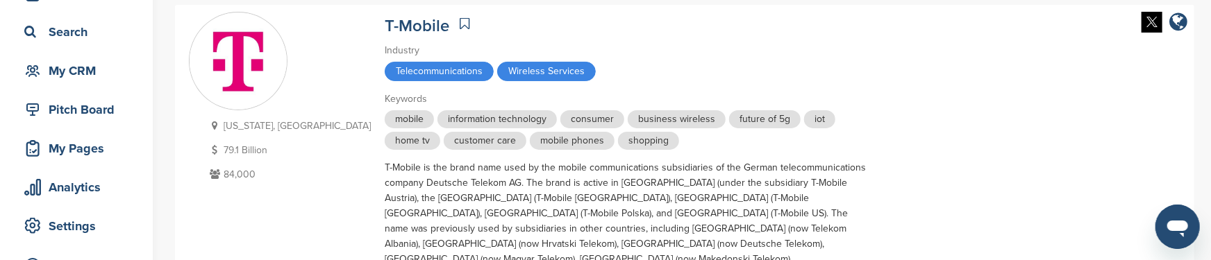
scroll to position [69, 0]
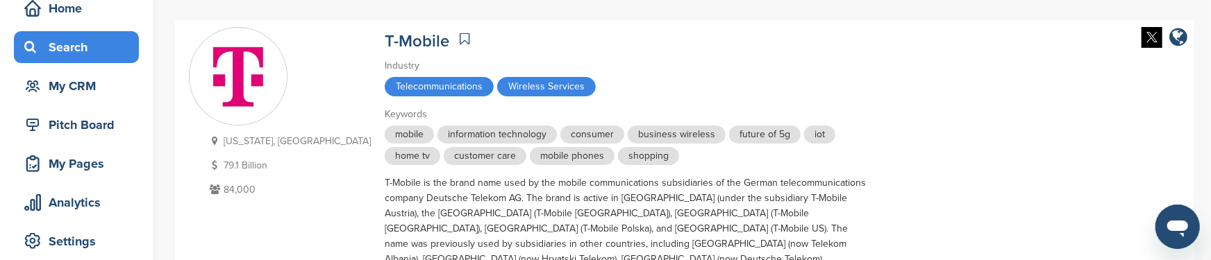
click at [51, 44] on div "Search" at bounding box center [80, 47] width 118 height 25
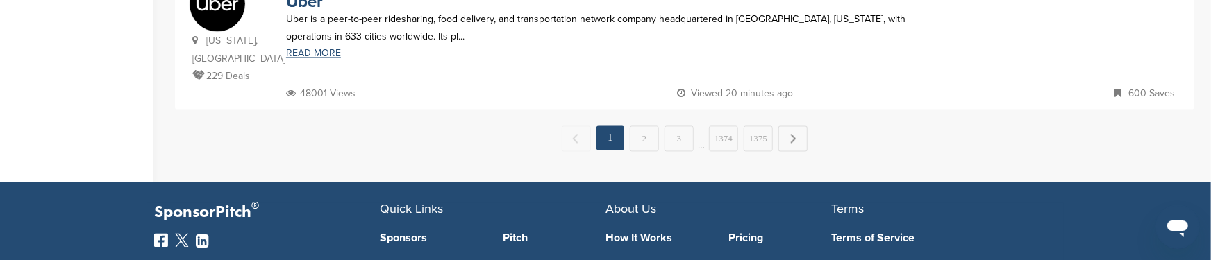
scroll to position [1504, 0]
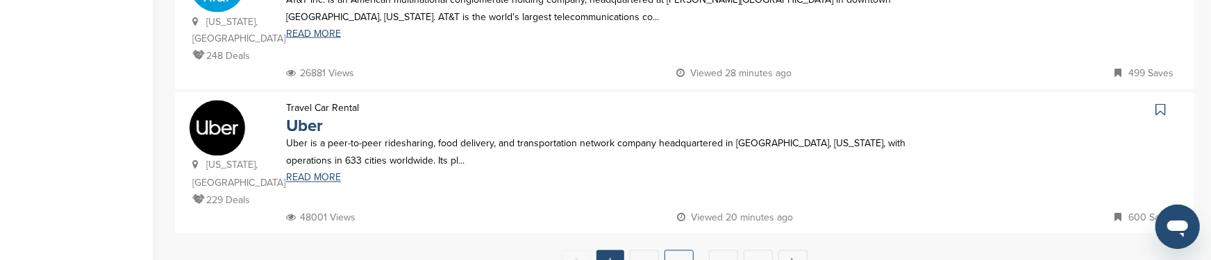
click at [678, 251] on link "3" at bounding box center [678, 264] width 29 height 26
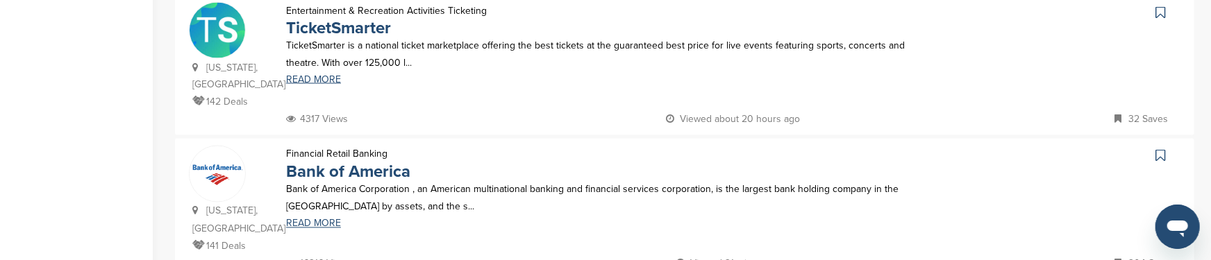
scroll to position [1666, 0]
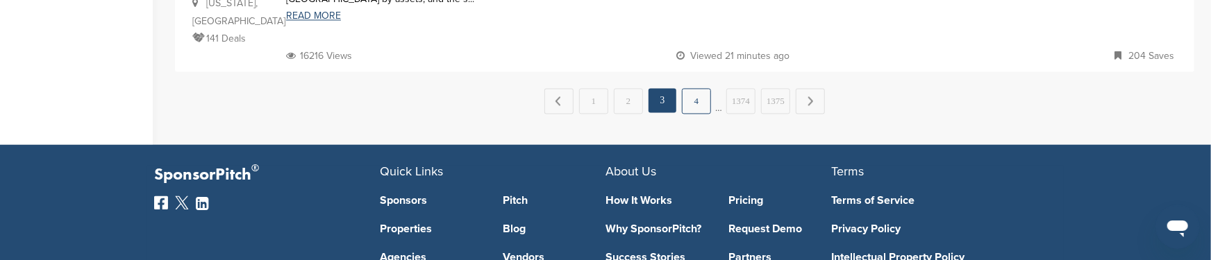
click at [700, 88] on link "4" at bounding box center [696, 101] width 29 height 26
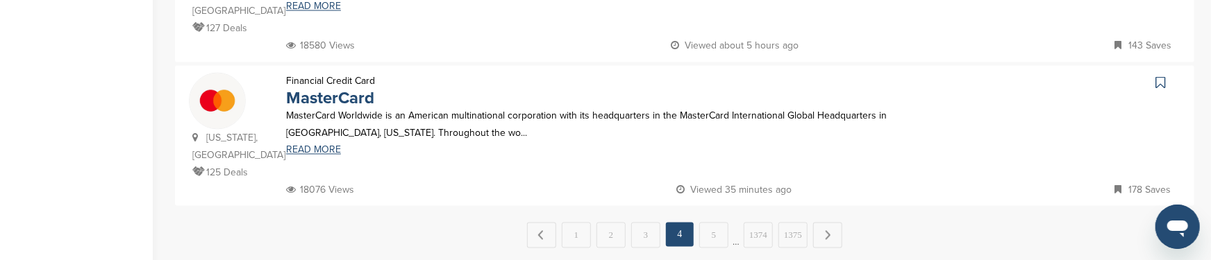
scroll to position [1597, 0]
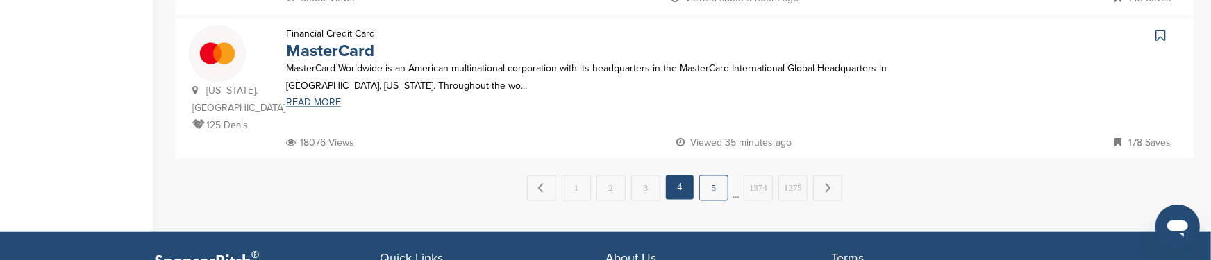
click at [719, 175] on link "5" at bounding box center [713, 188] width 29 height 26
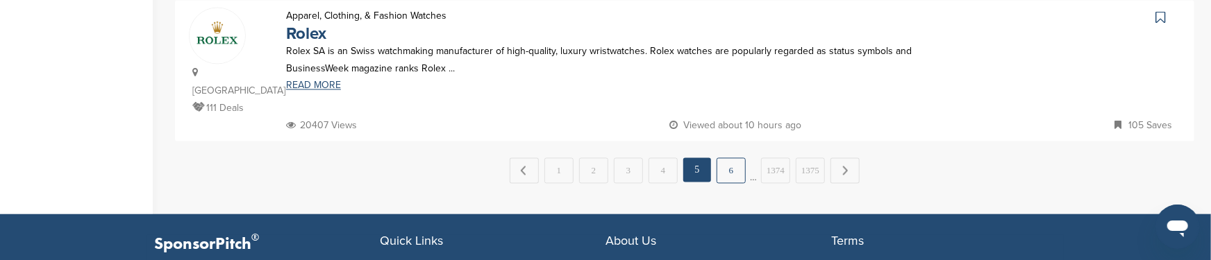
click at [728, 158] on link "6" at bounding box center [730, 171] width 29 height 26
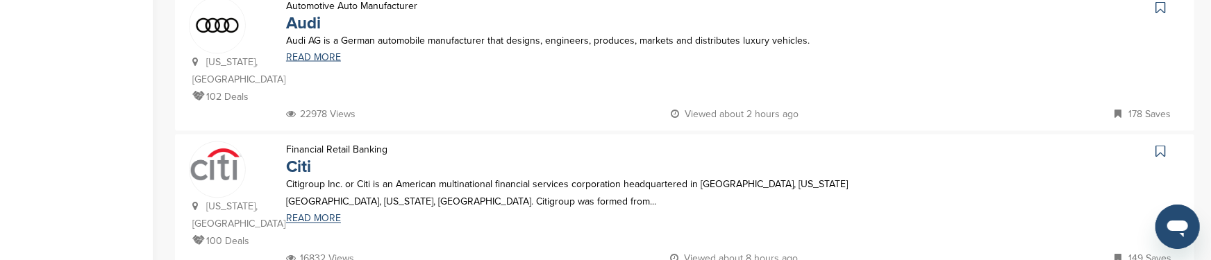
scroll to position [1527, 0]
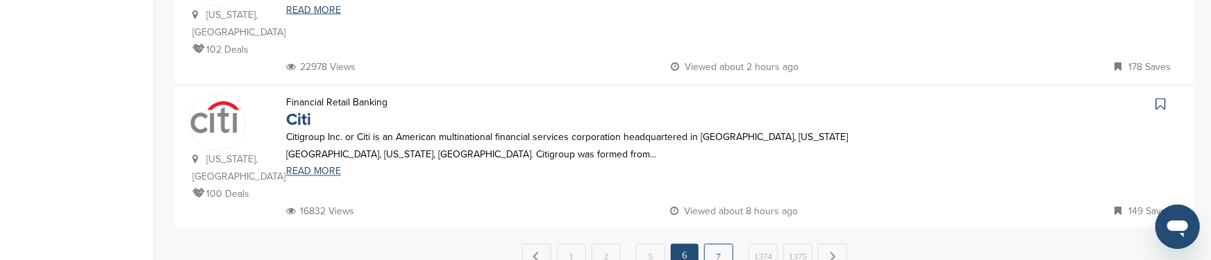
click at [718, 244] on link "7" at bounding box center [718, 257] width 29 height 26
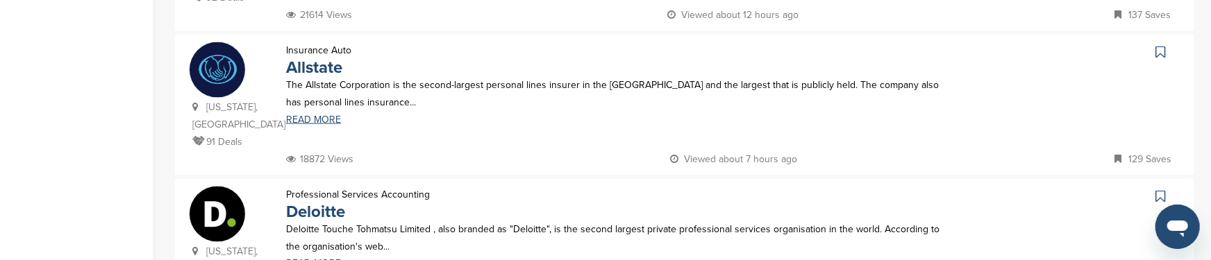
scroll to position [1249, 0]
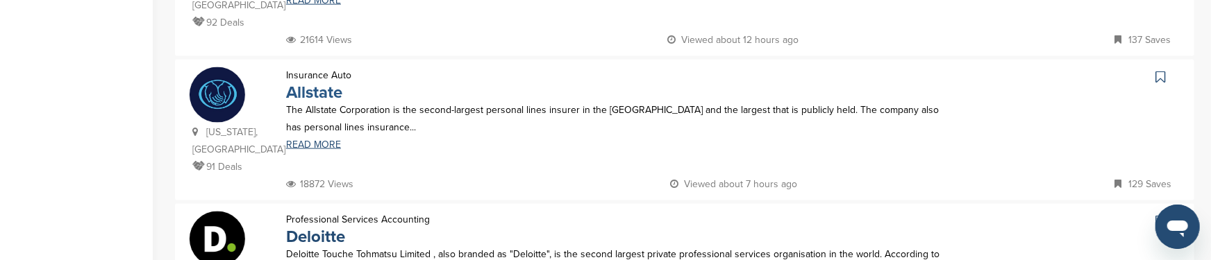
click at [330, 83] on link "Allstate" at bounding box center [314, 93] width 56 height 20
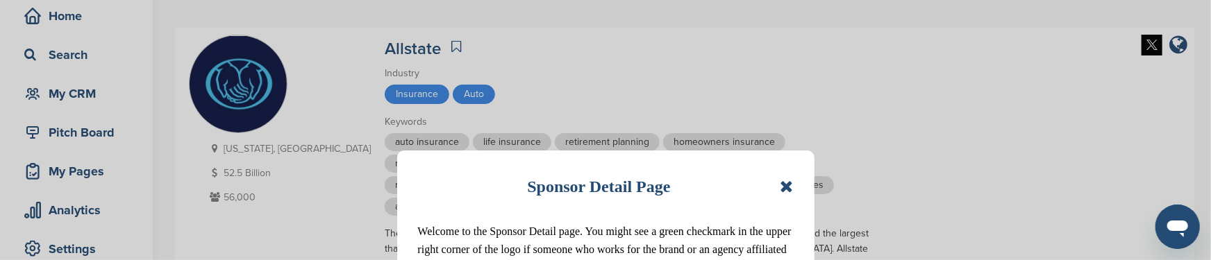
scroll to position [138, 0]
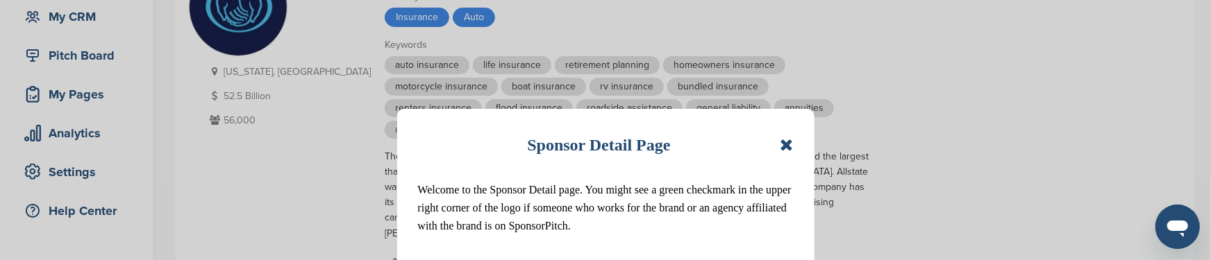
click at [790, 144] on icon at bounding box center [786, 145] width 13 height 17
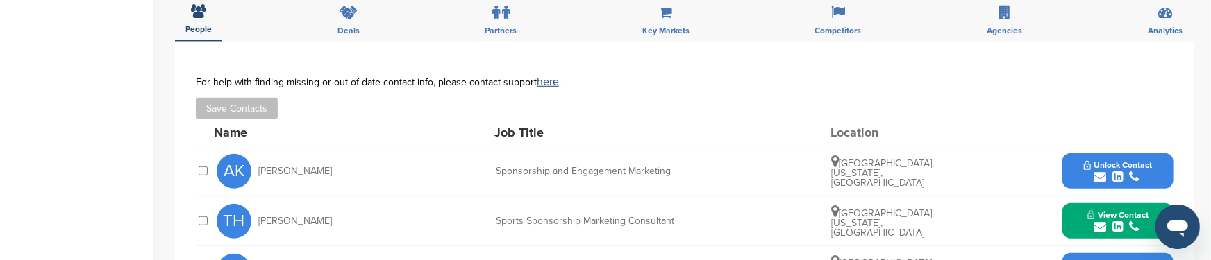
scroll to position [624, 0]
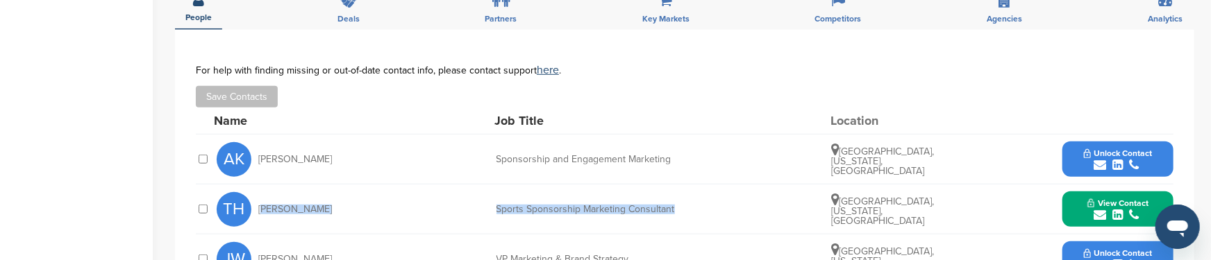
drag, startPoint x: 258, startPoint y: 172, endPoint x: 765, endPoint y: 169, distance: 507.5
click at [765, 185] on div "TH Trent Harvey Sports Sponsorship Marketing Consultant Charlotte, North Caroli…" at bounding box center [695, 209] width 957 height 49
copy div "Trent Harvey Sports Sponsorship Marketing Consultant"
click at [1101, 209] on icon "submit" at bounding box center [1099, 215] width 12 height 12
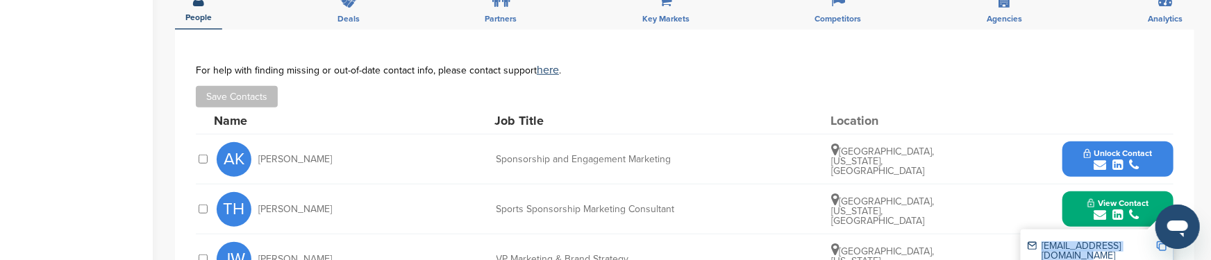
drag, startPoint x: 1041, startPoint y: 206, endPoint x: 1150, endPoint y: 201, distance: 109.8
click at [1150, 237] on div "trentharvey@allstate.com" at bounding box center [1096, 251] width 139 height 29
copy div "trentharvey@allstate.com"
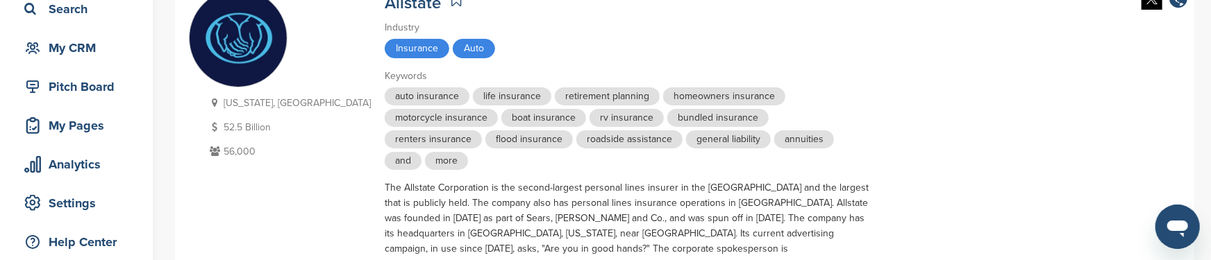
scroll to position [69, 0]
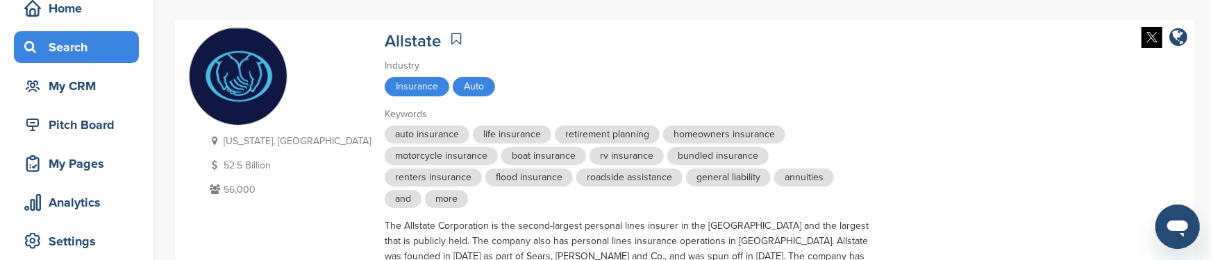
click at [81, 48] on div "Search" at bounding box center [80, 47] width 118 height 25
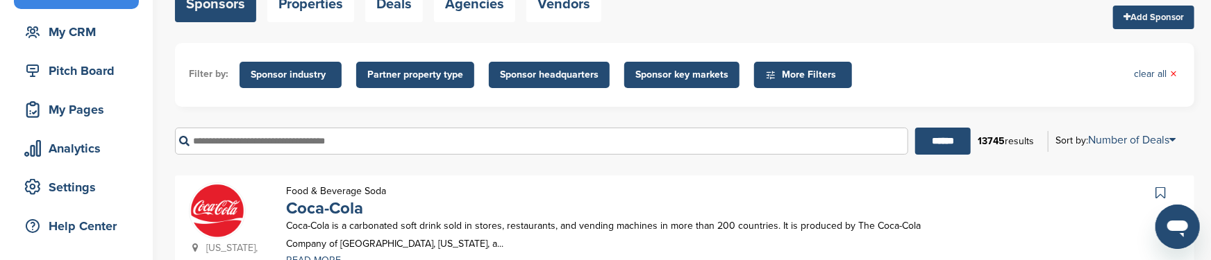
scroll to position [138, 0]
